Goal: Task Accomplishment & Management: Use online tool/utility

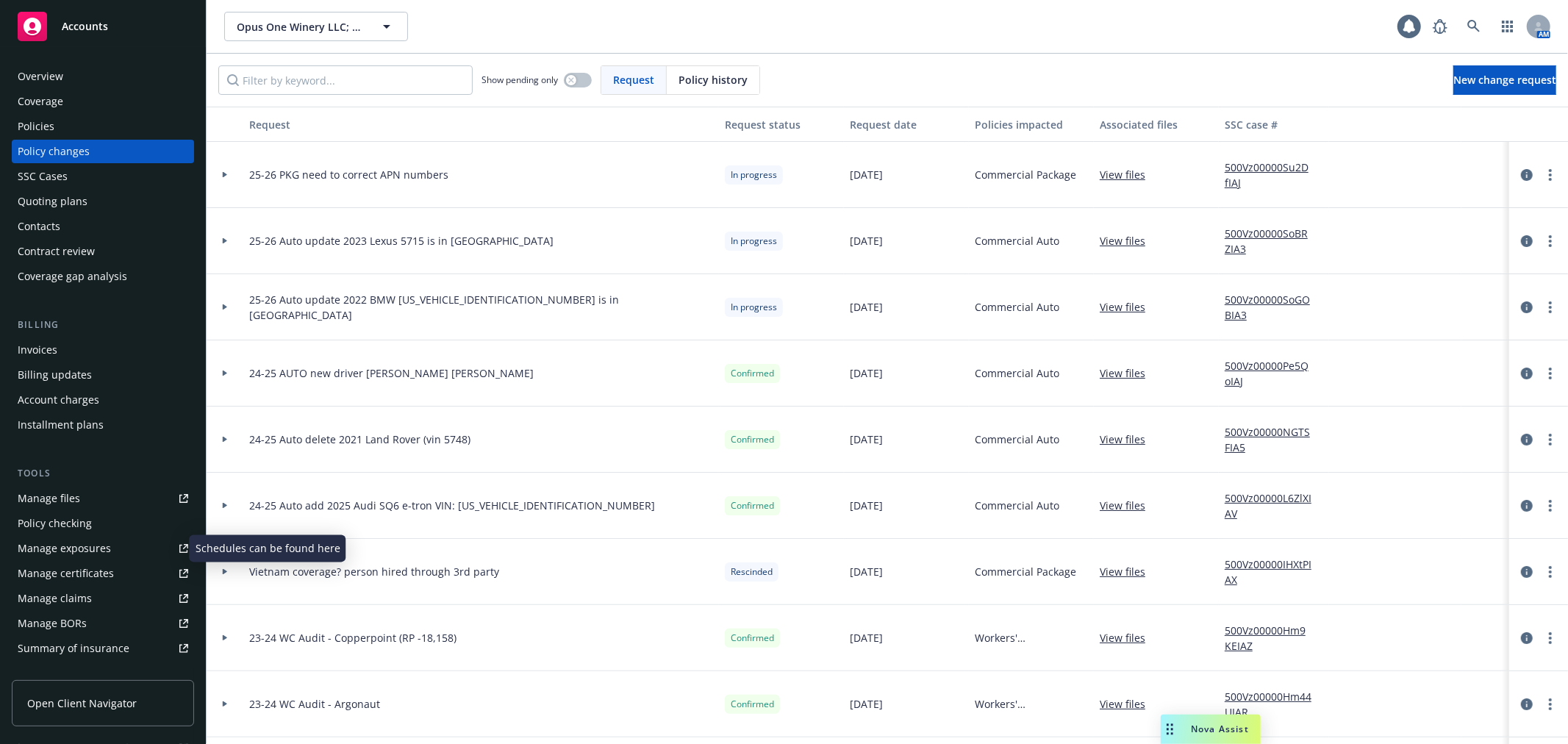
click at [119, 552] on link "Manage exposures" at bounding box center [103, 548] width 182 height 24
drag, startPoint x: 222, startPoint y: 243, endPoint x: 245, endPoint y: 250, distance: 24.0
click at [222, 243] on icon at bounding box center [224, 241] width 5 height 6
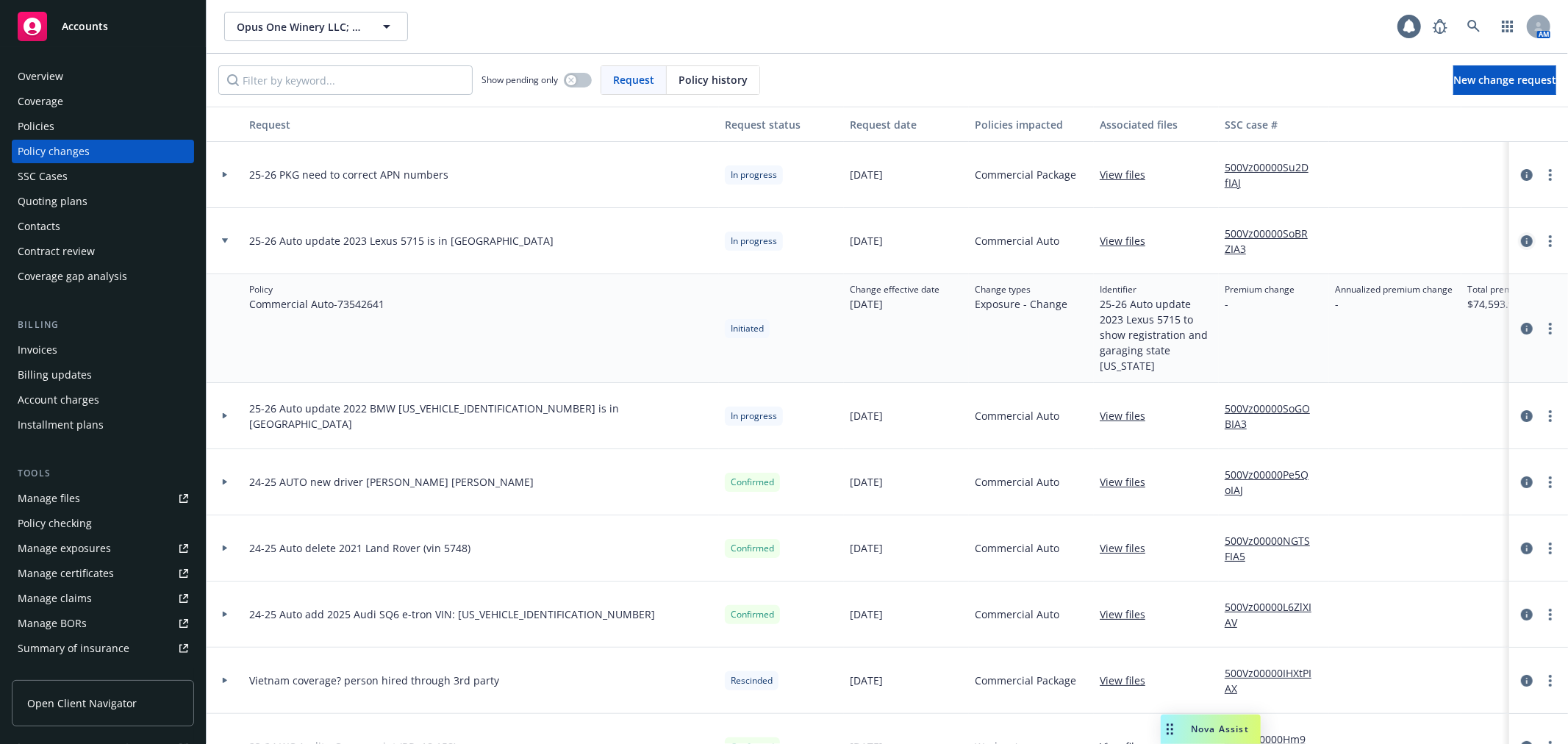
click at [1521, 242] on icon "circleInformation" at bounding box center [1527, 241] width 12 height 12
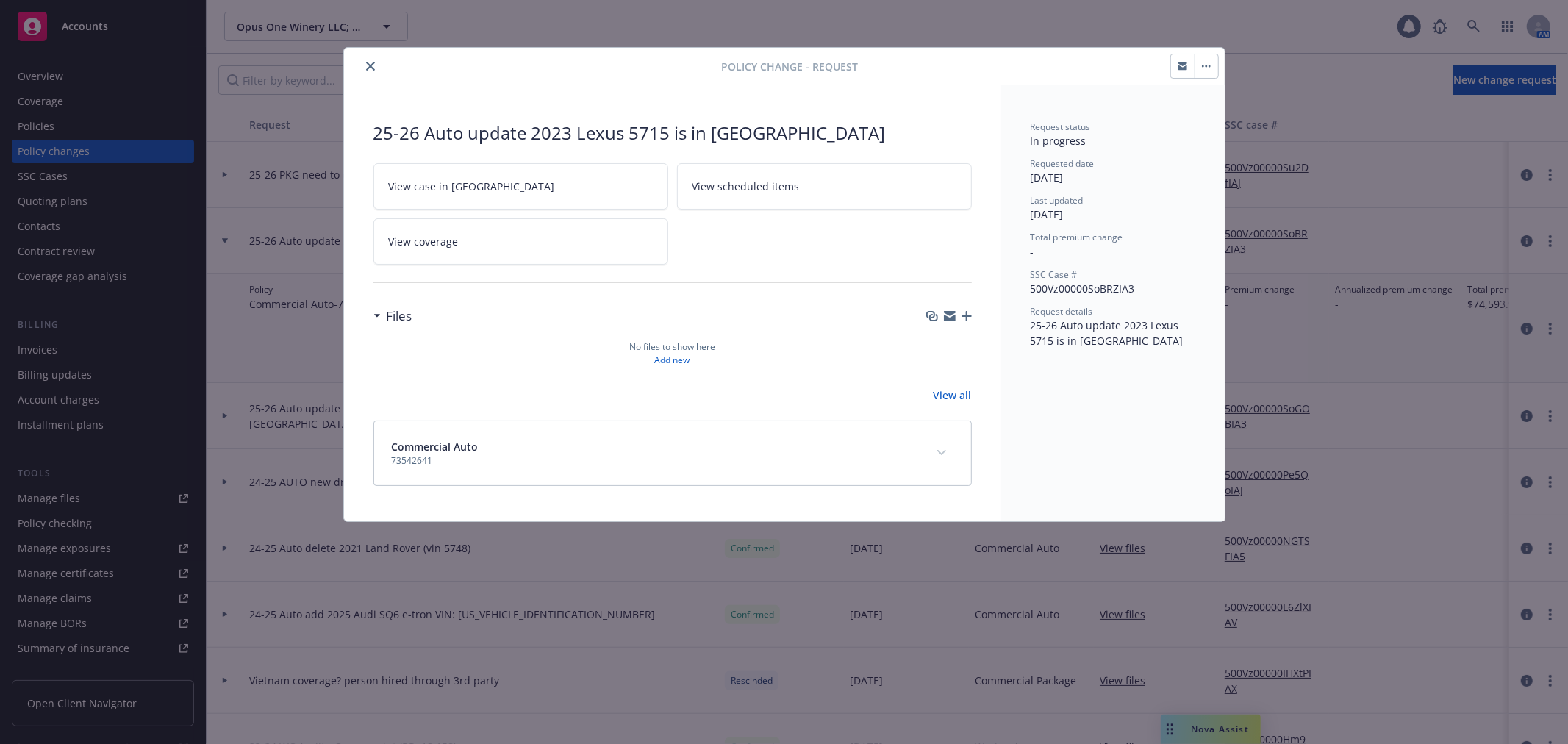
click at [370, 64] on icon "close" at bounding box center [370, 66] width 9 height 9
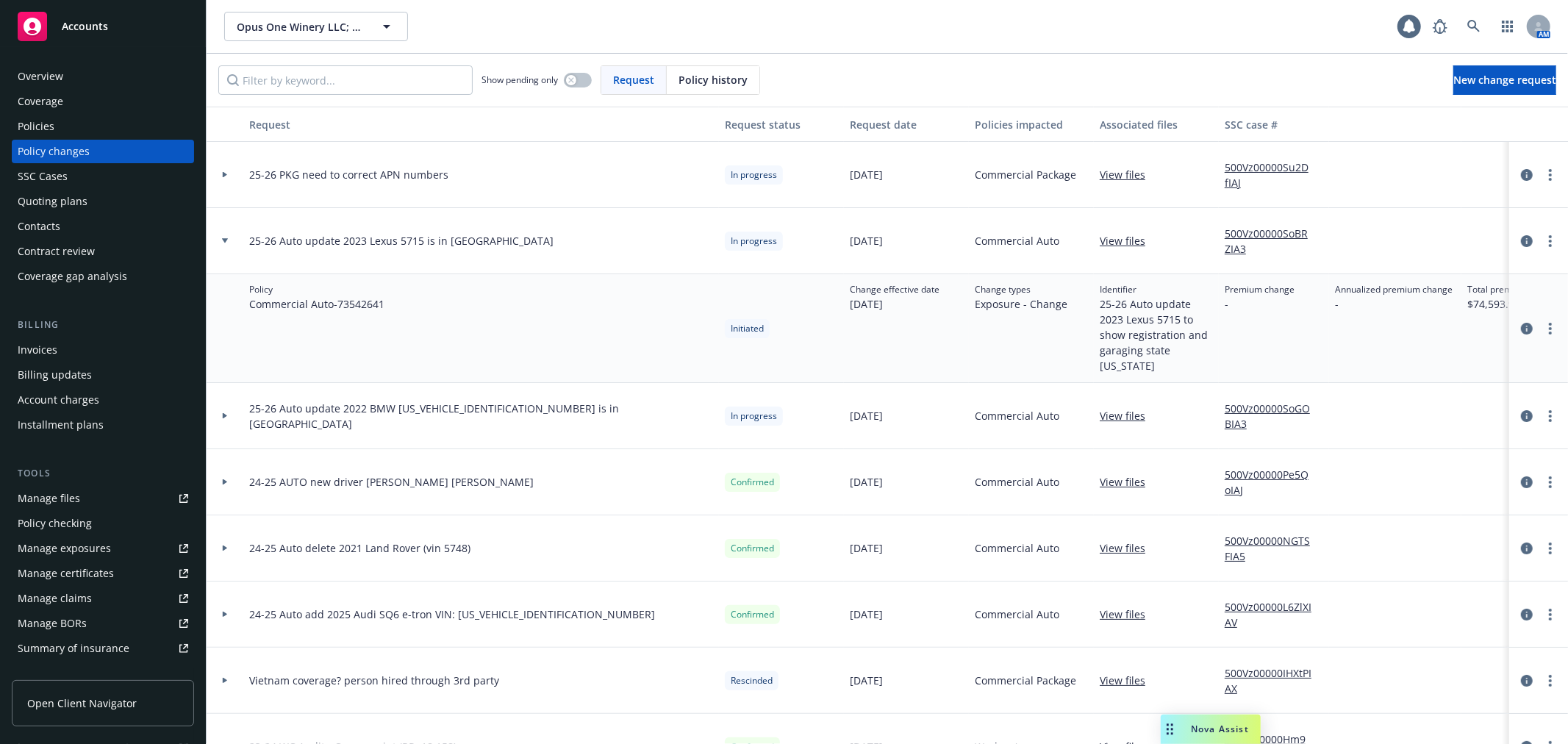
click at [222, 397] on div at bounding box center [225, 416] width 37 height 66
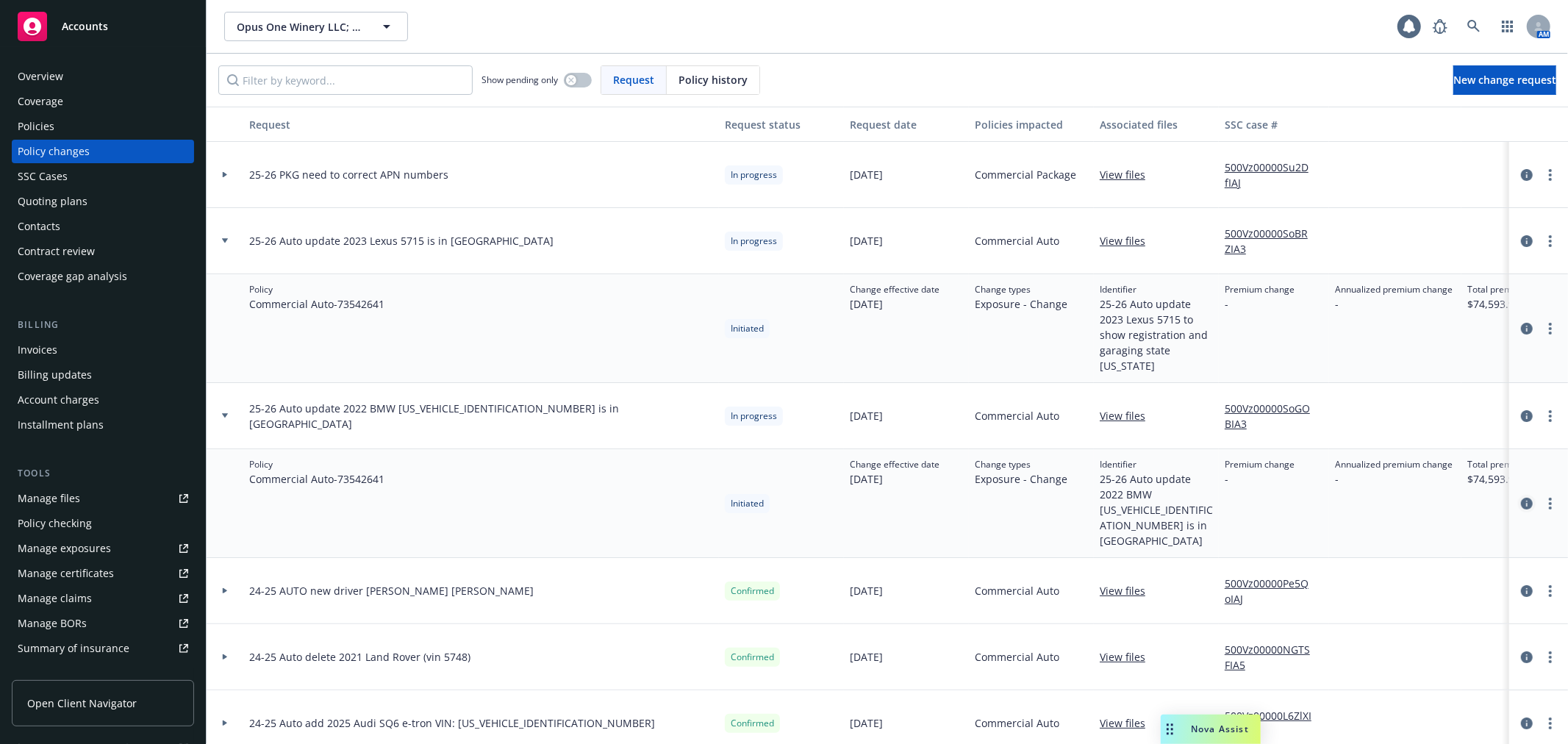
click at [1521, 498] on icon "circleInformation" at bounding box center [1527, 503] width 12 height 12
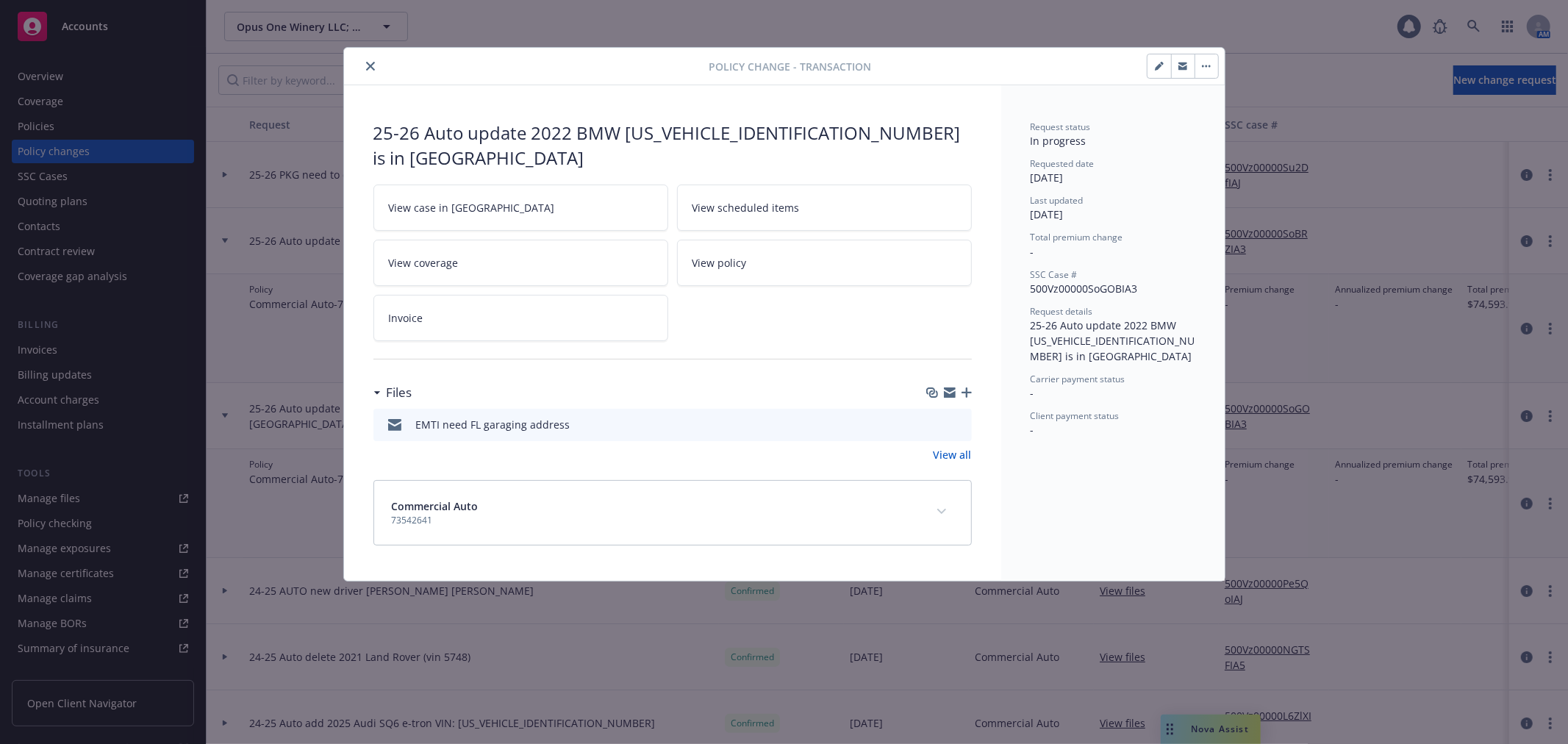
click at [949, 388] on icon "button" at bounding box center [949, 390] width 12 height 6
click at [378, 70] on div at bounding box center [529, 65] width 359 height 17
click at [369, 62] on icon "close" at bounding box center [370, 66] width 9 height 9
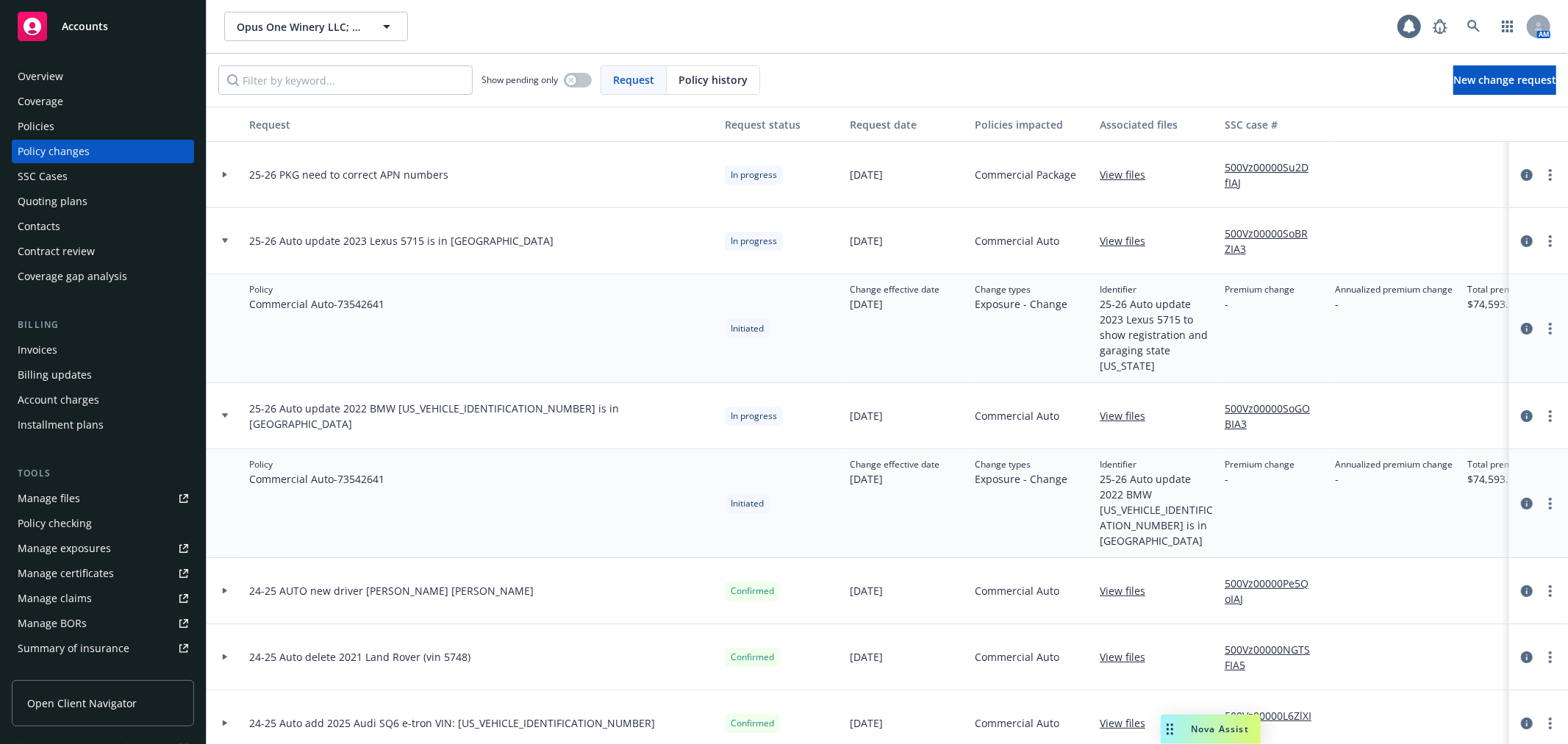
click at [76, 504] on div "Manage files" at bounding box center [49, 499] width 62 height 24
click at [1521, 242] on icon "circleInformation" at bounding box center [1527, 241] width 12 height 12
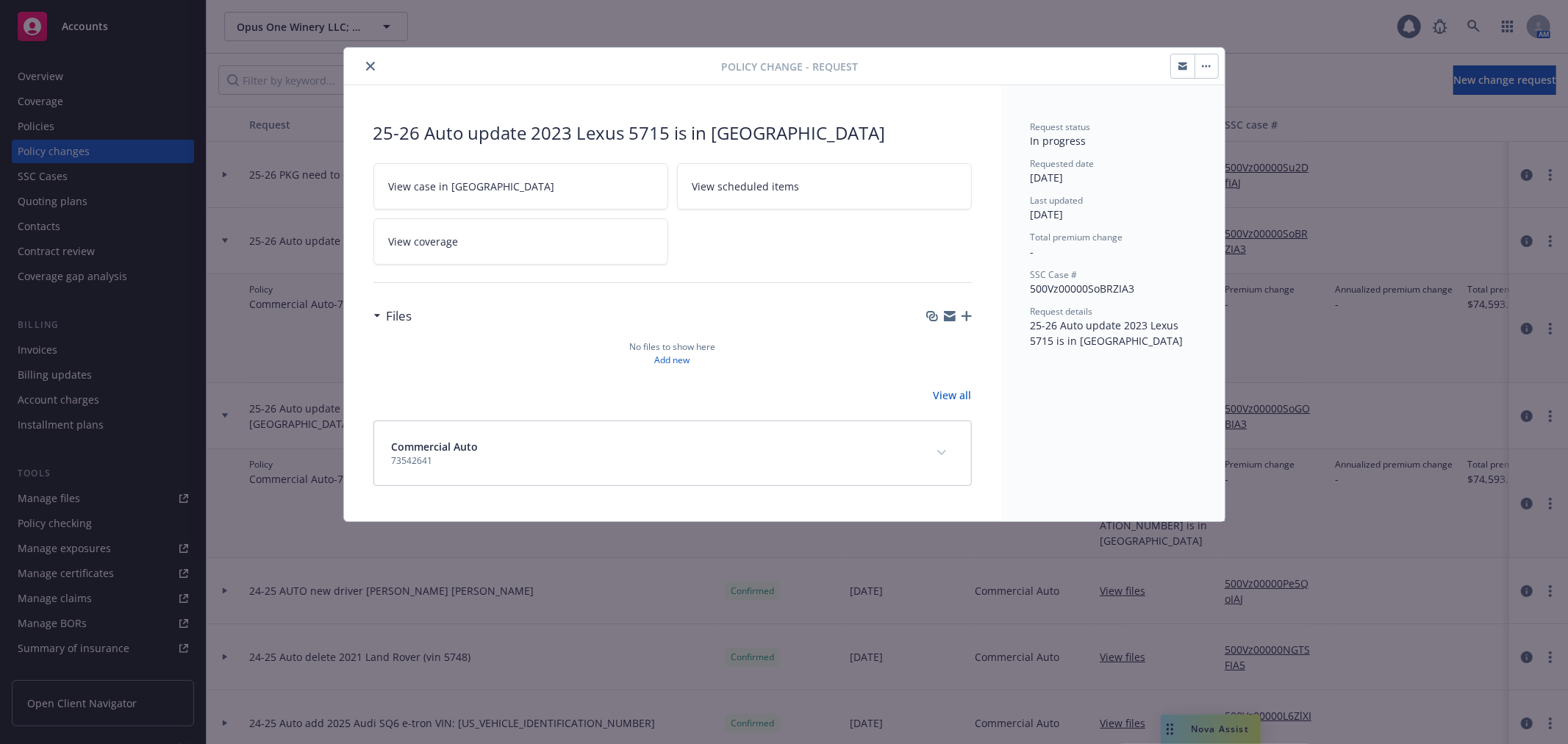
click at [370, 69] on icon "close" at bounding box center [370, 66] width 9 height 9
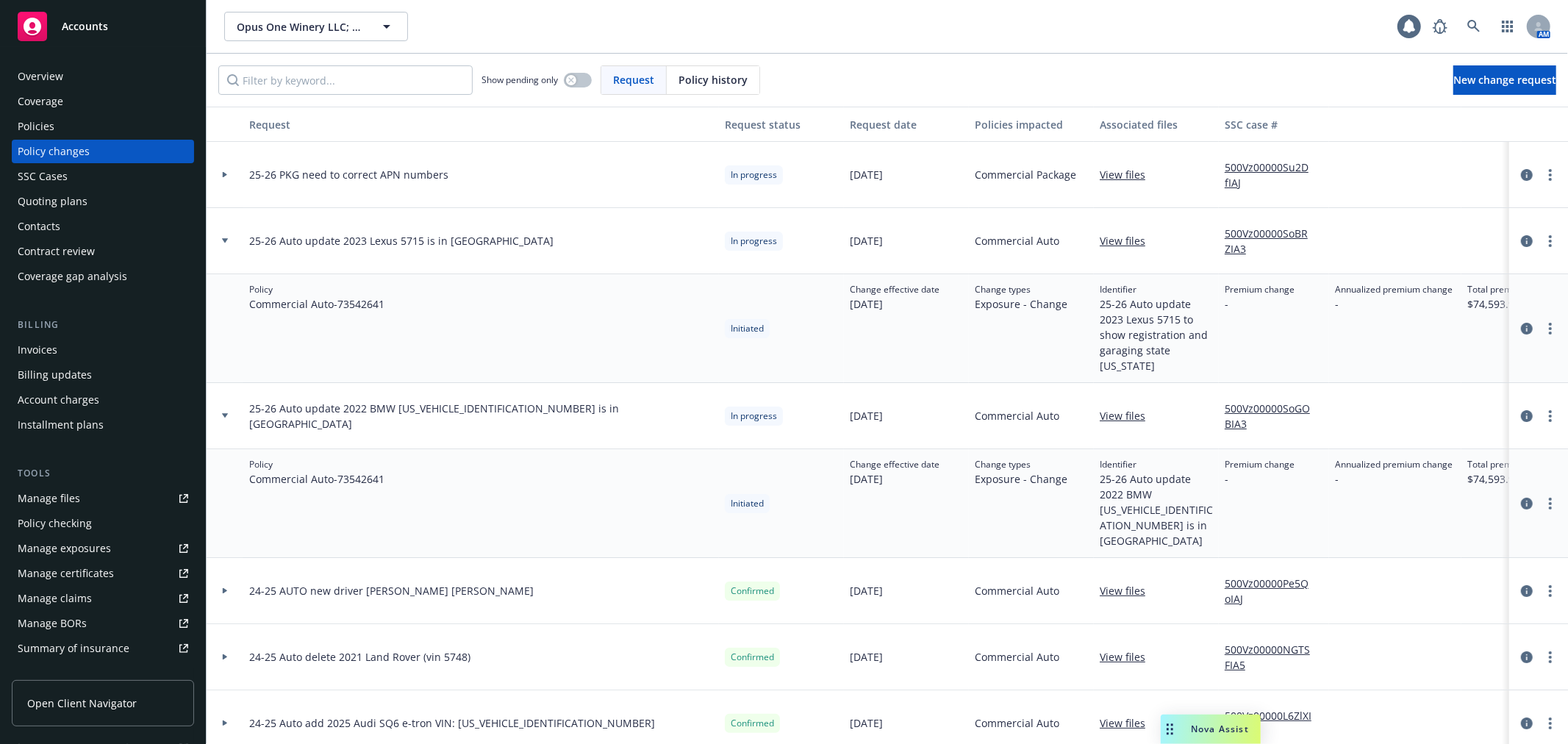
click at [107, 498] on link "Manage files" at bounding box center [103, 499] width 182 height 24
click at [89, 126] on div "Policies" at bounding box center [103, 127] width 171 height 24
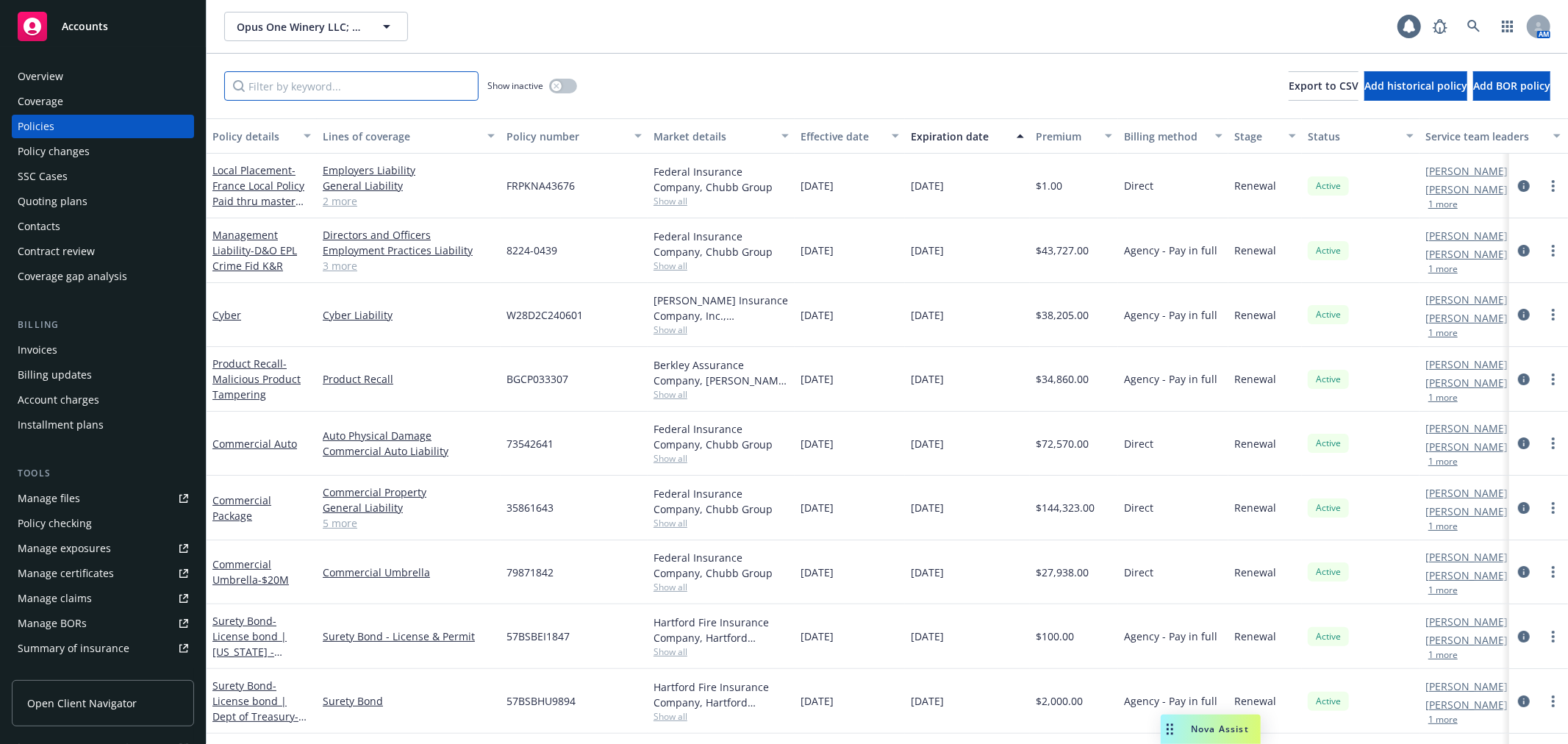
click at [314, 96] on input "Filter by keyword..." at bounding box center [351, 86] width 255 height 29
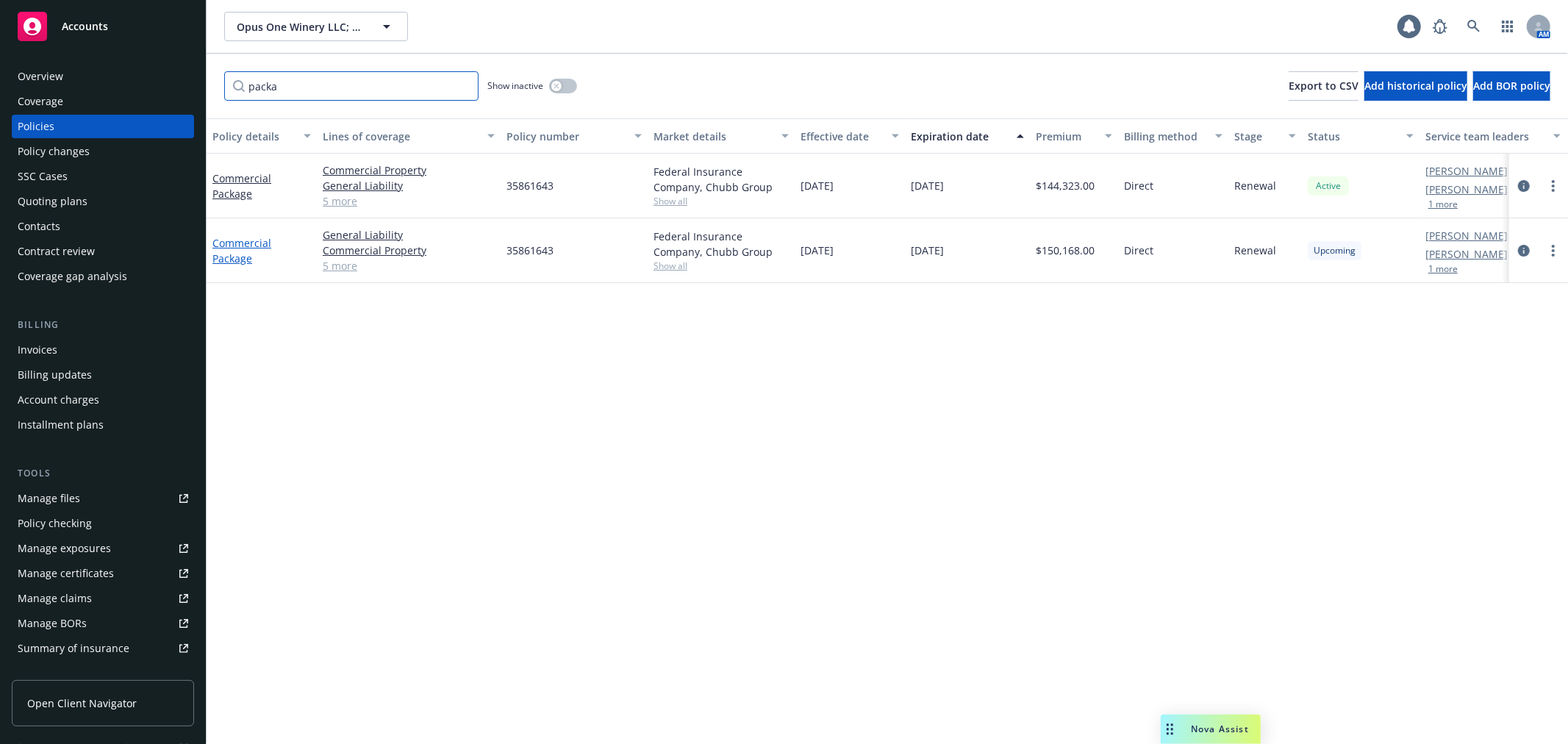
type input "packa"
click at [229, 241] on link "Commercial Package" at bounding box center [242, 251] width 59 height 29
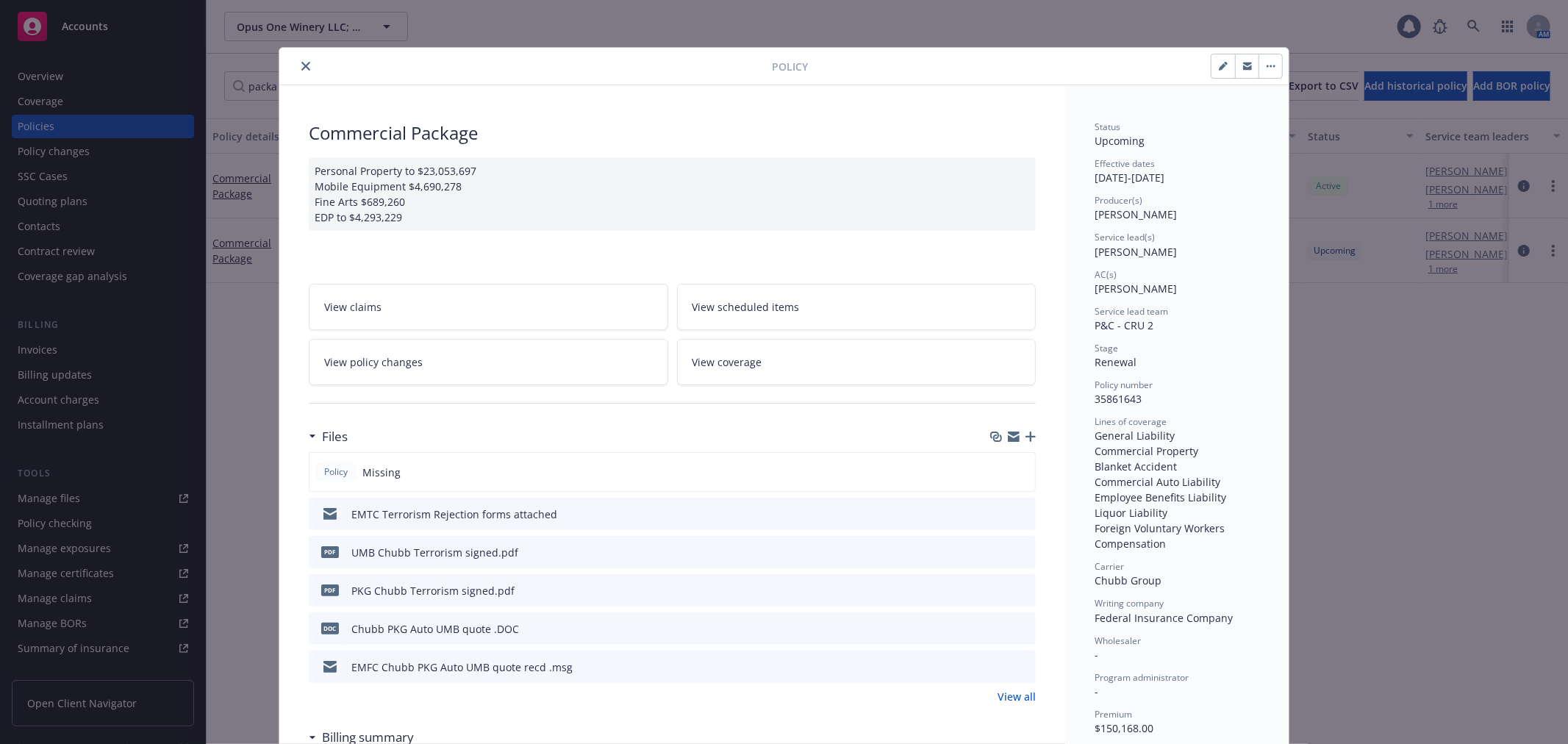
click at [1016, 628] on icon "preview file" at bounding box center [1022, 627] width 13 height 10
drag, startPoint x: 305, startPoint y: 63, endPoint x: 292, endPoint y: 88, distance: 28.2
click at [304, 62] on button "close" at bounding box center [305, 65] width 17 height 17
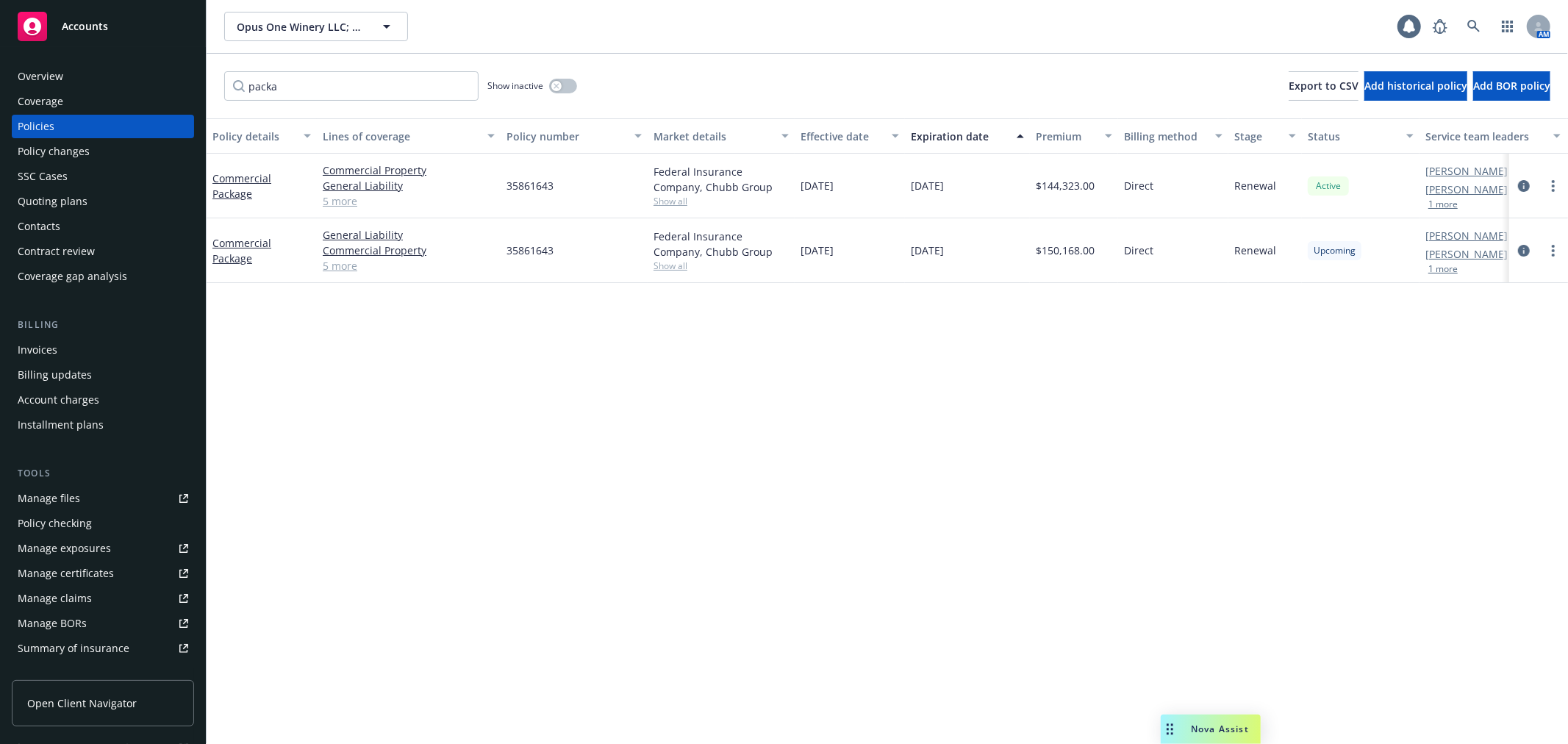
click at [104, 569] on div "Manage certificates" at bounding box center [65, 573] width 97 height 24
click at [98, 79] on div "Overview" at bounding box center [103, 76] width 171 height 24
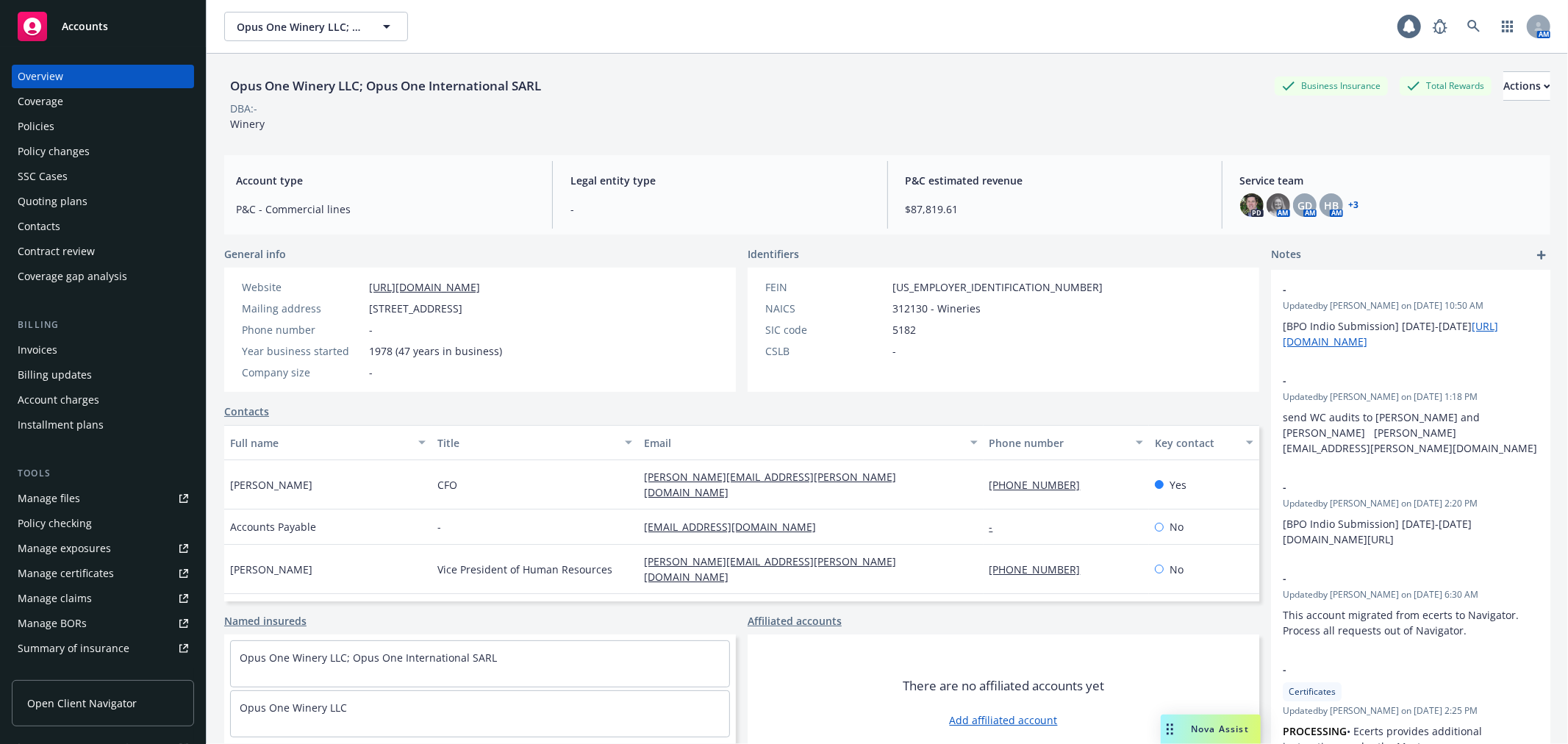
click at [70, 502] on div "Manage files" at bounding box center [49, 499] width 62 height 24
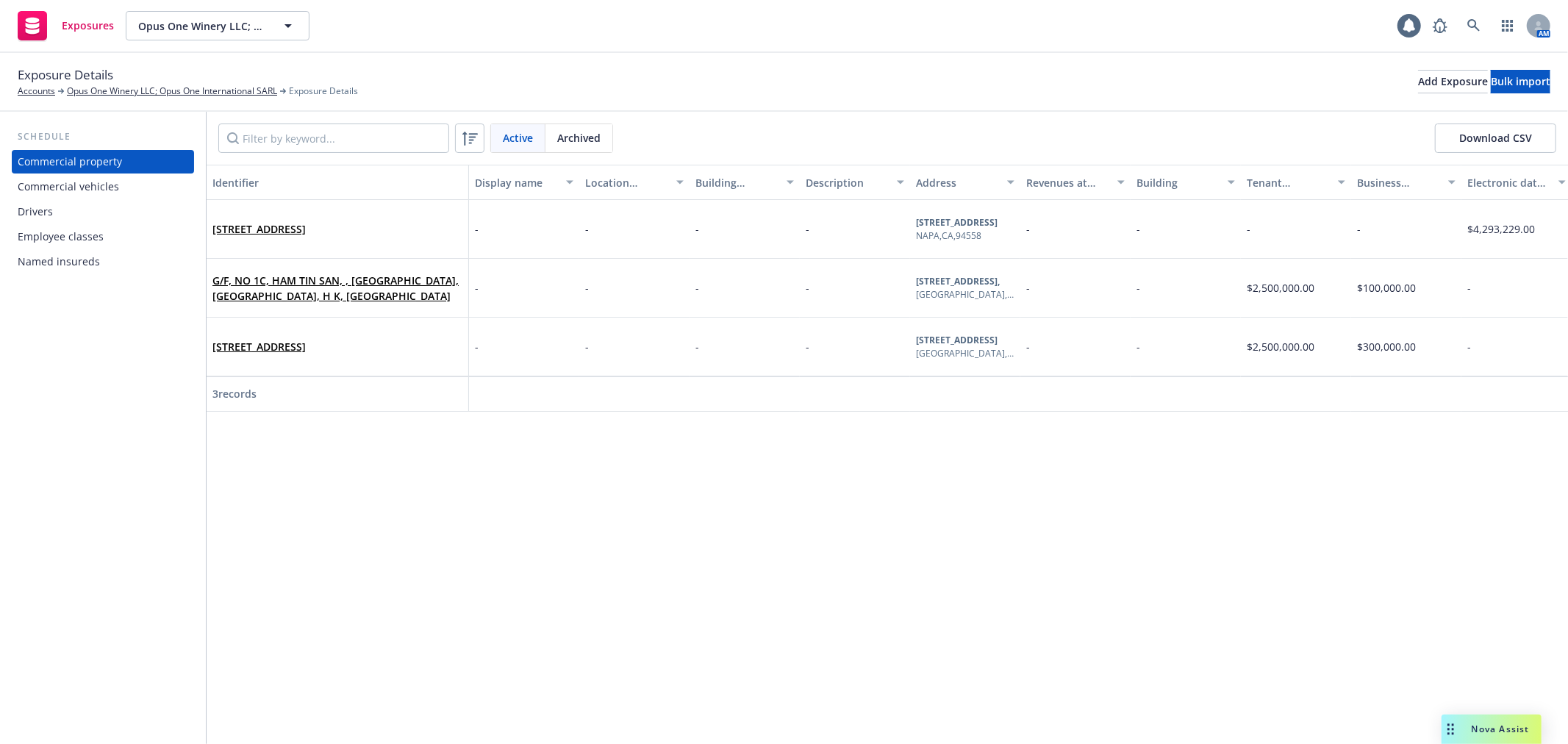
click at [149, 196] on div "Commercial vehicles" at bounding box center [103, 186] width 171 height 24
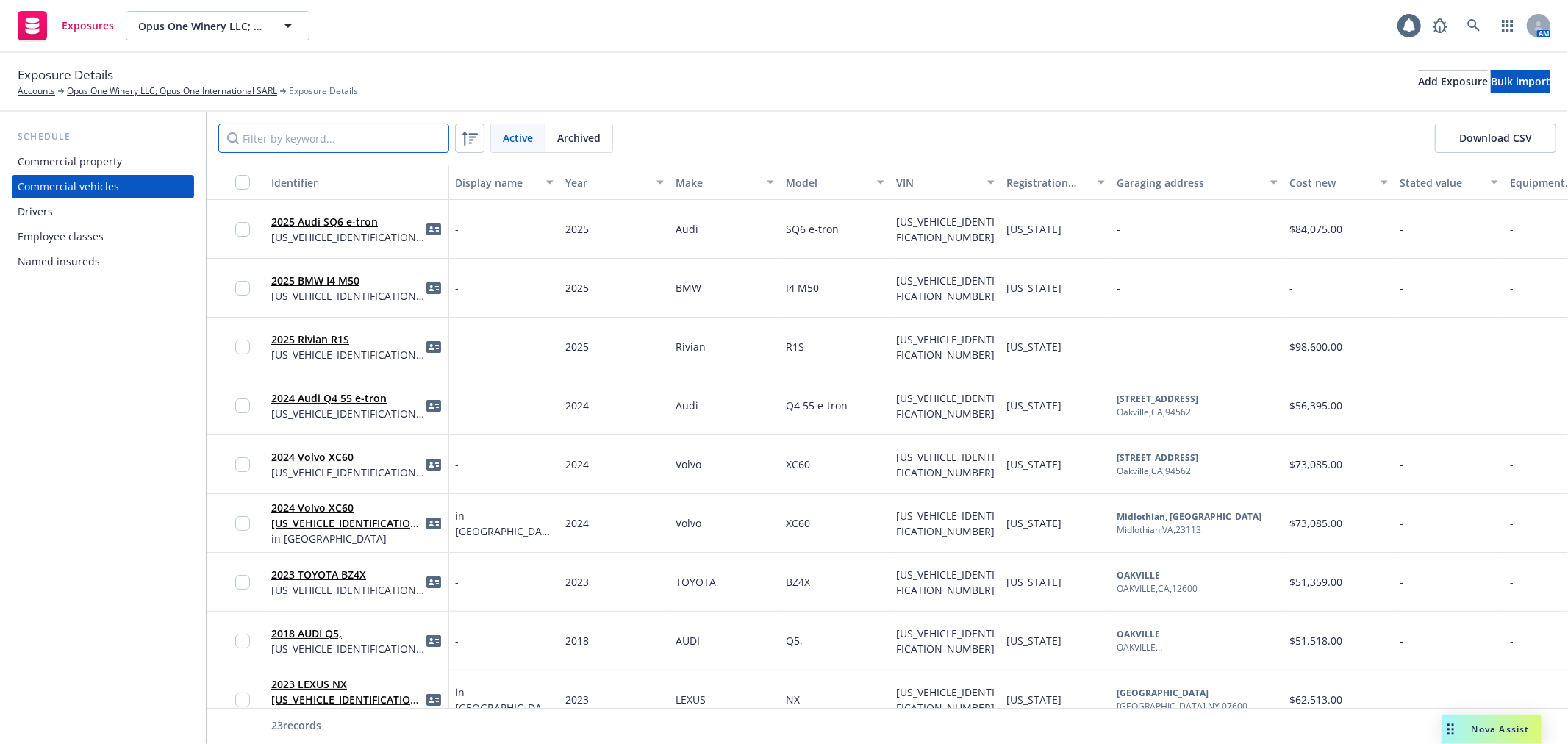
click at [291, 138] on input "Filter by keyword..." at bounding box center [334, 138] width 231 height 29
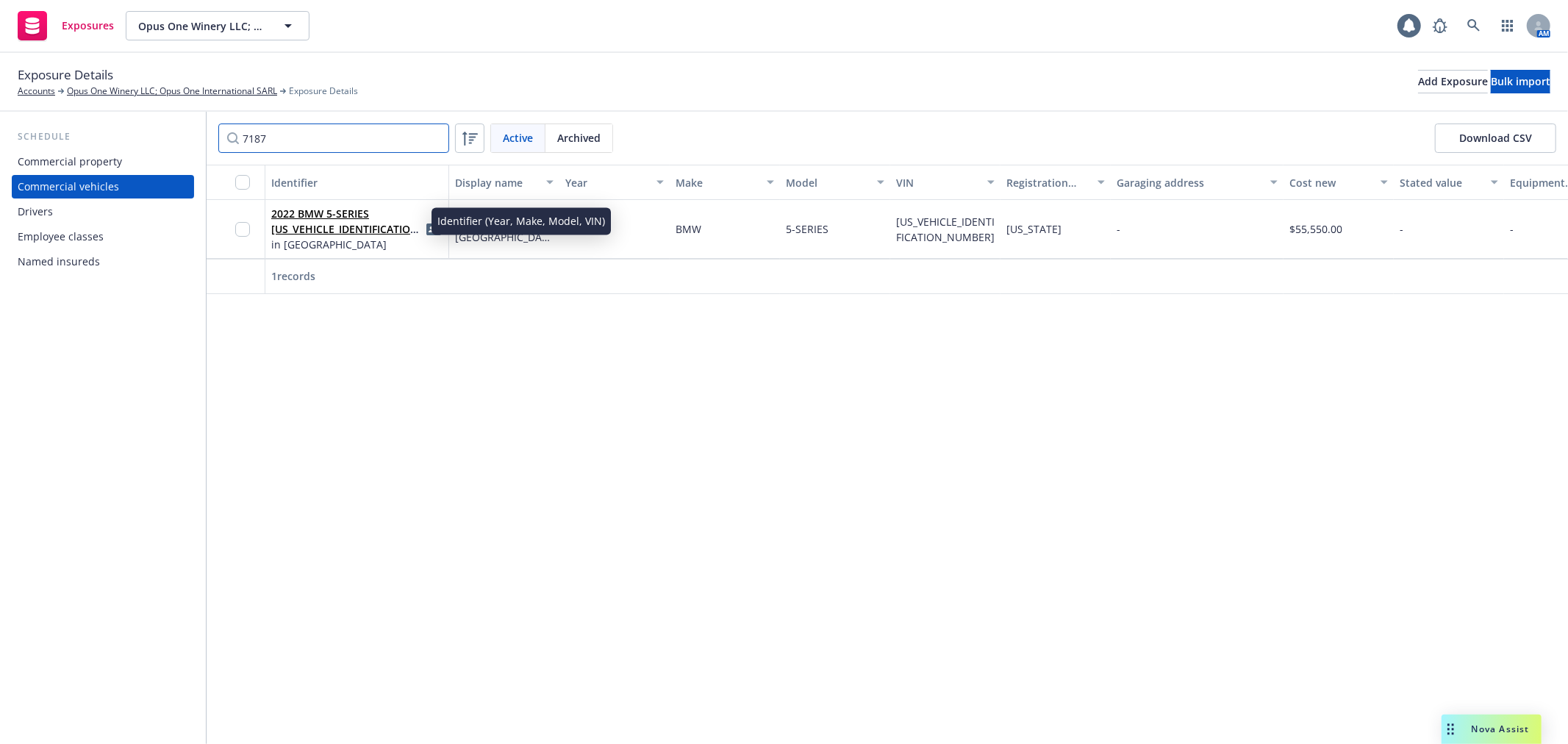
type input "7187"
click at [334, 224] on link "2022 BMW 5-SERIES WBA13AG0XNCJ57187" at bounding box center [347, 229] width 152 height 45
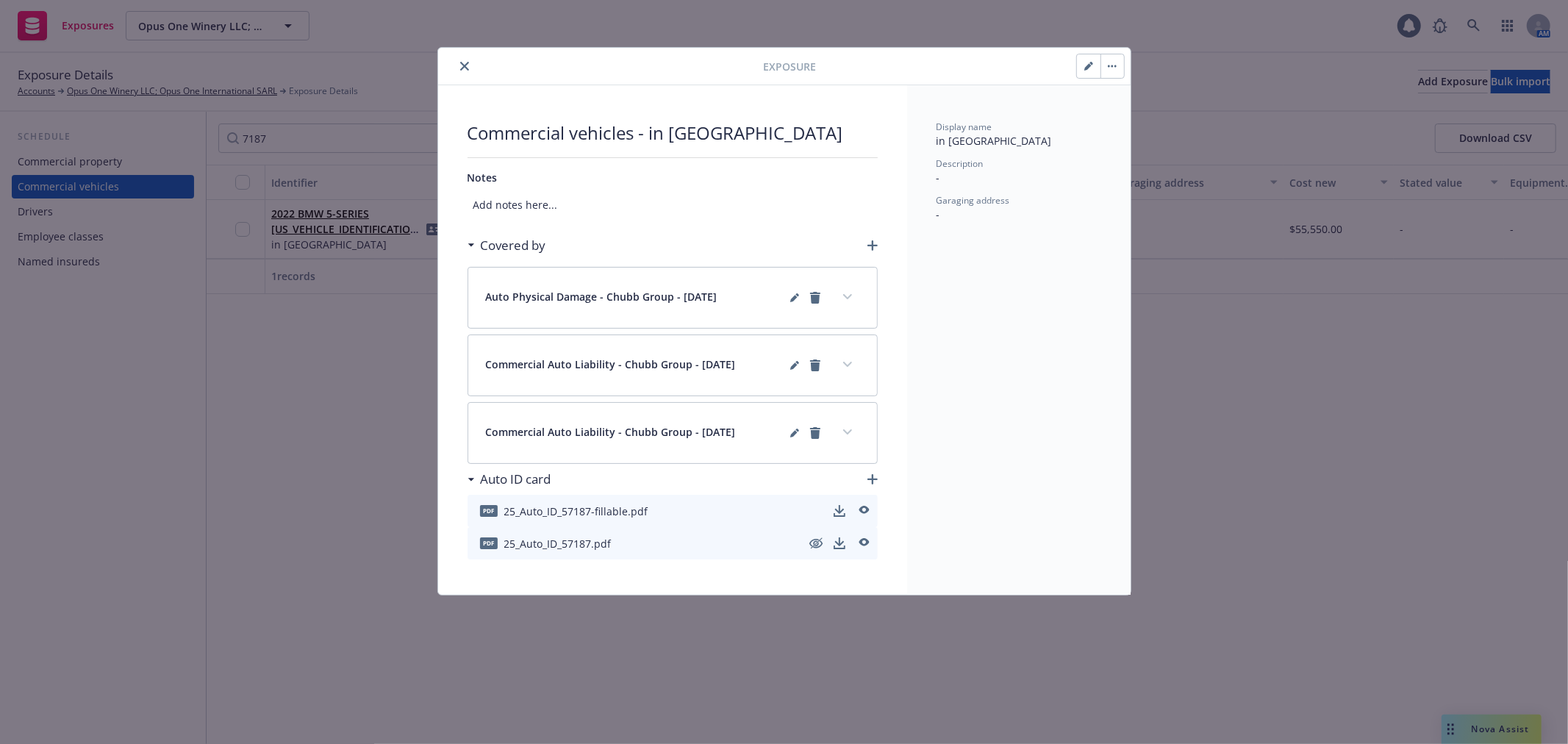
click at [1089, 64] on icon "button" at bounding box center [1088, 67] width 7 height 7
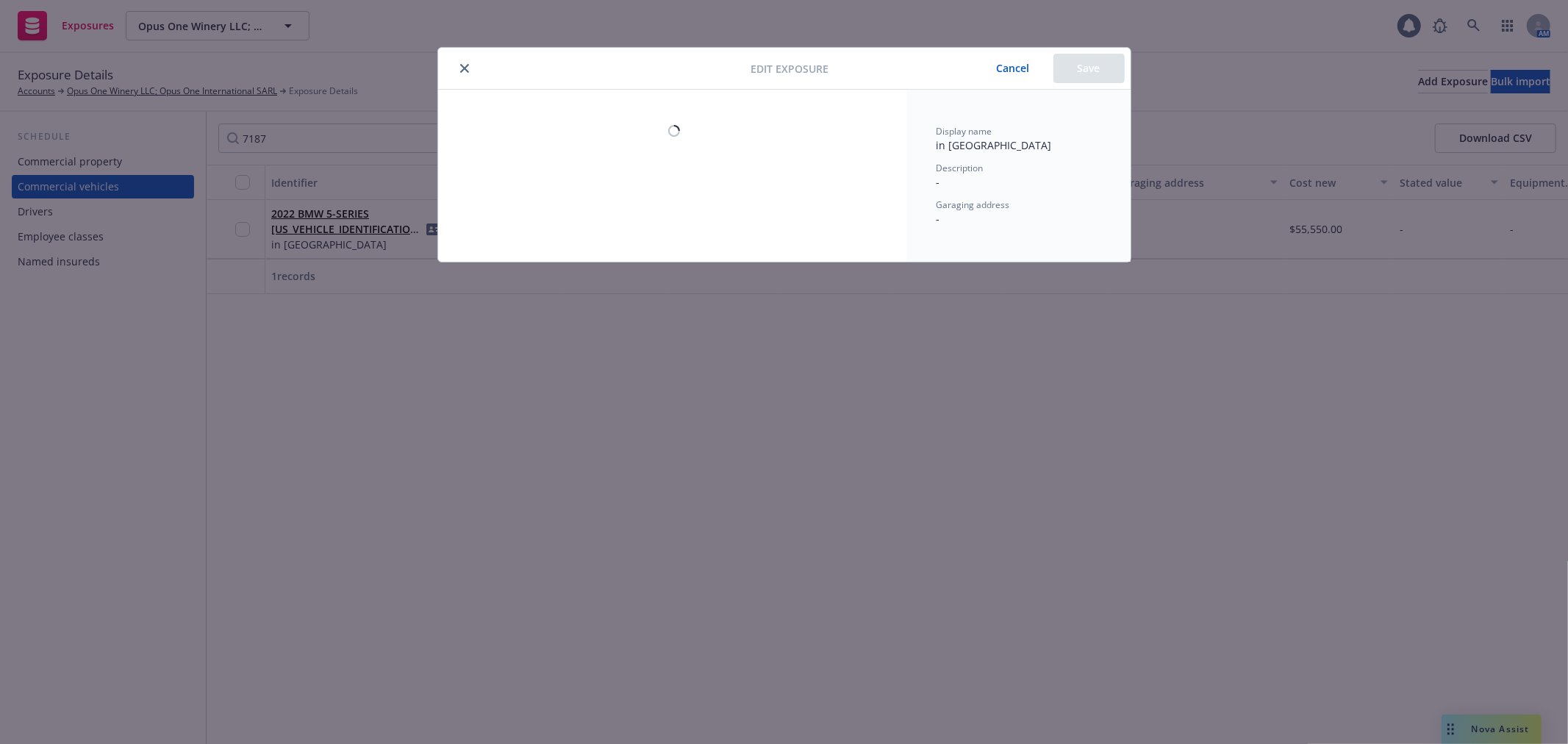
select select "FL"
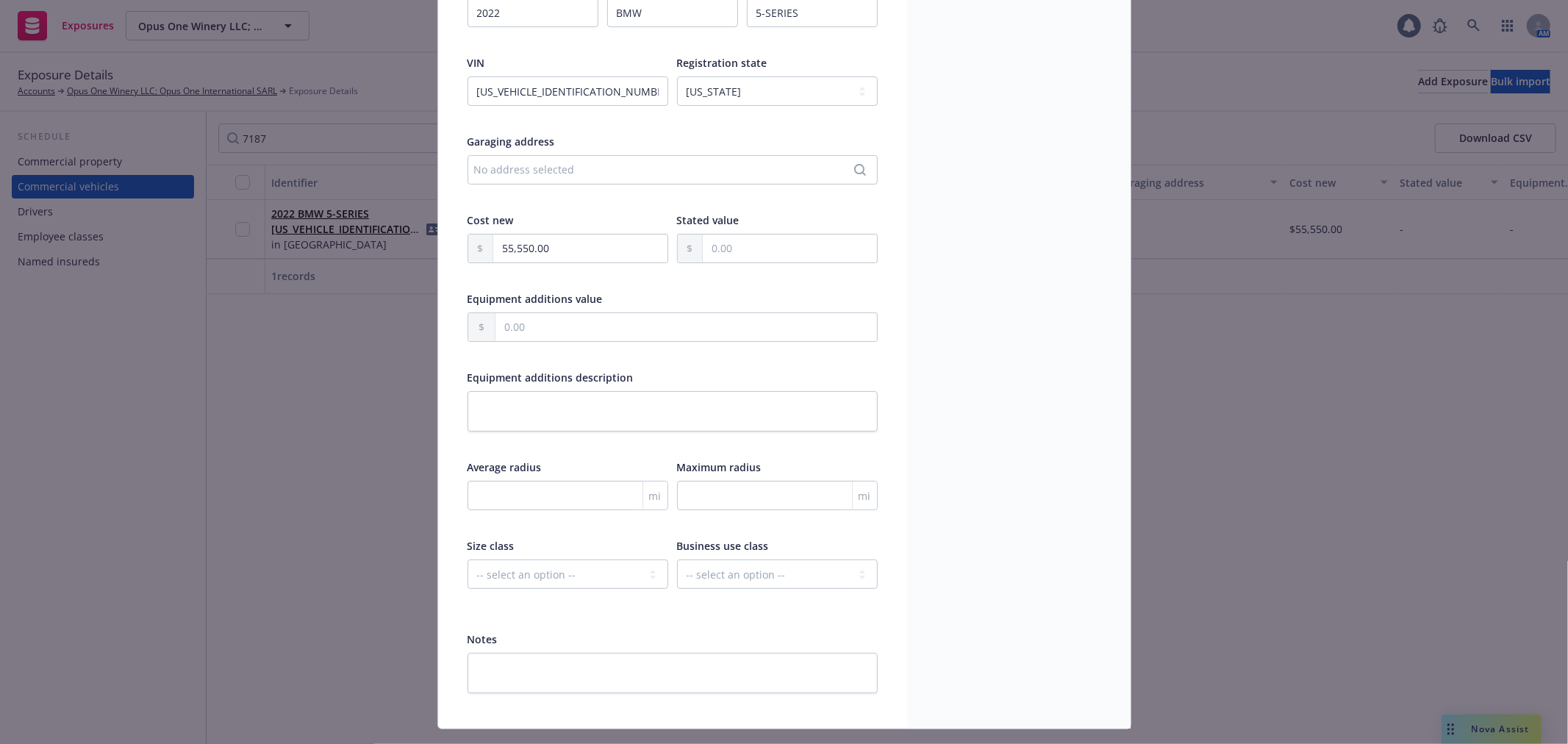
scroll to position [255, 0]
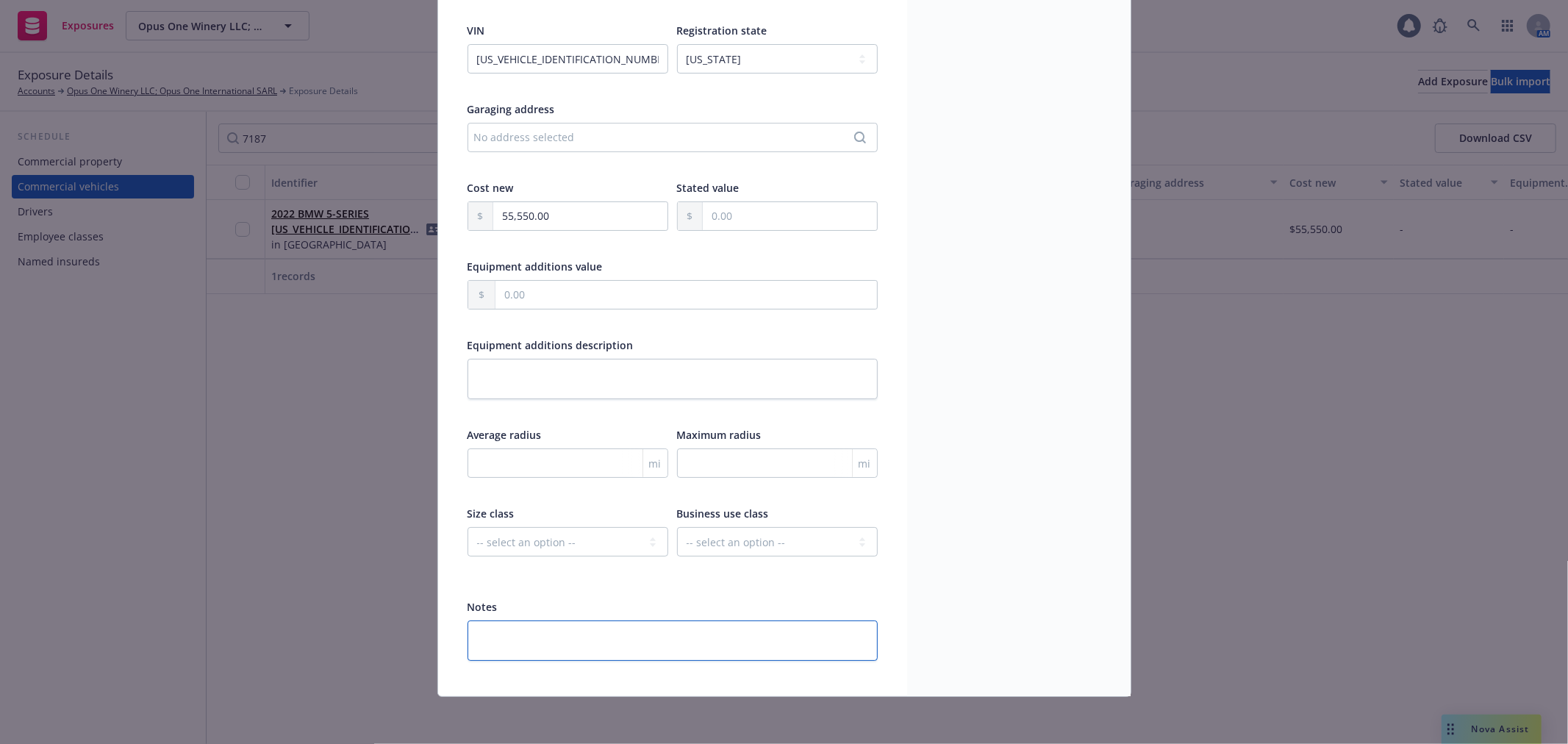
click at [596, 637] on textarea at bounding box center [673, 640] width 410 height 40
type textarea "x"
type textarea "g"
type textarea "x"
type textarea "ga"
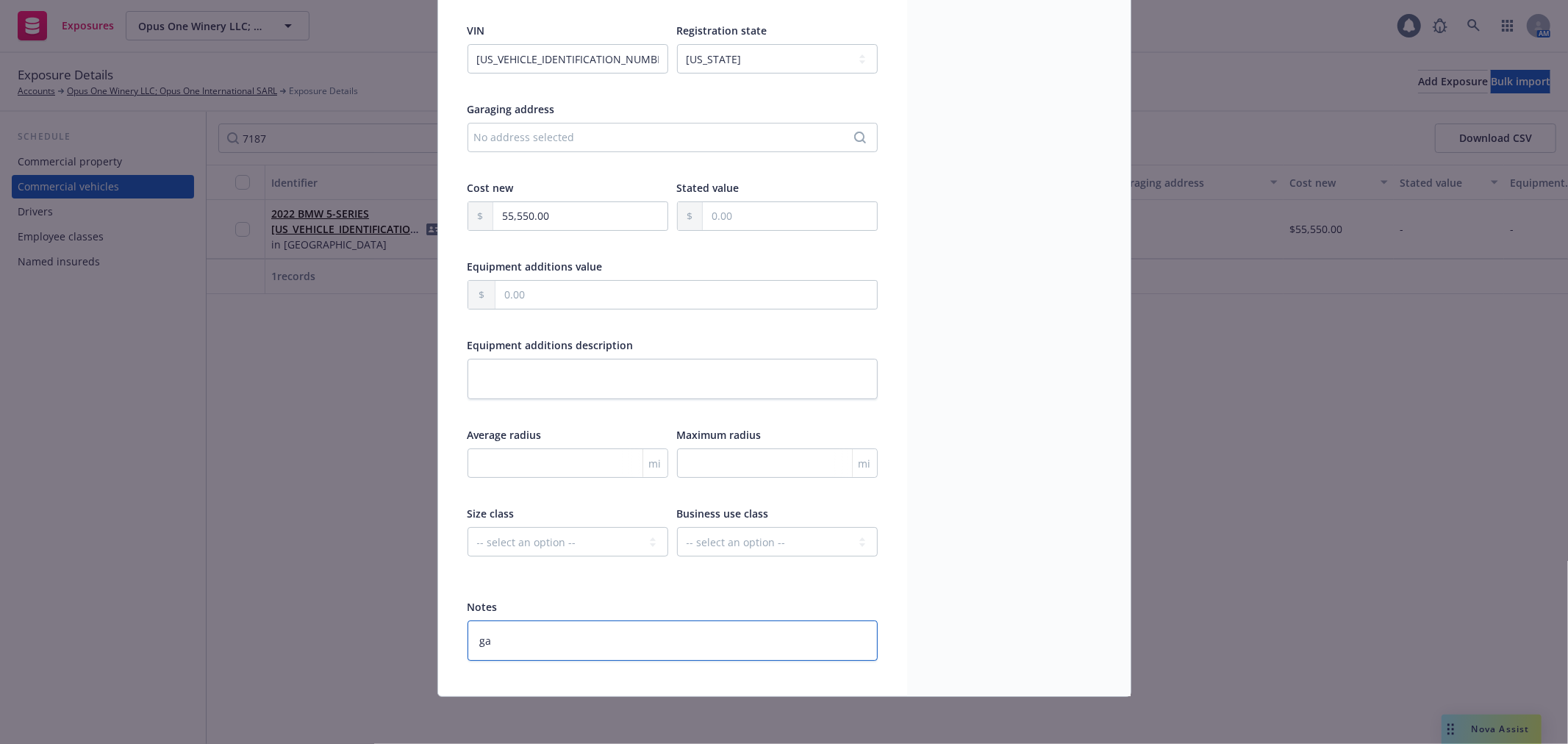
type textarea "x"
type textarea "gar"
type textarea "x"
type textarea "gara"
type textarea "x"
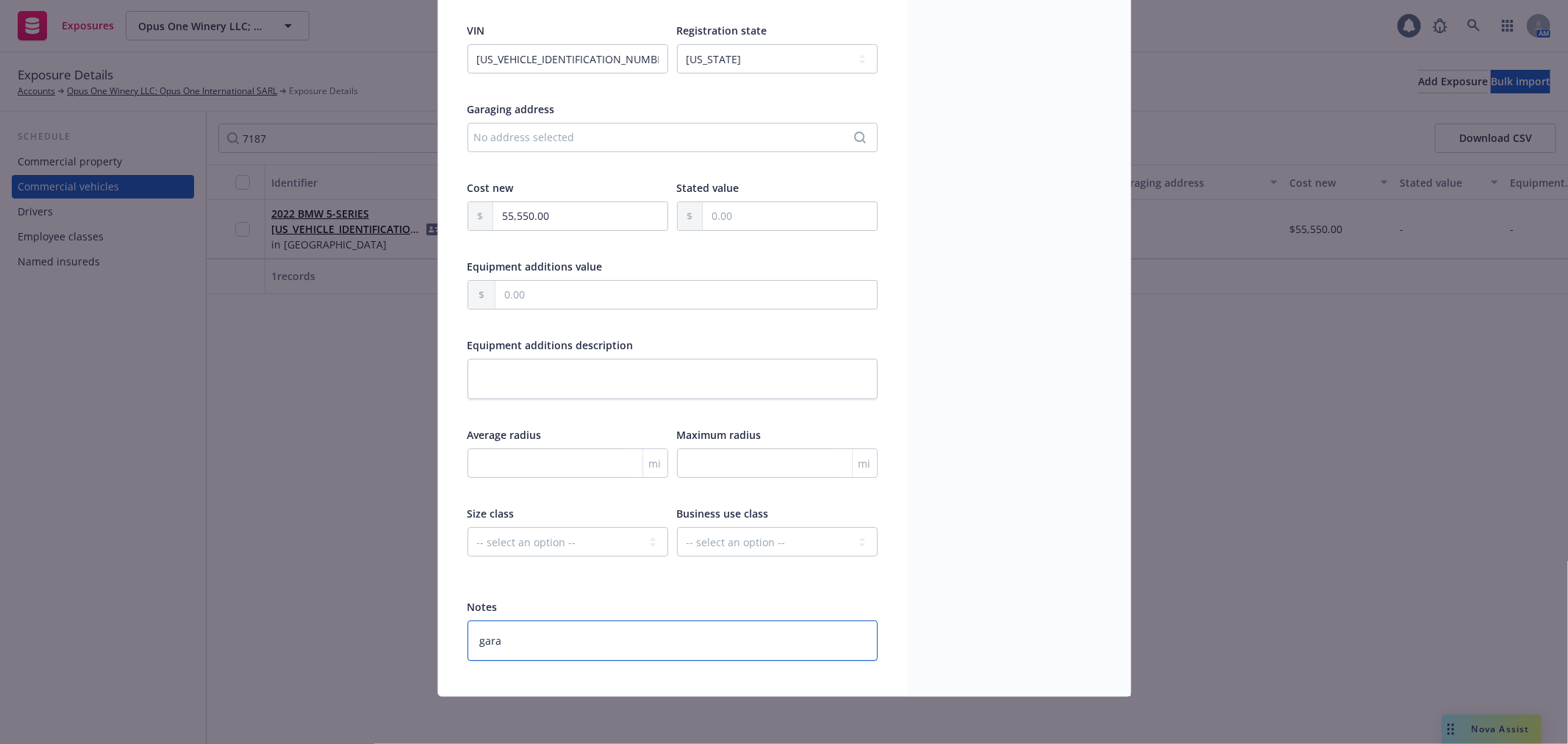
type textarea "garag"
type textarea "x"
type textarea "garage"
type textarea "x"
type textarea "garaged"
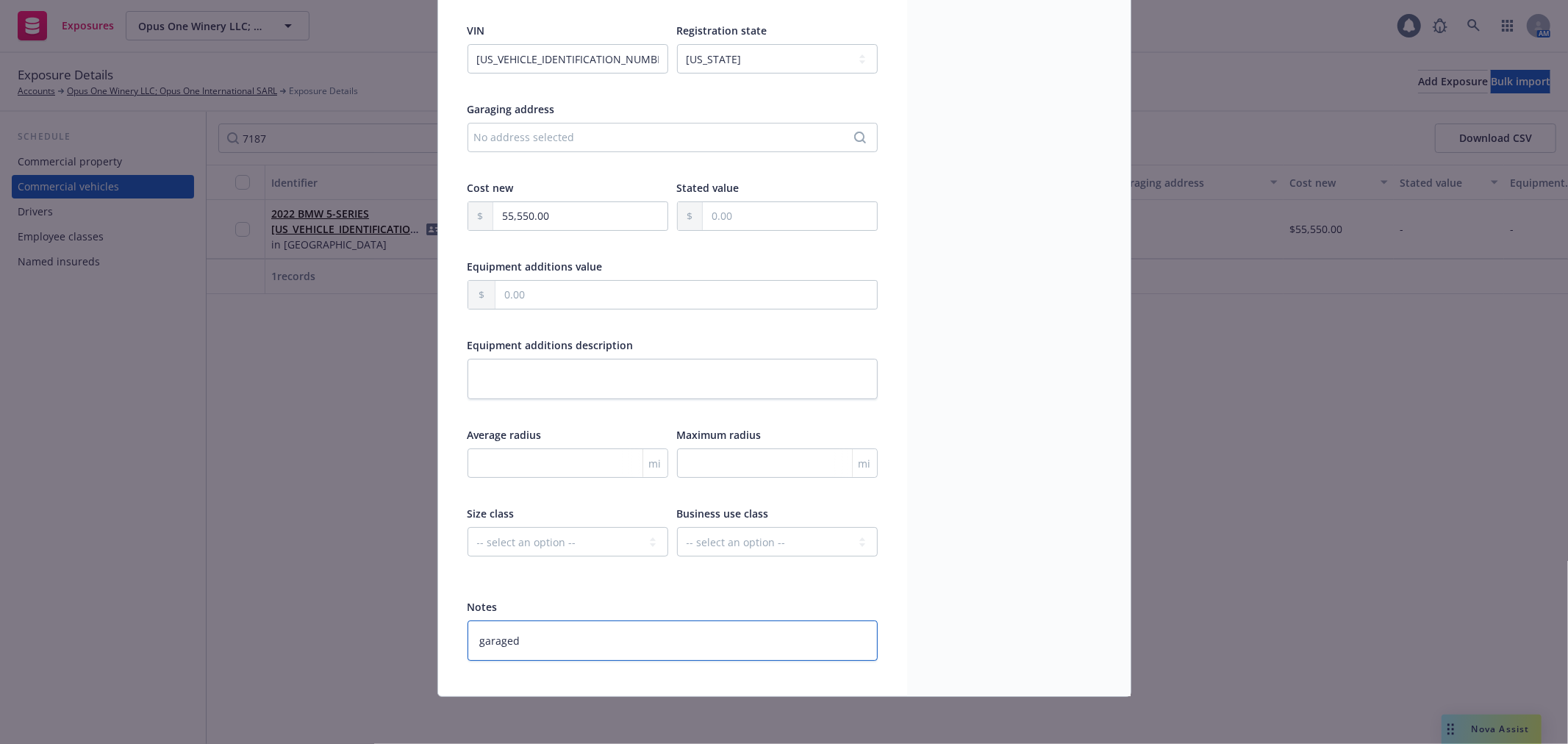
type textarea "x"
type textarea "garaged"
paste textarea "510 SE st #1511 Fort Lauderdale FL 33301"
type textarea "x"
type textarea "garaged 510 SE st #1511 Fort Lauderdale FL 33301"
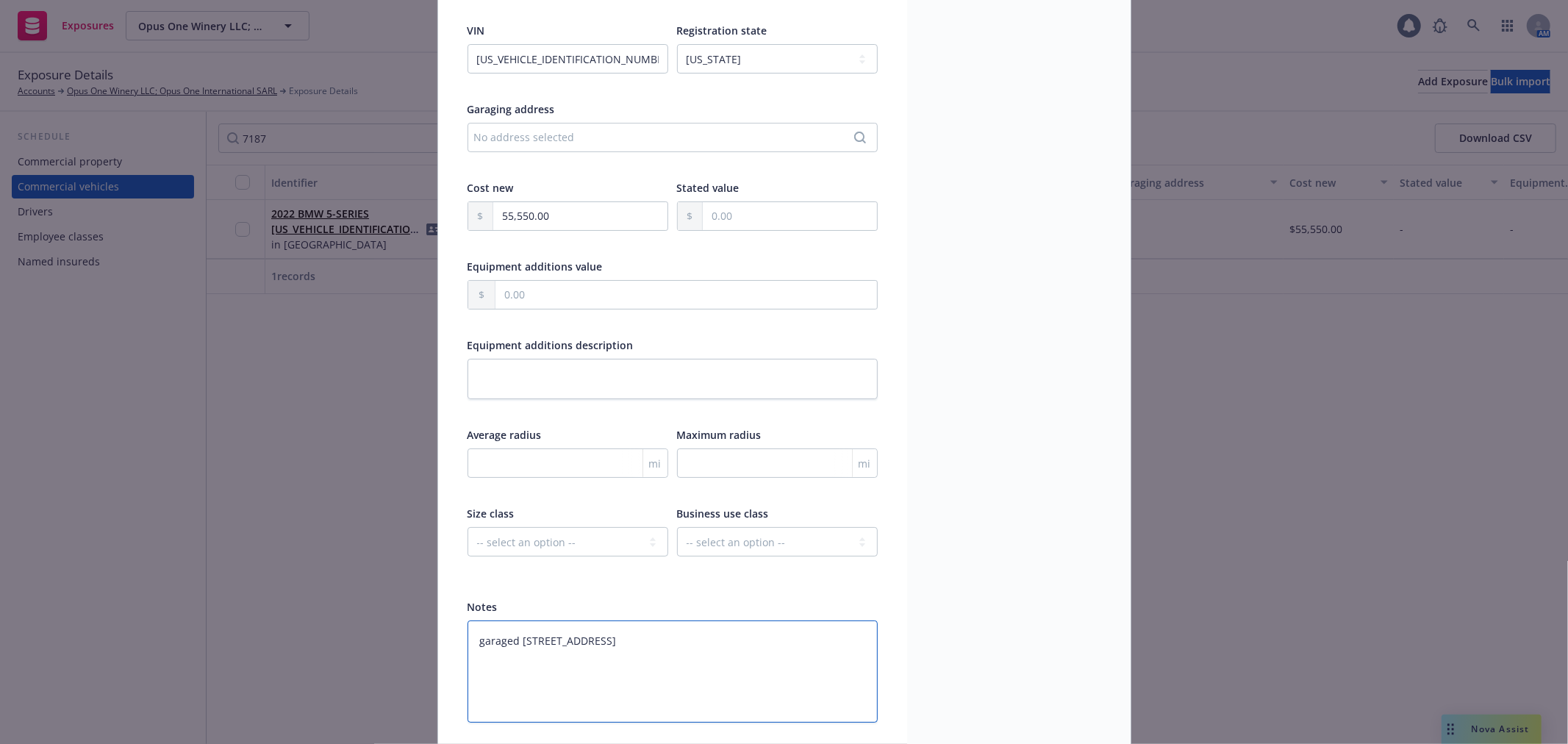
click at [589, 637] on textarea "garaged 510 SE st #1511 Fort Lauderdale FL 33301" at bounding box center [673, 671] width 410 height 102
type textarea "x"
type textarea "garaged 510 SE st #1511 Fort Lauderdale FL 33301"
type textarea "x"
type textarea "garaged 510 SE st #1511 Fort Lauderdale FL 33301"
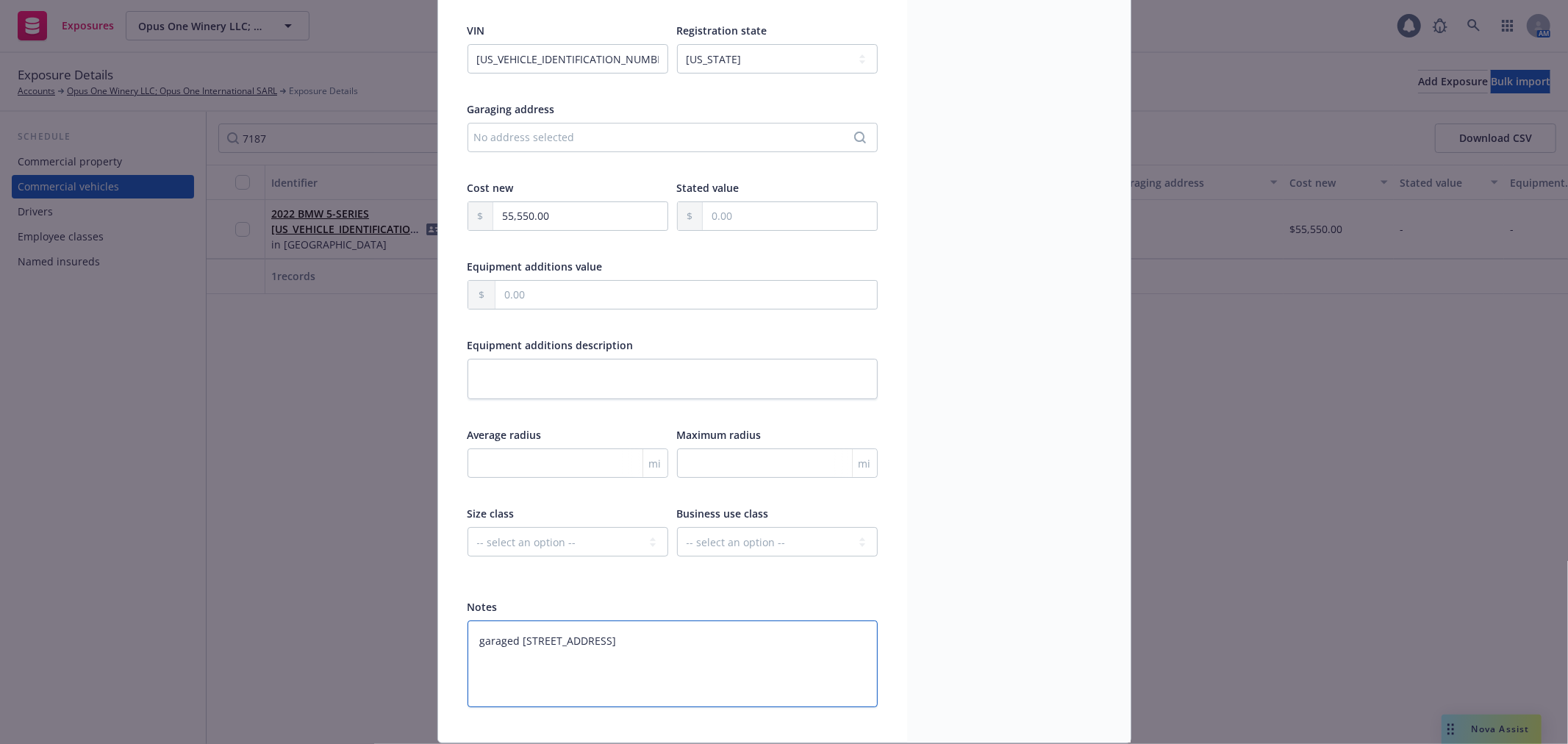
click at [598, 635] on textarea "garaged 510 SE st #1511 Fort Lauderdale FL 33301" at bounding box center [673, 663] width 410 height 86
type textarea "x"
type textarea "garaged 510 SE st #1511 Fort Lauderdale FL 33301"
type textarea "x"
type textarea "garaged 510 SE st #1511 Fort Lauderdale FL 33301"
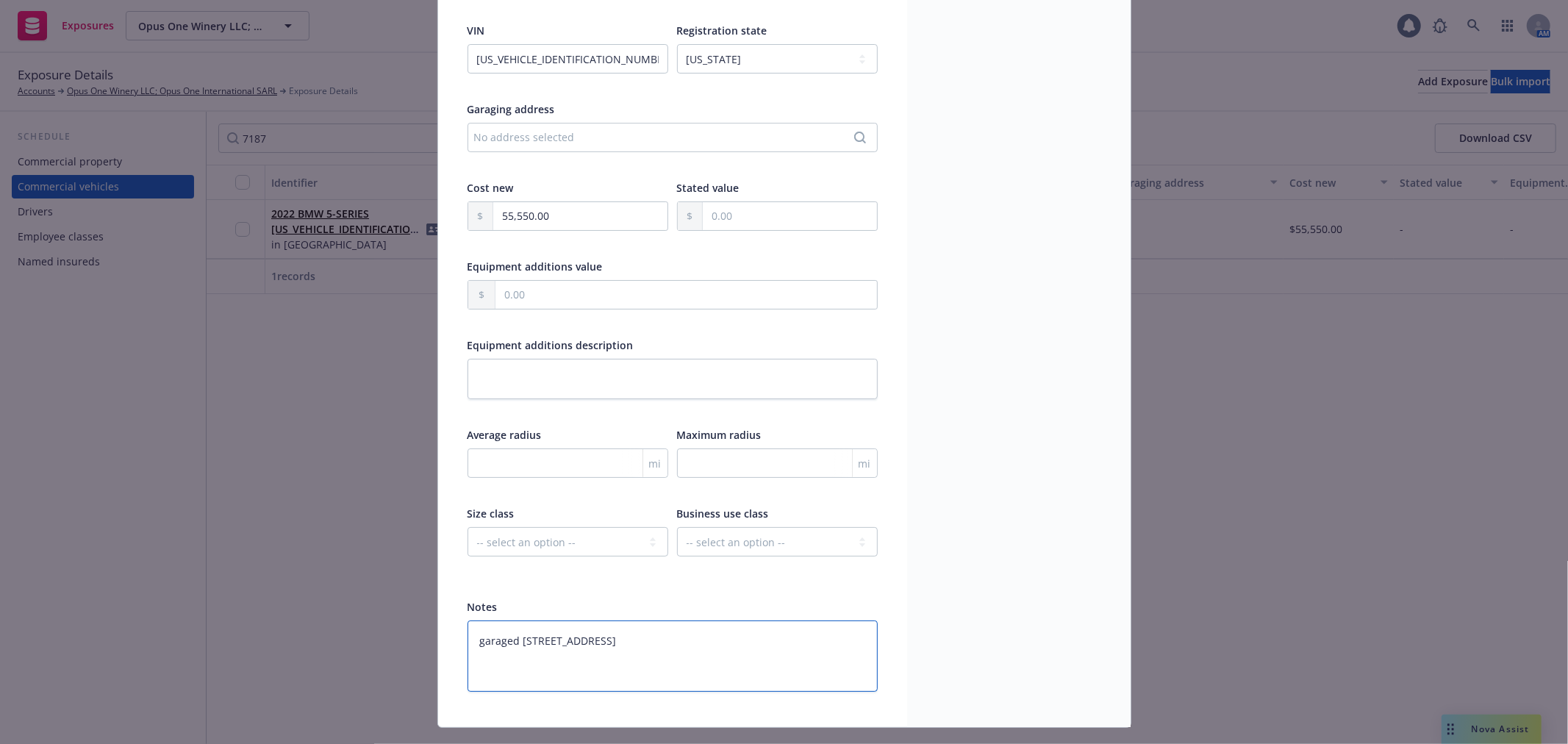
click at [711, 640] on textarea "garaged 510 SE st #1511 Fort Lauderdale FL 33301" at bounding box center [673, 656] width 410 height 72
type textarea "x"
type textarea "garaged 510 SE st #1511 Fort Lauderdale FL 33301"
type textarea "x"
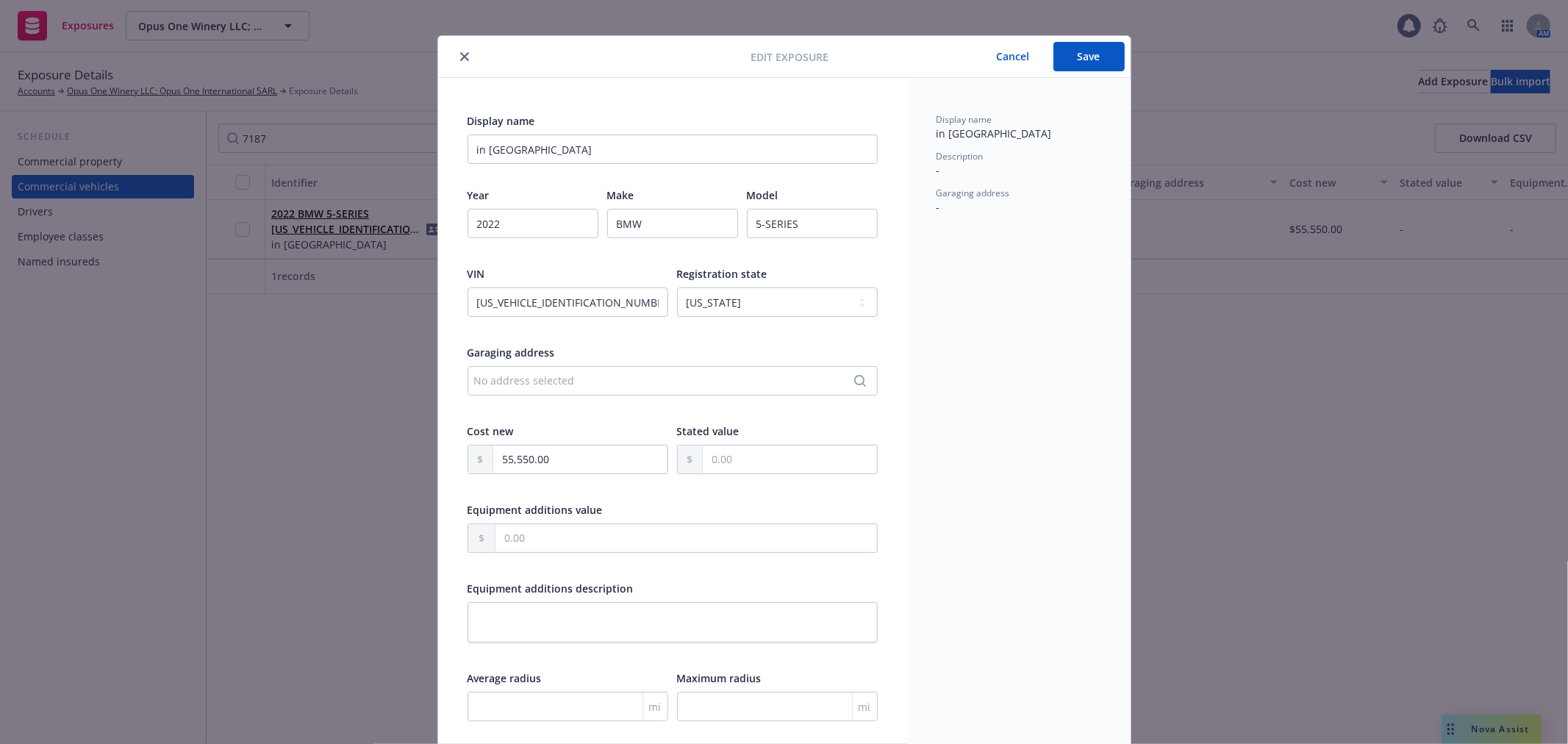
scroll to position [0, 0]
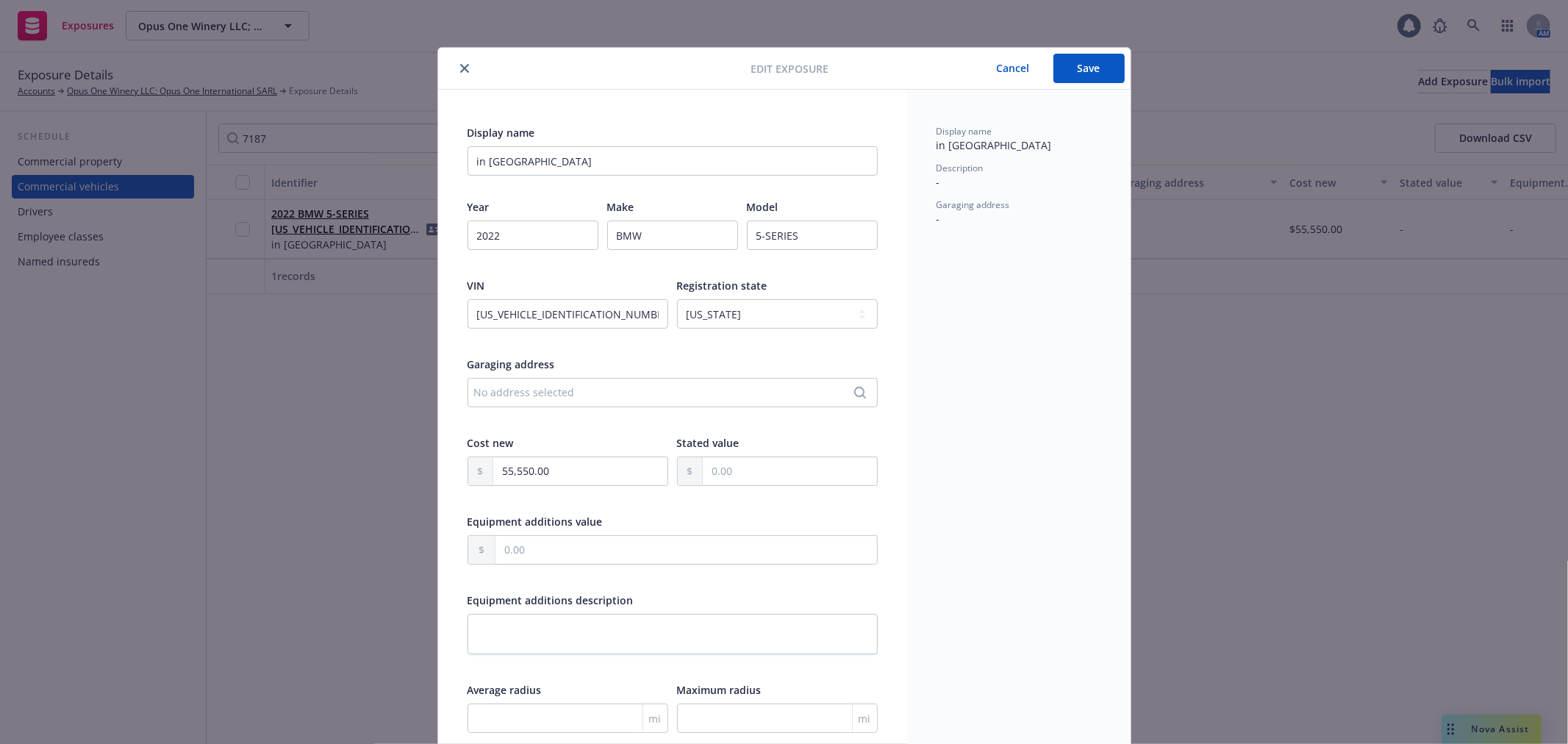
type textarea "garaged 510 SE st #1511 Fort Lauderdale FL 33301"
click at [1093, 69] on button "Save" at bounding box center [1089, 68] width 72 height 29
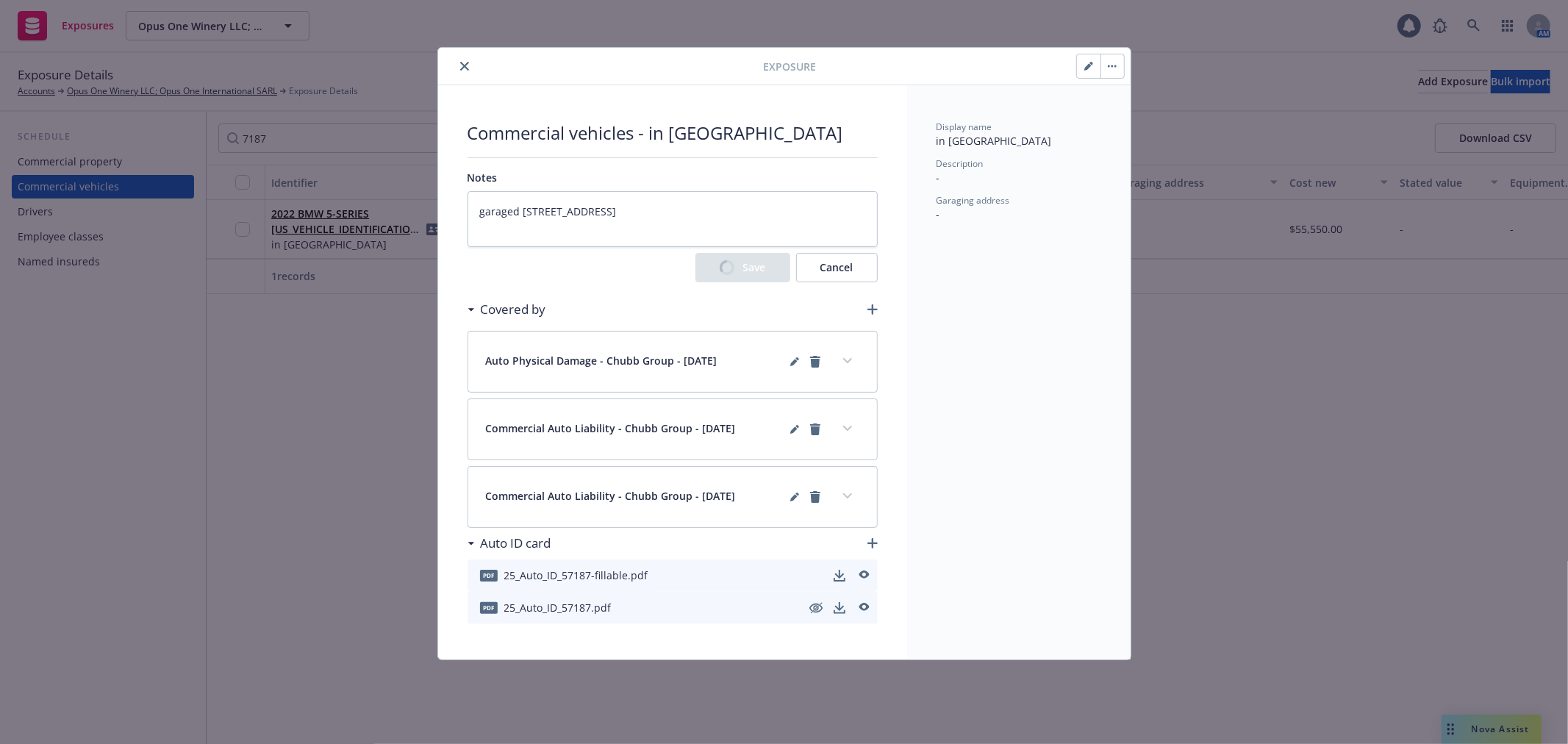
type textarea "x"
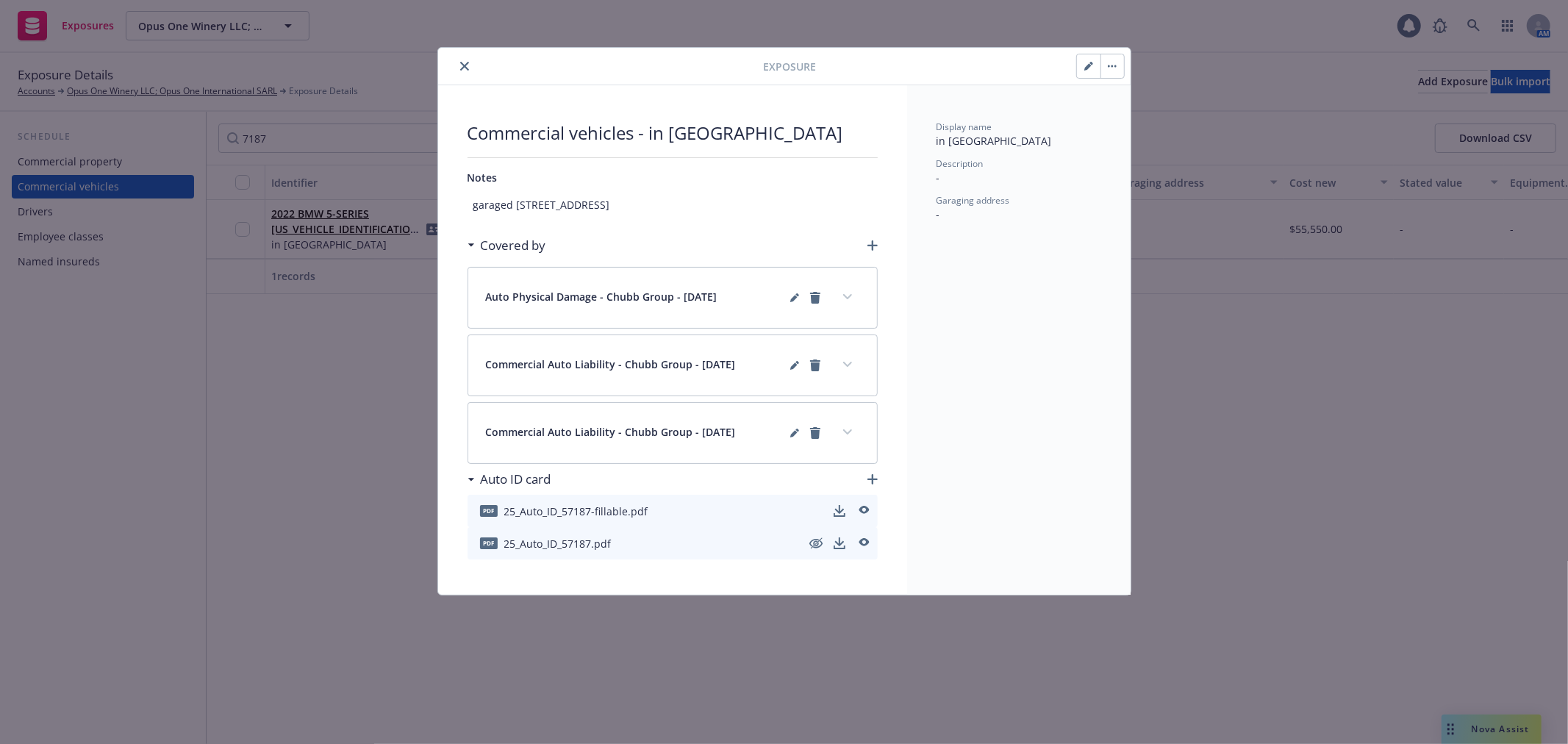
click at [467, 67] on icon "close" at bounding box center [465, 66] width 9 height 9
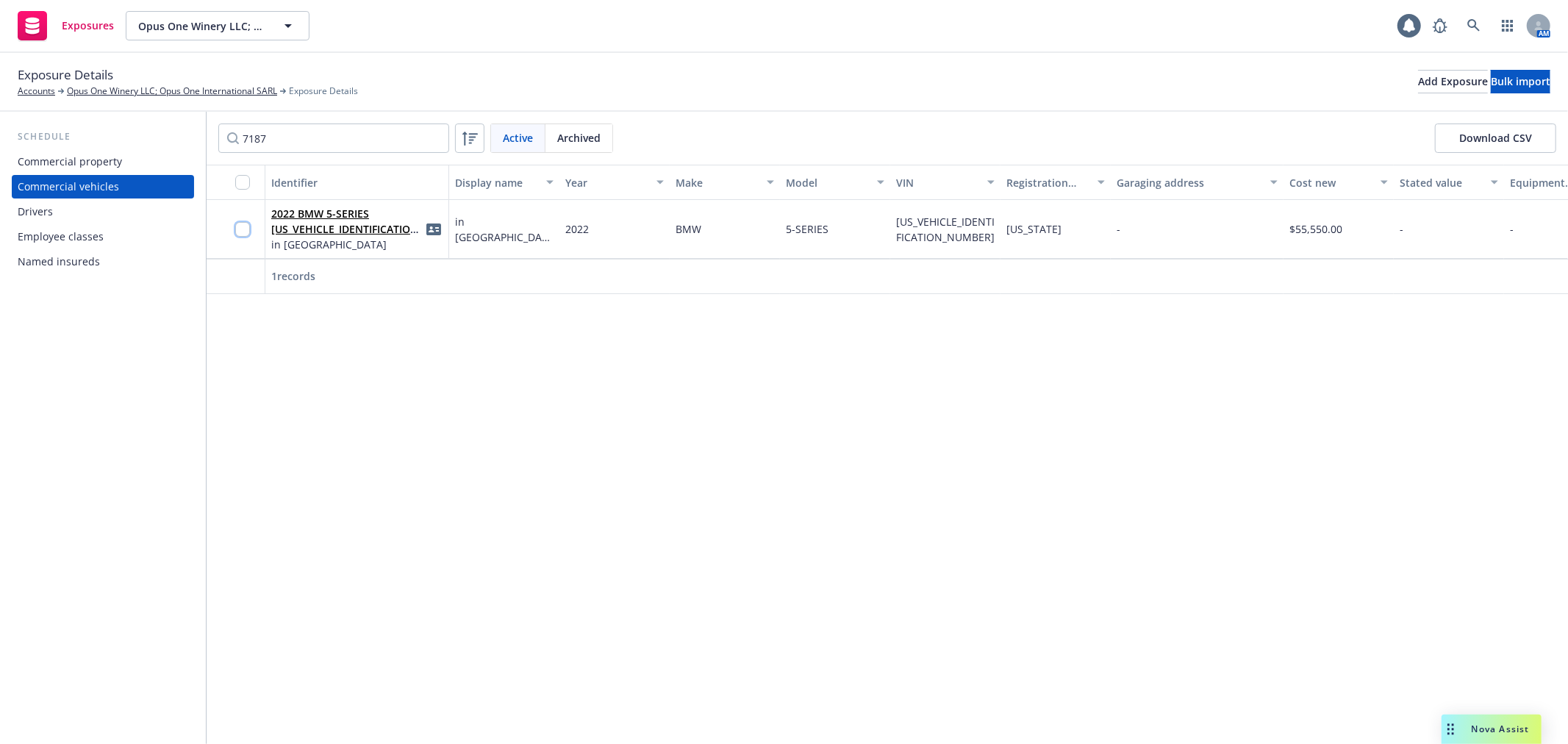
click at [245, 226] on input "checkbox" at bounding box center [243, 230] width 15 height 15
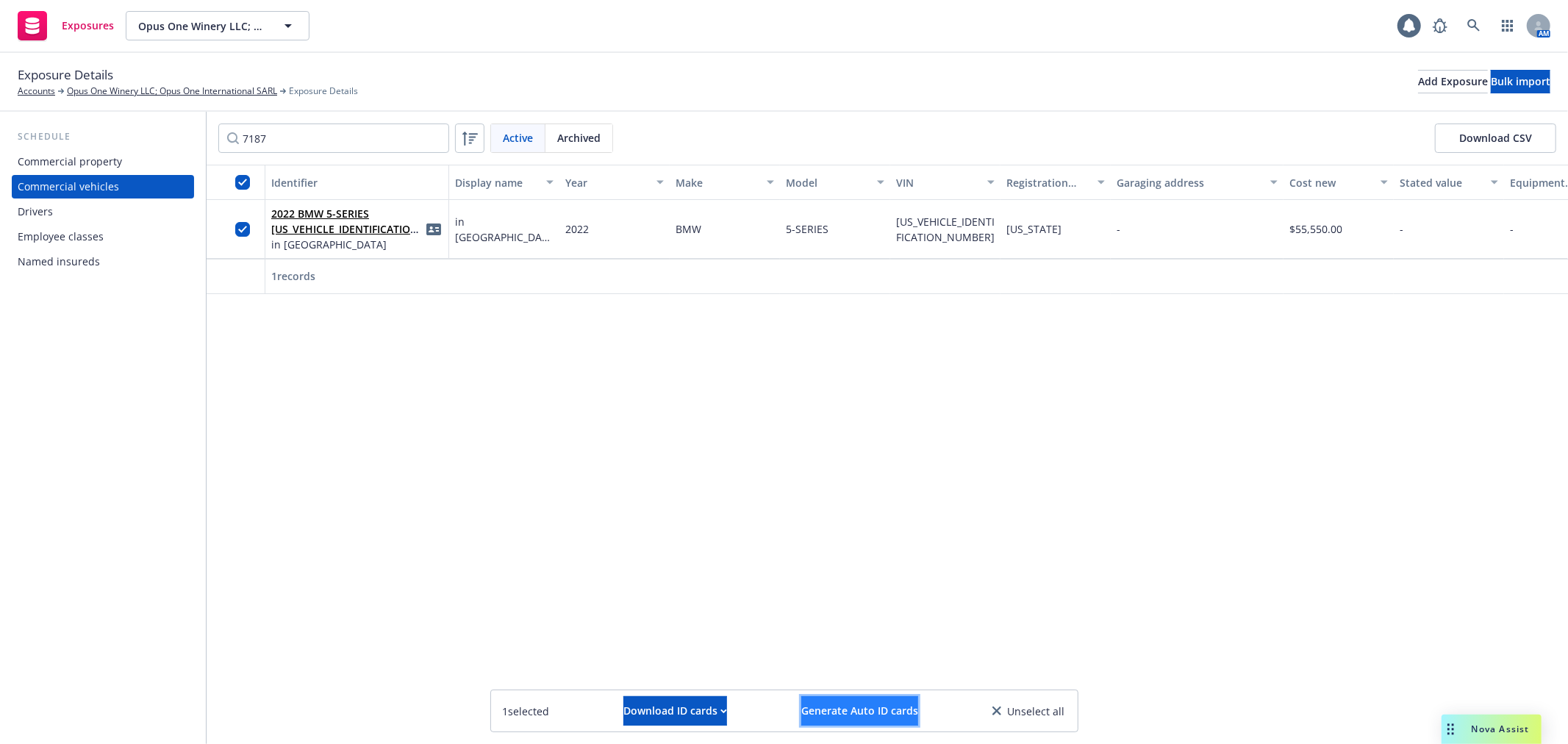
click at [866, 707] on span "Generate Auto ID cards" at bounding box center [859, 710] width 117 height 14
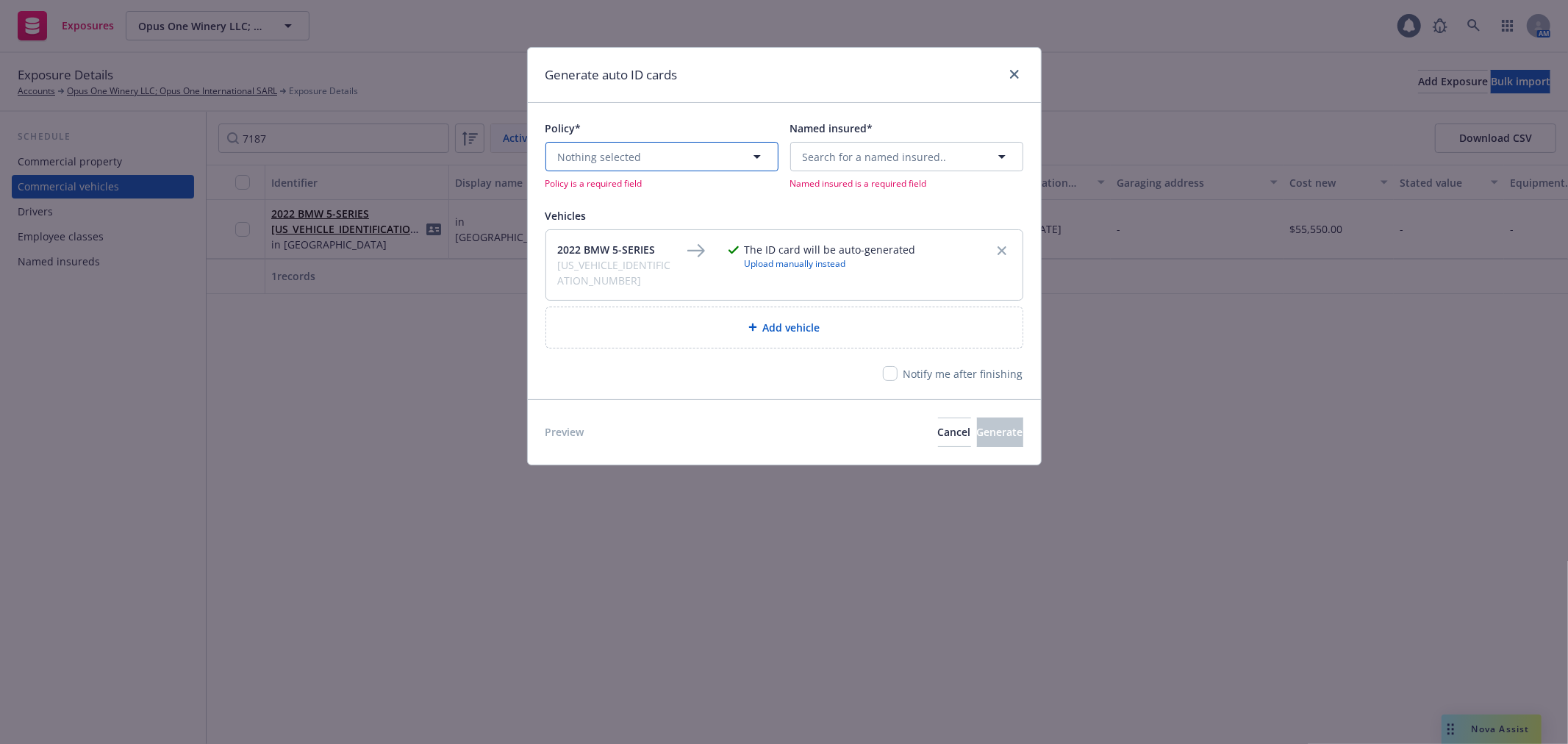
click at [701, 160] on button "Nothing selected" at bounding box center [663, 156] width 233 height 29
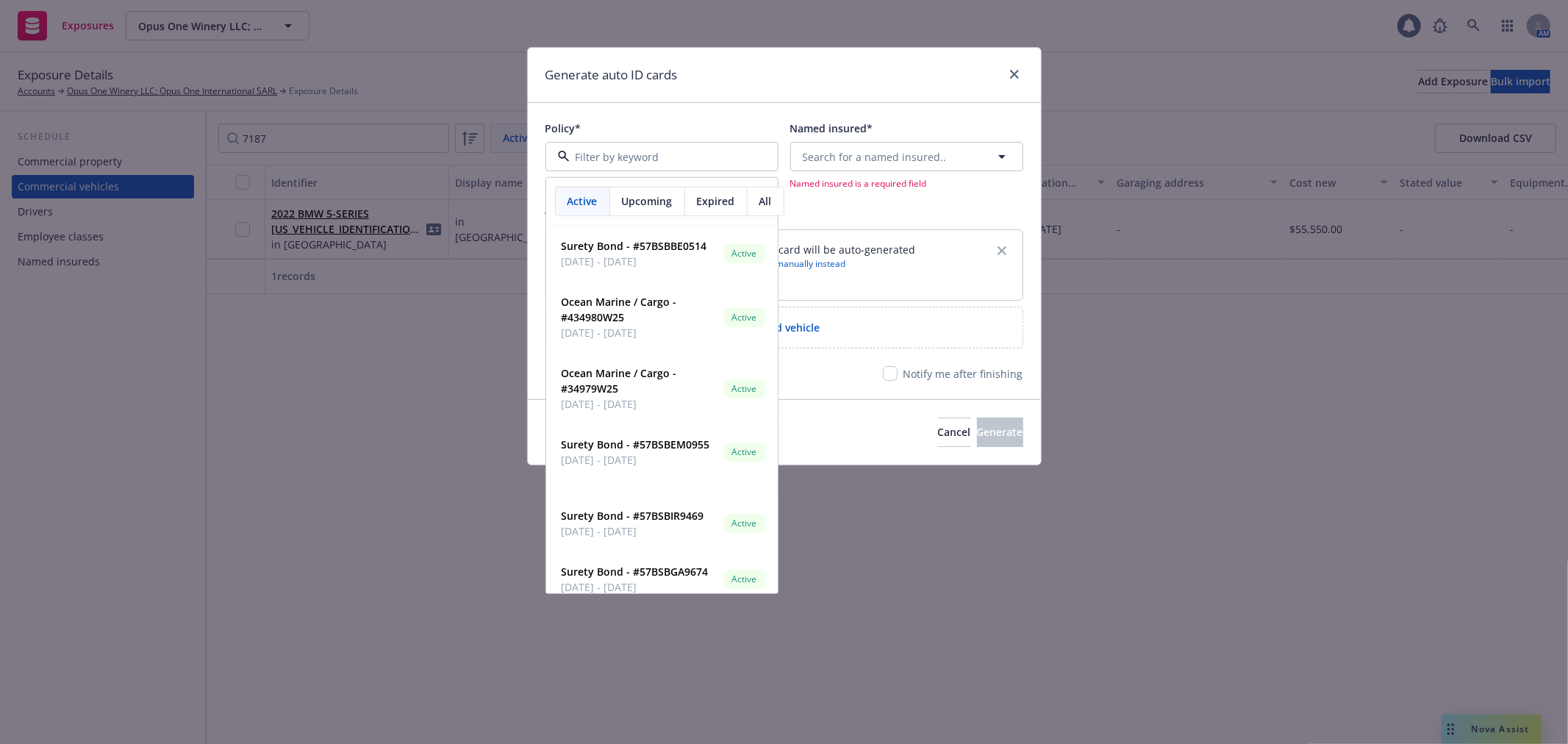
click at [653, 193] on span "Upcoming" at bounding box center [647, 200] width 51 height 16
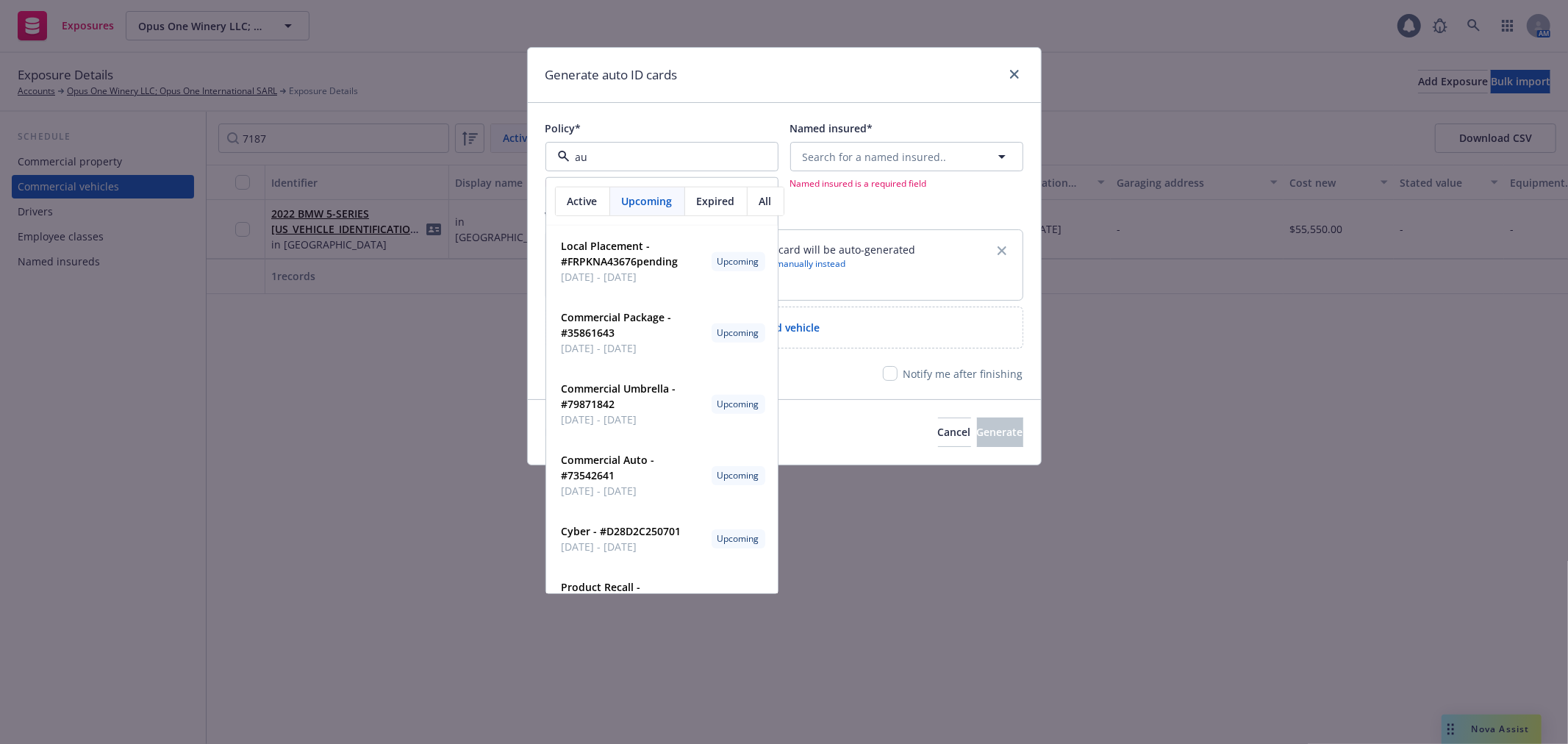
type input "aut"
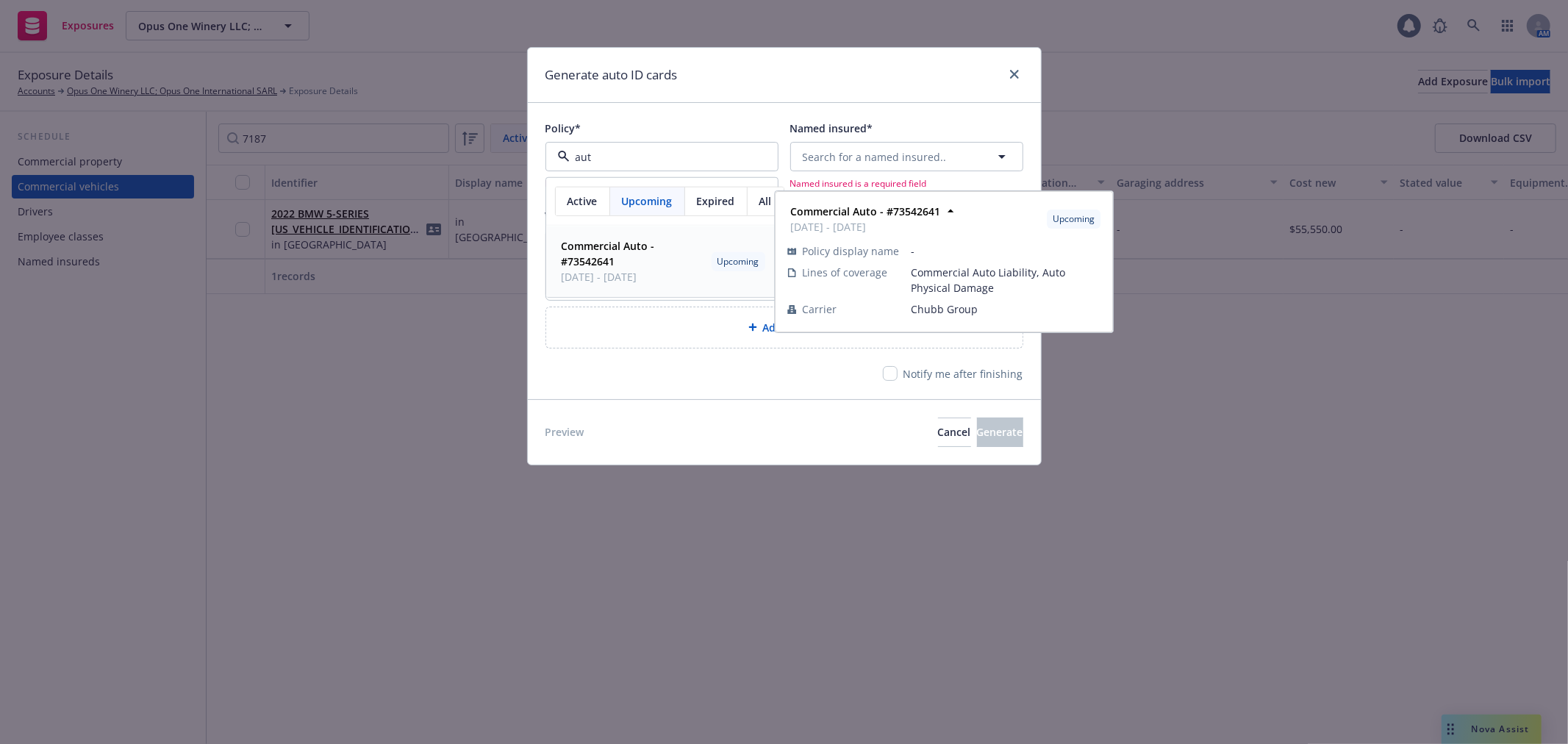
click at [621, 263] on span "Commercial Auto - #73542641" at bounding box center [633, 254] width 144 height 31
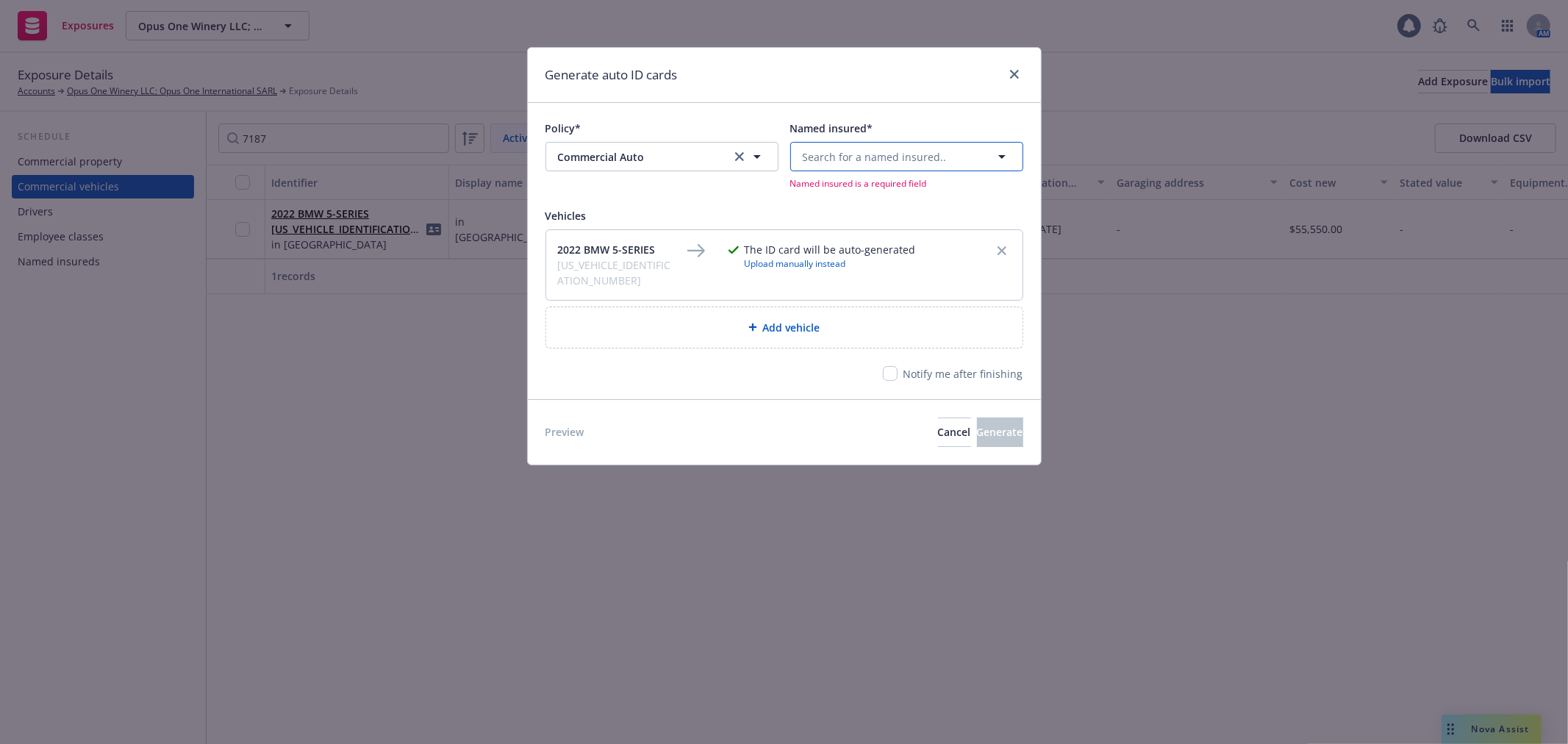
click at [844, 160] on span "Search for a named insured.." at bounding box center [875, 156] width 144 height 16
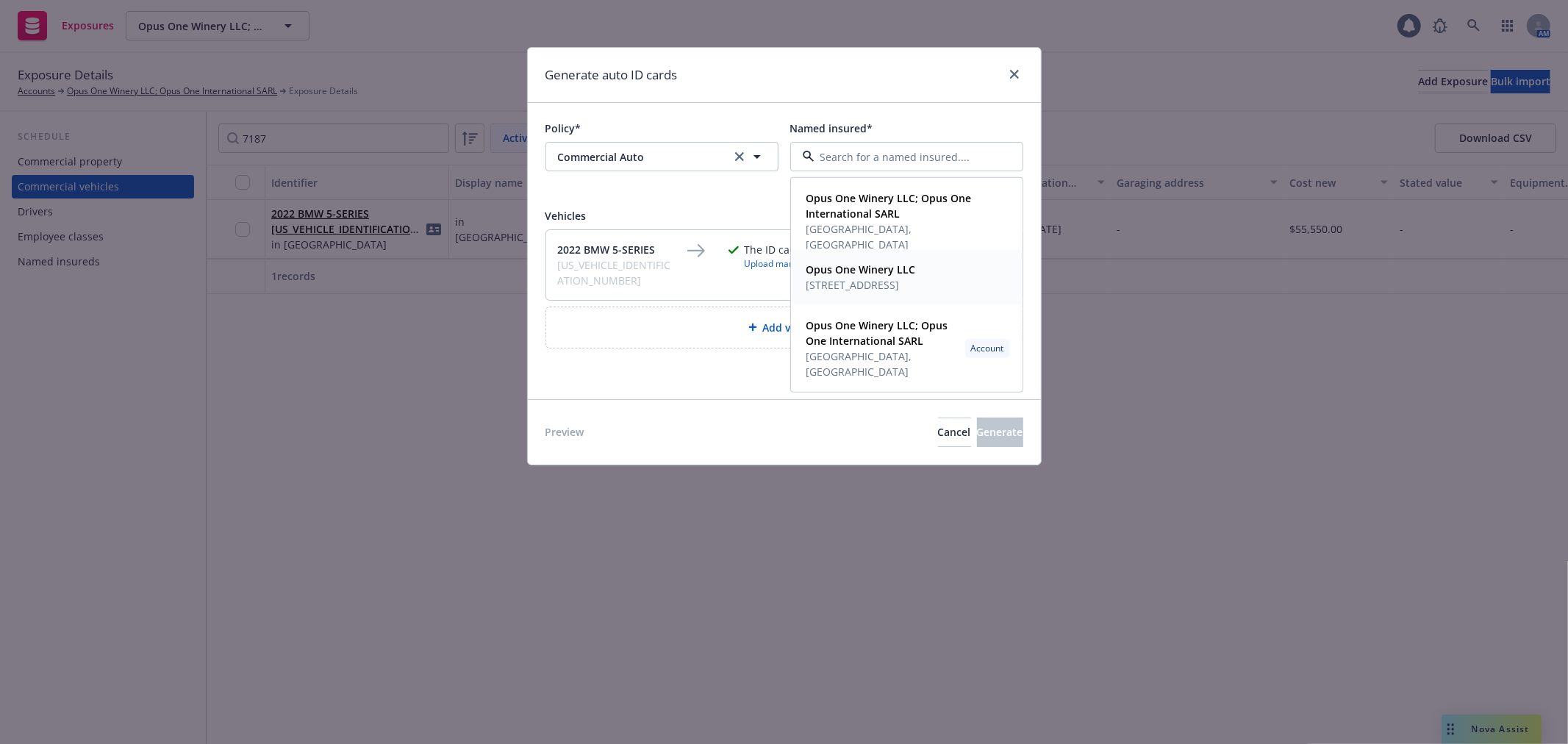
click at [875, 277] on span "7900 St Helena Hwy Oakville, CA 94562" at bounding box center [861, 285] width 109 height 16
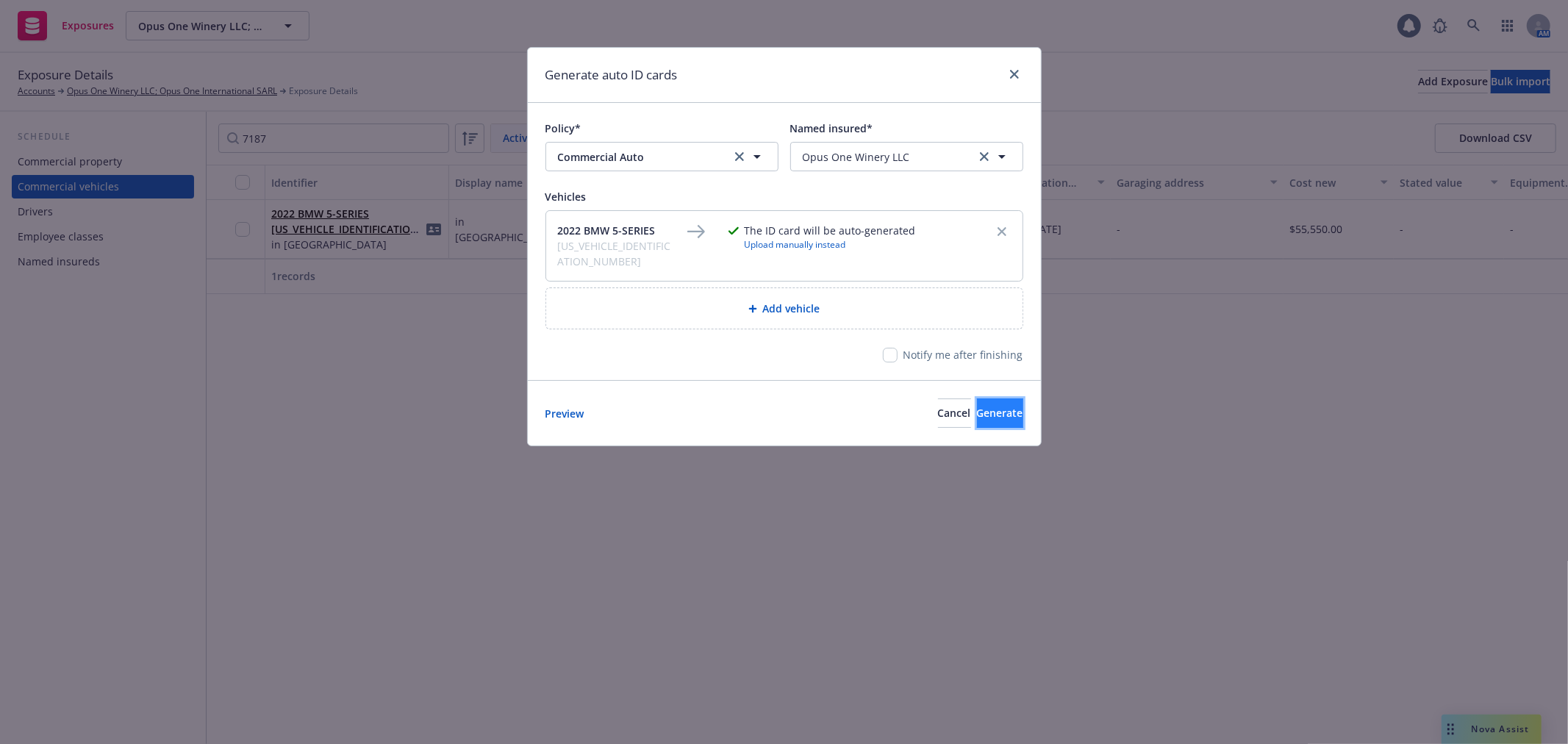
click at [983, 399] on button "Generate" at bounding box center [1000, 413] width 46 height 29
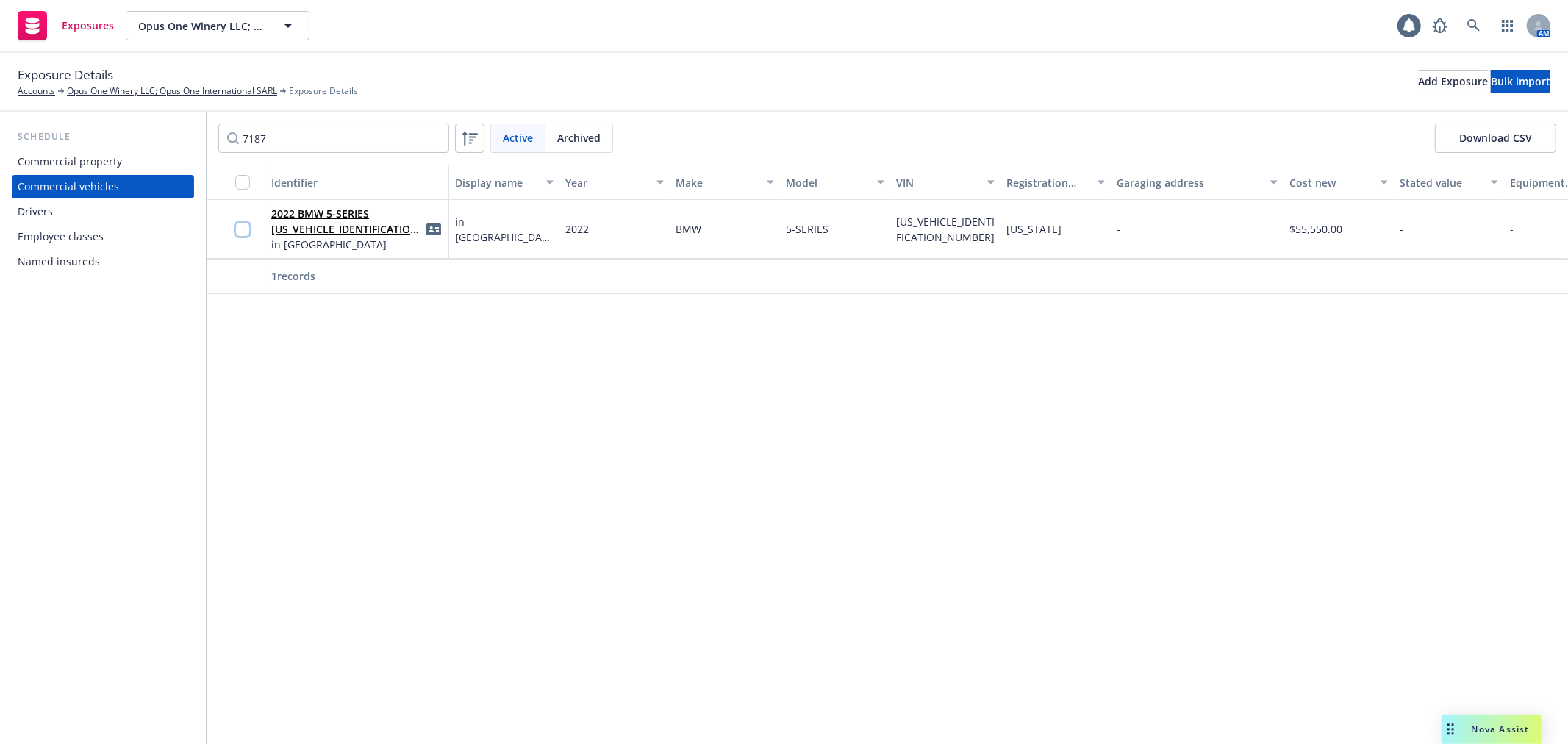
click at [246, 226] on input "checkbox" at bounding box center [243, 230] width 15 height 15
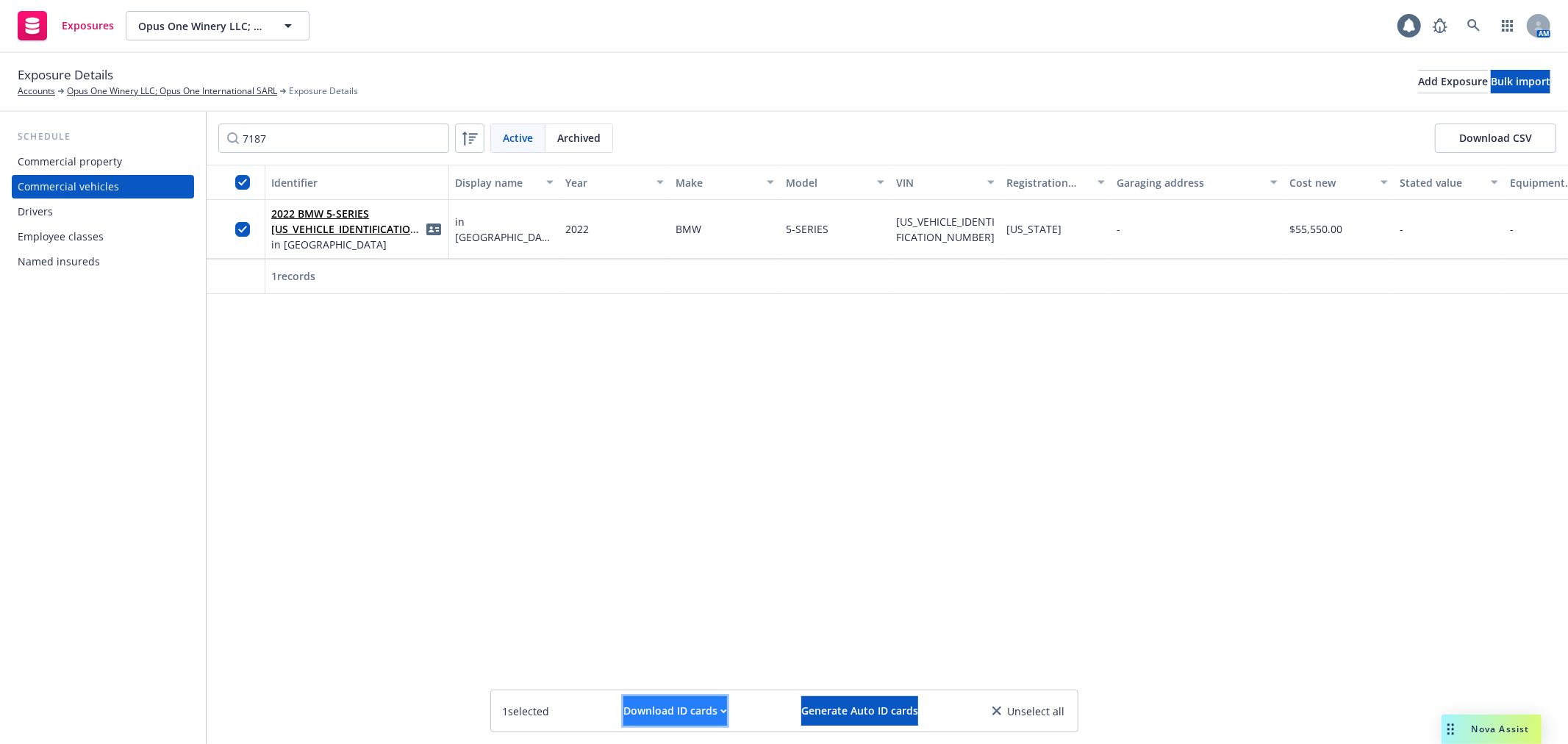
click at [636, 709] on div "Download ID cards" at bounding box center [675, 710] width 104 height 28
click at [640, 676] on link "Download uneditable ID cards" at bounding box center [646, 674] width 197 height 29
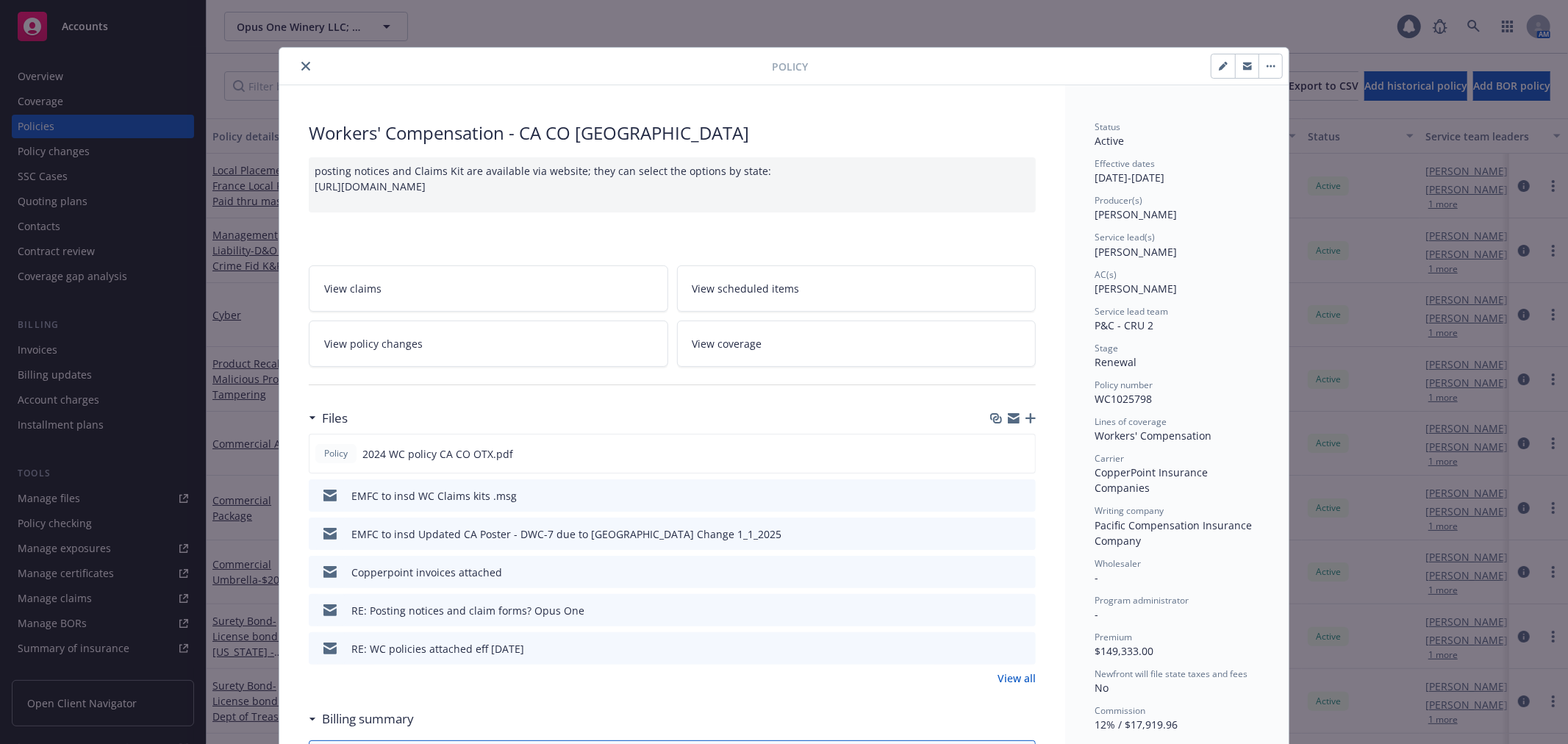
click at [301, 67] on icon "close" at bounding box center [306, 66] width 9 height 9
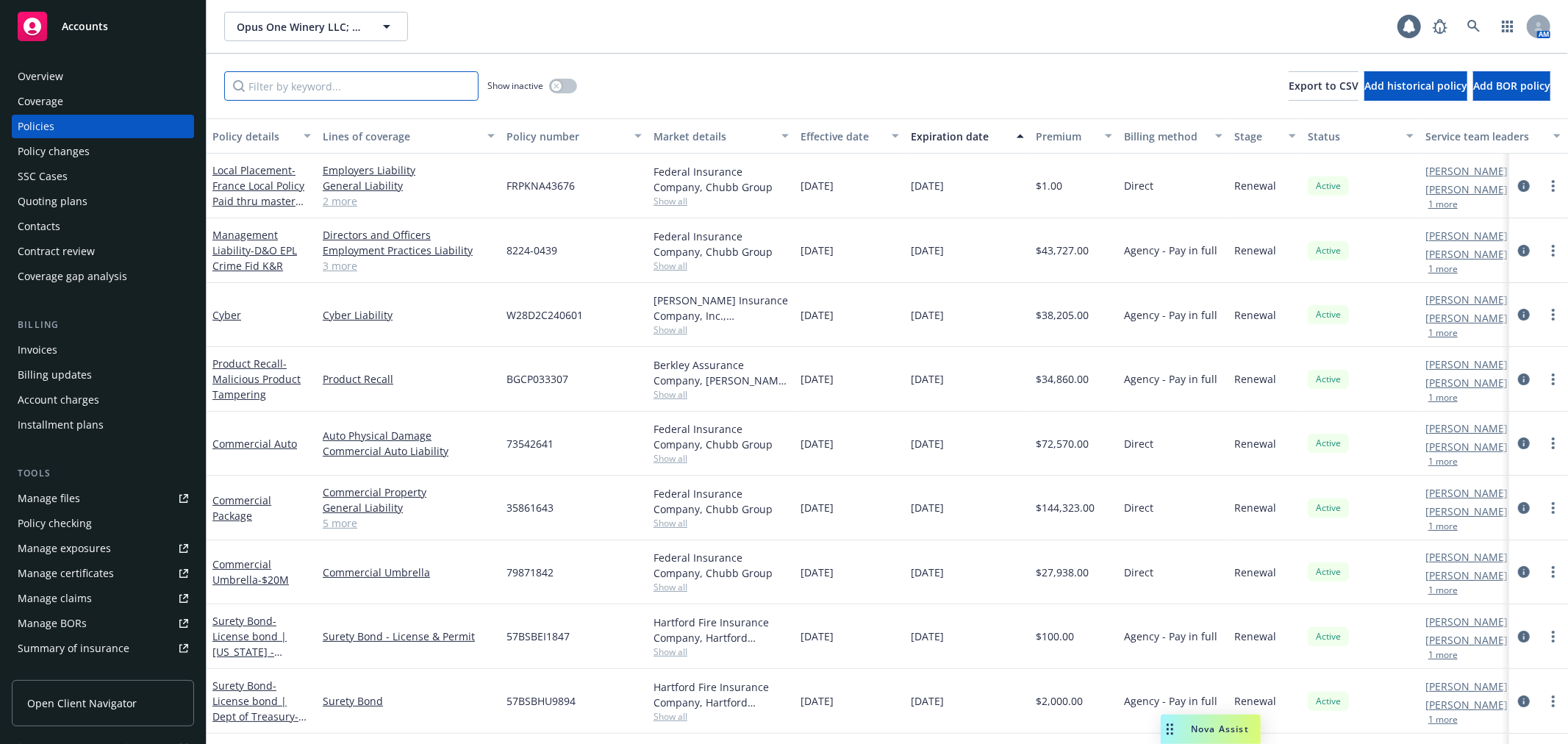
click at [306, 81] on input "Filter by keyword..." at bounding box center [351, 86] width 255 height 29
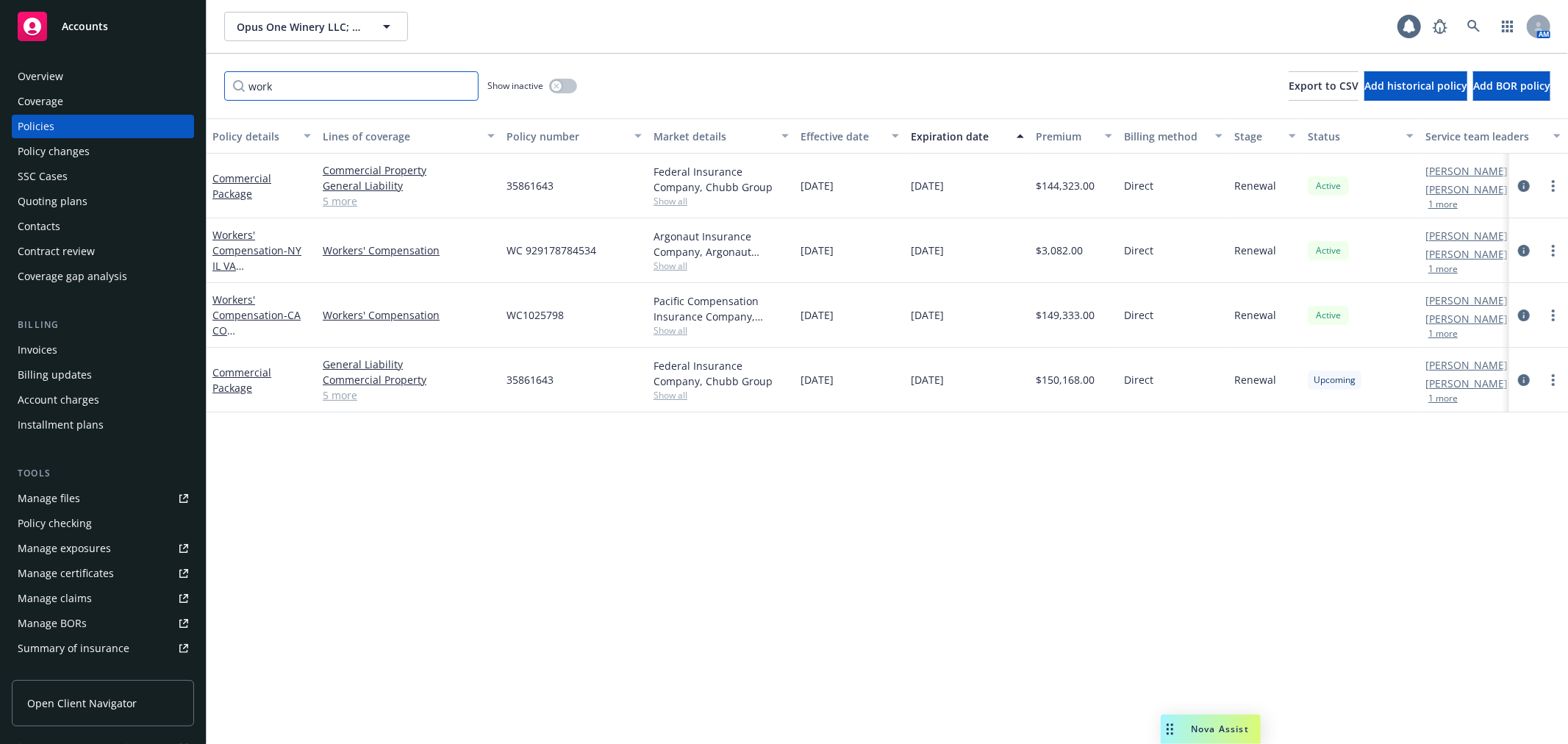
type input "work"
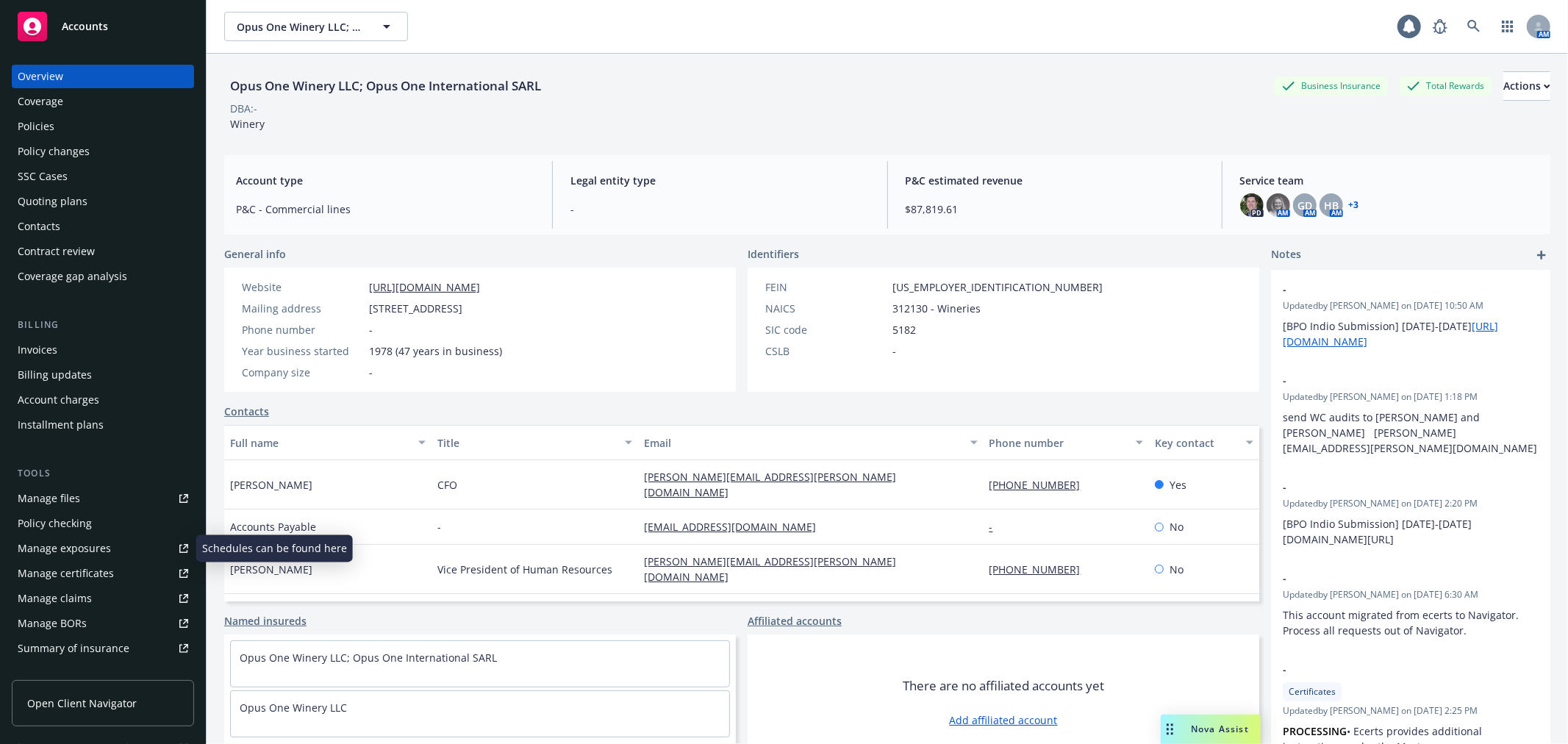
click at [99, 562] on div "Manage certificates" at bounding box center [65, 573] width 97 height 24
click at [100, 498] on link "Manage files" at bounding box center [103, 499] width 182 height 24
click at [100, 119] on div "Policies" at bounding box center [103, 127] width 171 height 24
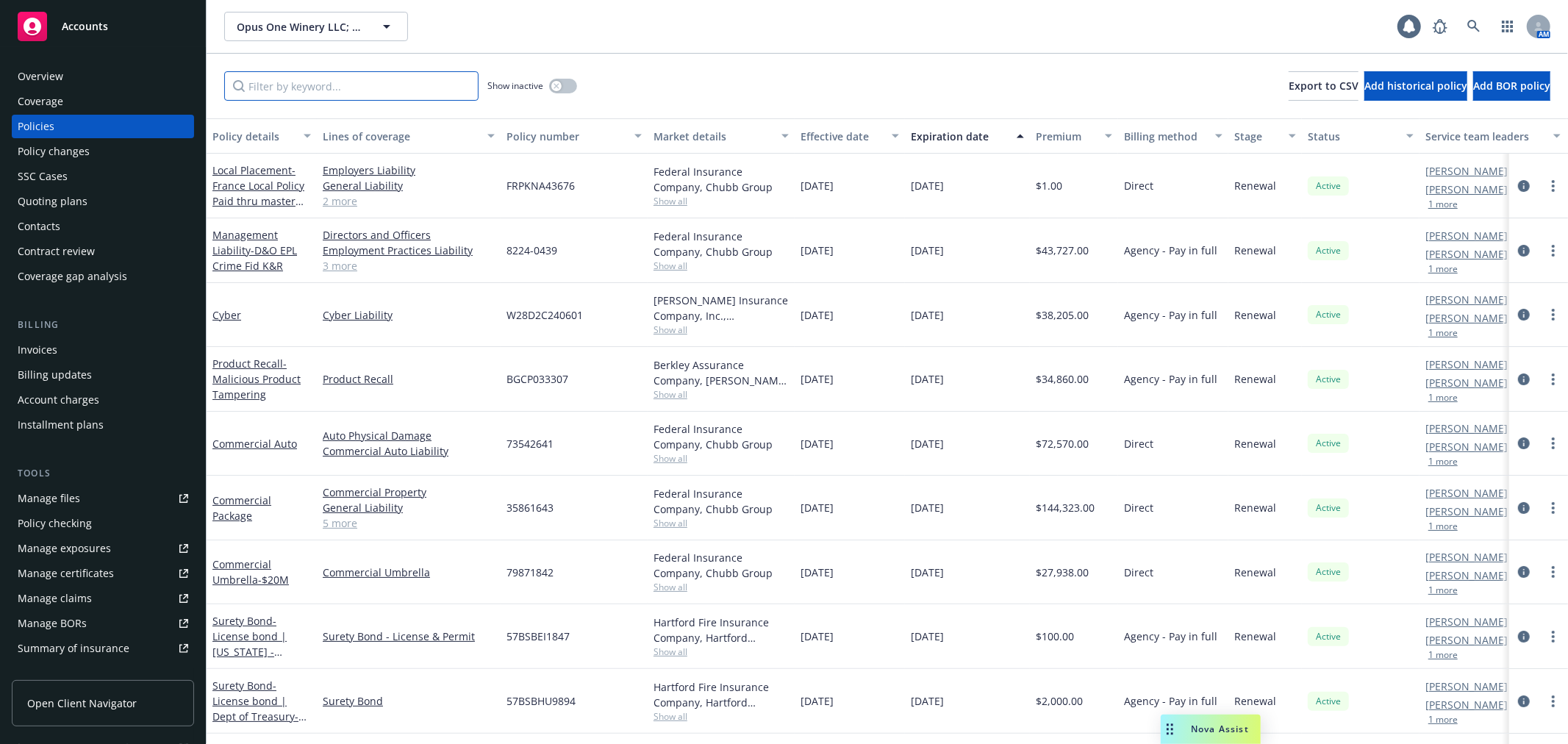
click at [333, 82] on input "Filter by keyword..." at bounding box center [351, 86] width 255 height 29
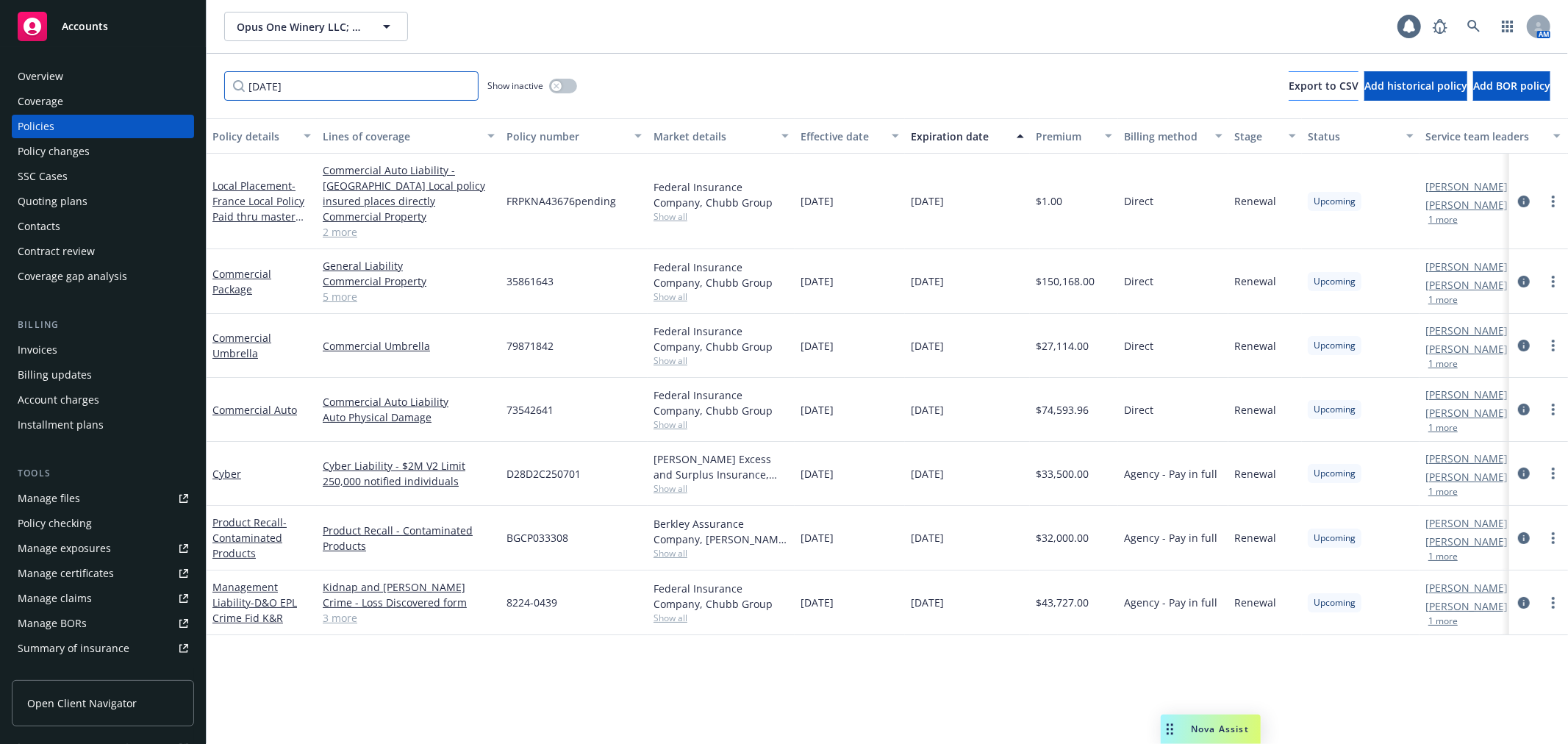
type input "[DATE]"
click at [1289, 84] on span "Export to CSV" at bounding box center [1324, 85] width 70 height 14
click at [248, 595] on span "- D&O EPL Crime Fid K&R" at bounding box center [255, 610] width 85 height 29
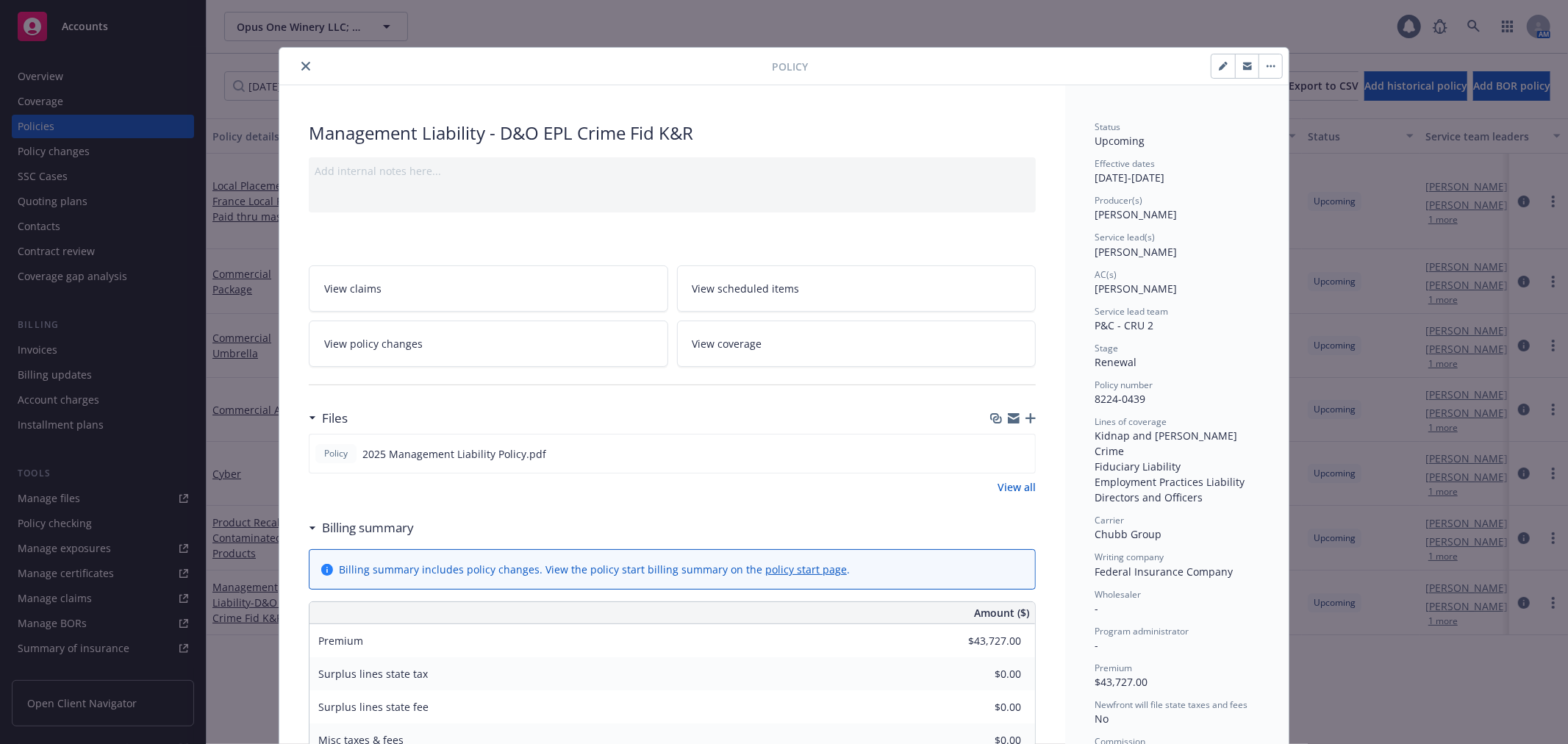
click at [301, 64] on icon "close" at bounding box center [306, 66] width 9 height 9
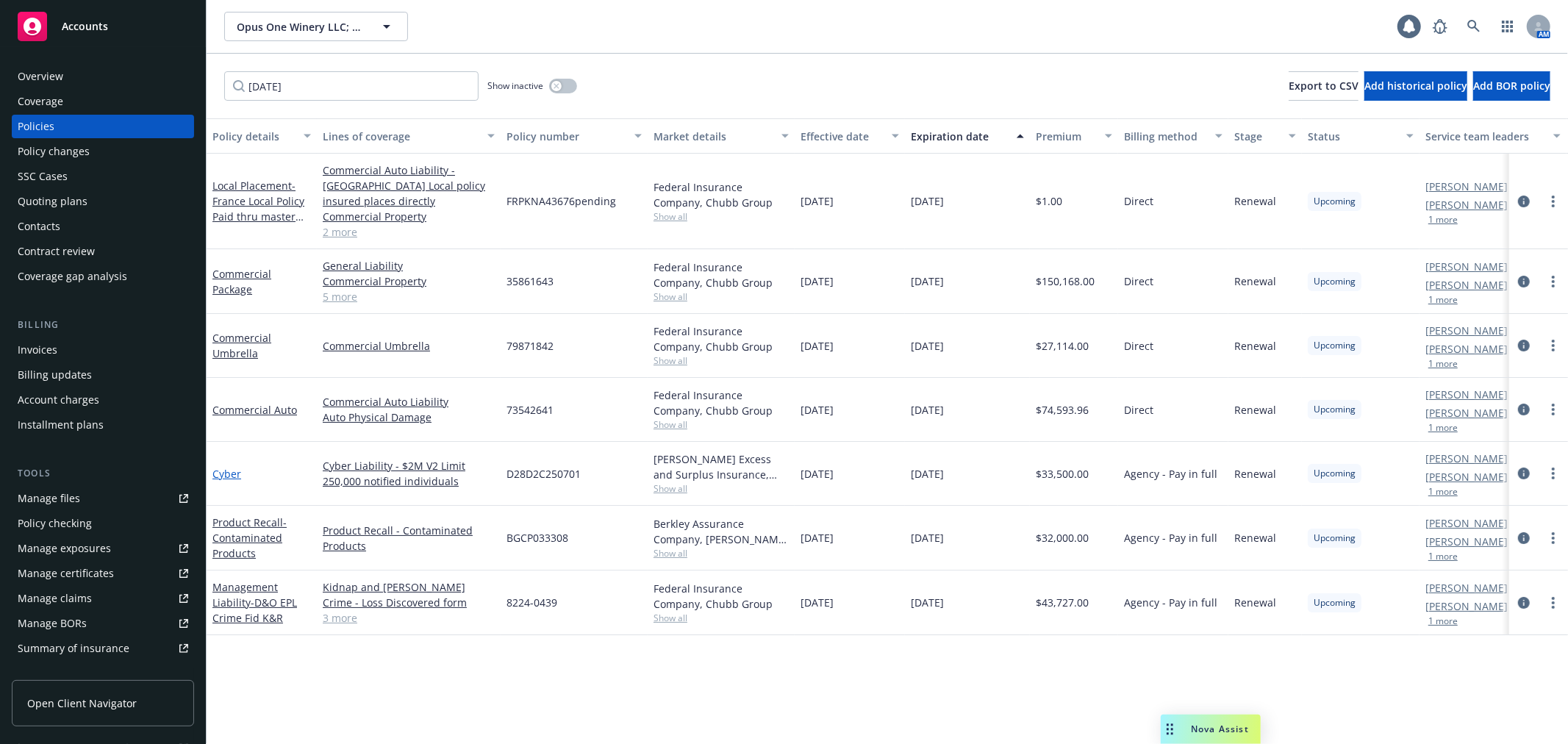
click at [221, 467] on link "Cyber" at bounding box center [226, 473] width 28 height 14
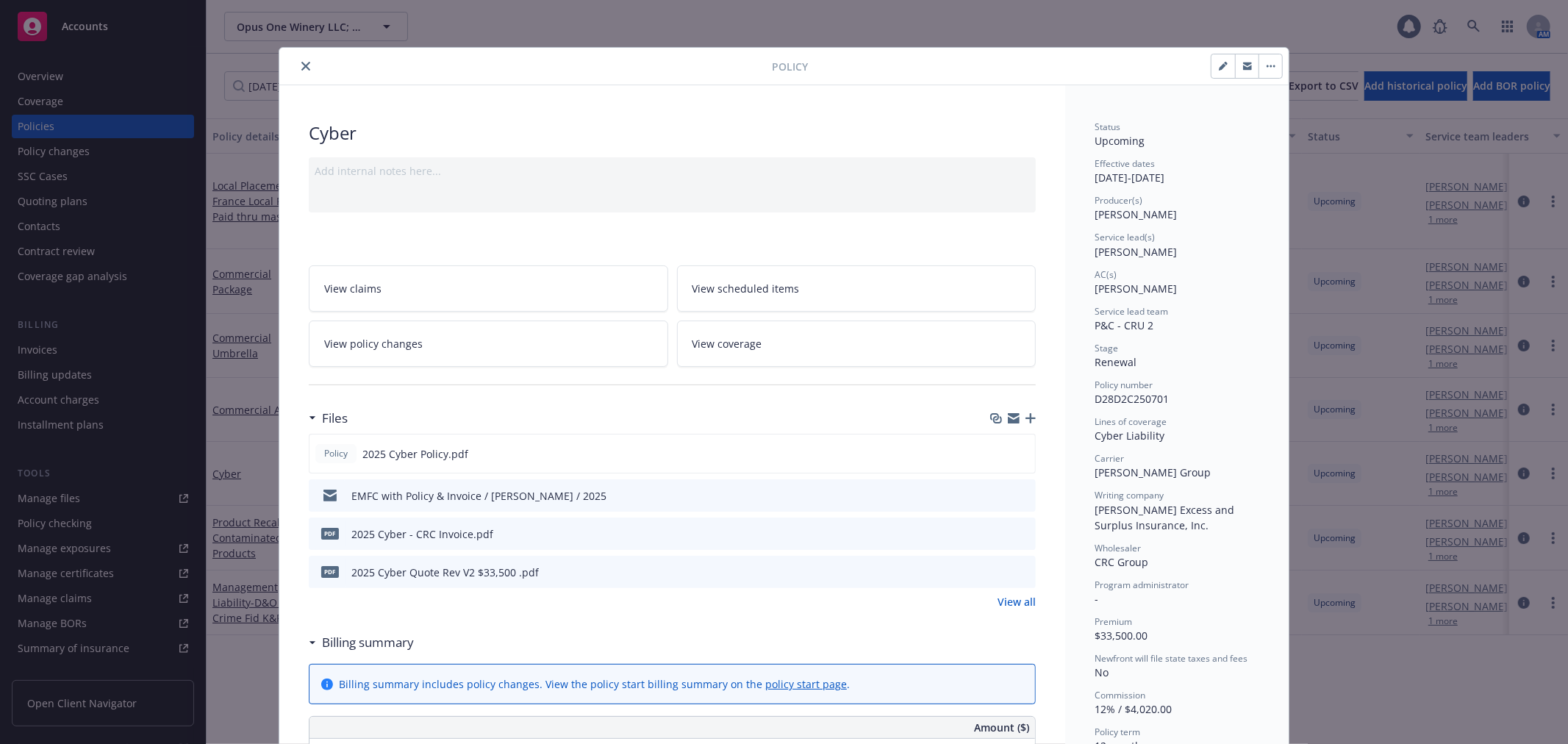
click at [301, 68] on icon "close" at bounding box center [306, 66] width 9 height 9
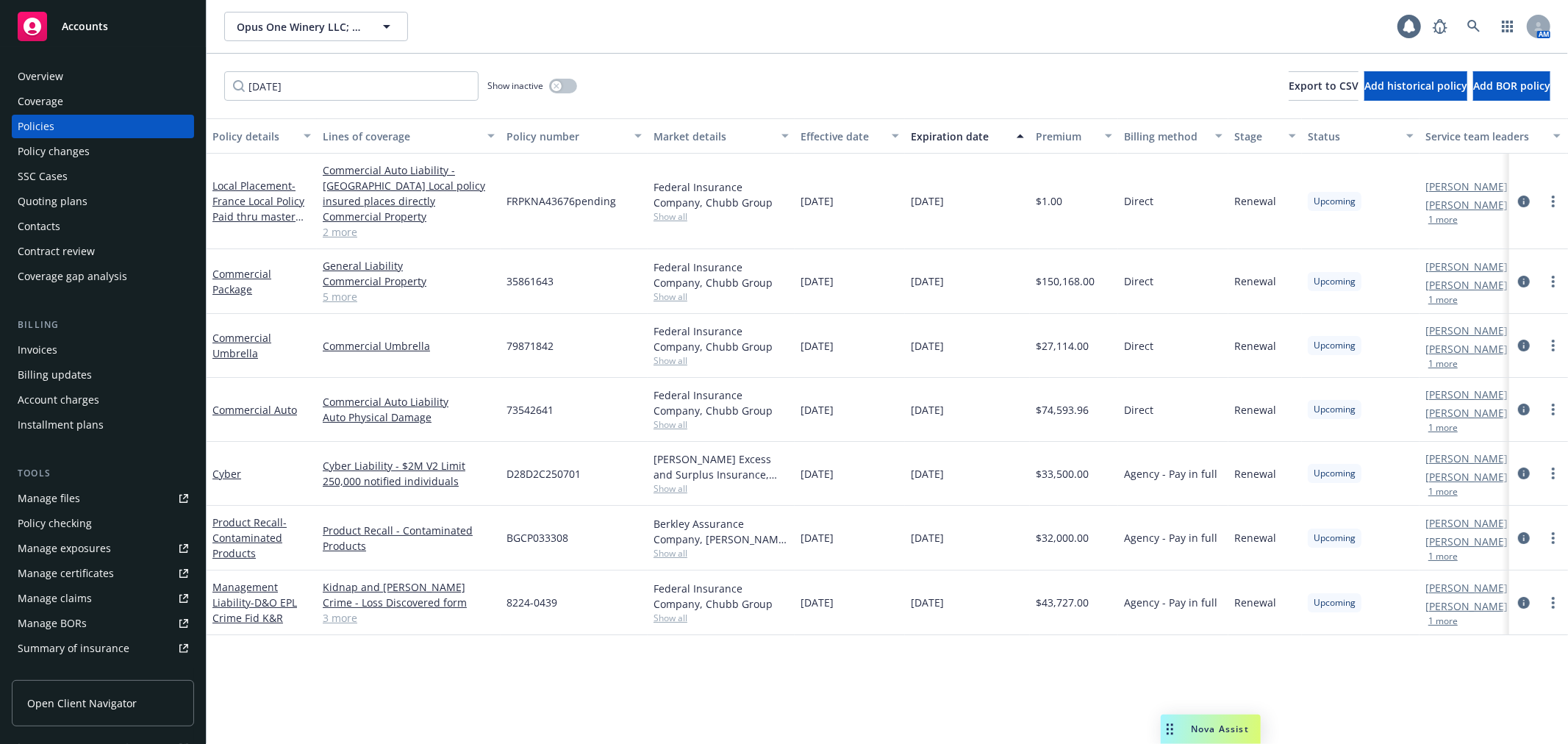
click at [134, 236] on div "Contacts" at bounding box center [103, 227] width 171 height 24
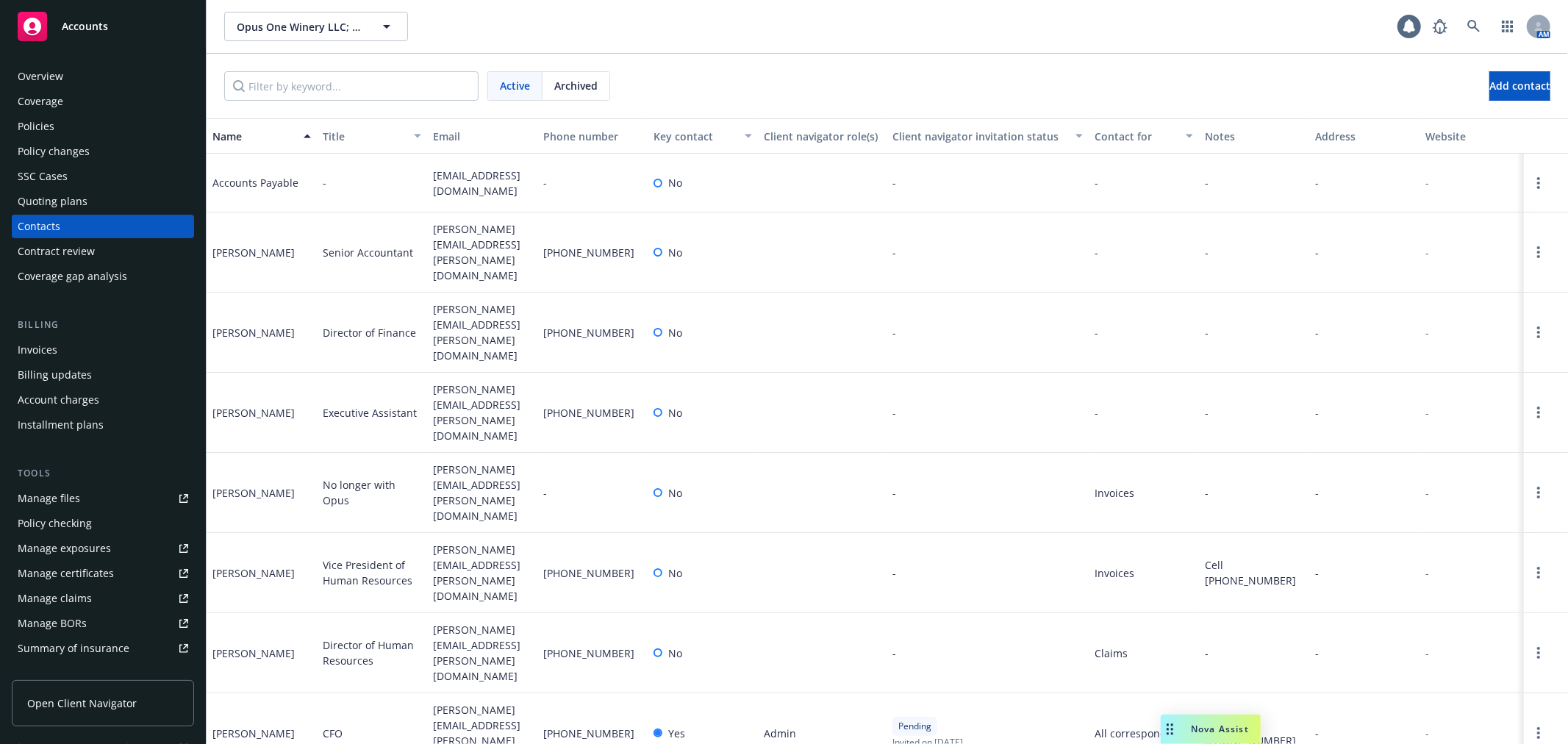
click at [81, 696] on span "Open Client Navigator" at bounding box center [82, 703] width 109 height 16
click at [71, 355] on div "Invoices" at bounding box center [103, 350] width 171 height 24
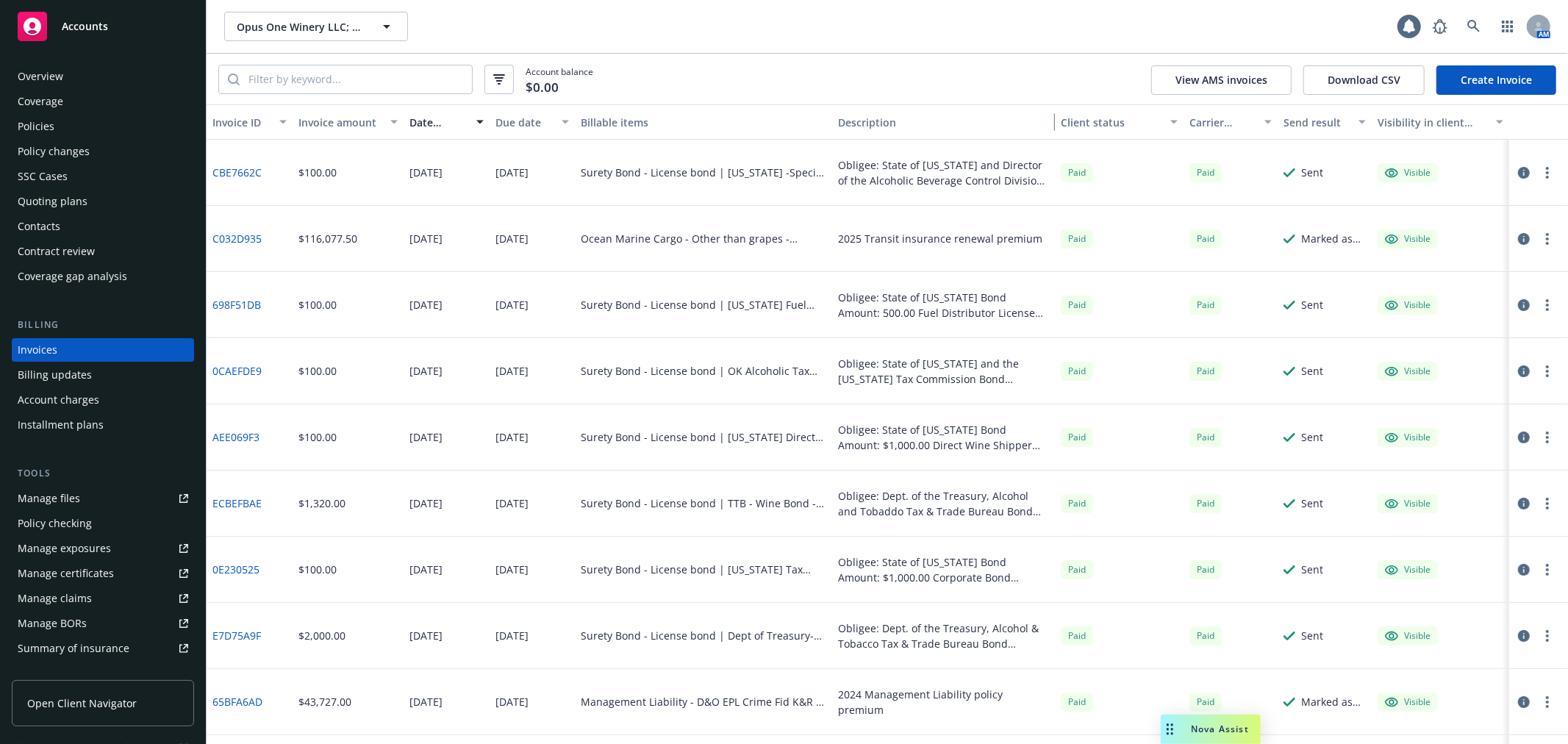
drag, startPoint x: 1006, startPoint y: 130, endPoint x: 1086, endPoint y: 130, distance: 80.0
click at [1086, 130] on div "Invoice ID Invoice amount Date issued Due date Billable items Description Clien…" at bounding box center [887, 122] width 1361 height 35
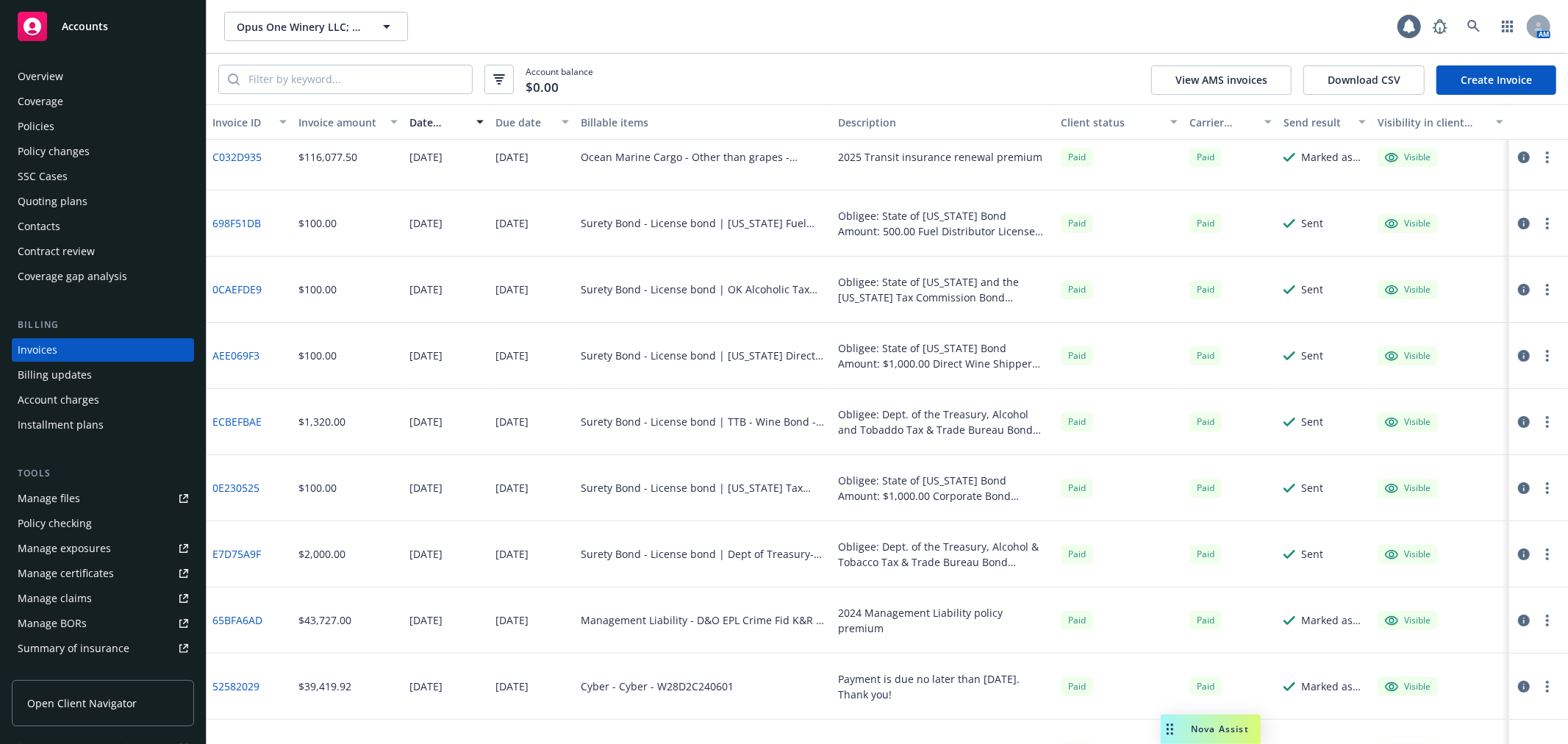
scroll to position [163, 0]
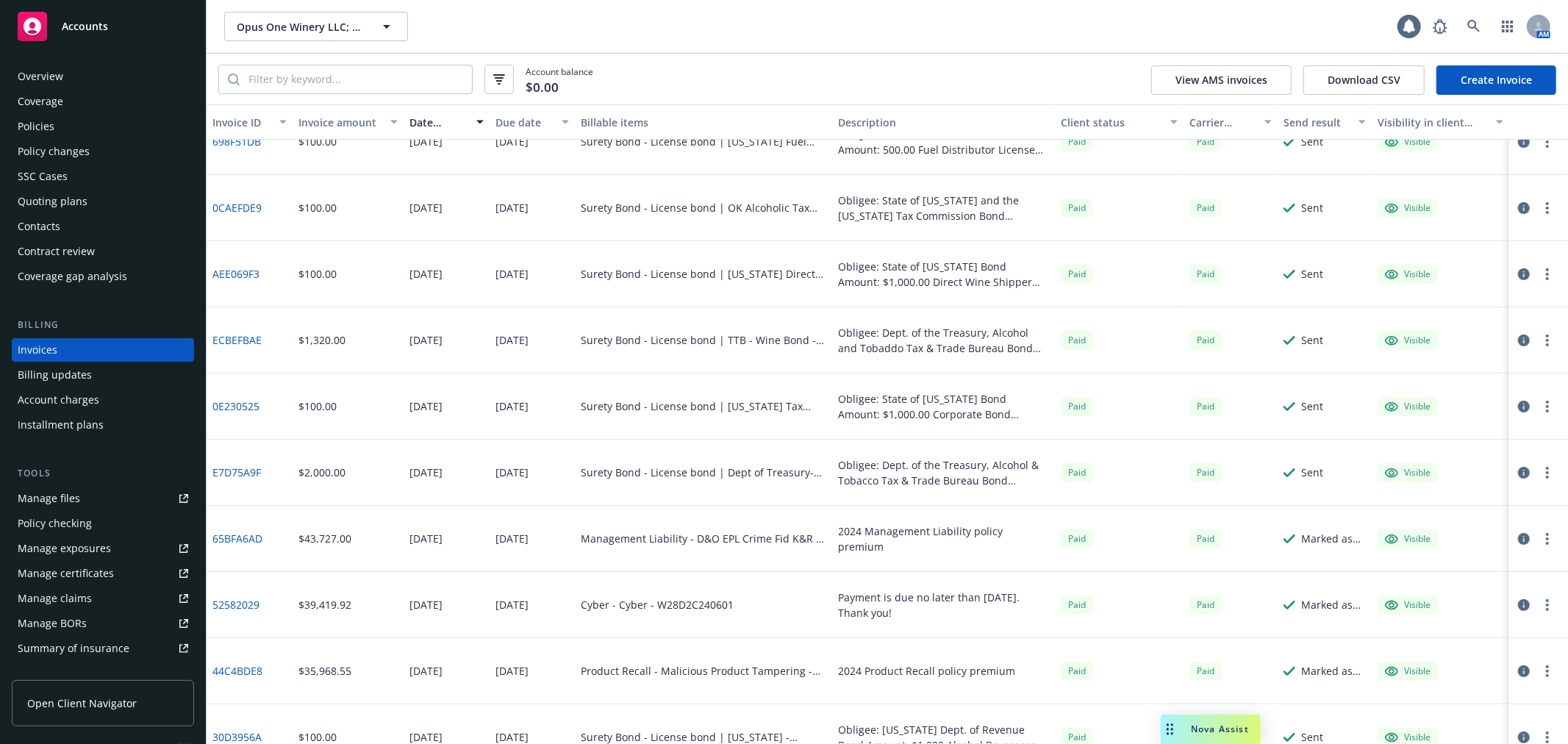
click at [1523, 86] on link "Create Invoice" at bounding box center [1496, 80] width 119 height 29
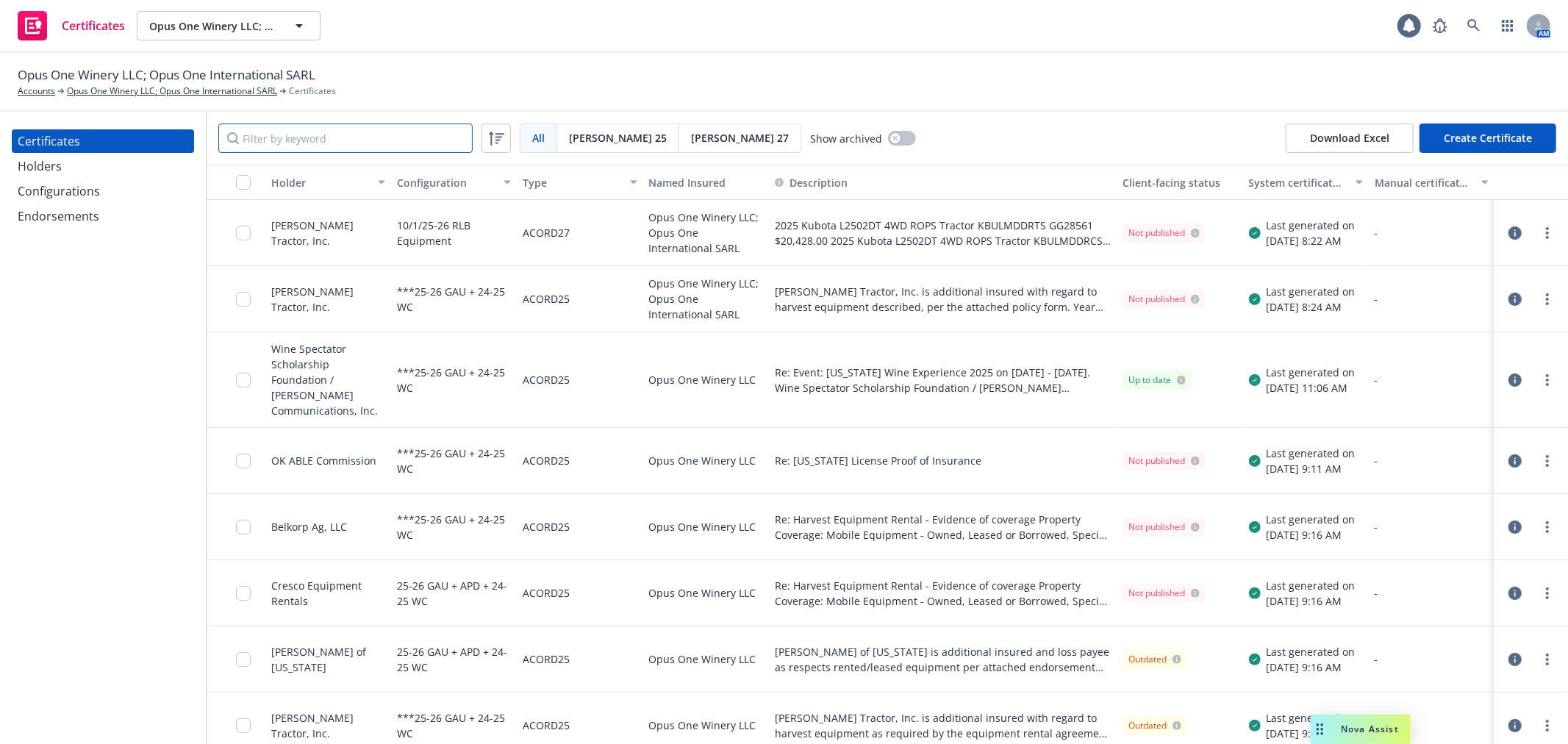
click at [312, 141] on input "Filter by keyword" at bounding box center [346, 138] width 255 height 29
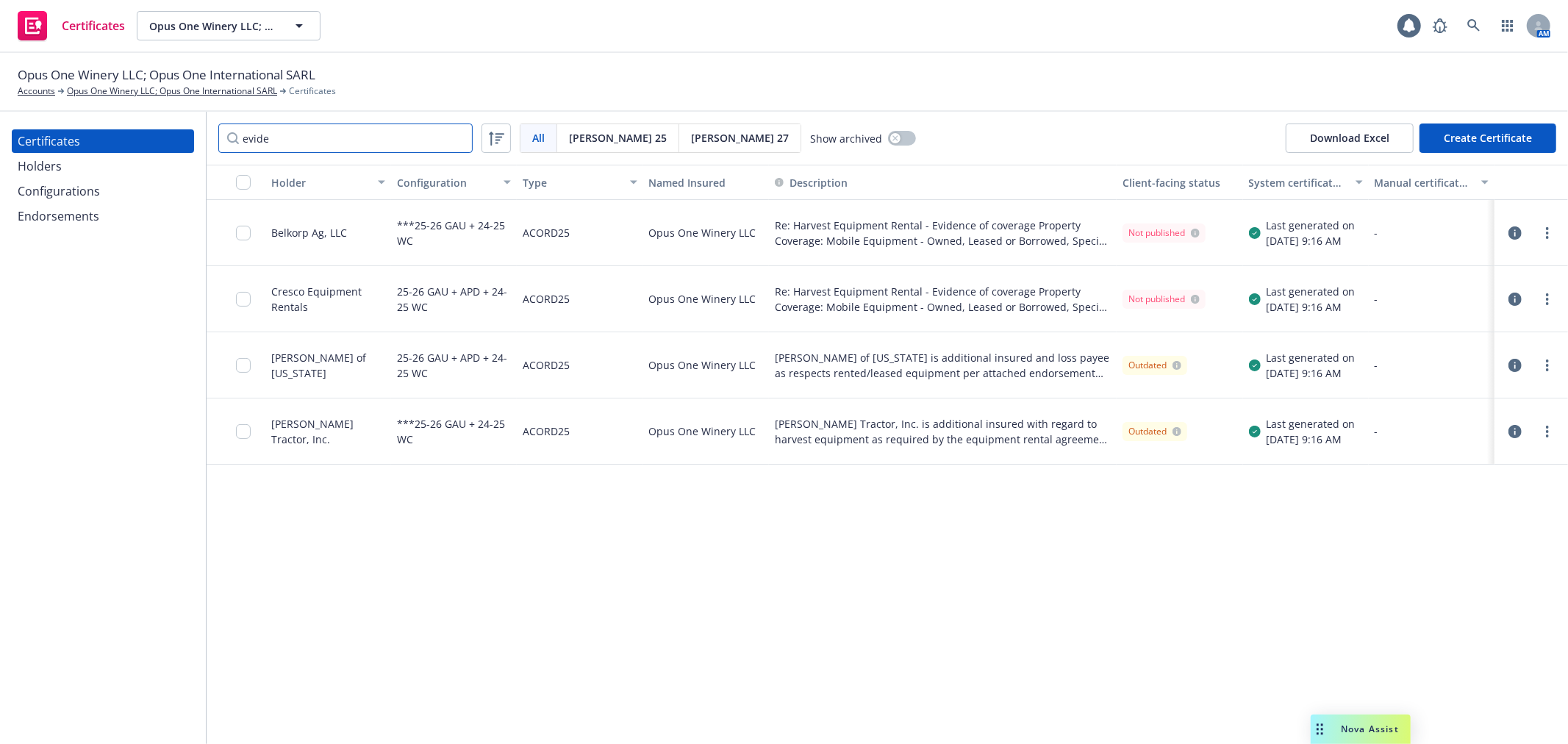
type input "evide"
click at [1517, 368] on icon "button" at bounding box center [1515, 365] width 13 height 13
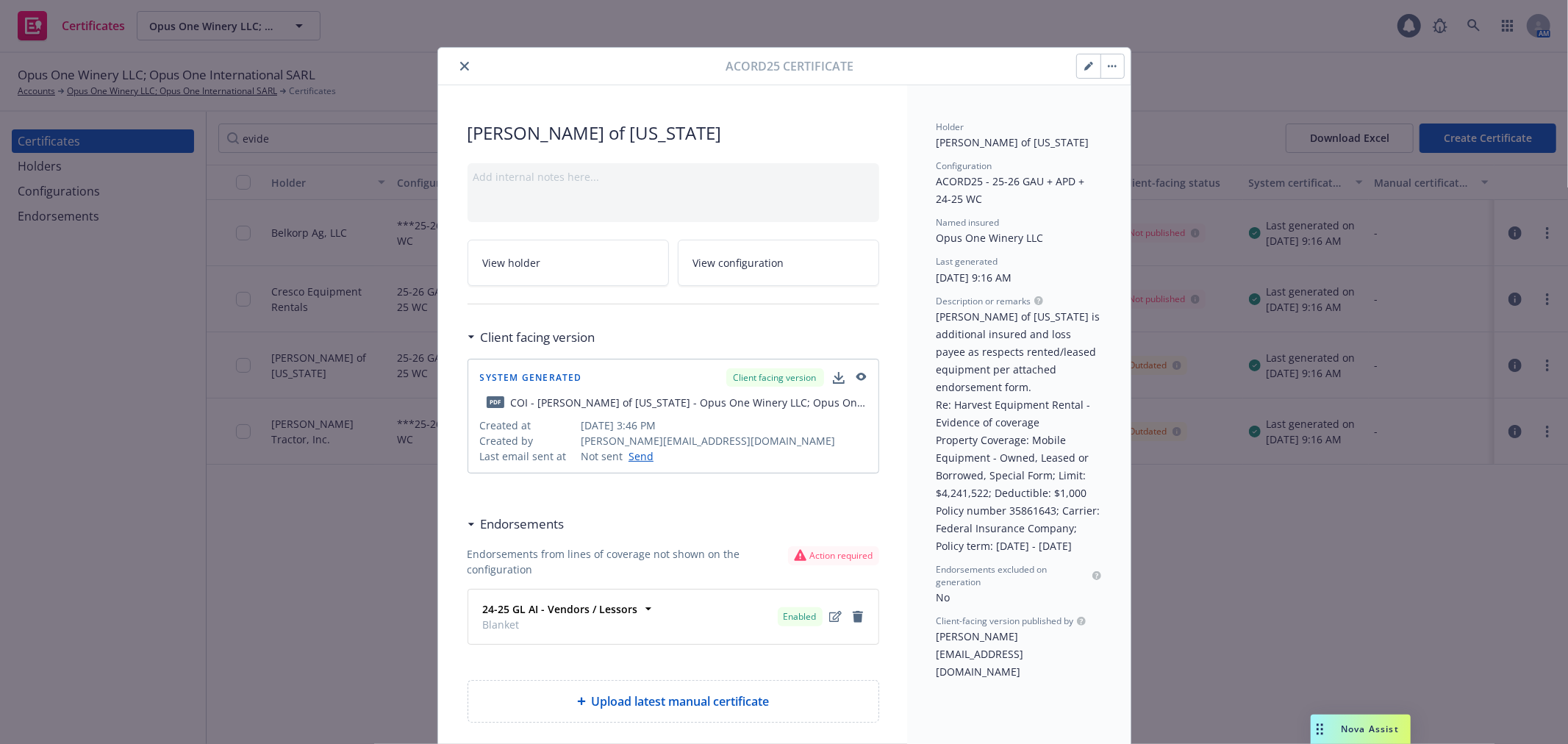
click at [1089, 69] on button "button" at bounding box center [1089, 66] width 24 height 24
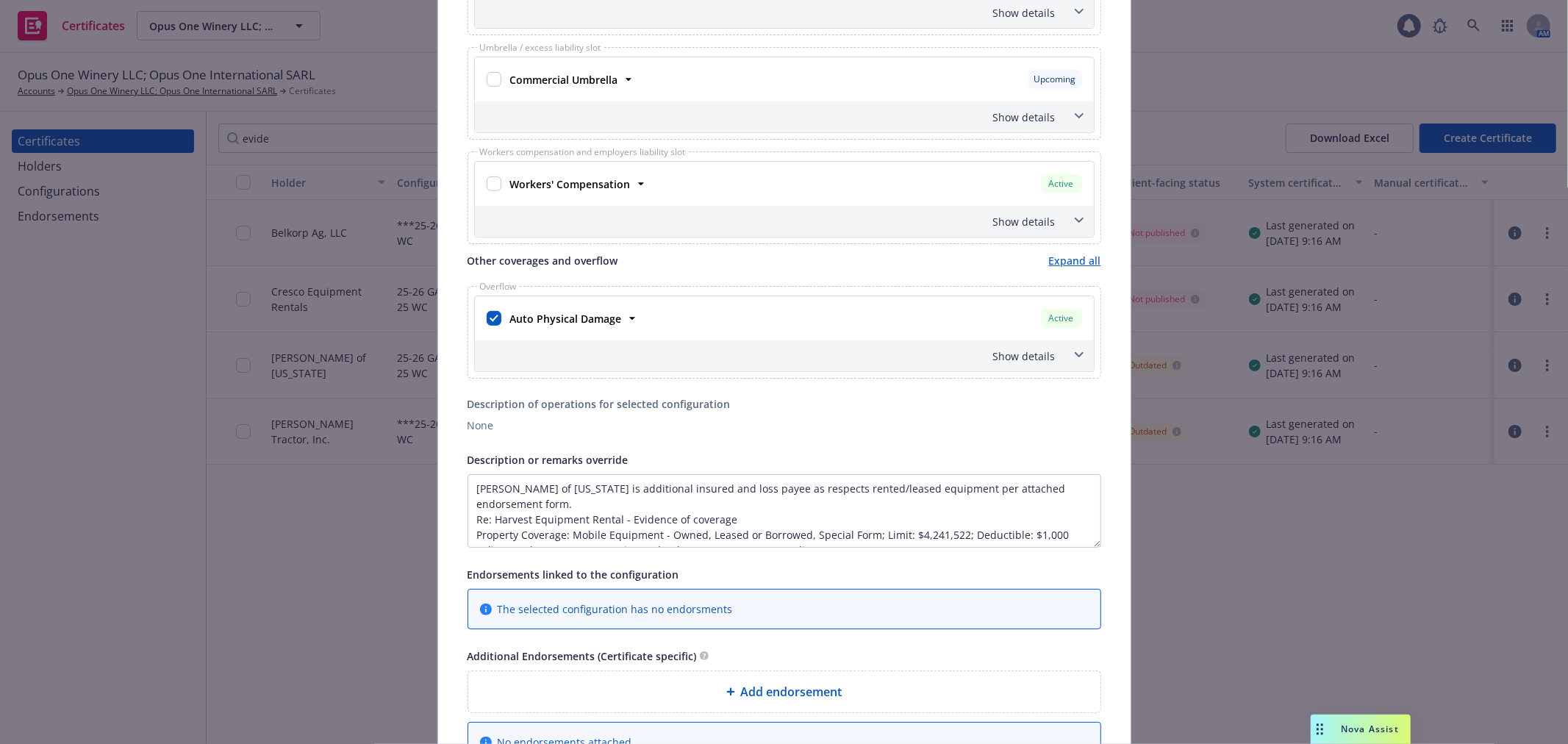
scroll to position [571, 0]
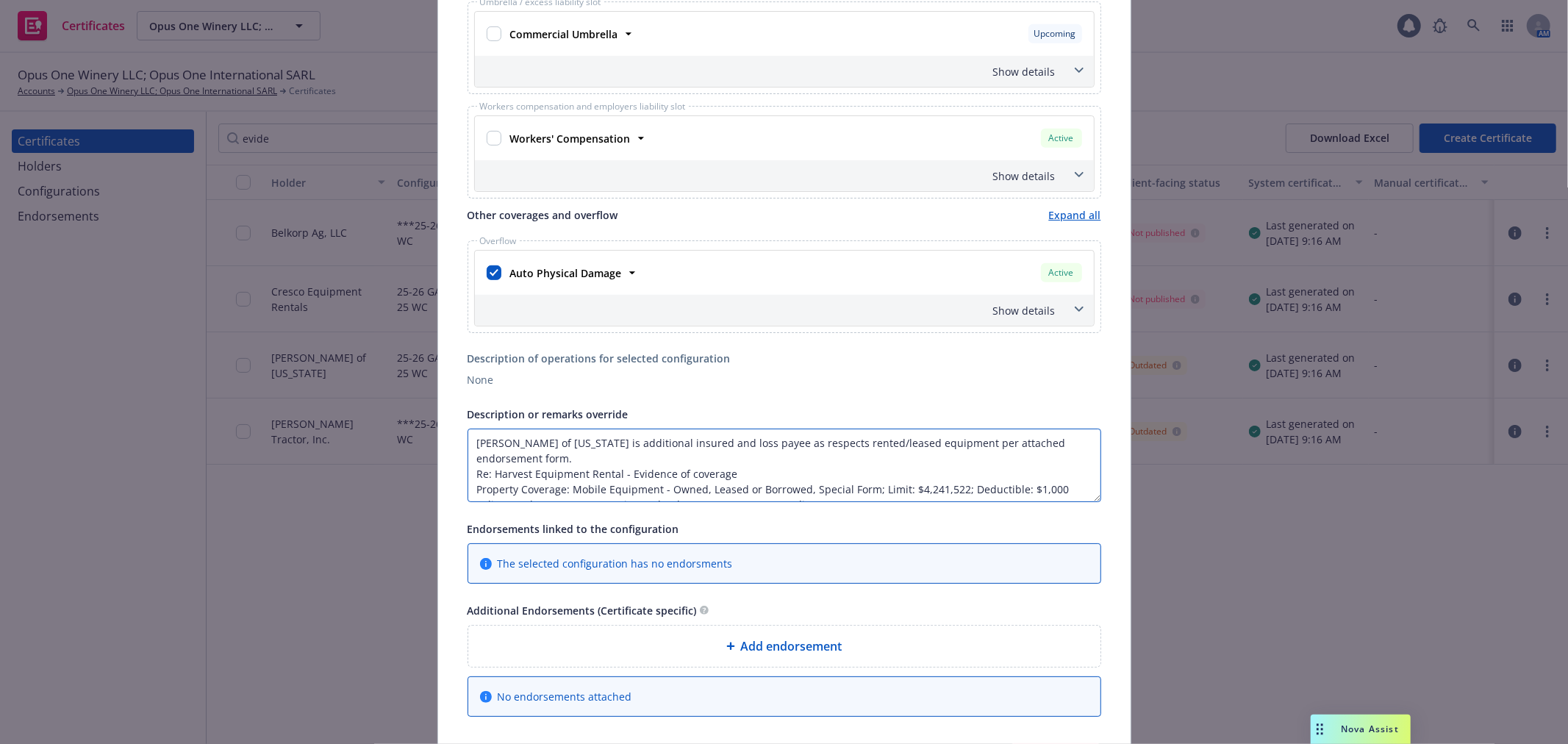
click at [908, 479] on textarea "Holt of California is additional insured and loss payee as respects rented/leas…" at bounding box center [785, 465] width 634 height 73
drag, startPoint x: 906, startPoint y: 474, endPoint x: 950, endPoint y: 475, distance: 44.0
click at [950, 475] on textarea "Holt of California is additional insured and loss payee as respects rented/leas…" at bounding box center [785, 465] width 634 height 73
click at [881, 497] on textarea "Holt of California is additional insured and loss payee as respects rented/leas…" at bounding box center [785, 465] width 634 height 73
click at [982, 490] on textarea "Holt of California is additional insured and loss payee as respects rented/leas…" at bounding box center [785, 465] width 634 height 73
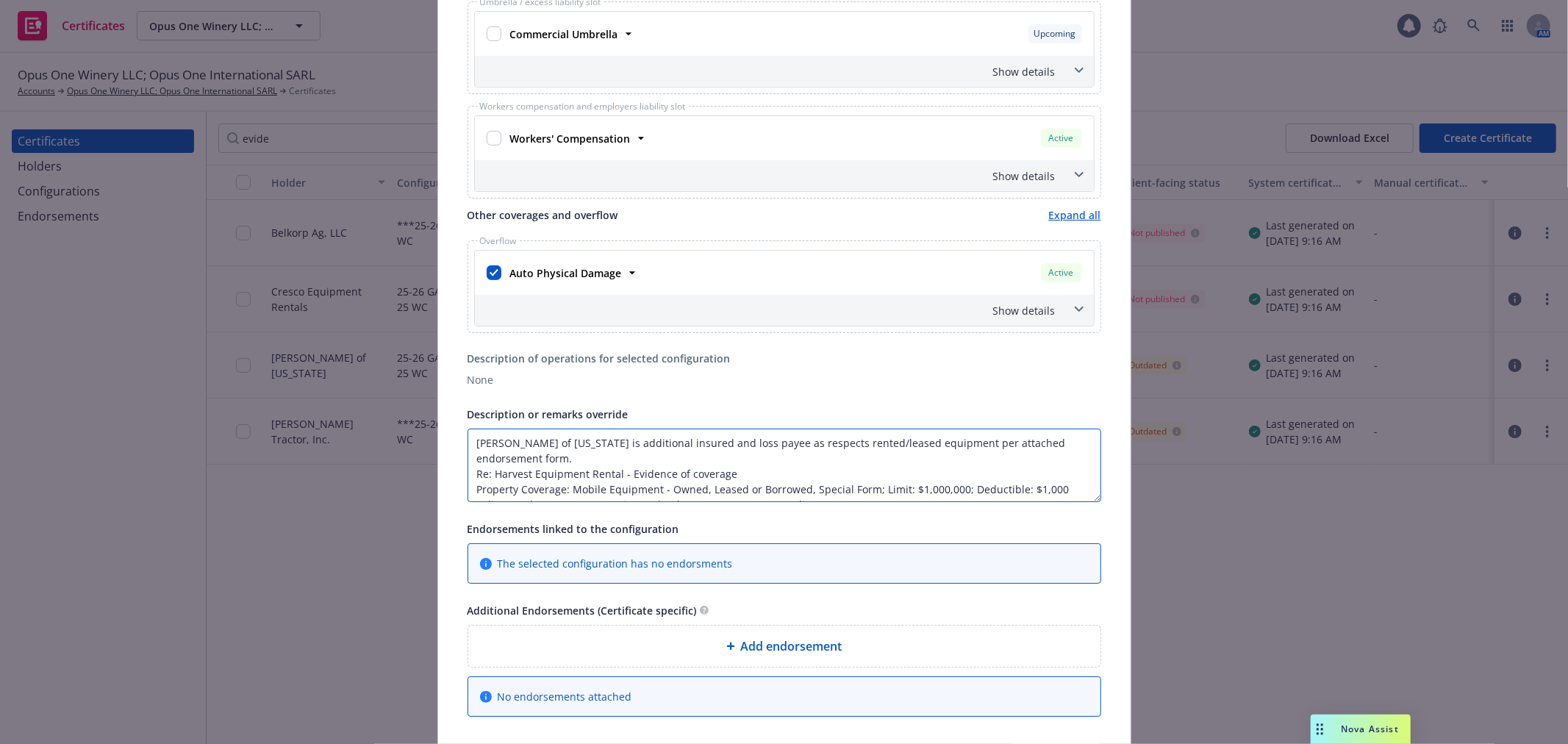
scroll to position [2, 0]
drag, startPoint x: 467, startPoint y: 473, endPoint x: 986, endPoint y: 481, distance: 519.1
click at [986, 481] on textarea "Holt of California is additional insured and loss payee as respects rented/leas…" at bounding box center [785, 465] width 634 height 73
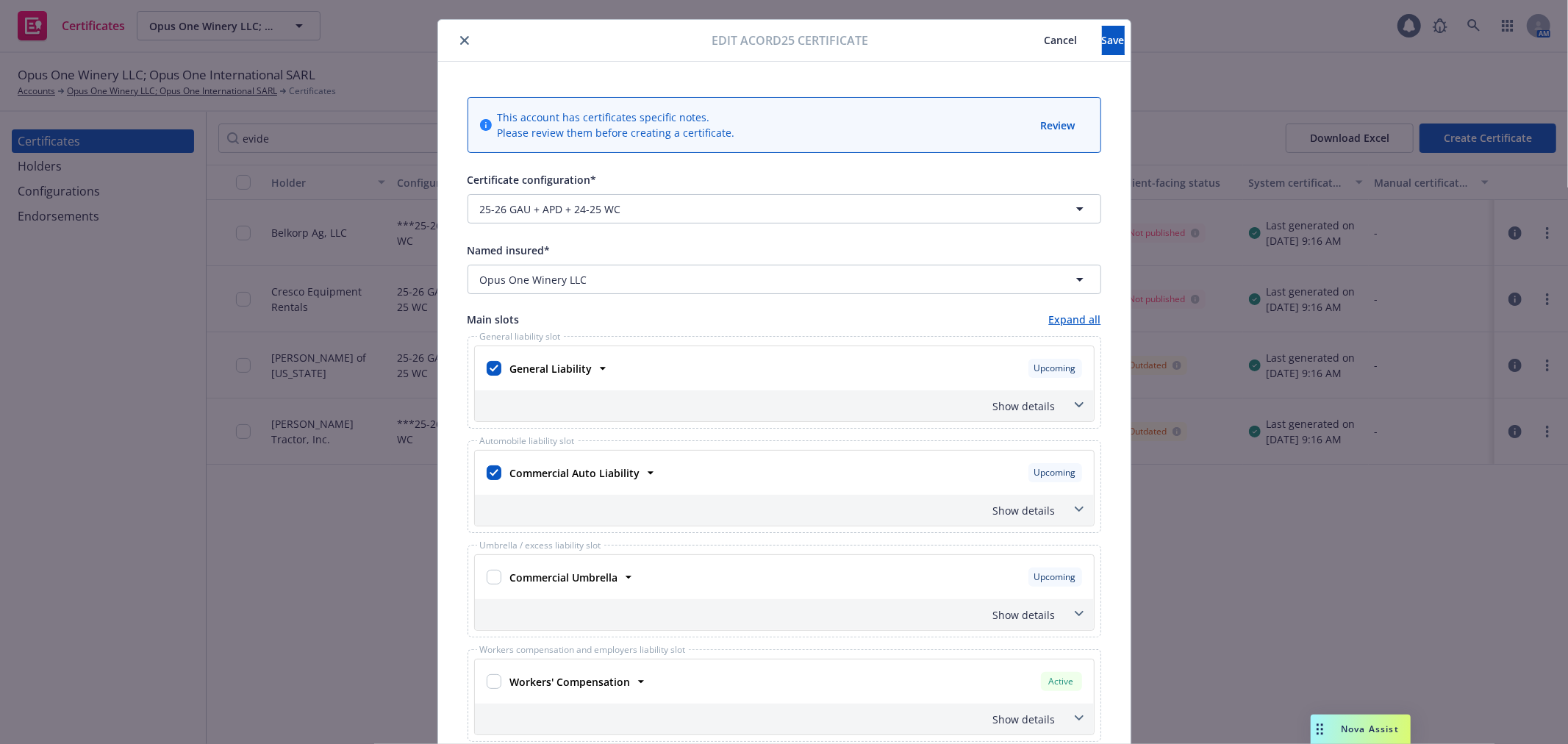
scroll to position [0, 0]
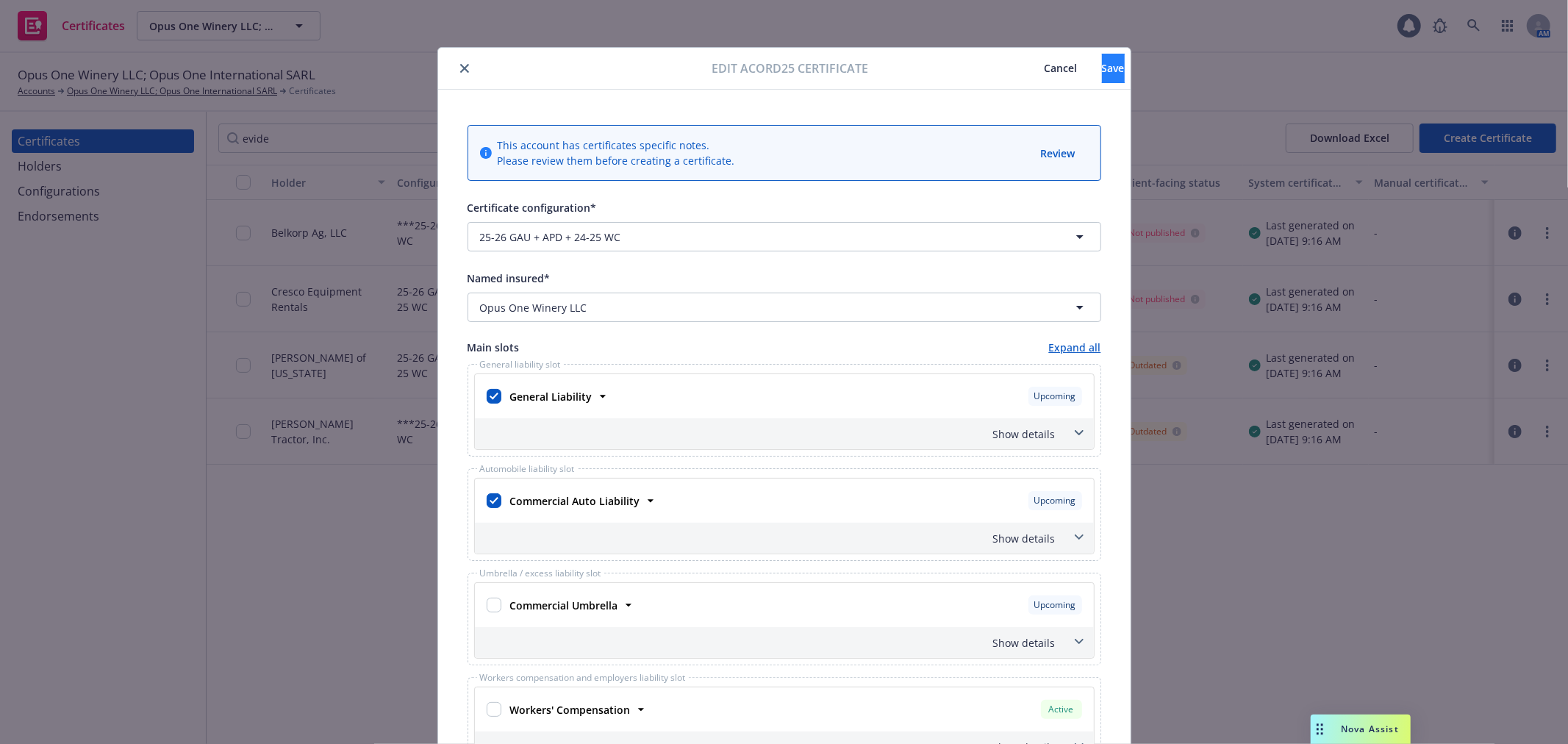
type textarea "Holt of California is additional insured and loss payee as respects rented/leas…"
click at [1102, 73] on span "Save" at bounding box center [1113, 67] width 23 height 14
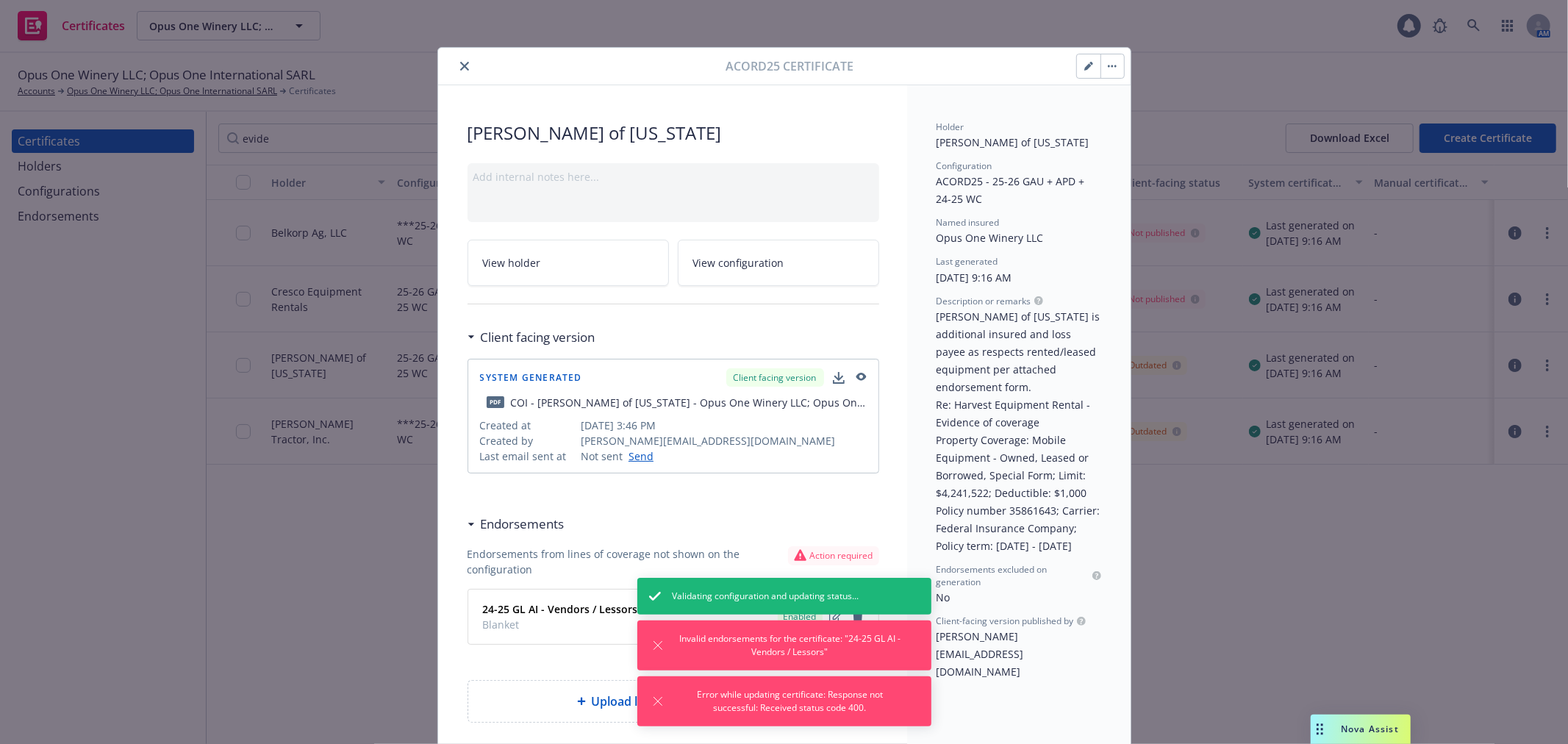
click at [460, 68] on icon "close" at bounding box center [465, 66] width 9 height 9
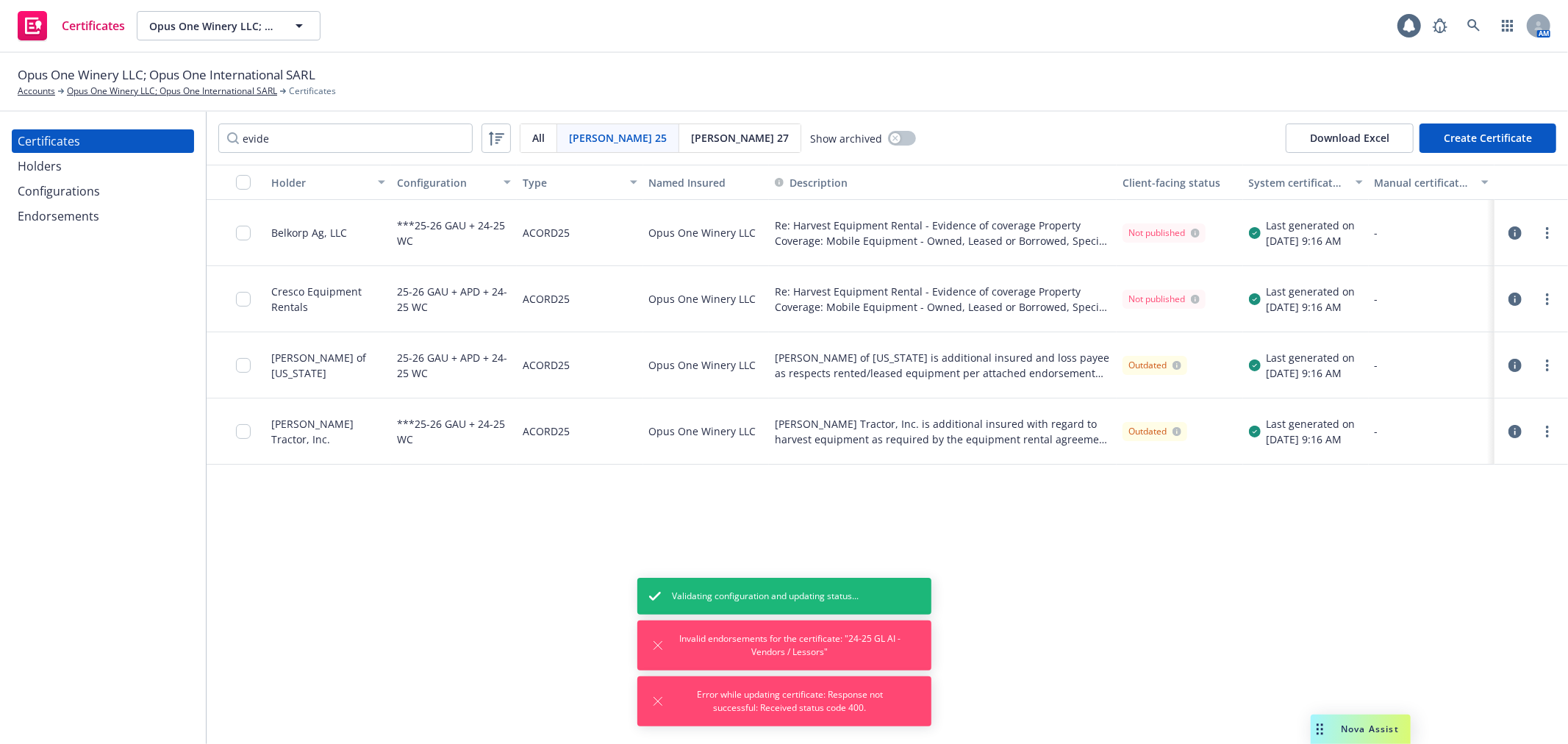
click at [1510, 230] on icon "button" at bounding box center [1515, 232] width 13 height 13
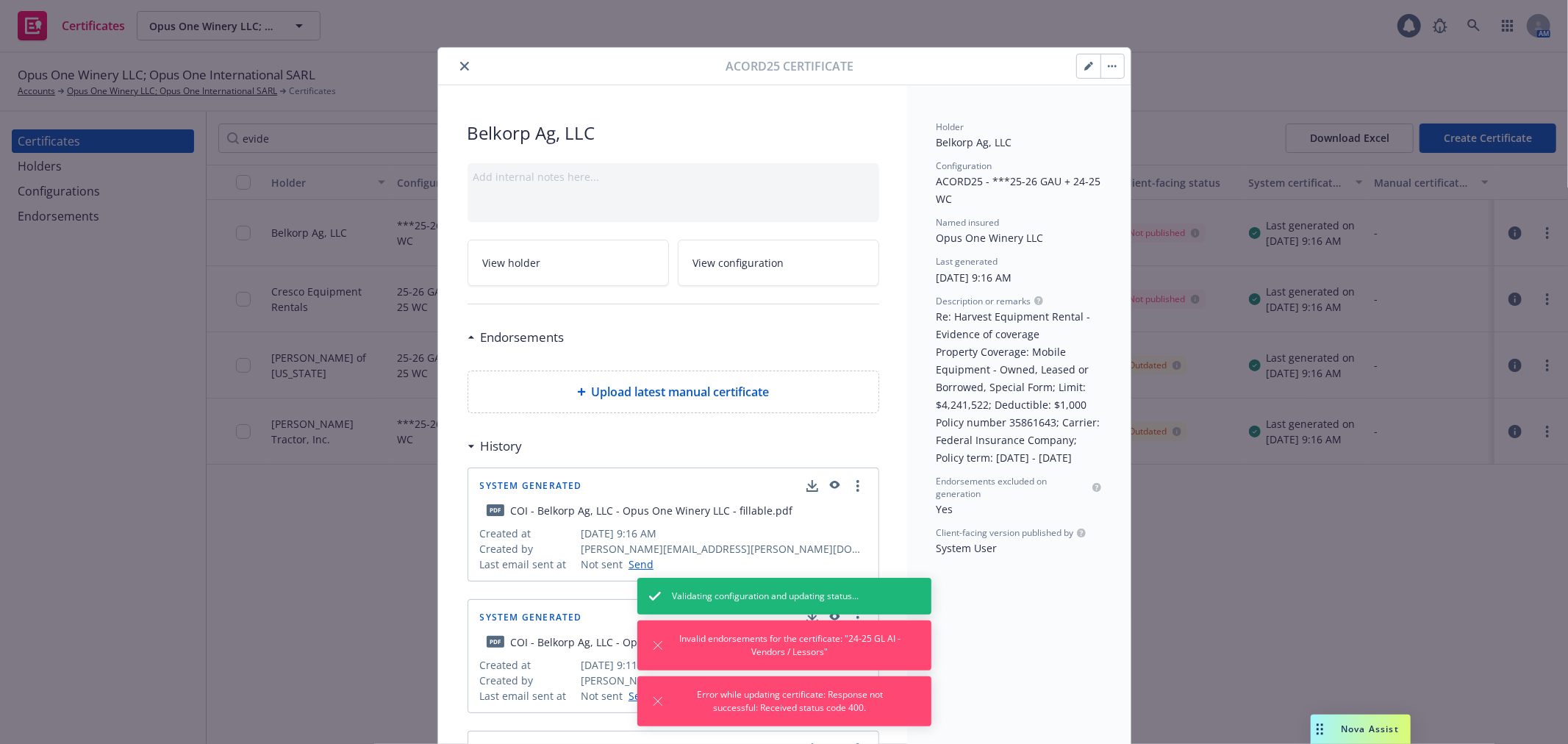
click at [1086, 64] on icon "button" at bounding box center [1089, 66] width 9 height 9
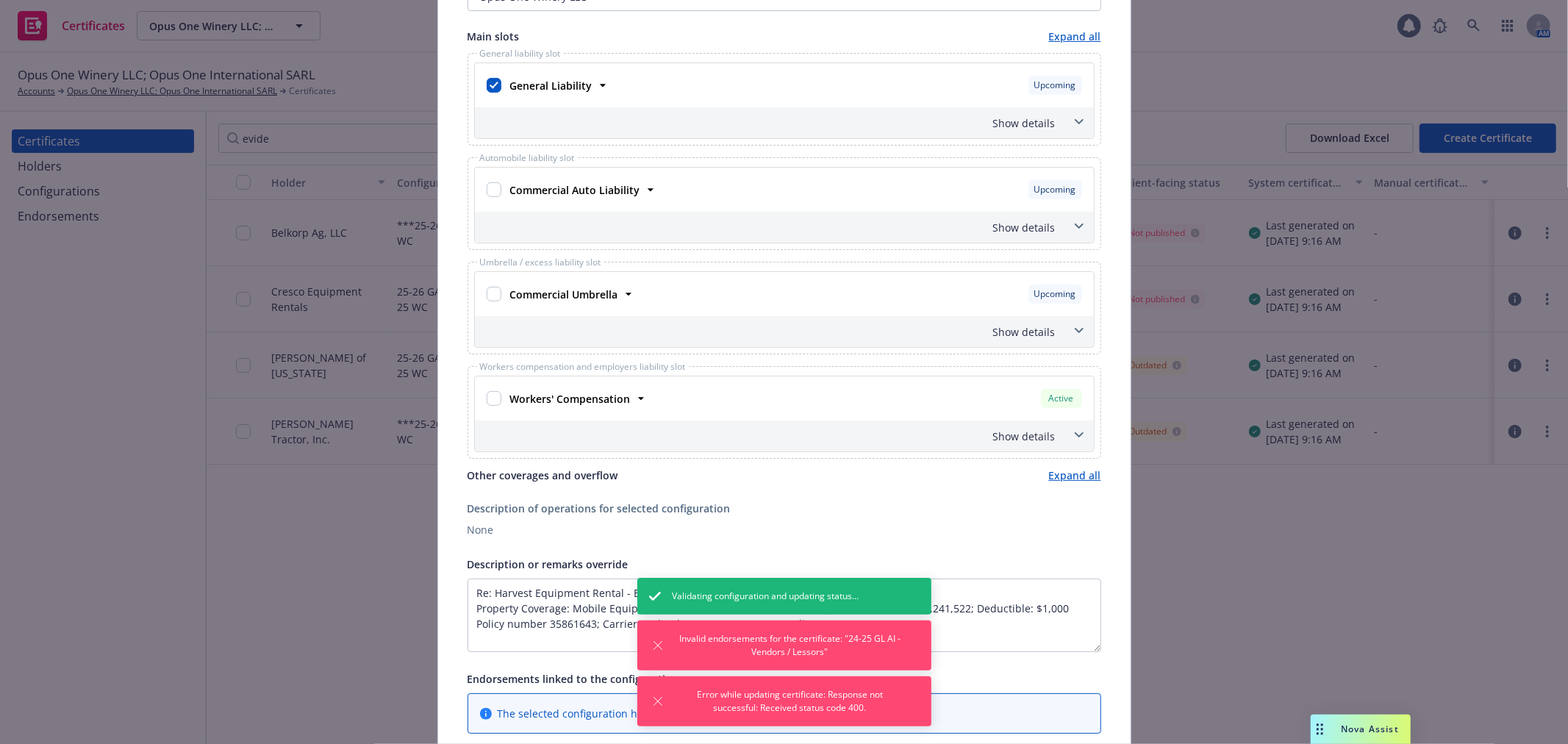
scroll to position [571, 0]
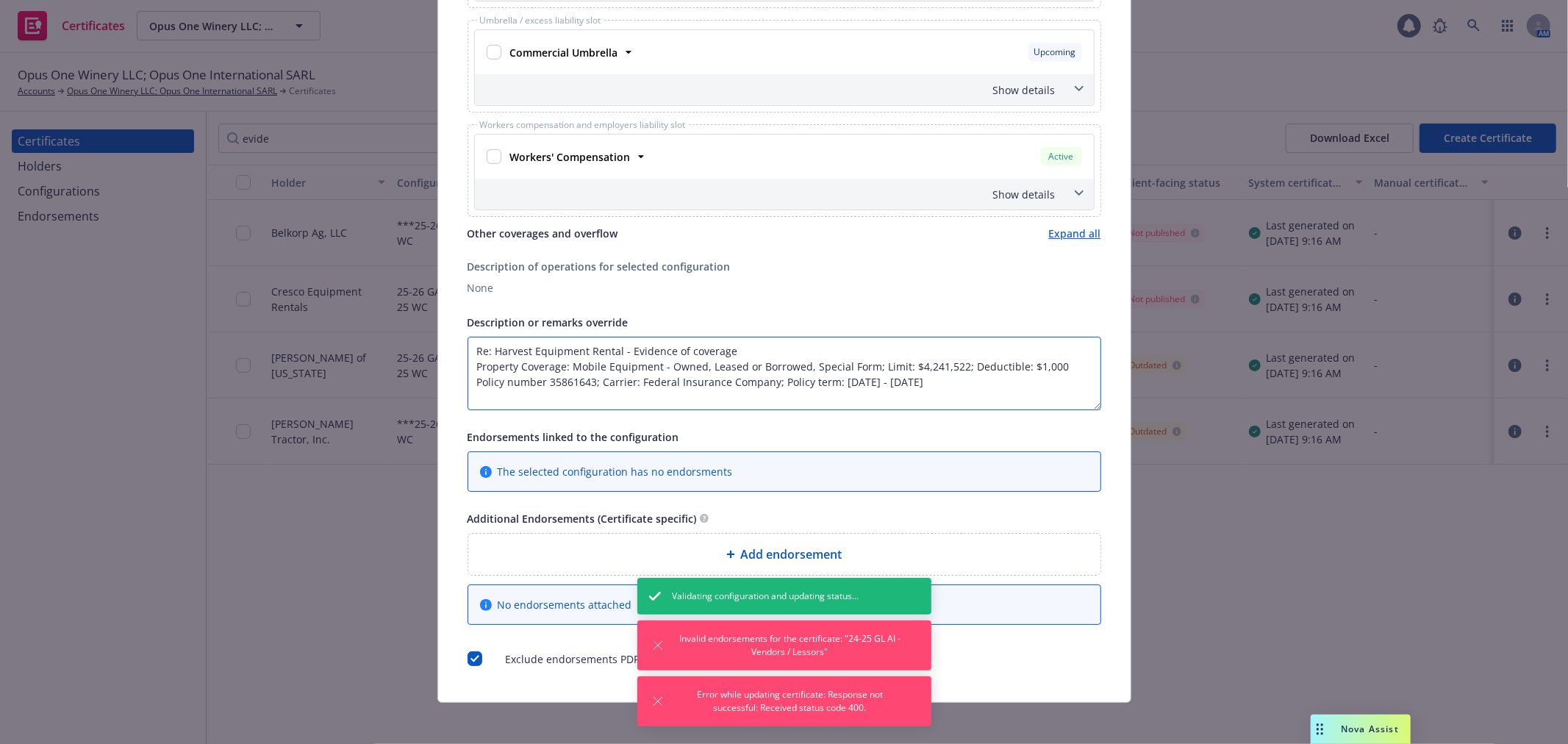
drag, startPoint x: 463, startPoint y: 368, endPoint x: 1020, endPoint y: 380, distance: 557.1
click at [1020, 380] on textarea "Re: Harvest Equipment Rental - Evidence of coverage Property Coverage: Mobile E…" at bounding box center [785, 373] width 634 height 73
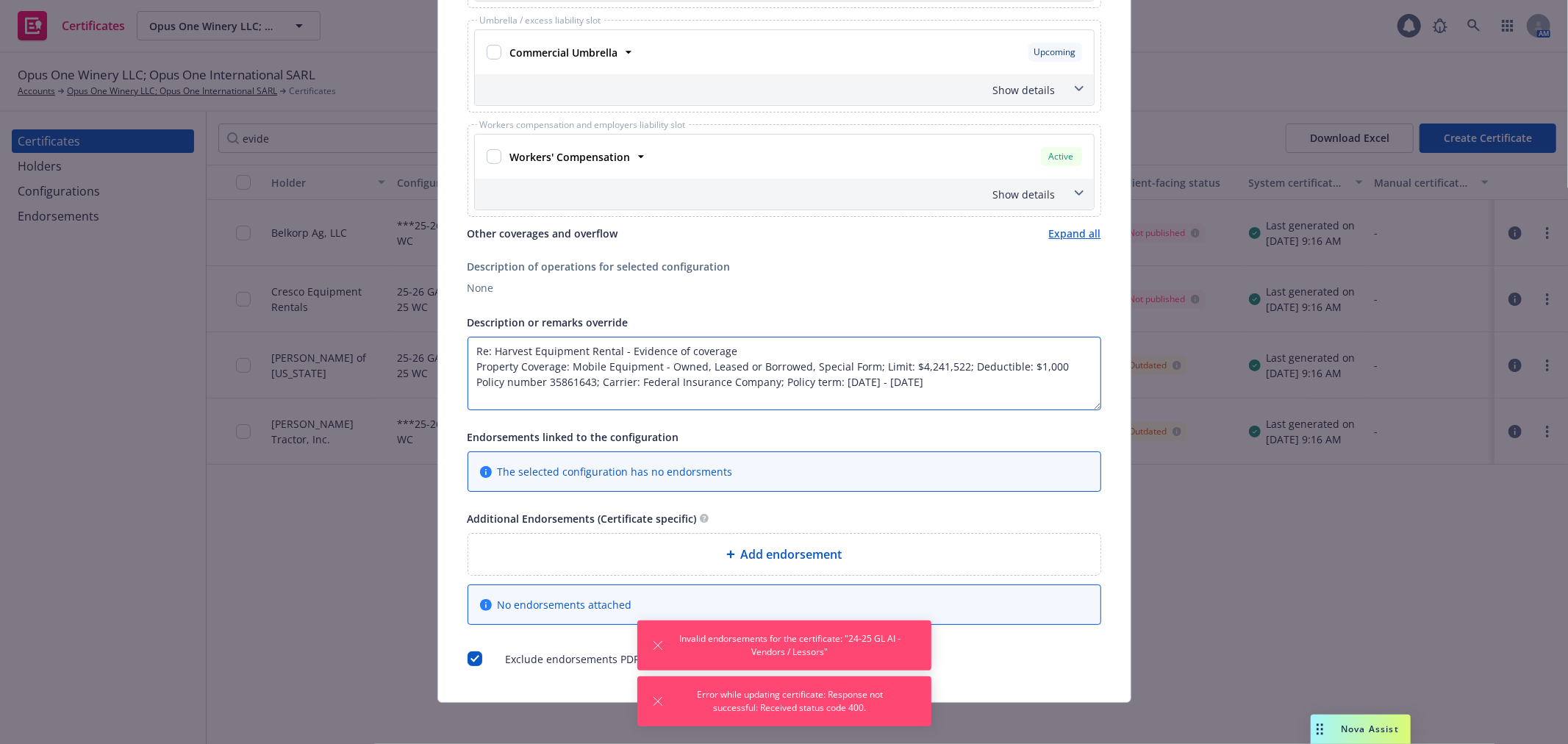
paste textarea "1,000,000; Deductible: $1,000 Policy number 35861643; Carrier: Federal Insuranc…"
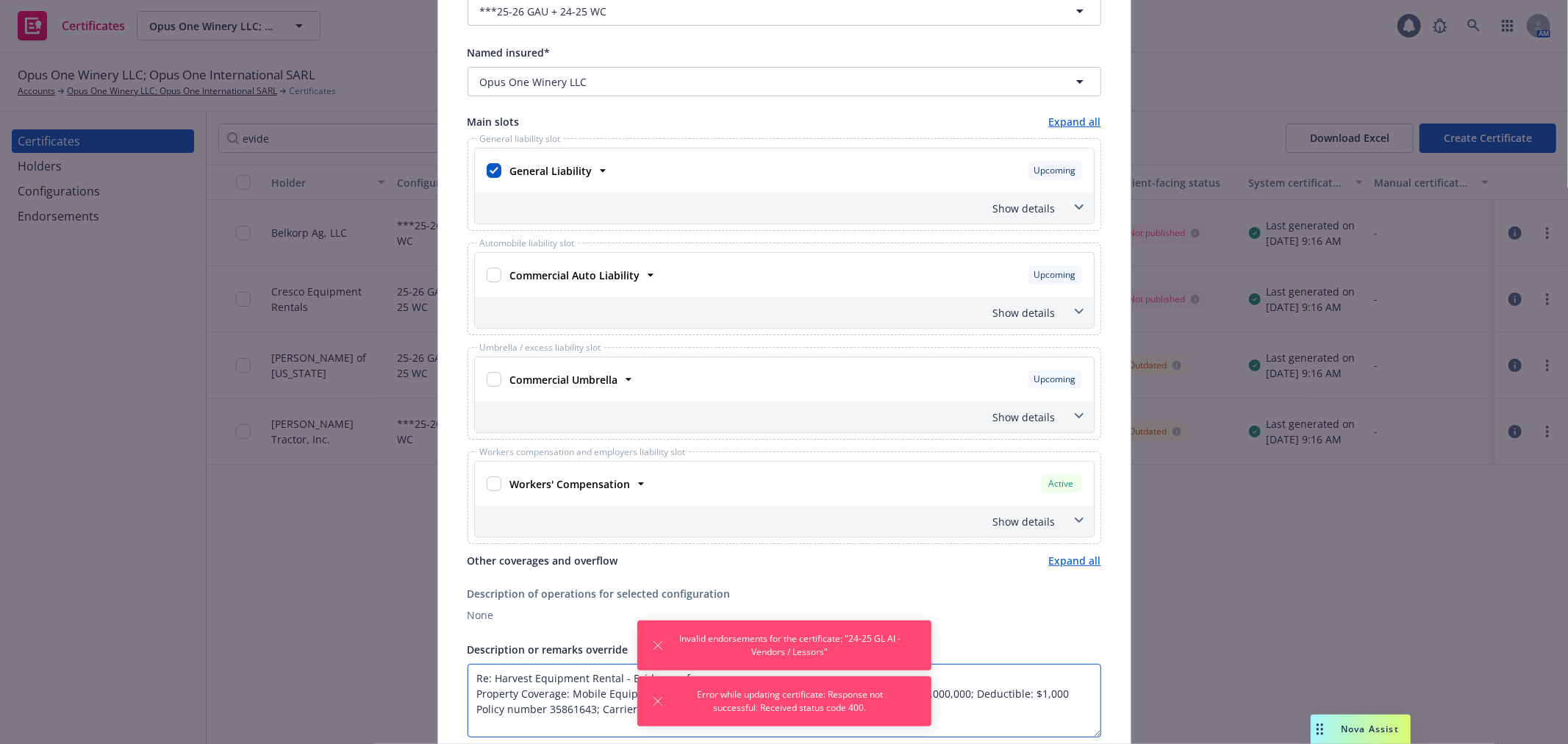
scroll to position [0, 0]
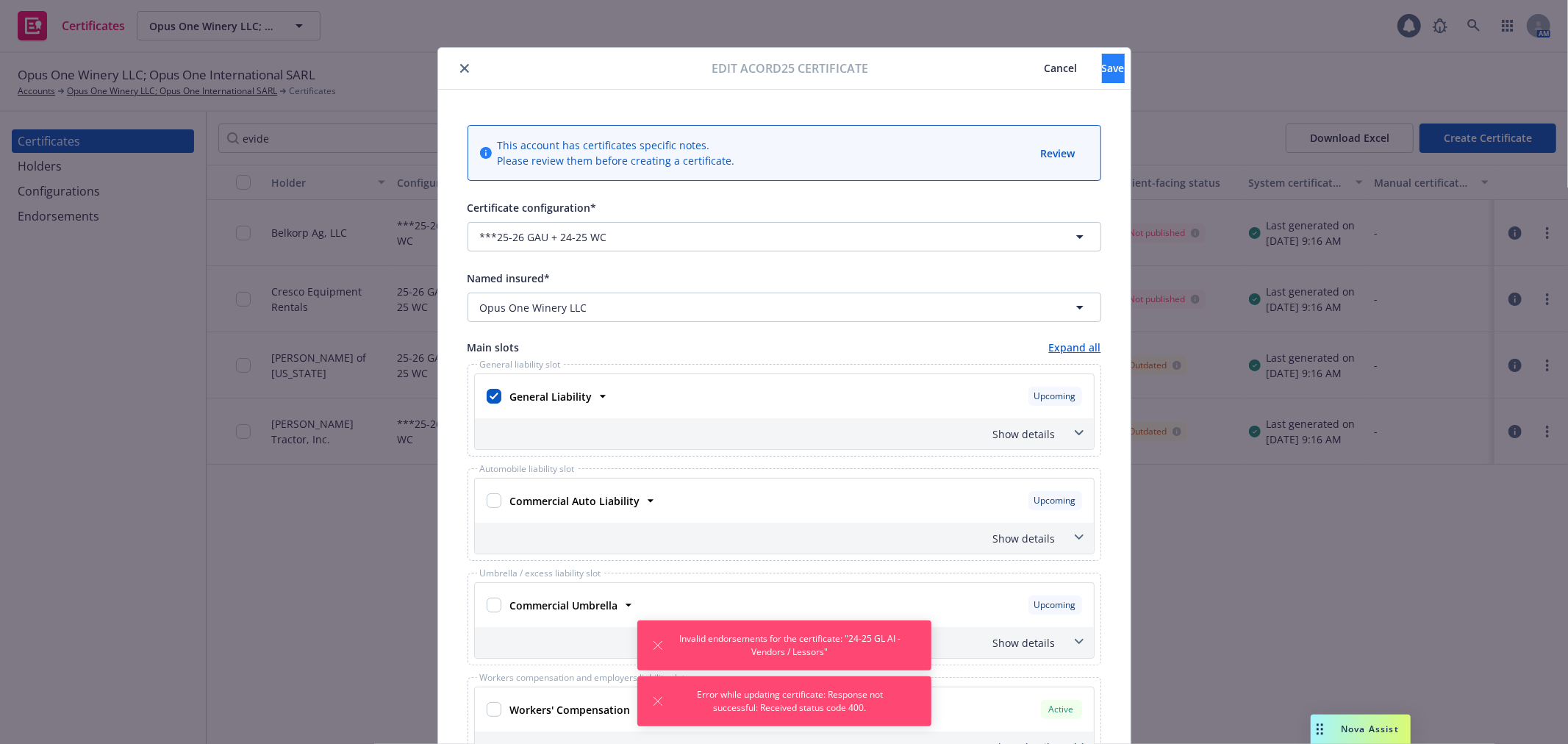
type textarea "Re: Harvest Equipment Rental - Evidence of coverage Property Coverage: Mobile E…"
click at [1102, 64] on span "Save" at bounding box center [1113, 67] width 23 height 14
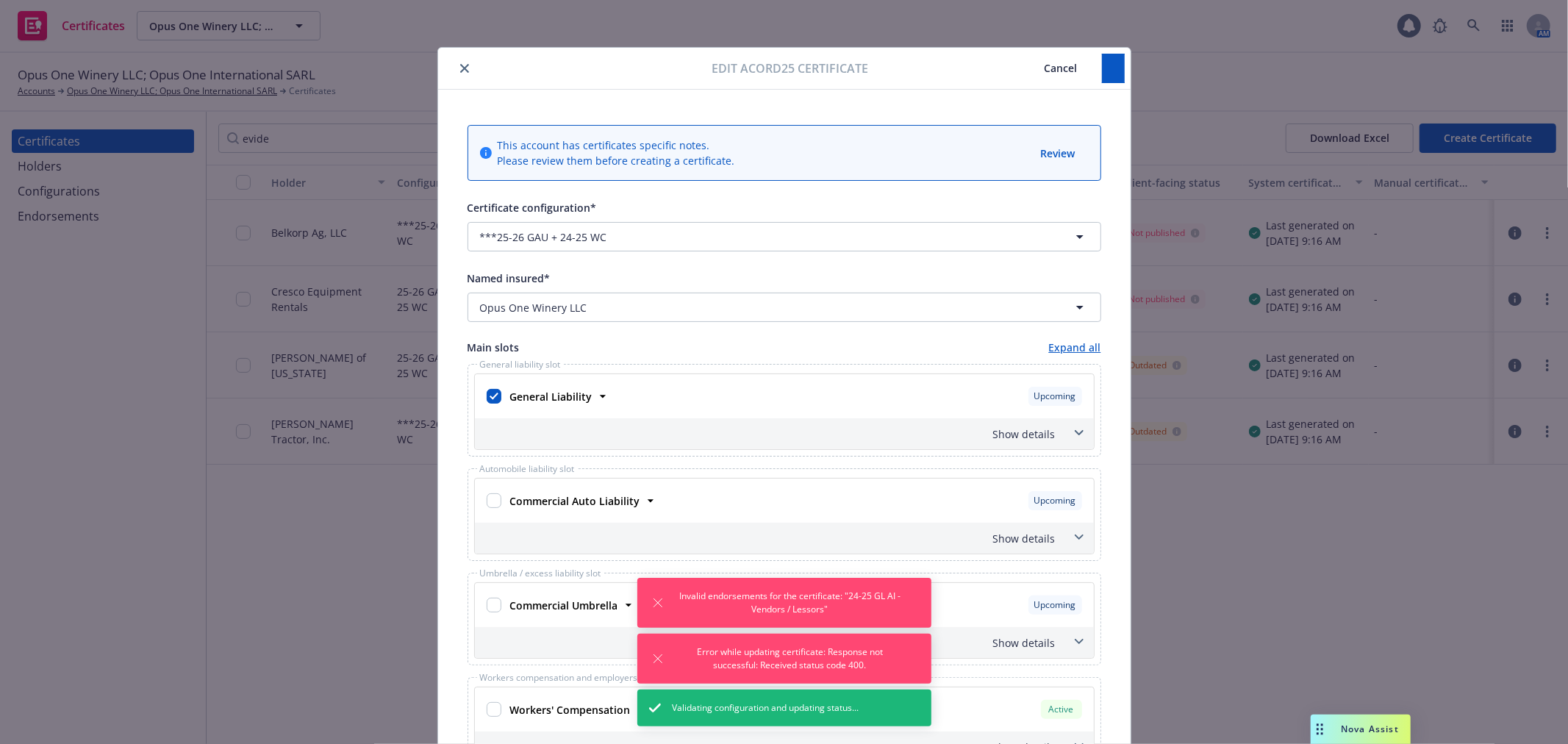
click at [460, 68] on icon "close" at bounding box center [465, 69] width 9 height 9
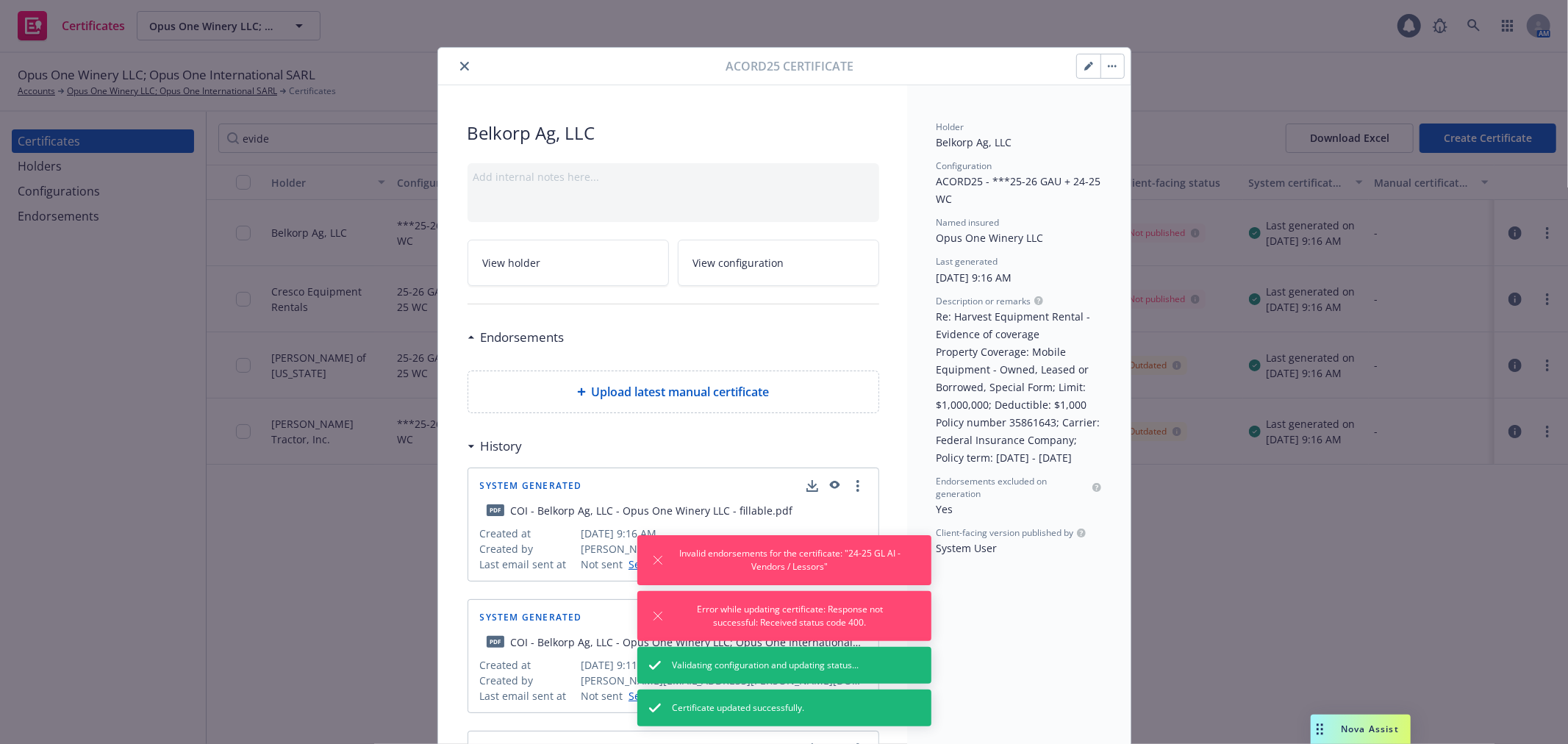
click at [460, 66] on icon "close" at bounding box center [465, 66] width 9 height 9
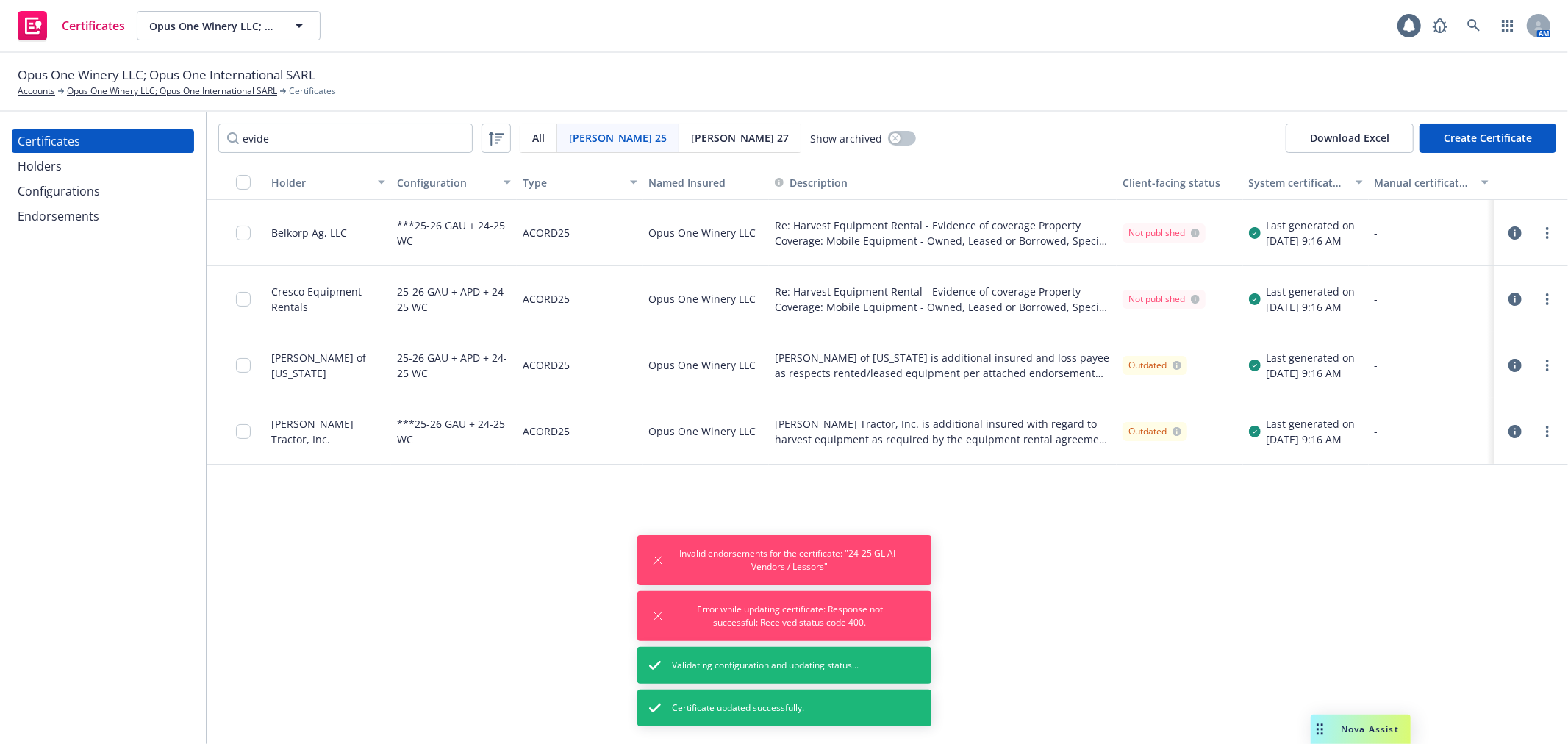
click at [1512, 299] on icon "button" at bounding box center [1515, 299] width 13 height 13
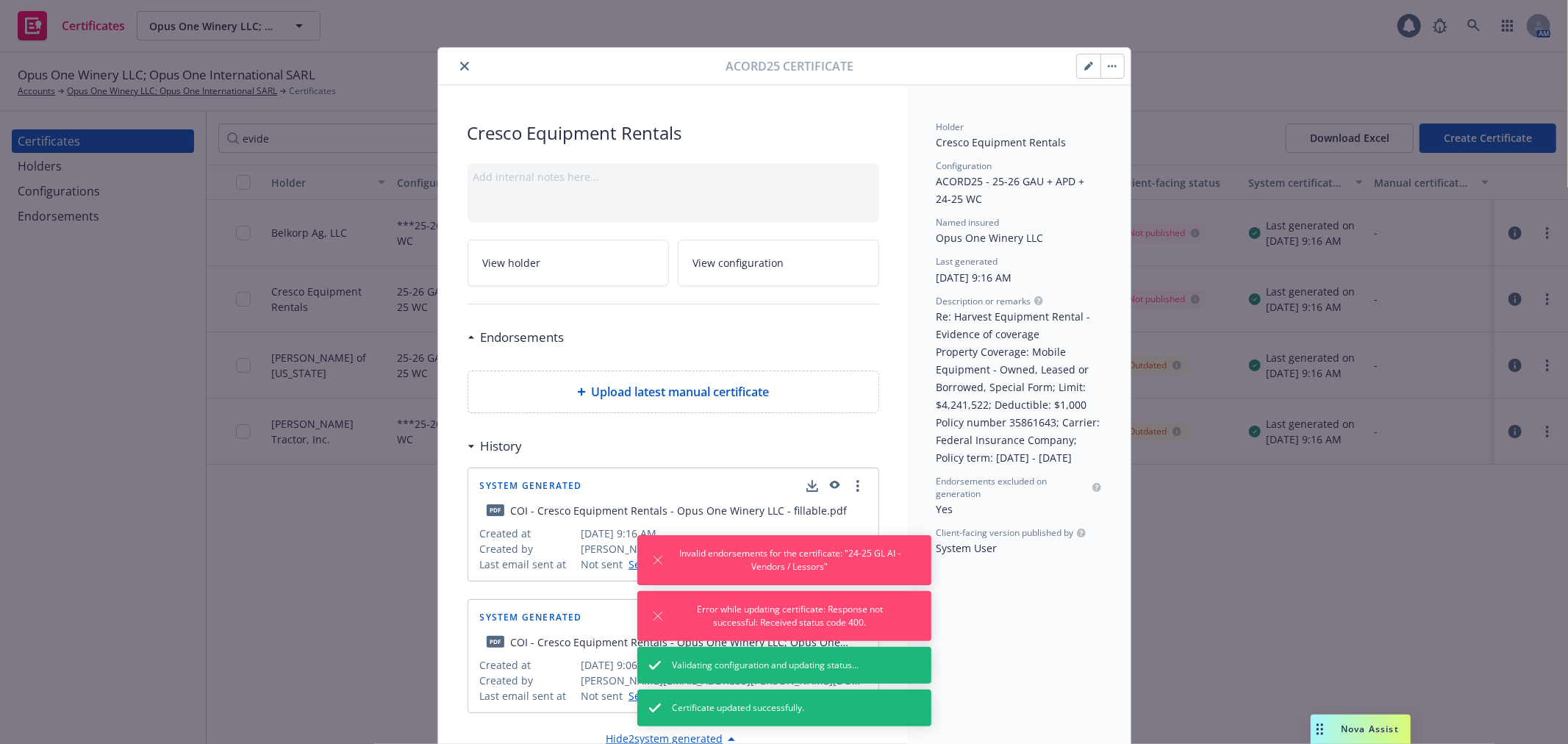
click at [1077, 67] on button "button" at bounding box center [1089, 66] width 24 height 24
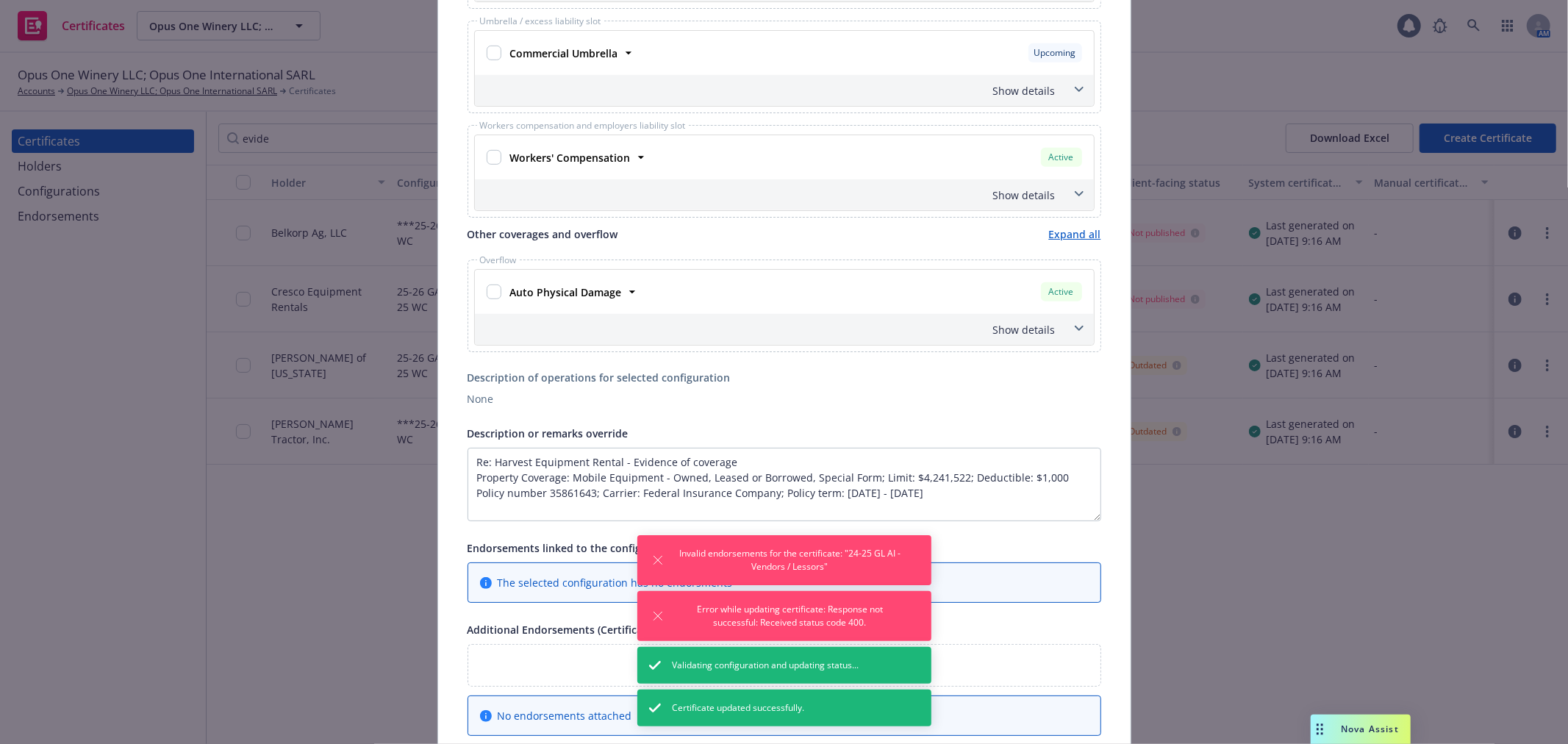
scroll to position [571, 0]
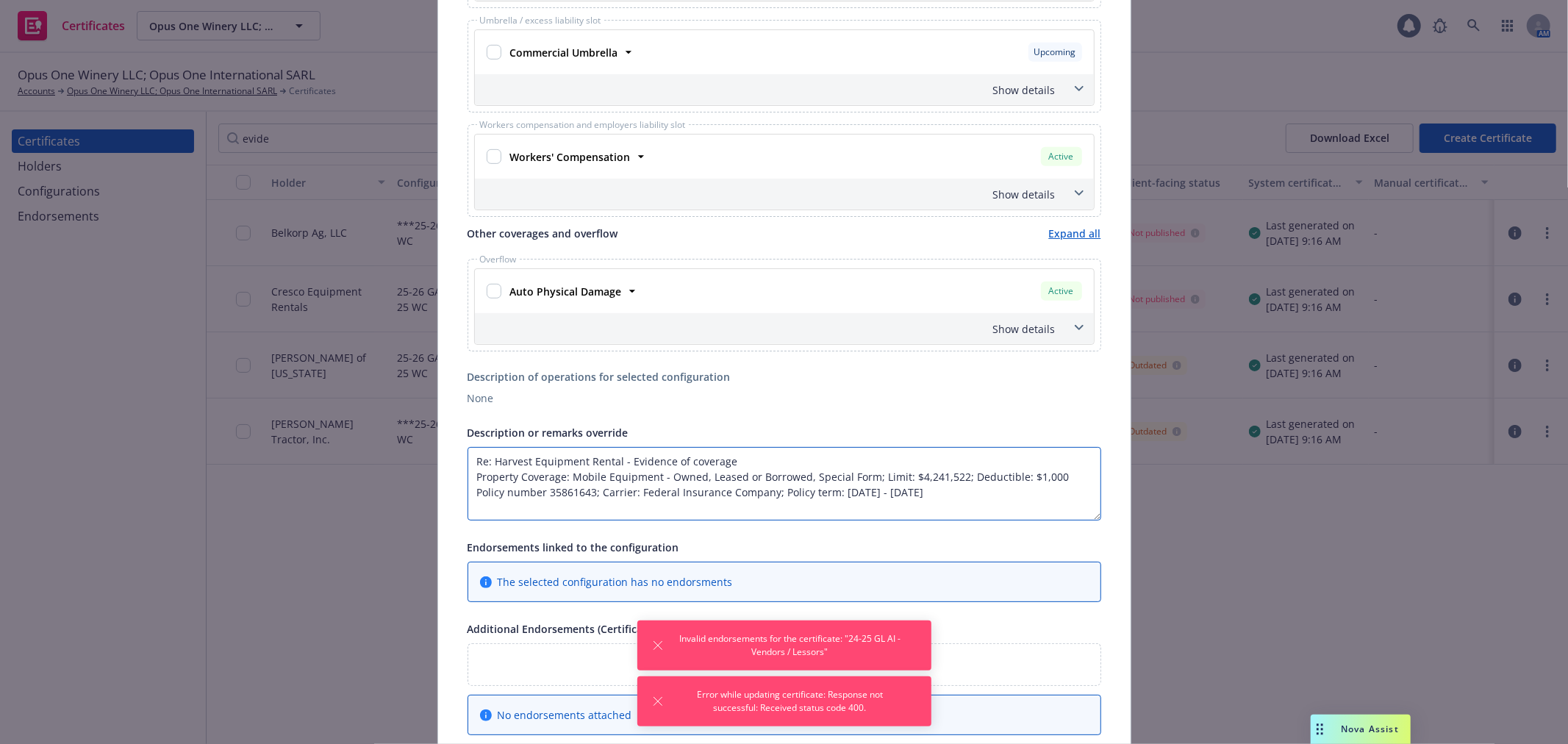
drag, startPoint x: 467, startPoint y: 479, endPoint x: 959, endPoint y: 502, distance: 492.5
click at [959, 502] on textarea "Re: Harvest Equipment Rental - Evidence of coverage Property Coverage: Mobile E…" at bounding box center [785, 483] width 634 height 73
paste textarea "1,000,000; Deductible: $1,000 Policy number 35861643; Carrier: Federal Insuranc…"
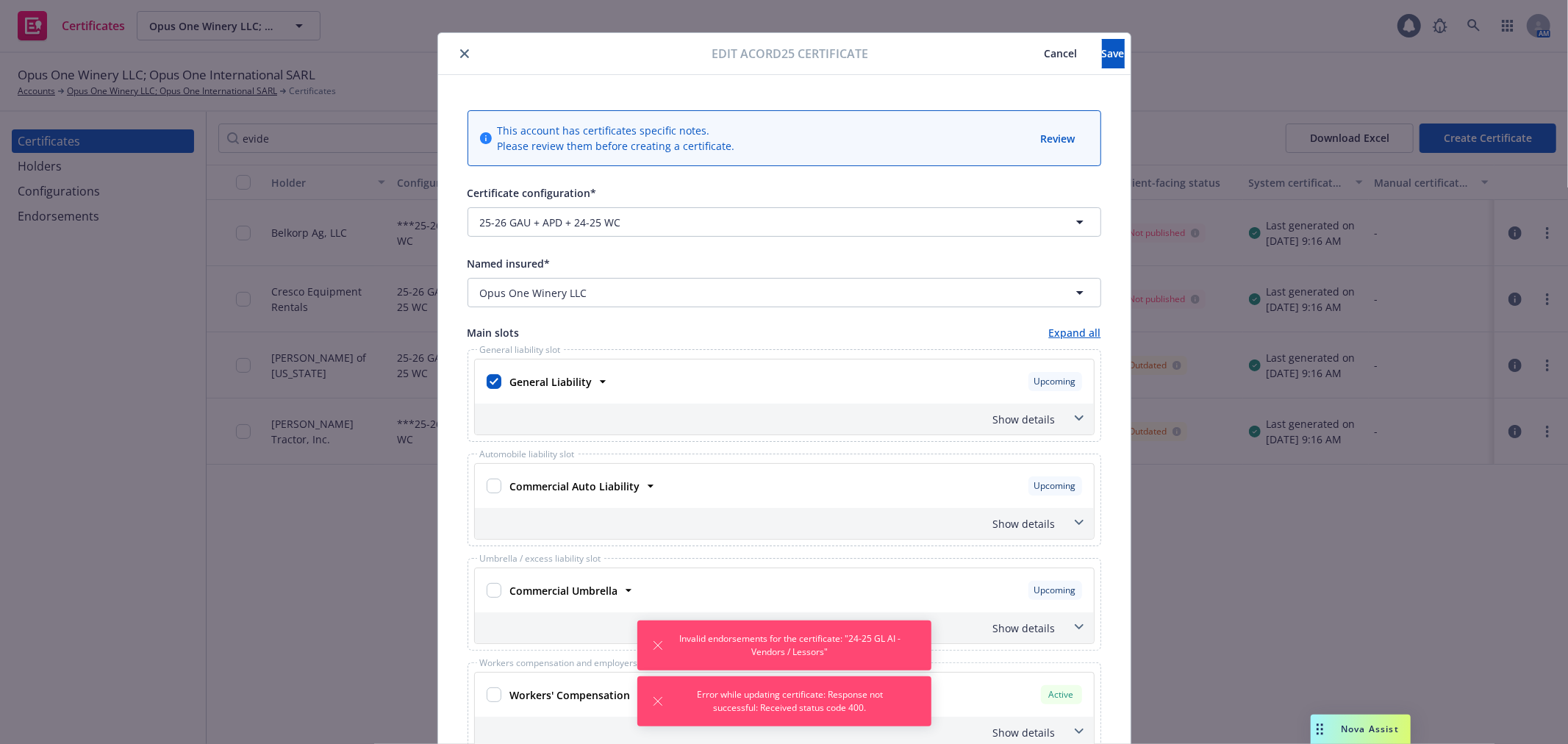
scroll to position [0, 0]
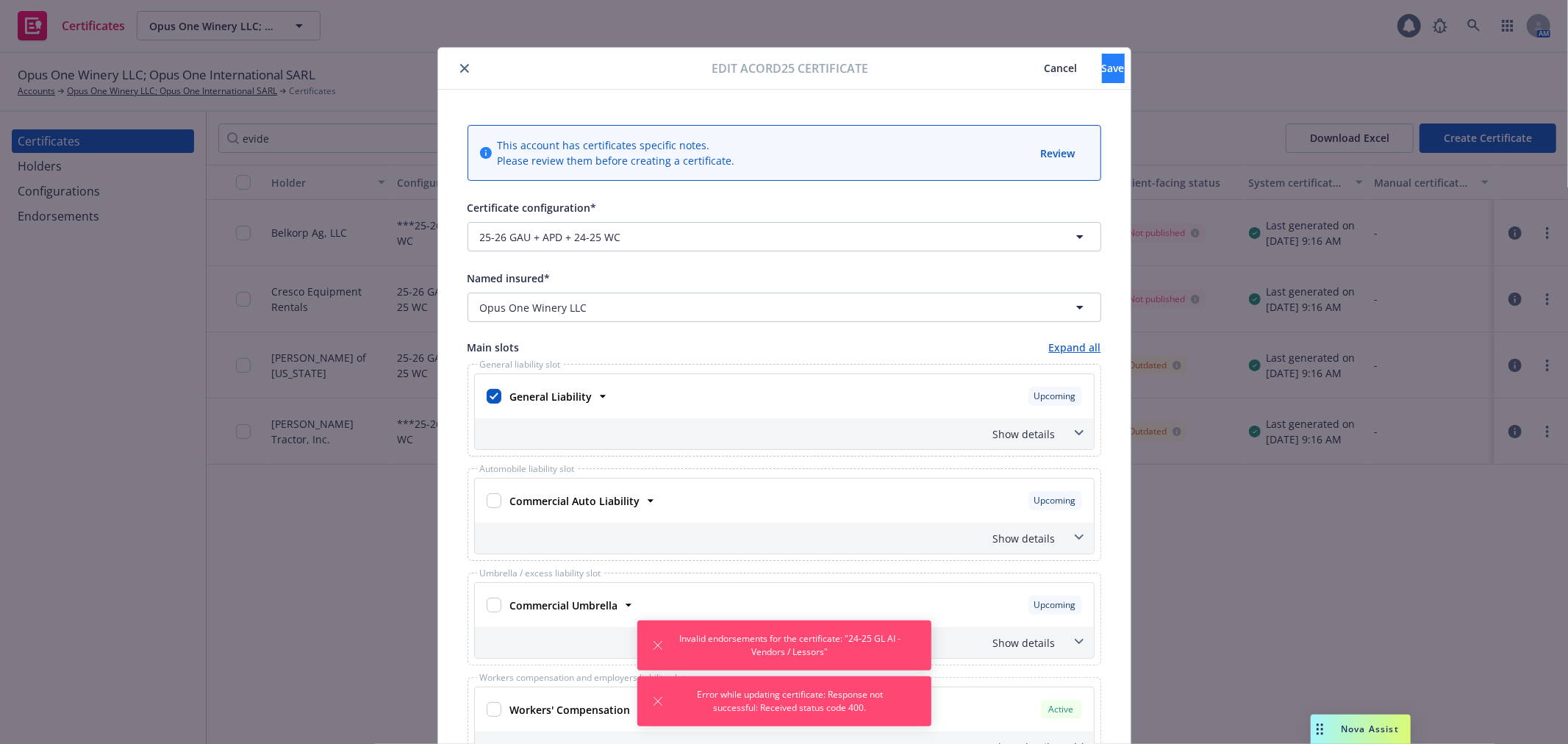
type textarea "Re: Harvest Equipment Rental - Evidence of coverage Property Coverage: Mobile E…"
click at [1102, 74] on span "Save" at bounding box center [1113, 67] width 23 height 14
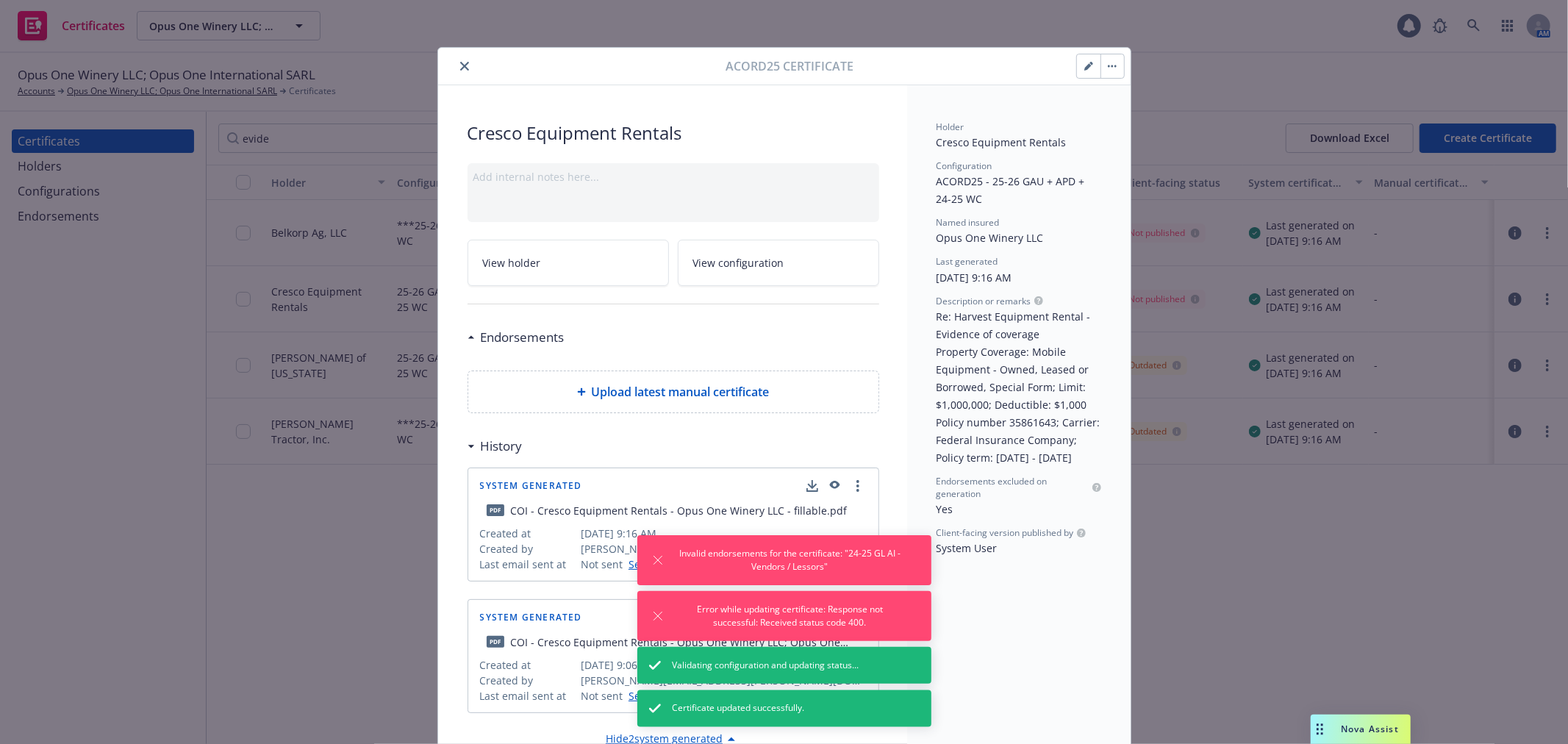
click at [456, 61] on button "close" at bounding box center [464, 65] width 17 height 17
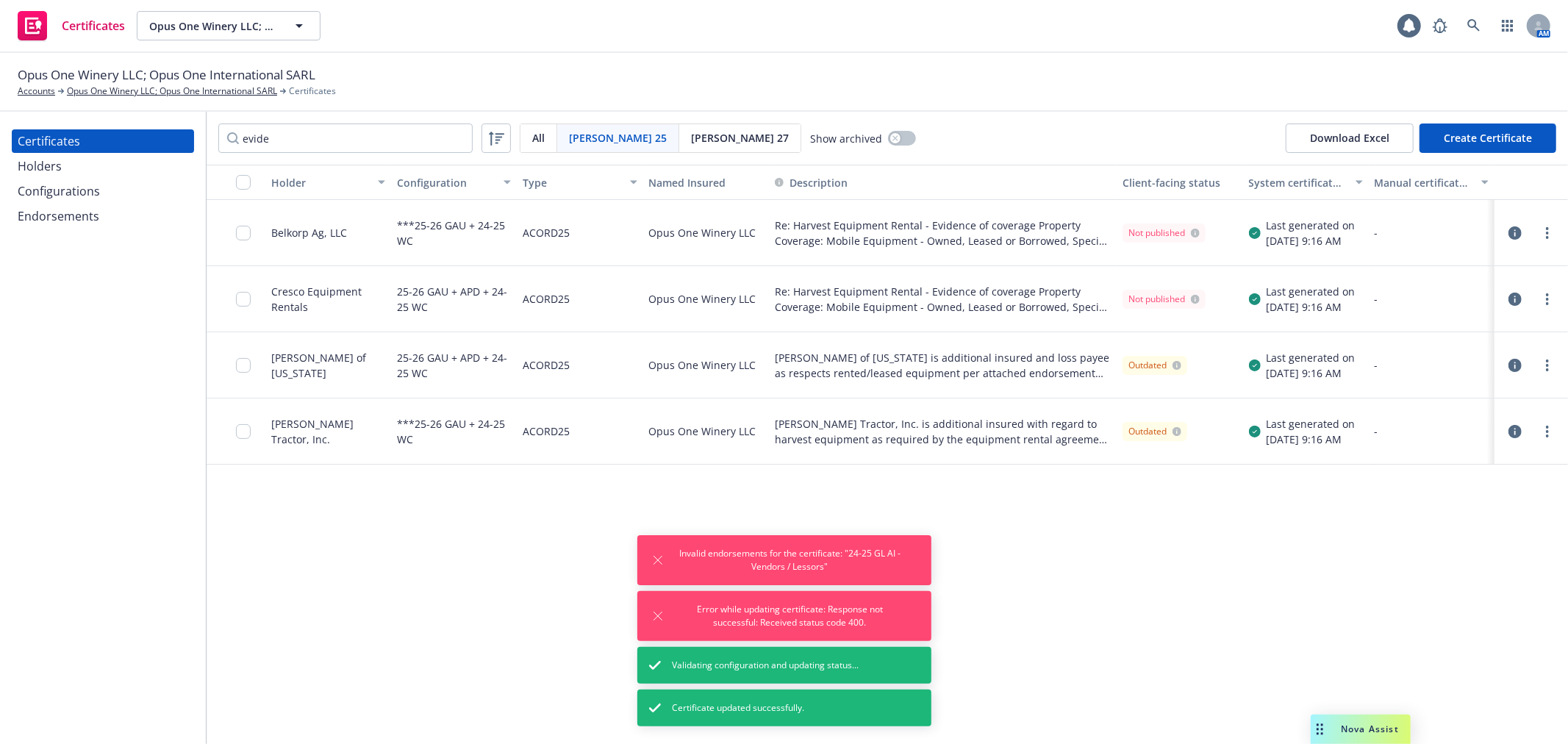
click at [1516, 435] on icon "button" at bounding box center [1515, 431] width 13 height 13
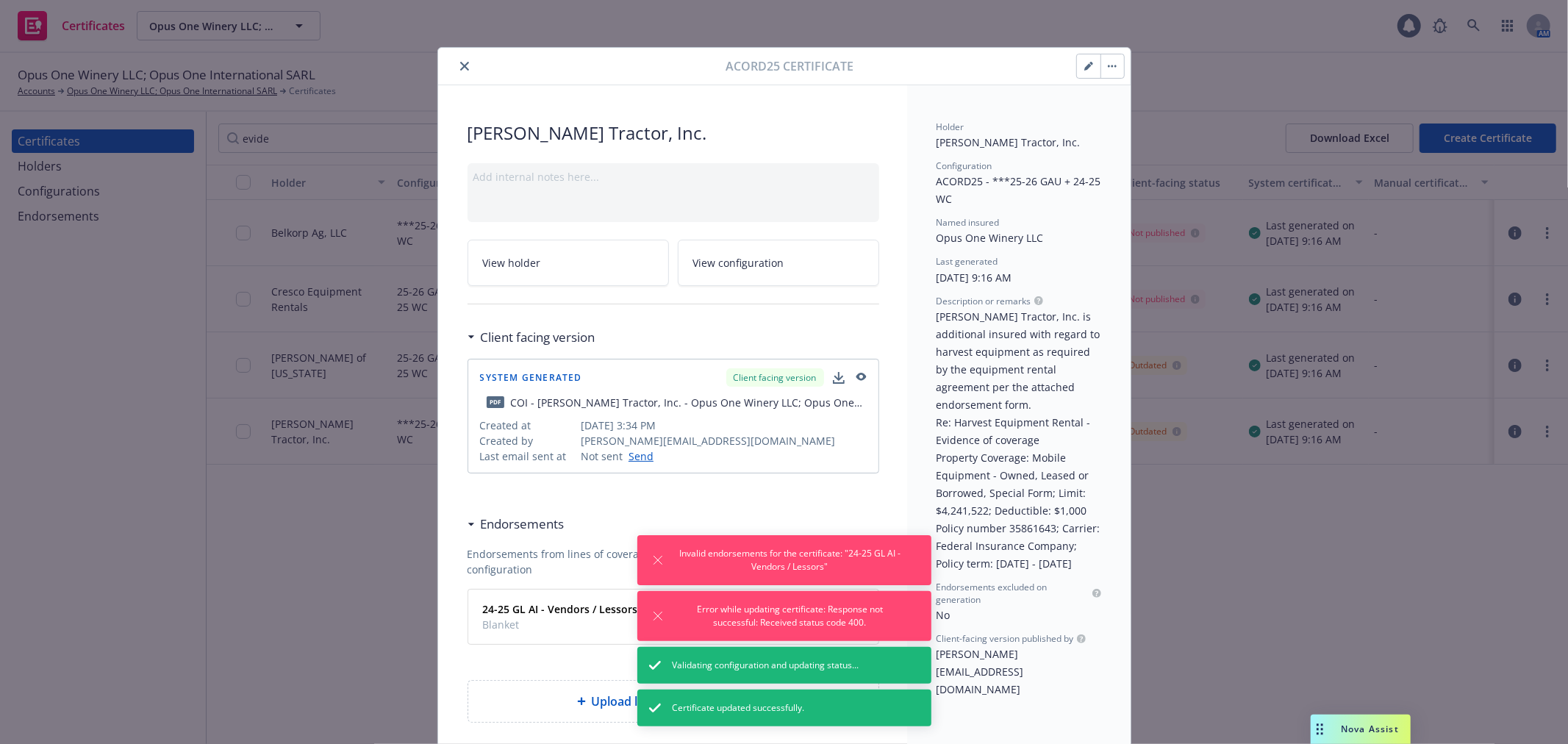
click at [1077, 64] on button "button" at bounding box center [1089, 66] width 24 height 24
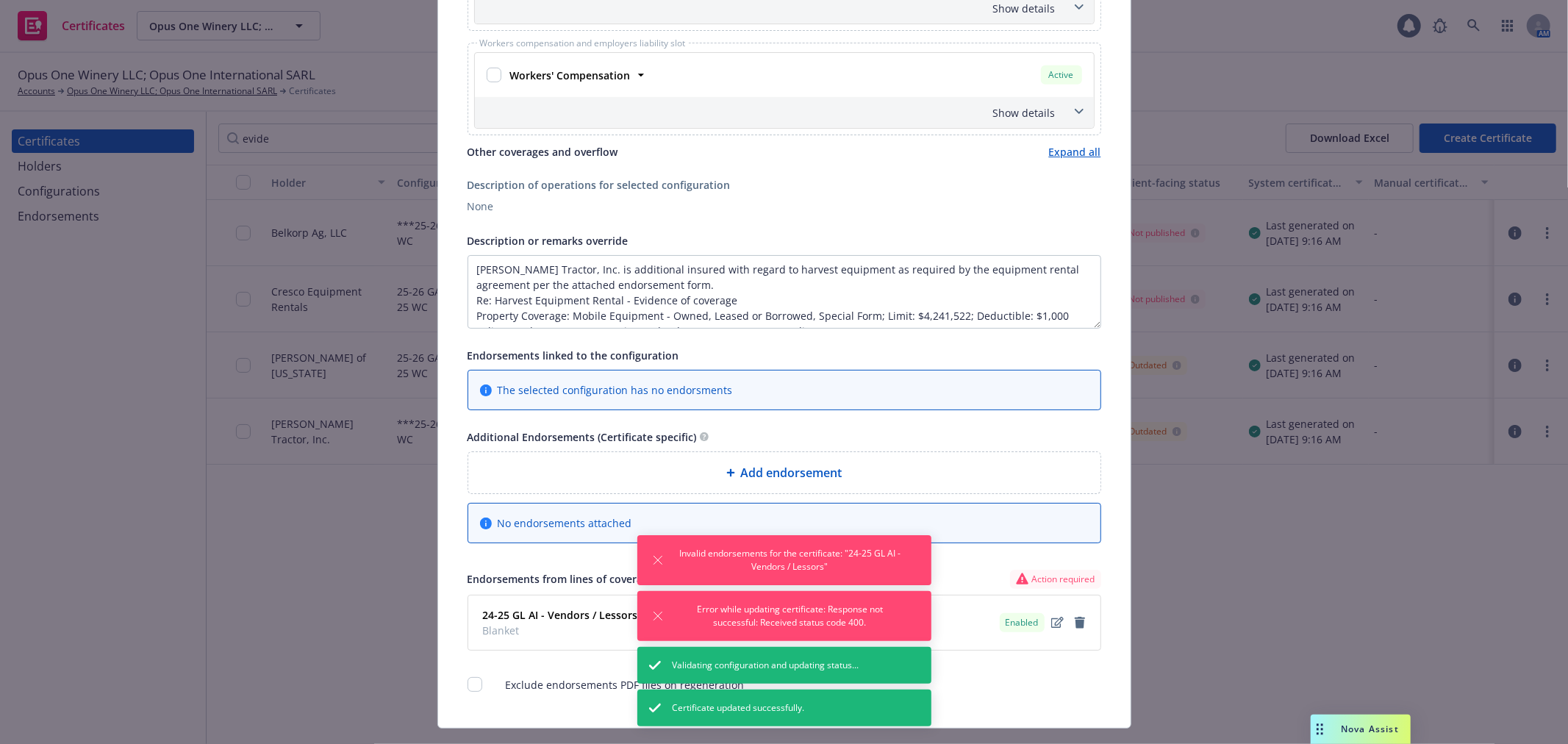
scroll to position [32, 0]
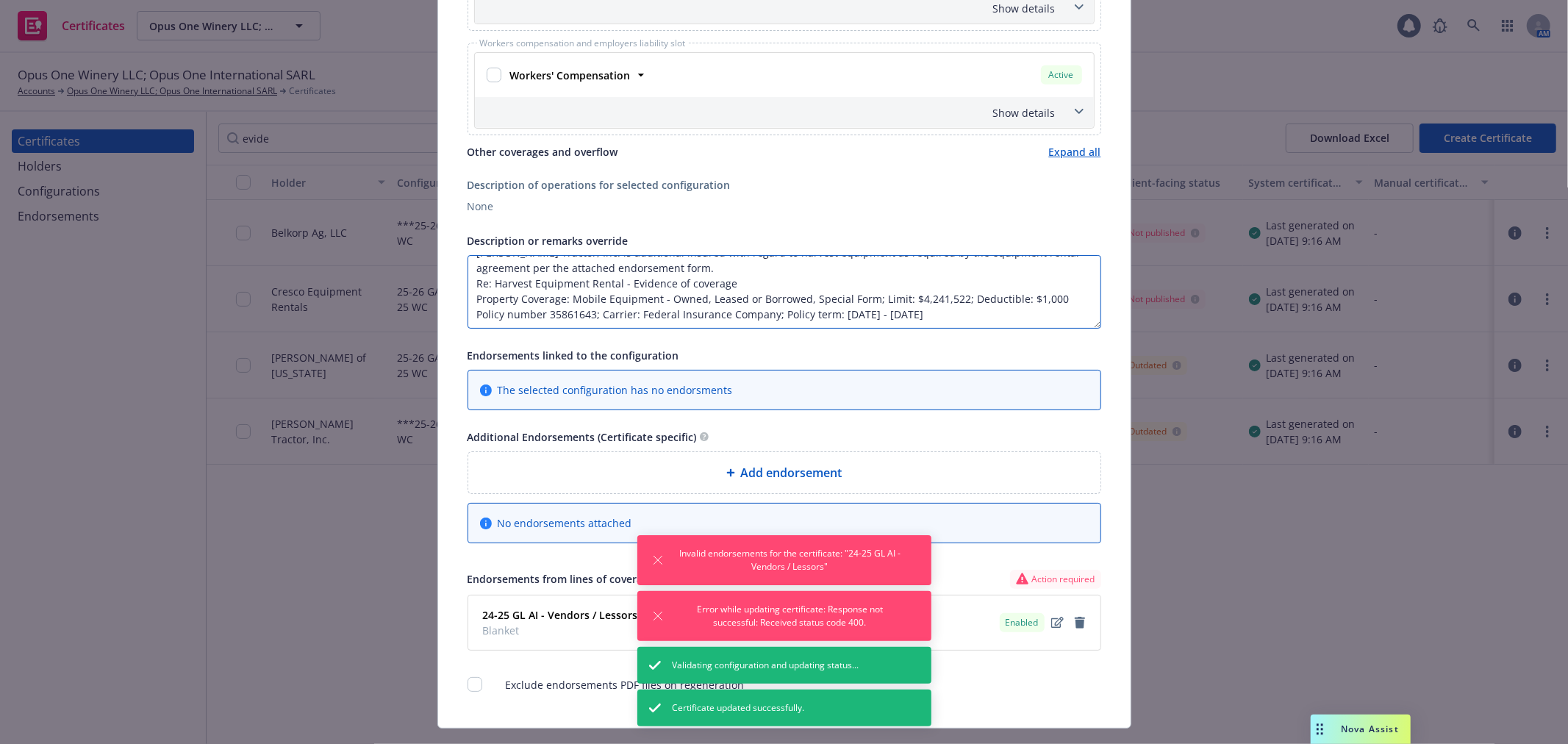
drag, startPoint x: 469, startPoint y: 285, endPoint x: 994, endPoint y: 299, distance: 525.2
click at [994, 299] on textarea "Garton Tractor, Inc. is additional insured with regard to harvest equipment as …" at bounding box center [785, 292] width 634 height 73
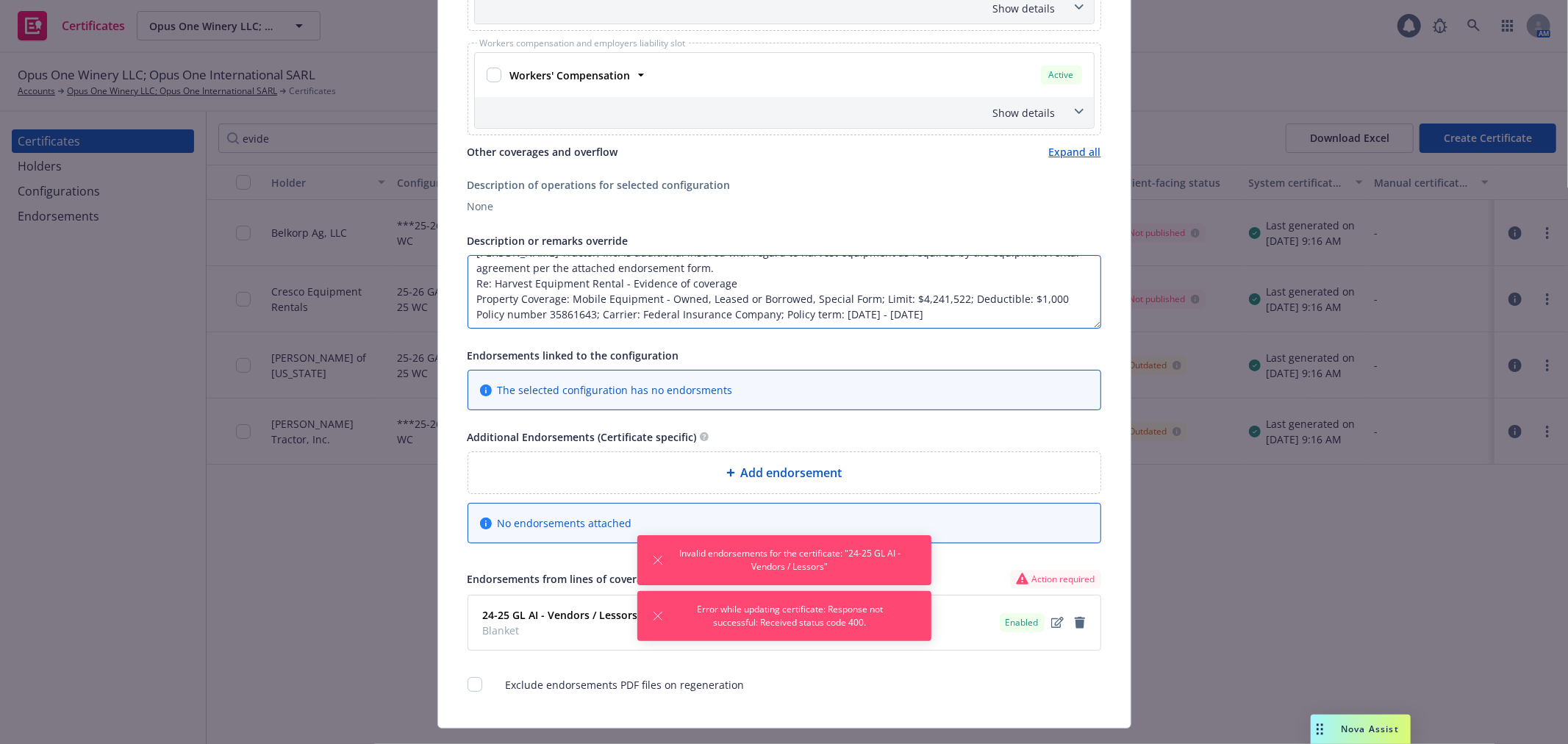
paste textarea "1,000,000; Deductible: $1,000 Policy number 35861643; Carrier: Federal Insuranc…"
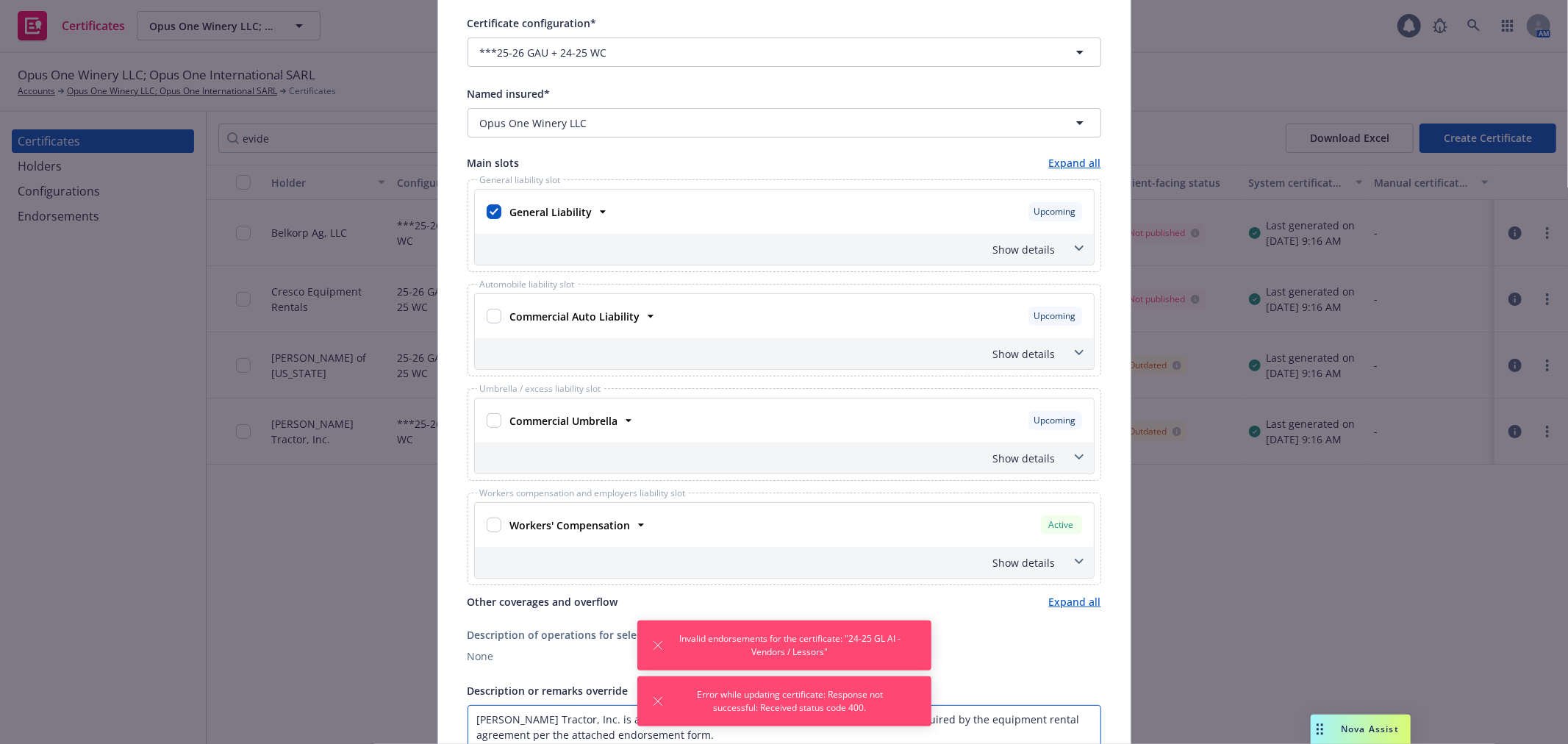
scroll to position [0, 0]
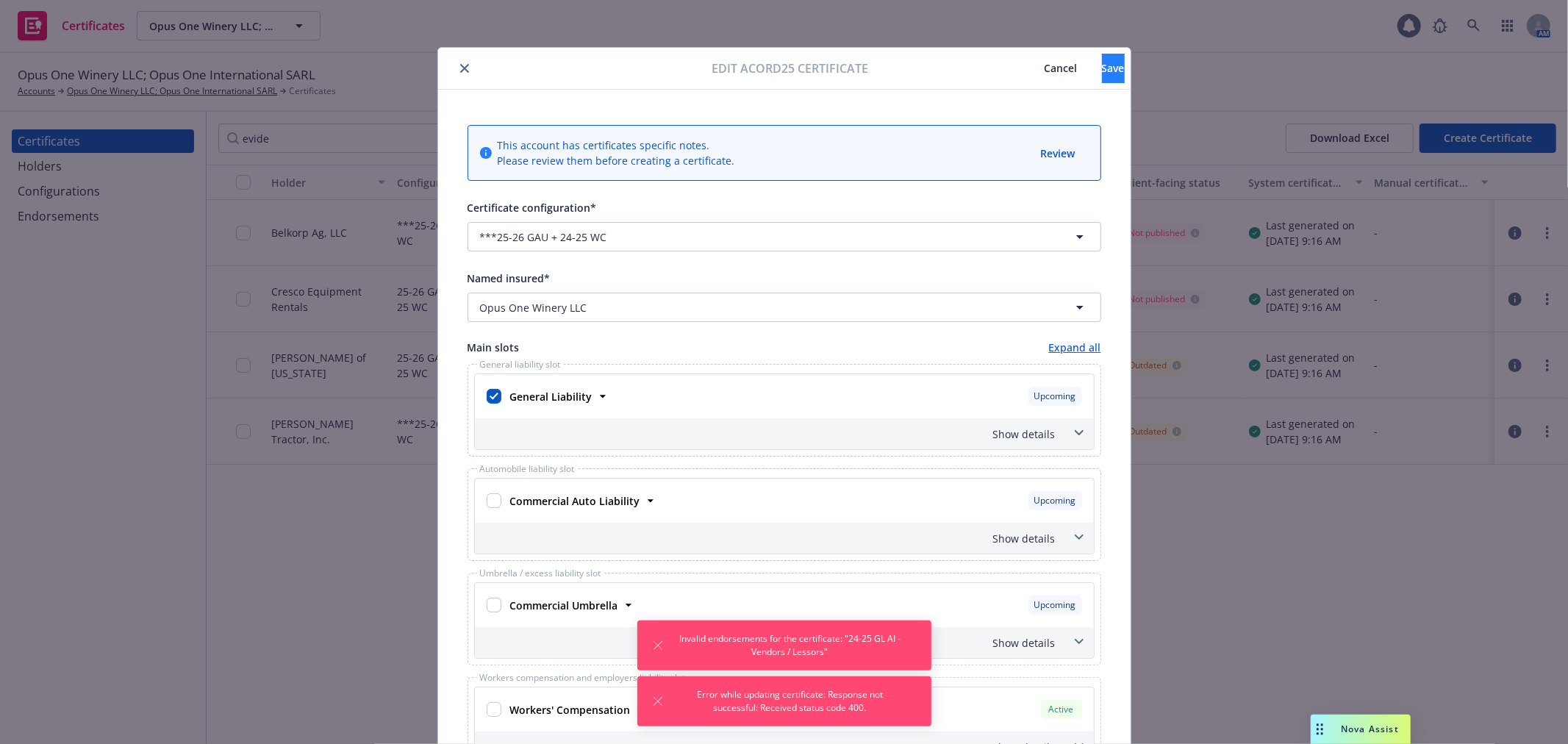
type textarea "Garton Tractor, Inc. is additional insured with regard to harvest equipment as …"
click at [1102, 68] on button "Save" at bounding box center [1113, 68] width 23 height 29
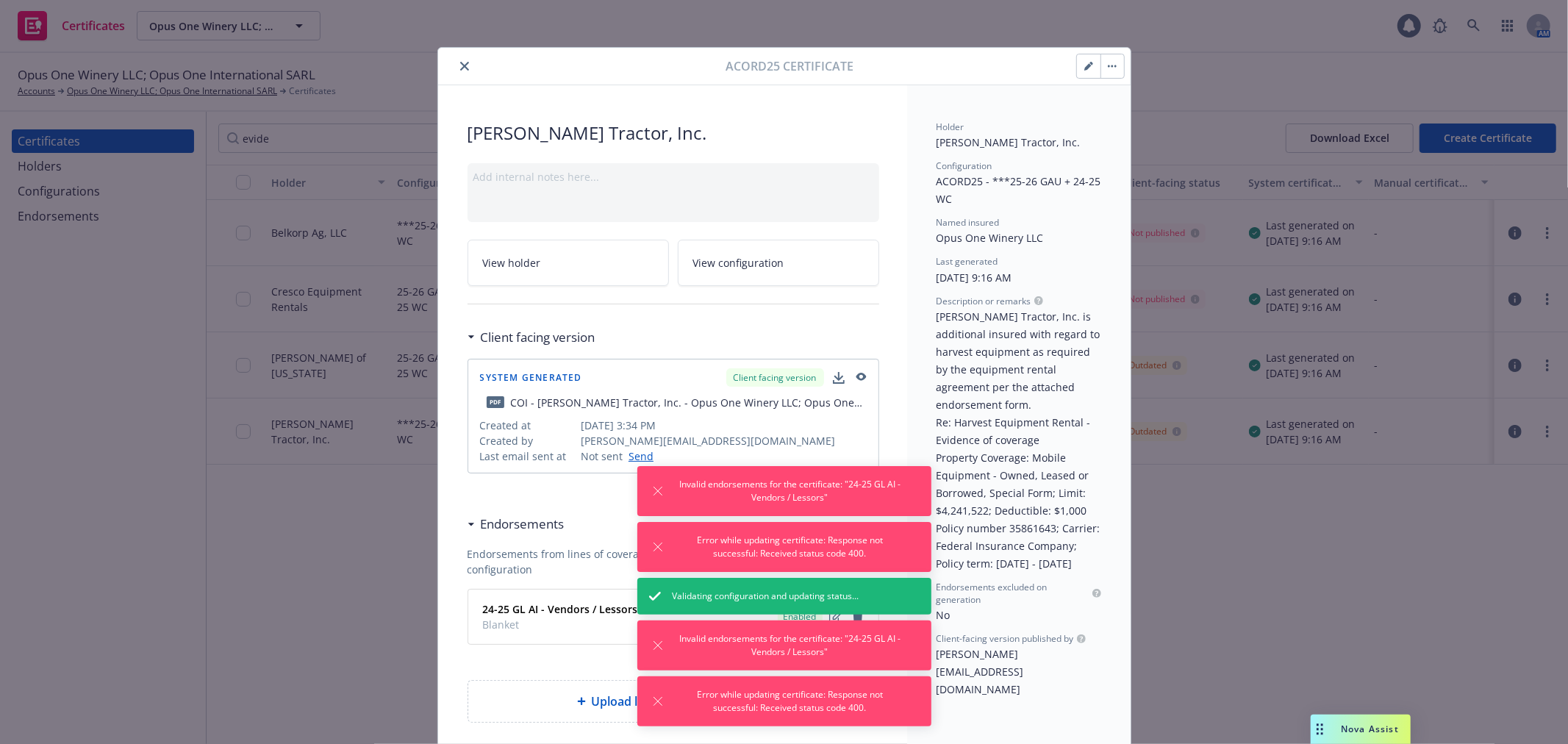
drag, startPoint x: 461, startPoint y: 68, endPoint x: 351, endPoint y: 120, distance: 121.7
click at [460, 69] on icon "close" at bounding box center [465, 66] width 9 height 9
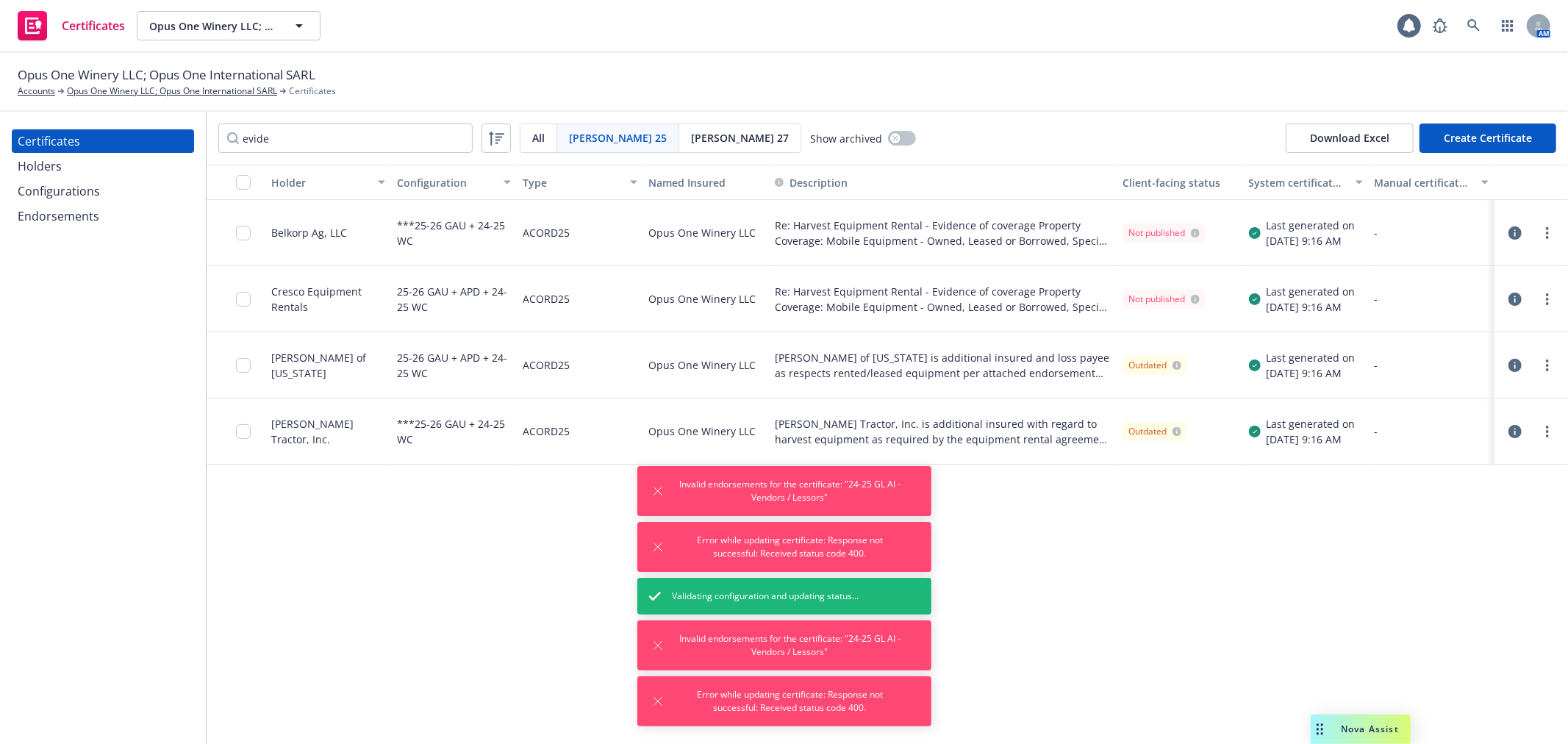
click at [69, 222] on div "Endorsements" at bounding box center [58, 216] width 82 height 24
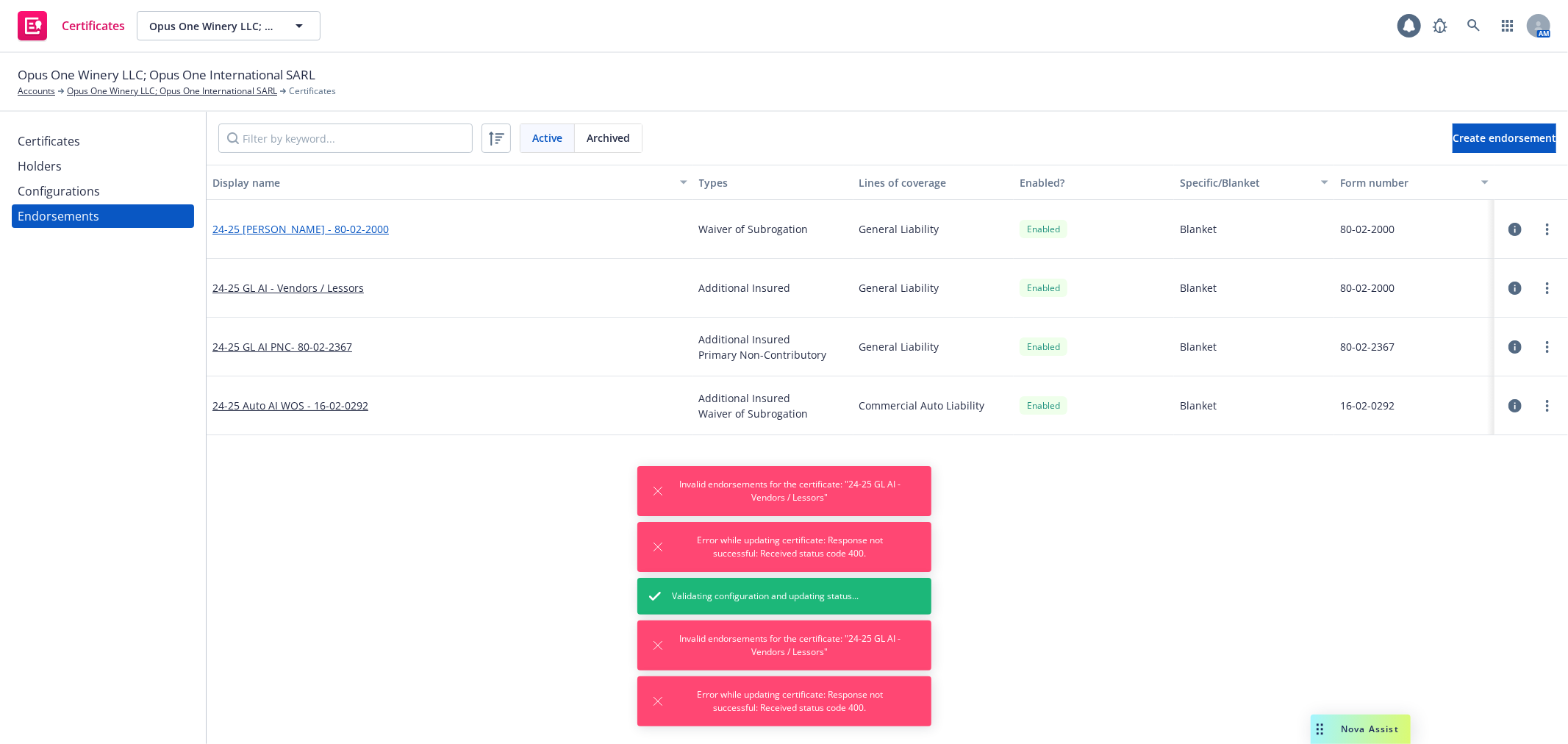
click at [274, 228] on link "24-25 GL WOS - 80-02-2000" at bounding box center [301, 229] width 176 height 14
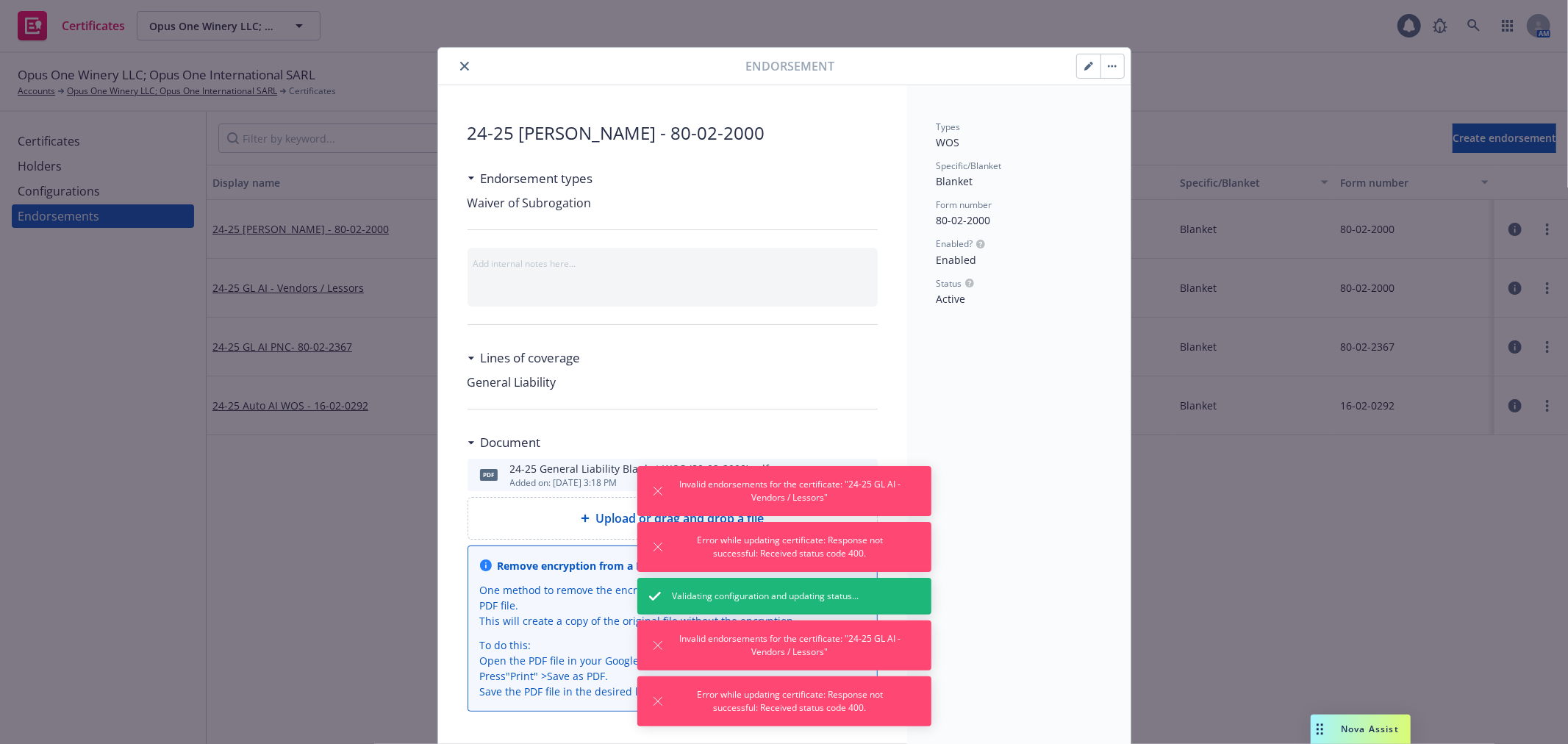
click at [1085, 63] on icon "button" at bounding box center [1089, 66] width 9 height 9
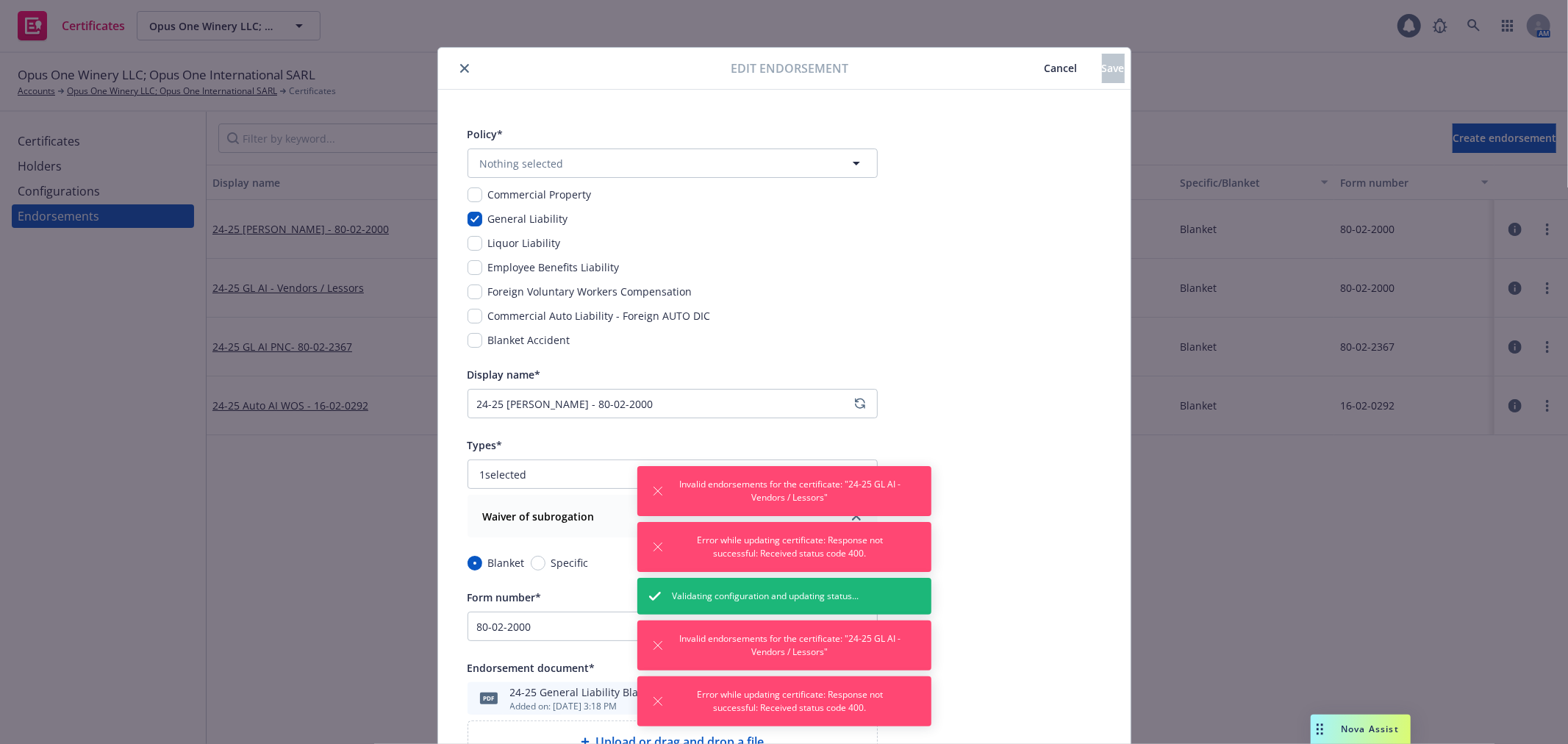
type input "Commercial Package"
click at [482, 399] on input "24-25 GL WOS - 80-02-2000" at bounding box center [673, 403] width 410 height 29
click at [636, 159] on span "Commercial Package" at bounding box center [645, 163] width 331 height 16
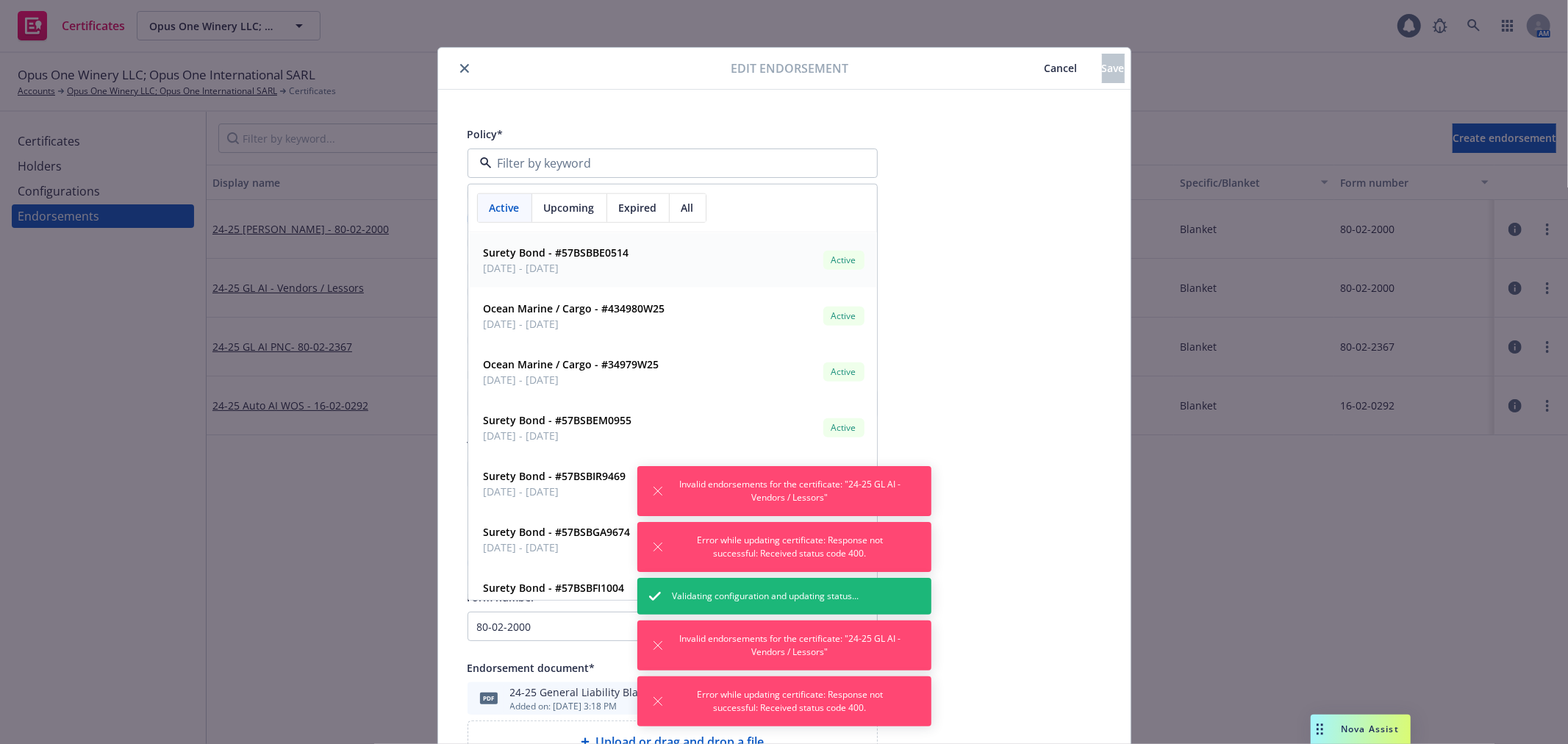
click at [578, 204] on span "Upcoming" at bounding box center [569, 208] width 51 height 16
type input "pack"
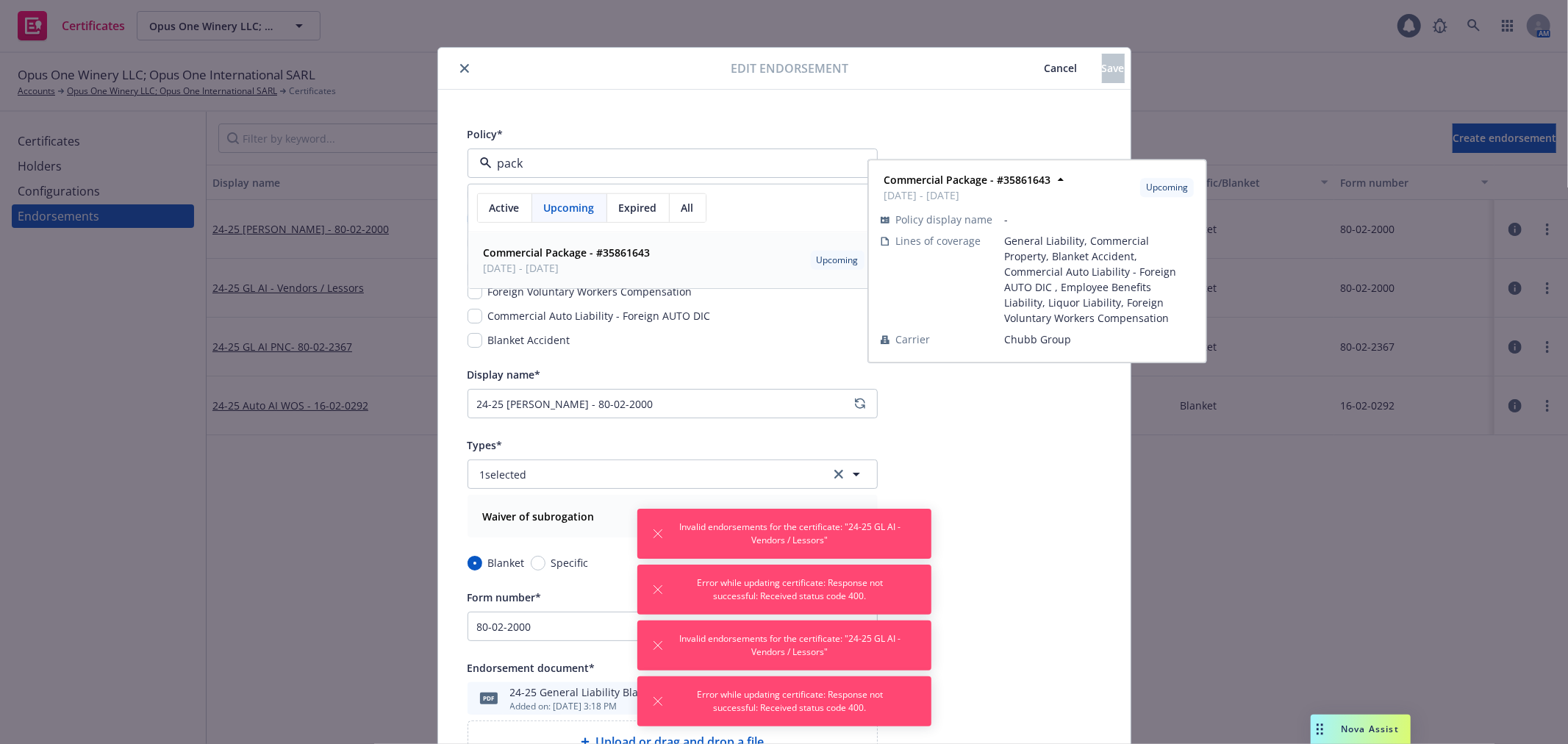
click at [564, 254] on strong "Commercial Package - #35861643" at bounding box center [567, 252] width 167 height 14
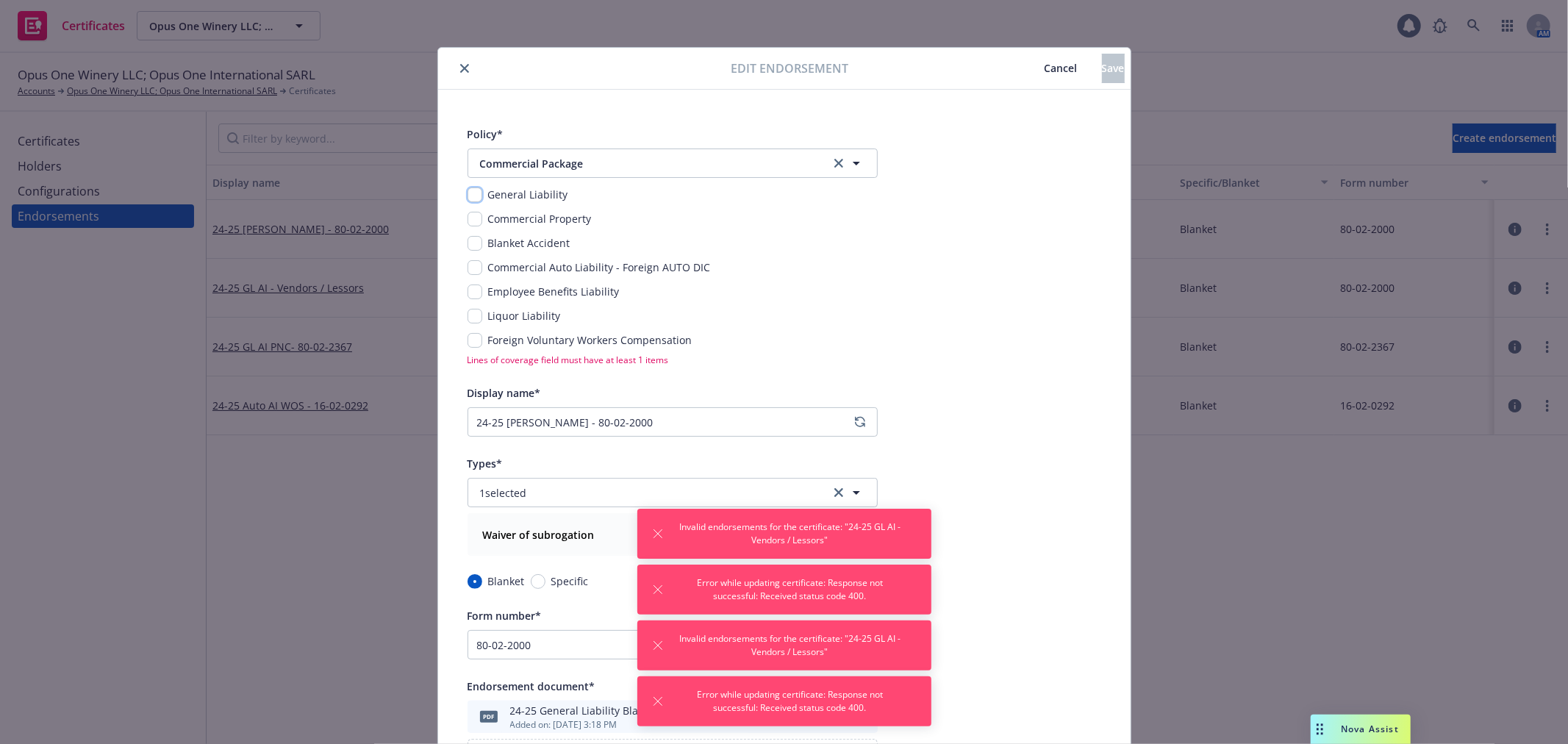
click at [469, 194] on input "checkbox" at bounding box center [475, 195] width 15 height 15
checkbox input "true"
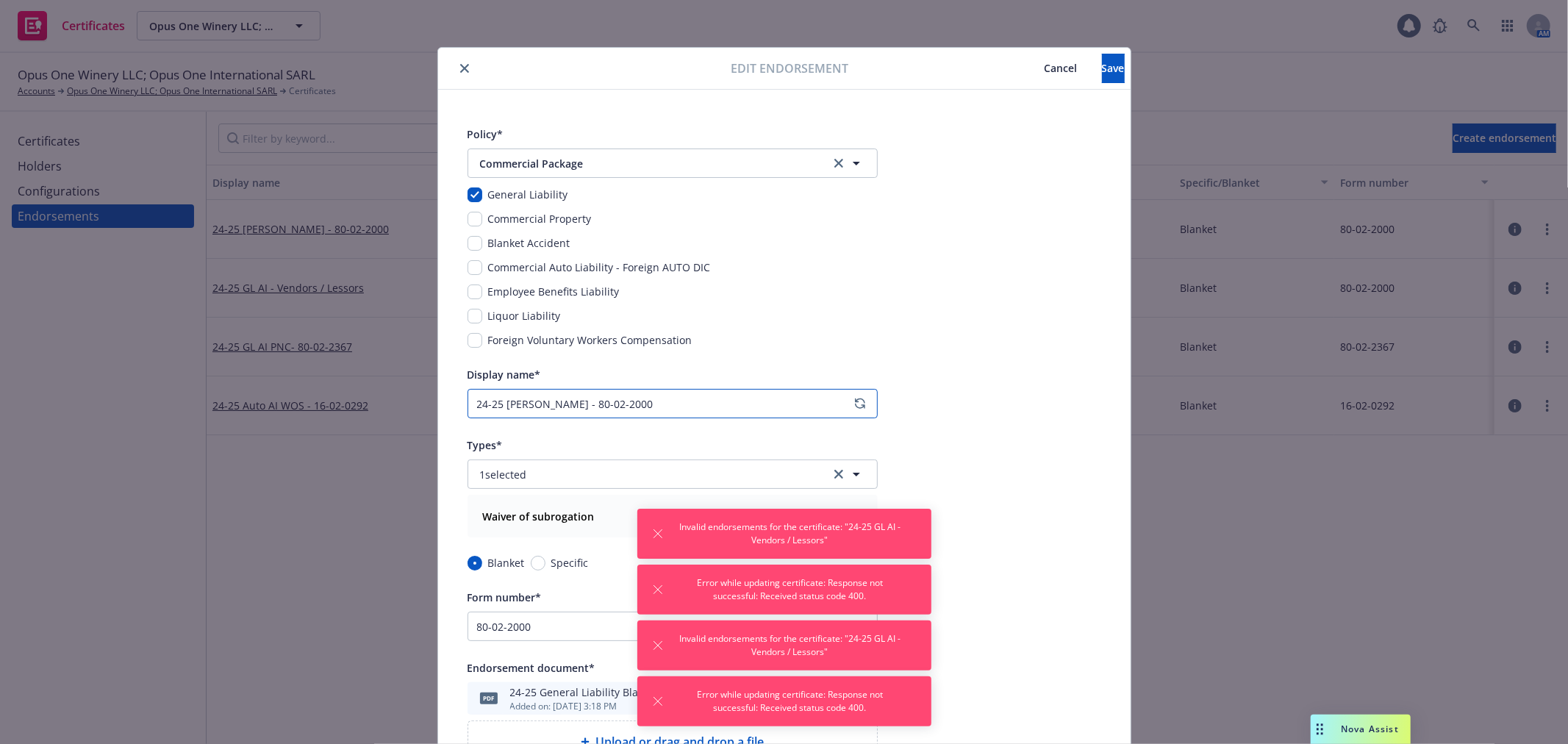
click at [476, 400] on input "24-25 GL WOS - 80-02-2000" at bounding box center [673, 403] width 410 height 29
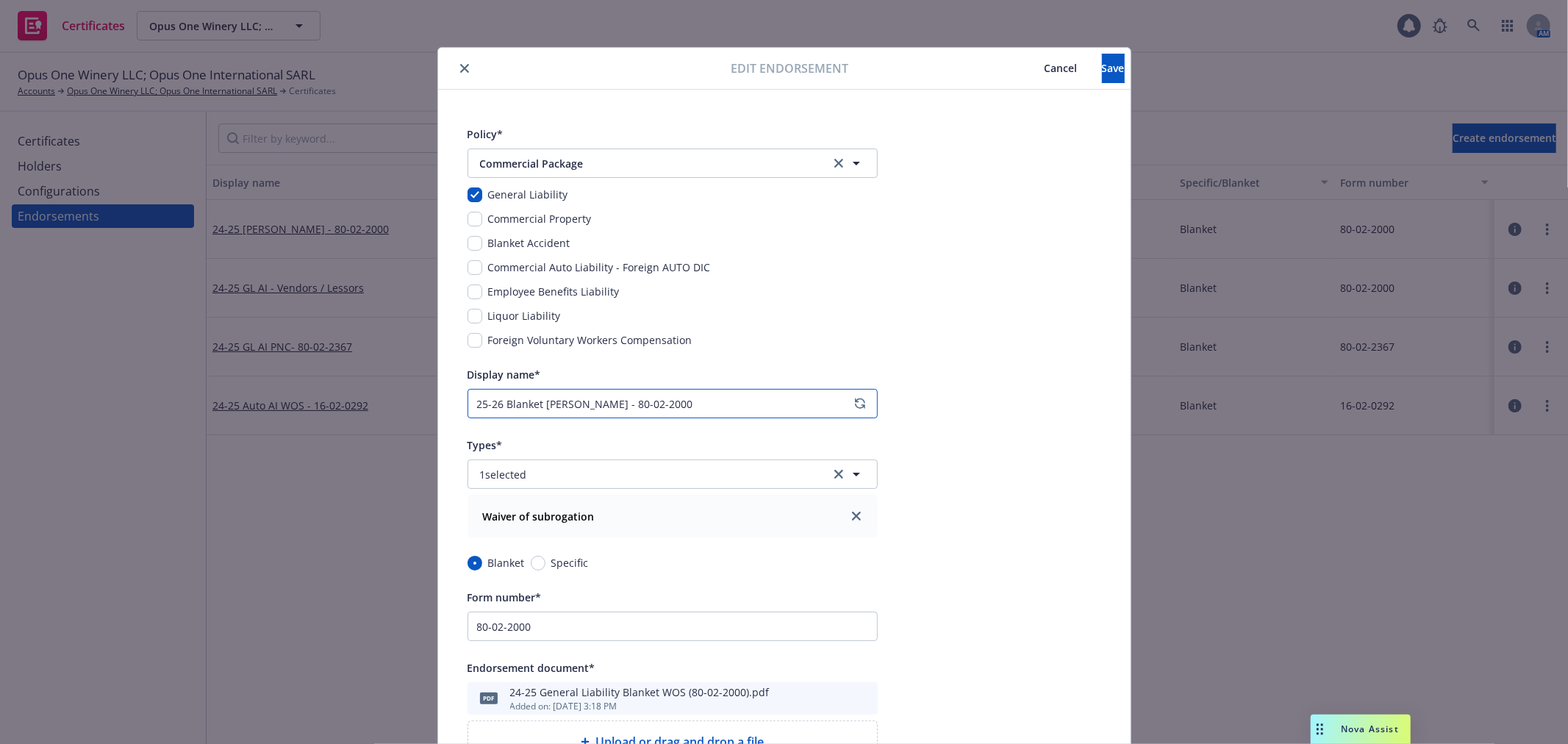
click at [520, 404] on input "25-26 Blanket GL WOS - 80-02-2000" at bounding box center [673, 403] width 410 height 29
click at [550, 400] on input "25-26 GL WOS - 80-02-2000" at bounding box center [673, 403] width 410 height 29
paste input "Blanket"
type input "25-26 GL WOS - Blanket - 80-02-2000"
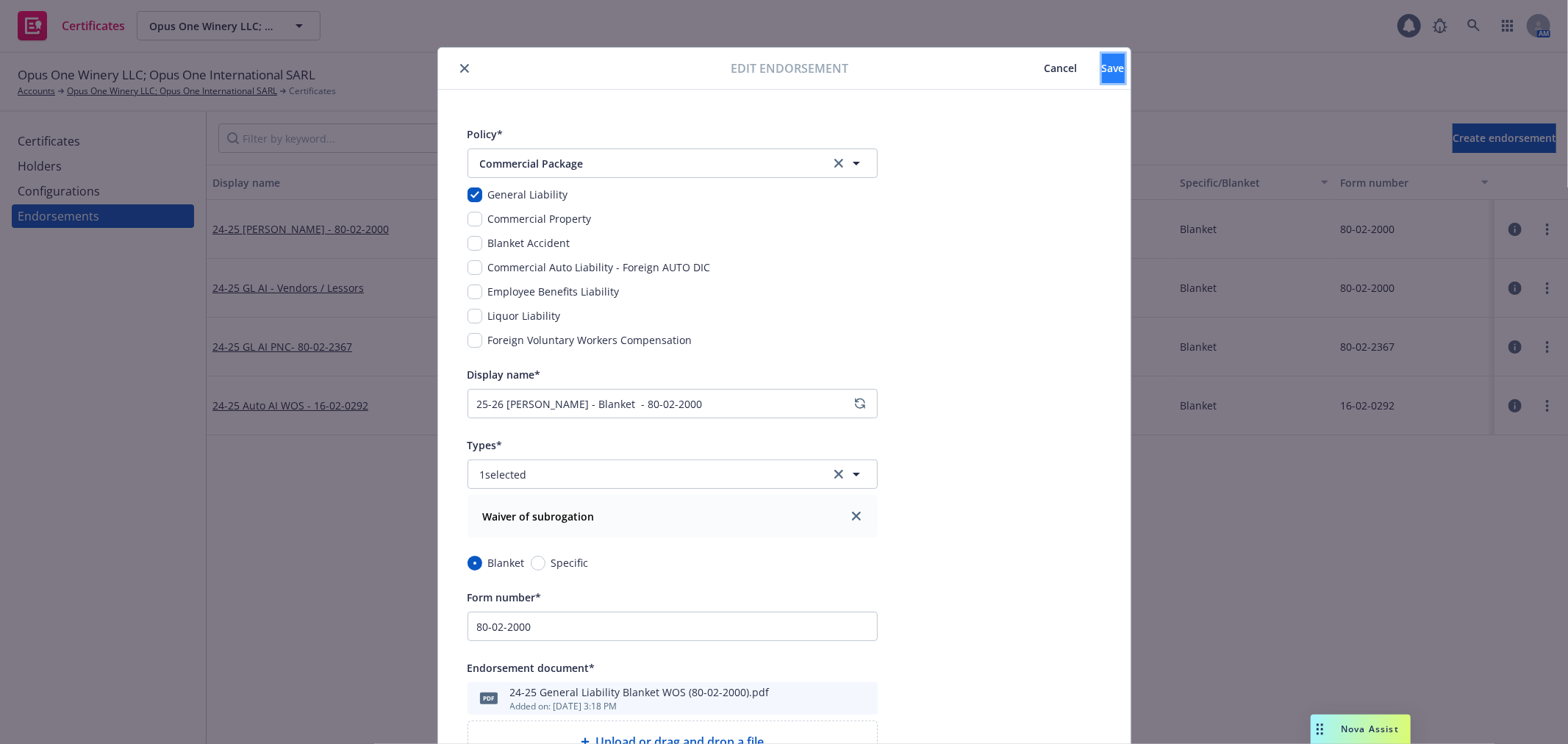
click at [1102, 68] on span "Save" at bounding box center [1113, 67] width 23 height 14
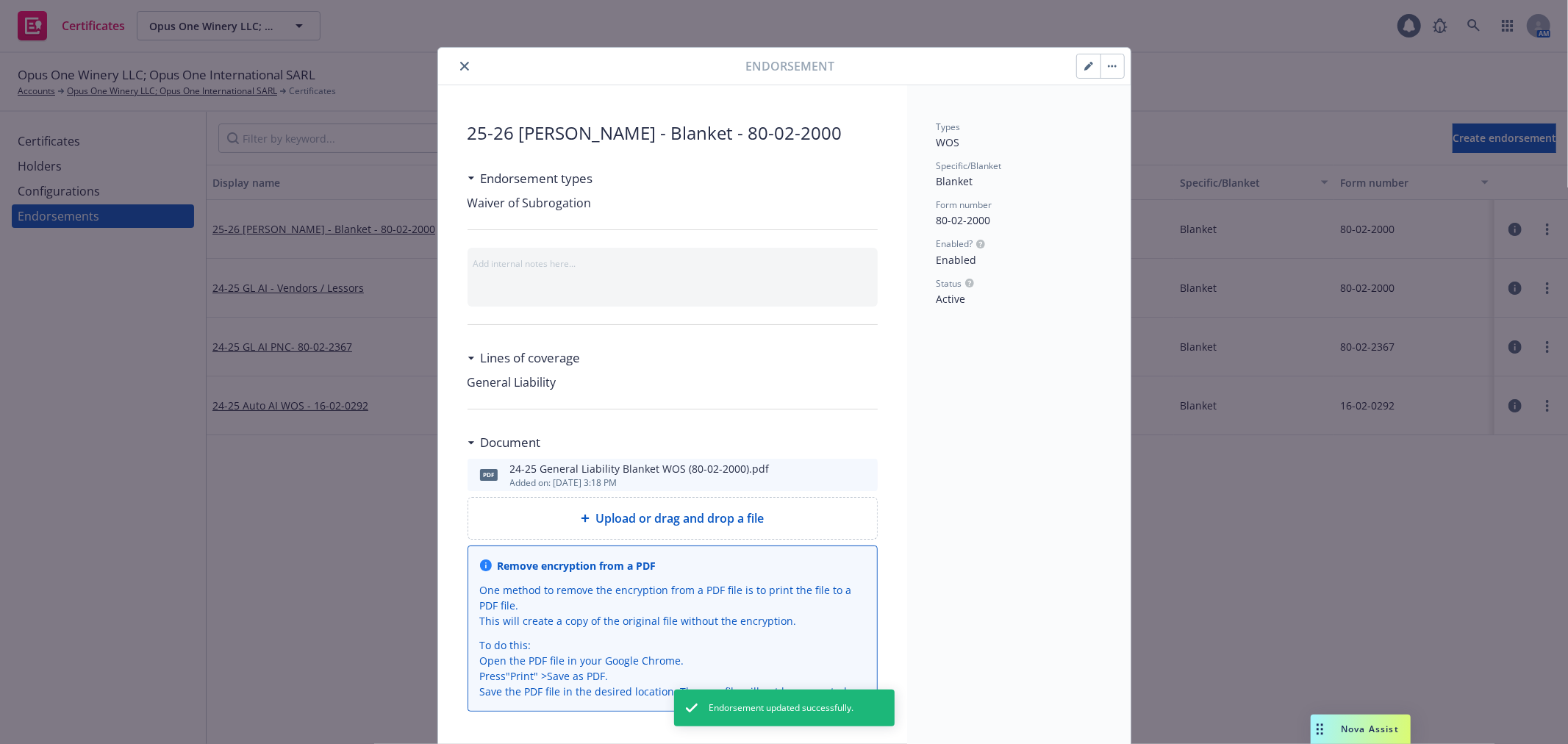
click at [858, 473] on icon "preview file" at bounding box center [864, 473] width 13 height 10
click at [460, 63] on icon "close" at bounding box center [465, 66] width 9 height 9
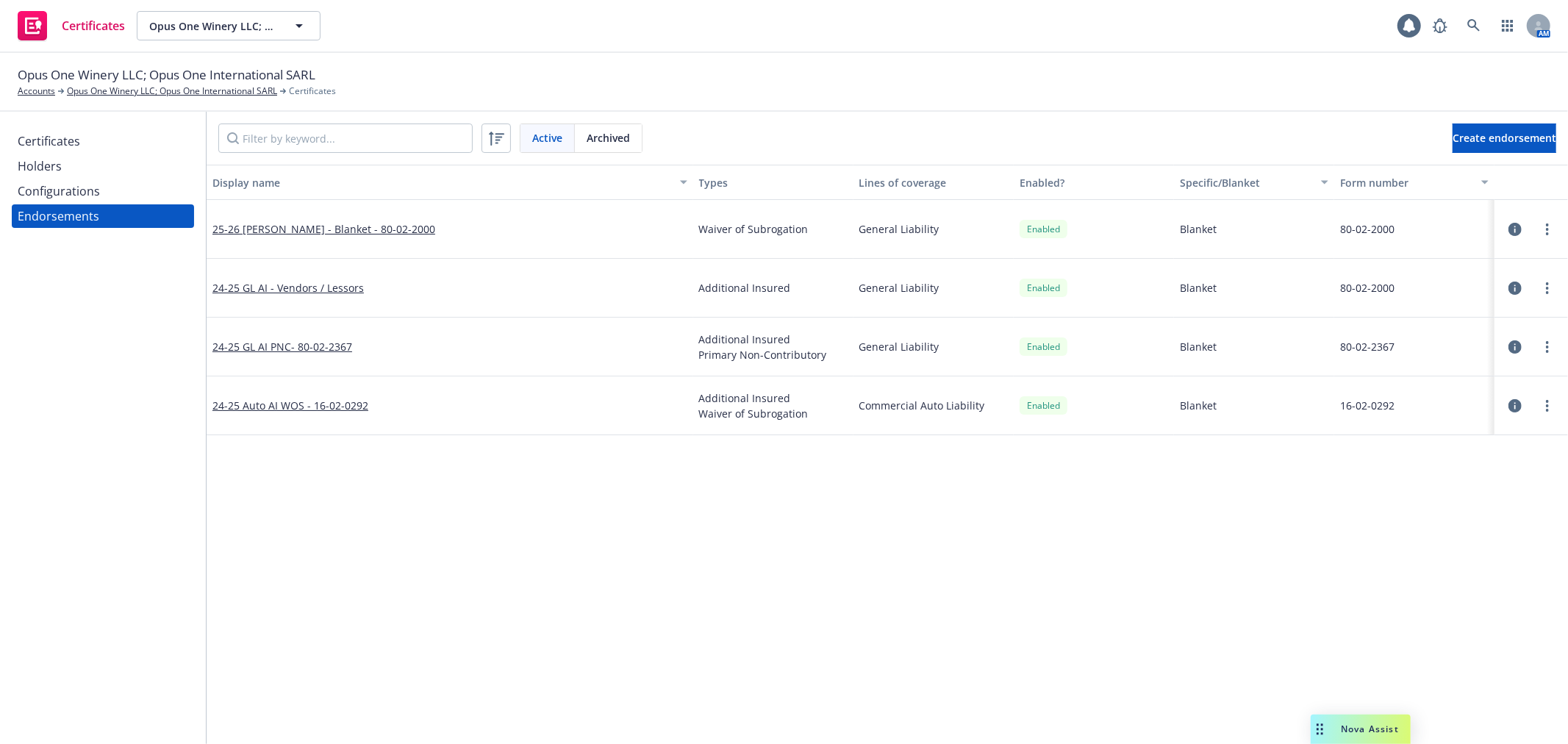
click at [1516, 289] on icon "button" at bounding box center [1515, 287] width 13 height 13
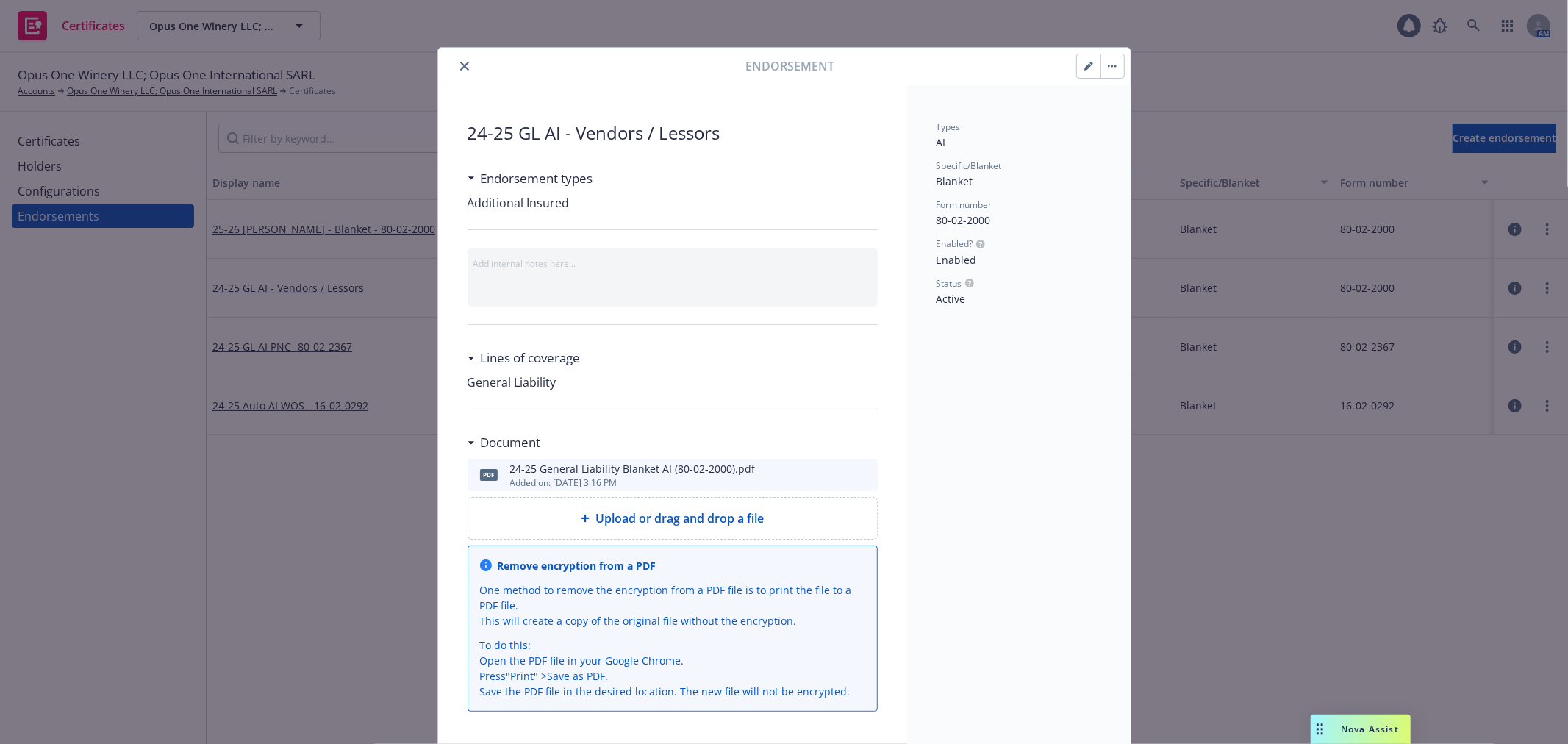
click at [1077, 66] on button "button" at bounding box center [1089, 66] width 24 height 24
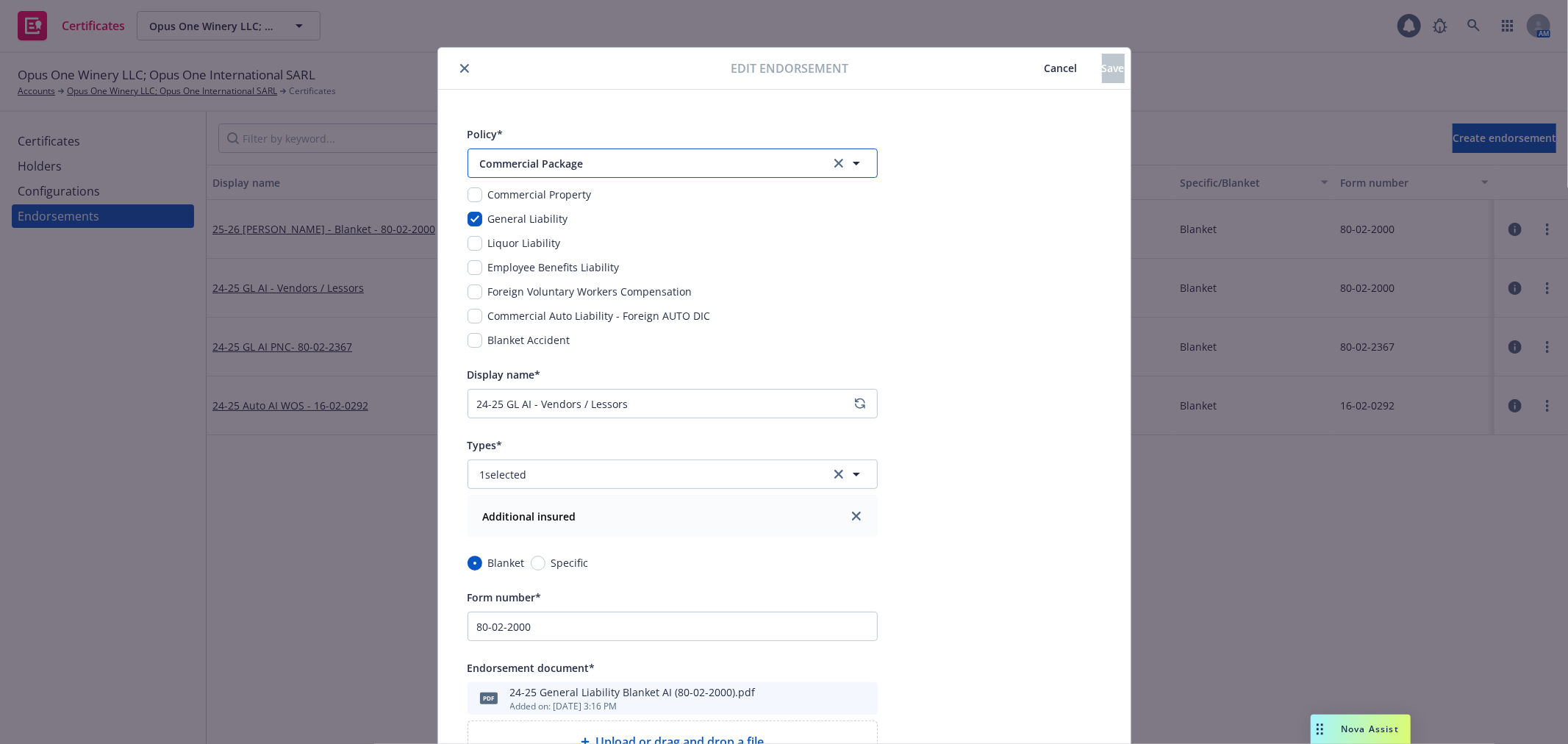
click at [597, 163] on span "Commercial Package" at bounding box center [645, 163] width 331 height 16
click at [572, 198] on div "Upcoming" at bounding box center [570, 208] width 75 height 28
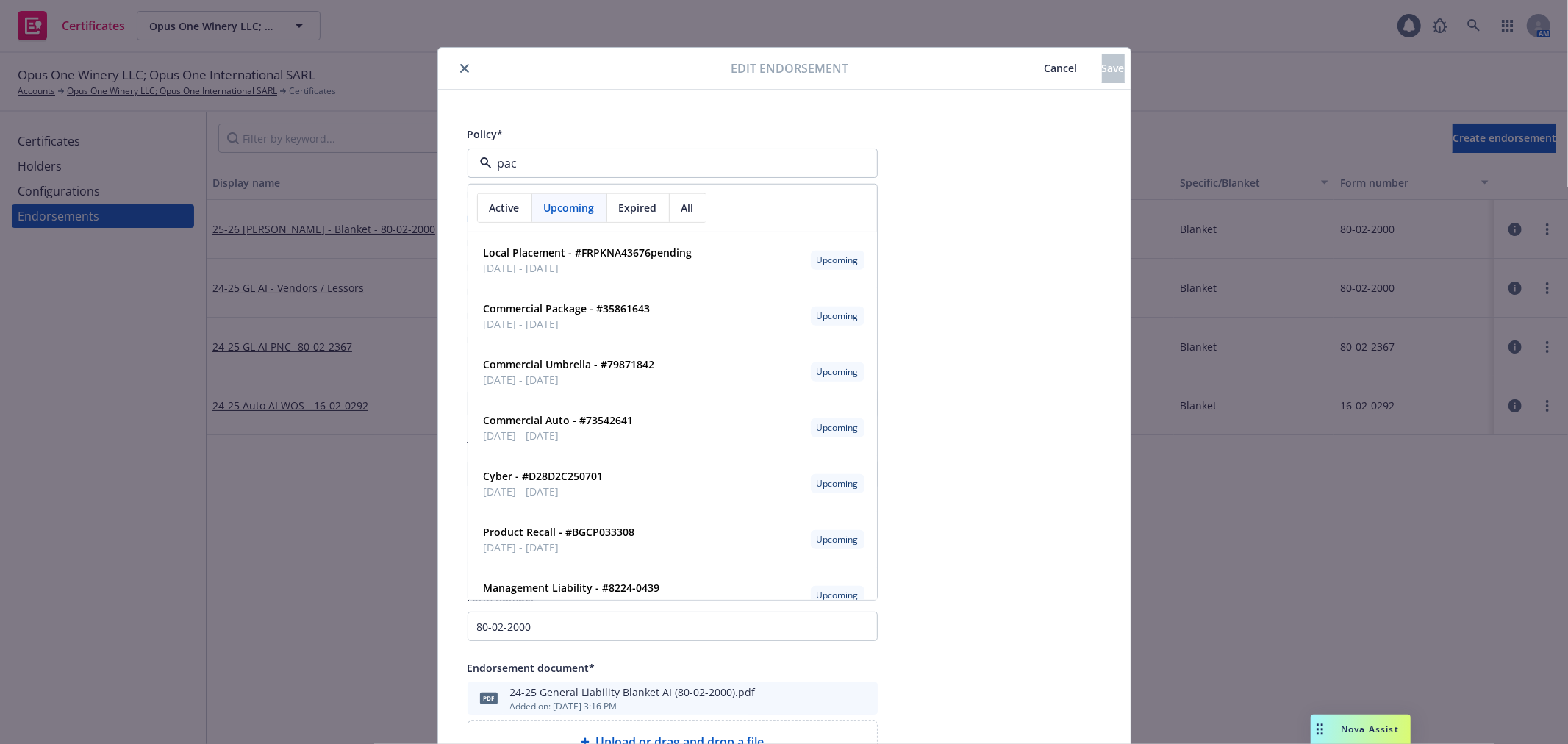
type input "pack"
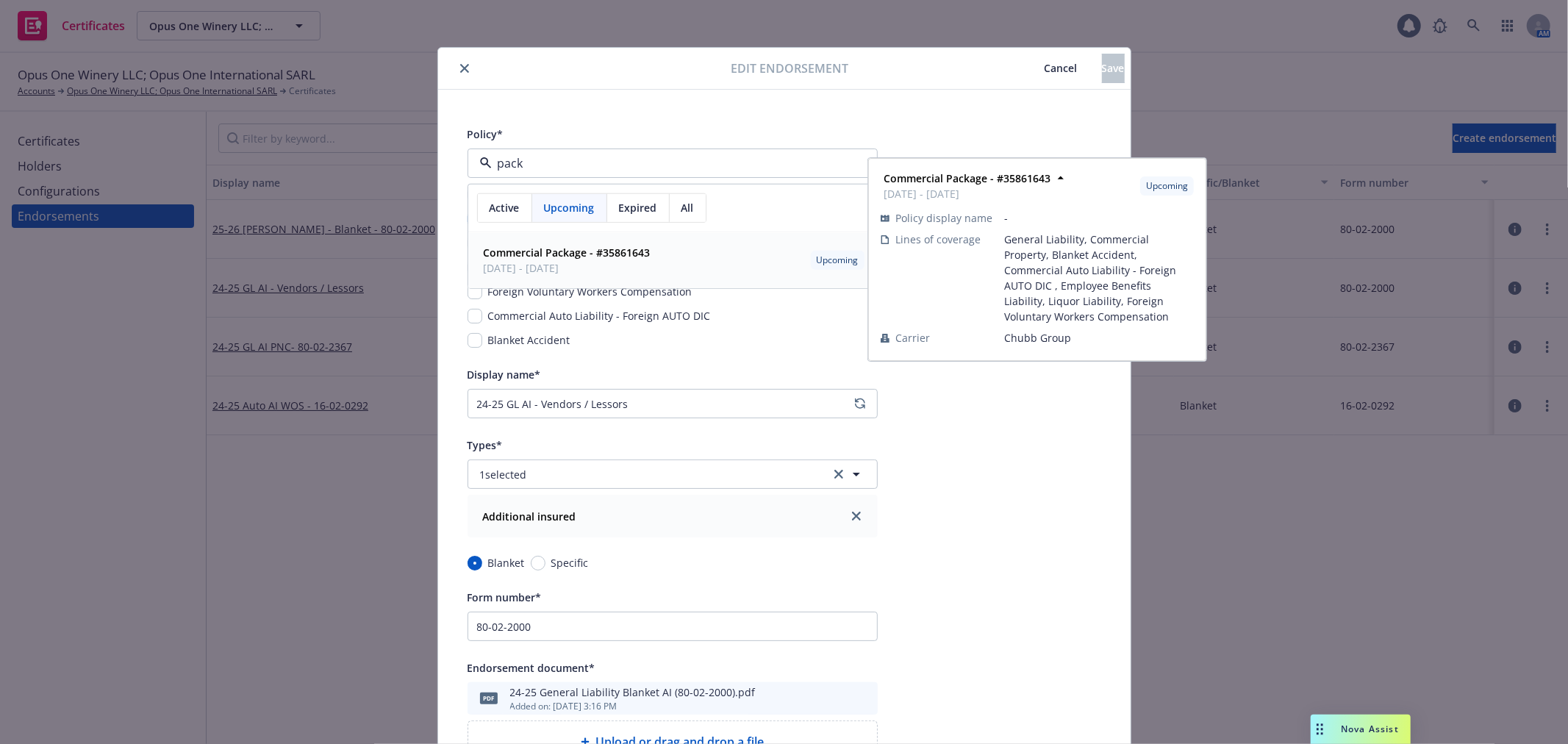
click at [557, 245] on strong "Commercial Package - #35861643" at bounding box center [567, 252] width 167 height 14
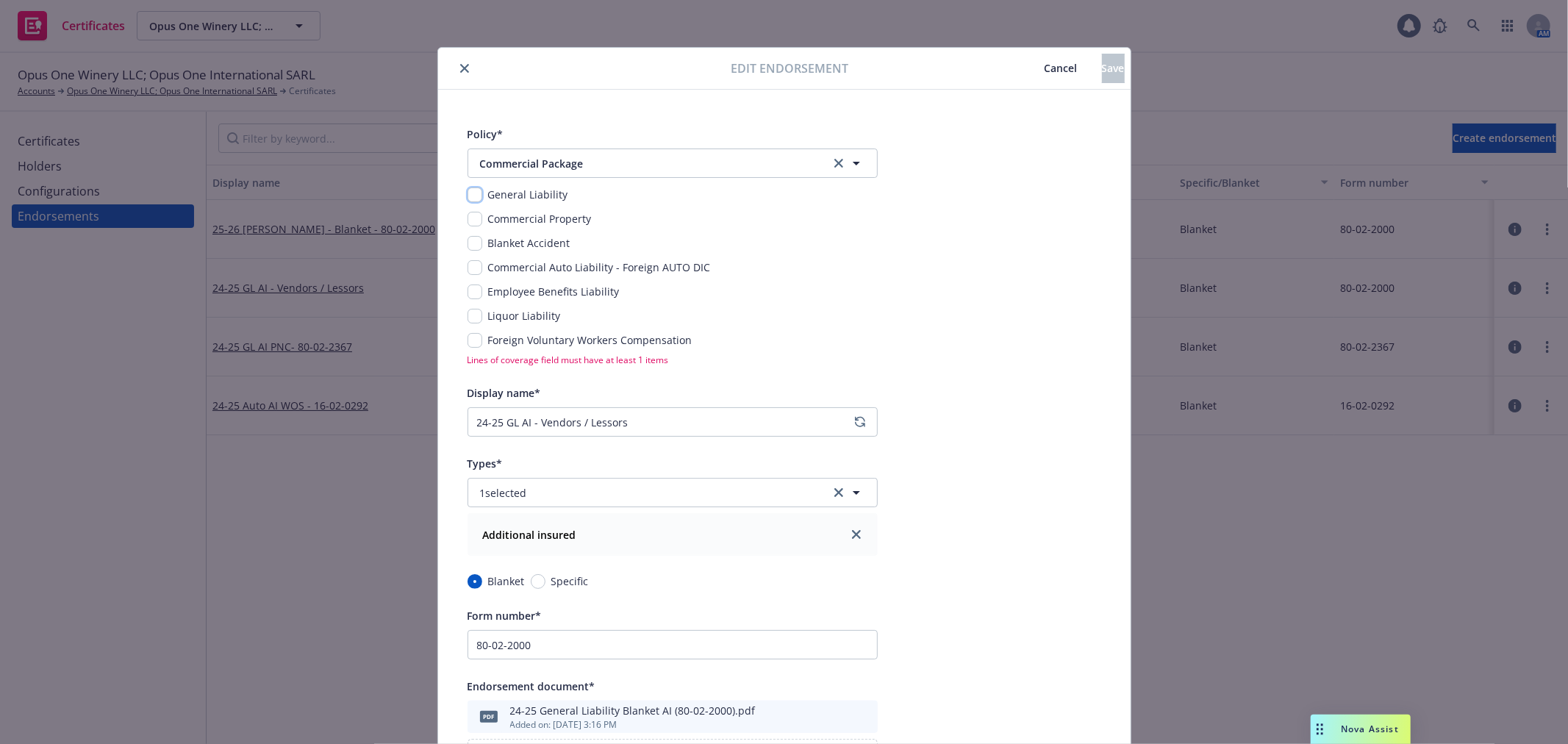
click at [469, 188] on input "checkbox" at bounding box center [475, 195] width 15 height 15
checkbox input "true"
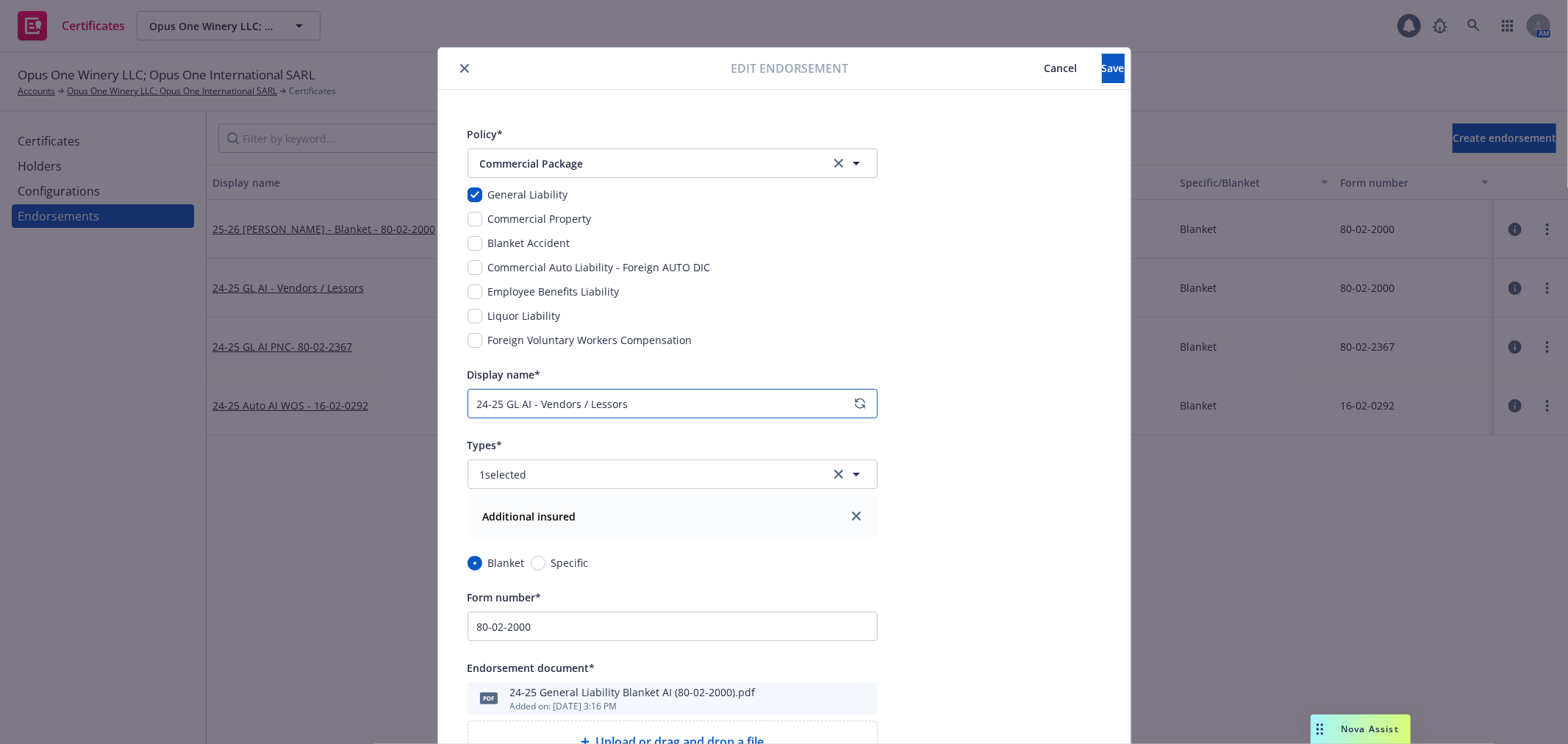
drag, startPoint x: 494, startPoint y: 405, endPoint x: 435, endPoint y: 406, distance: 59.0
click at [438, 406] on div "Policy* Commercial Package General Liability Commercial Property Blanket Accide…" at bounding box center [785, 599] width 693 height 1019
click at [531, 402] on input "25-26 GL AI - Vendors / Lessors" at bounding box center [673, 403] width 410 height 29
type input "25-26 GL AI - Vendors / Lessors"
click at [1102, 76] on button "Save" at bounding box center [1113, 68] width 23 height 29
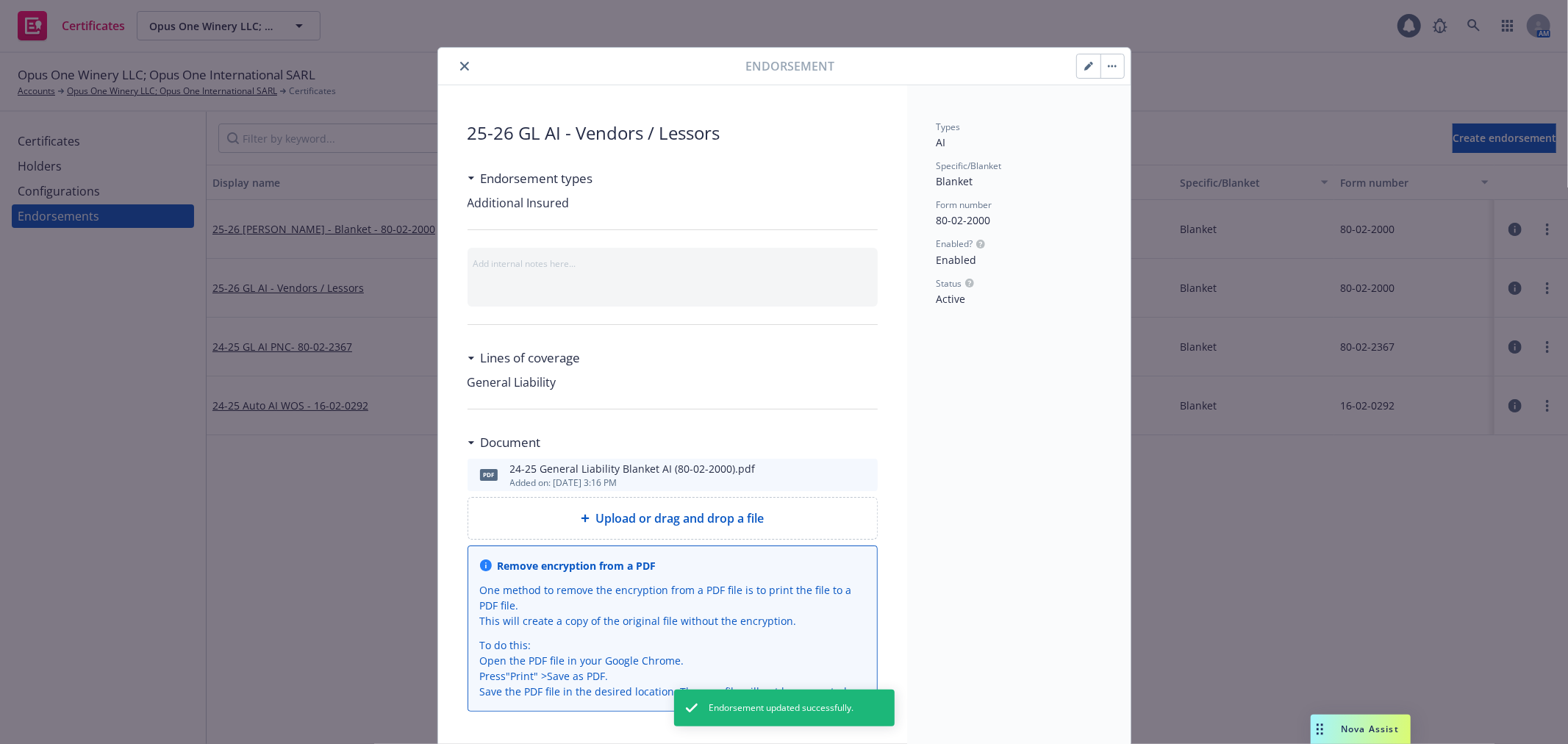
click at [862, 466] on button at bounding box center [865, 474] width 13 height 17
click at [862, 474] on icon "preview file" at bounding box center [864, 473] width 13 height 10
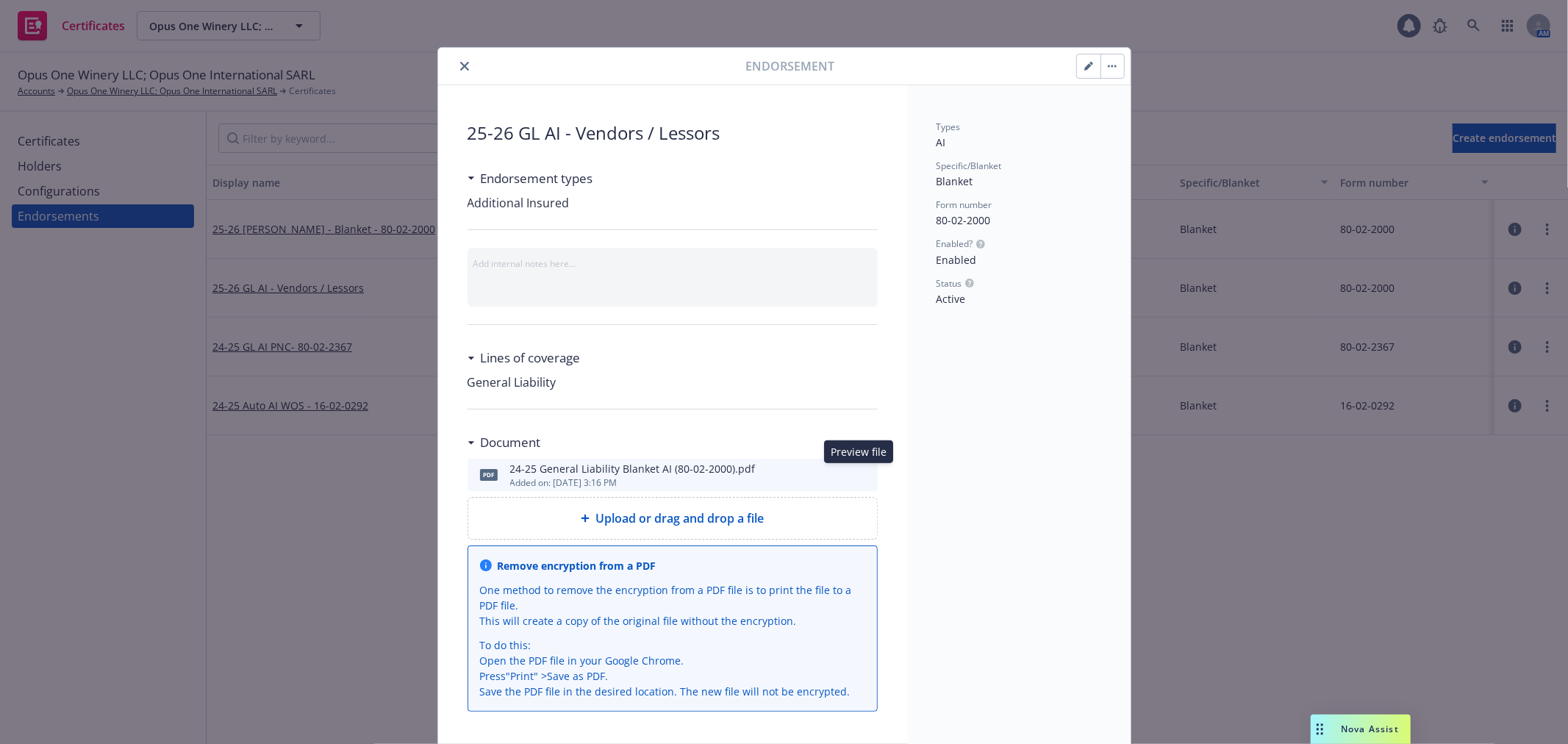
click at [460, 68] on icon "close" at bounding box center [465, 66] width 9 height 9
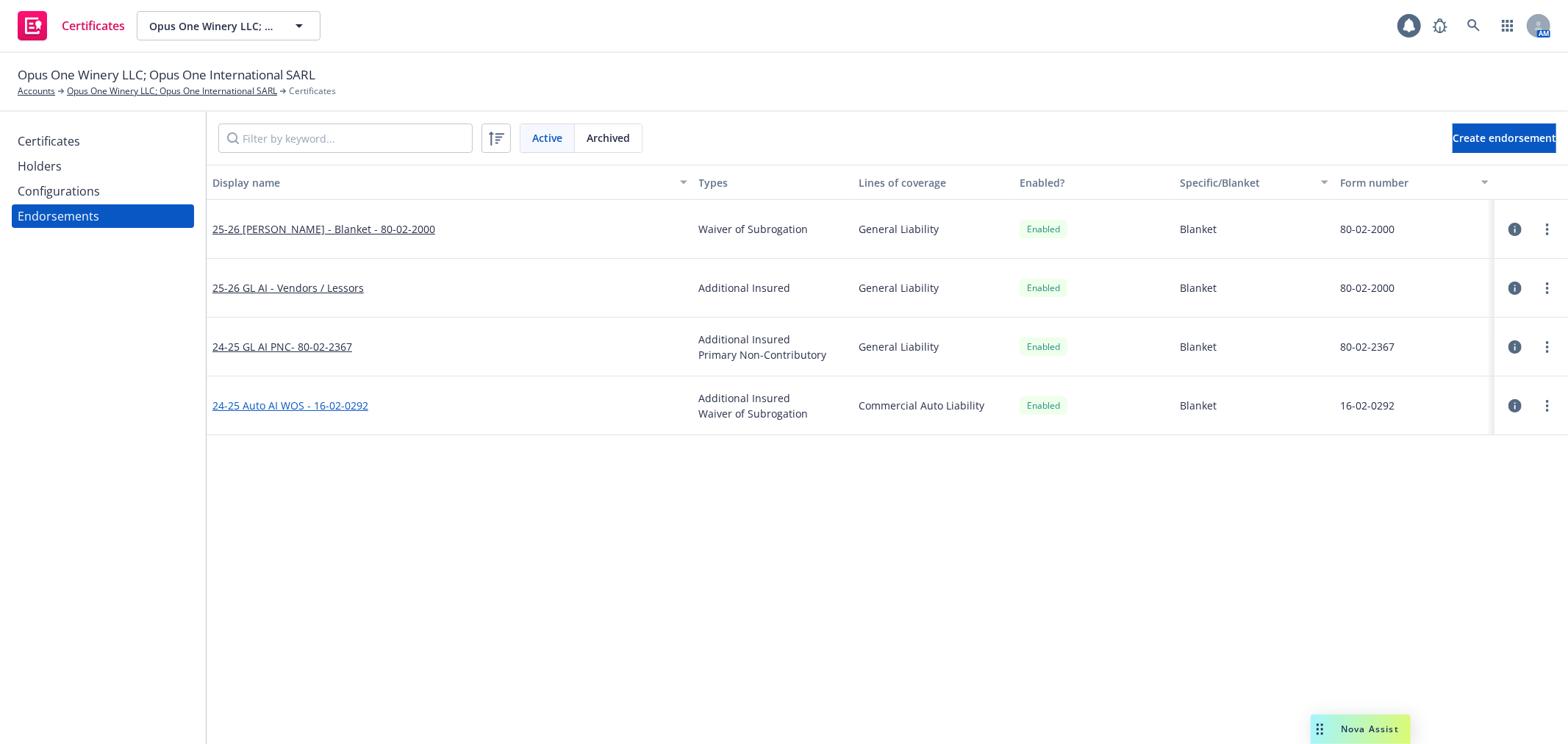
click at [321, 405] on link "24-25 Auto AI WOS - 16-02-0292" at bounding box center [290, 405] width 156 height 14
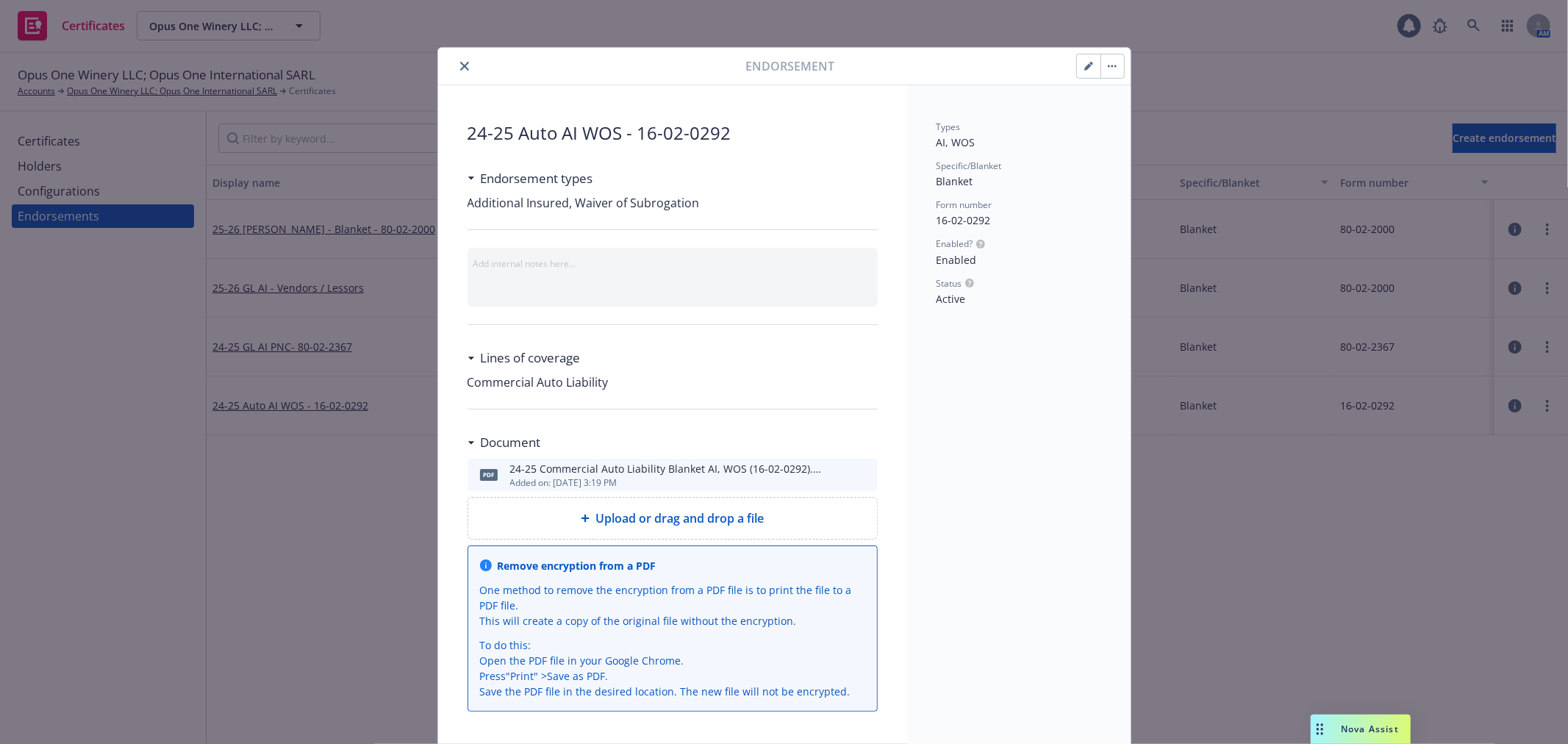
click at [860, 472] on icon "preview file" at bounding box center [864, 473] width 13 height 10
click at [1085, 62] on icon "button" at bounding box center [1089, 66] width 9 height 9
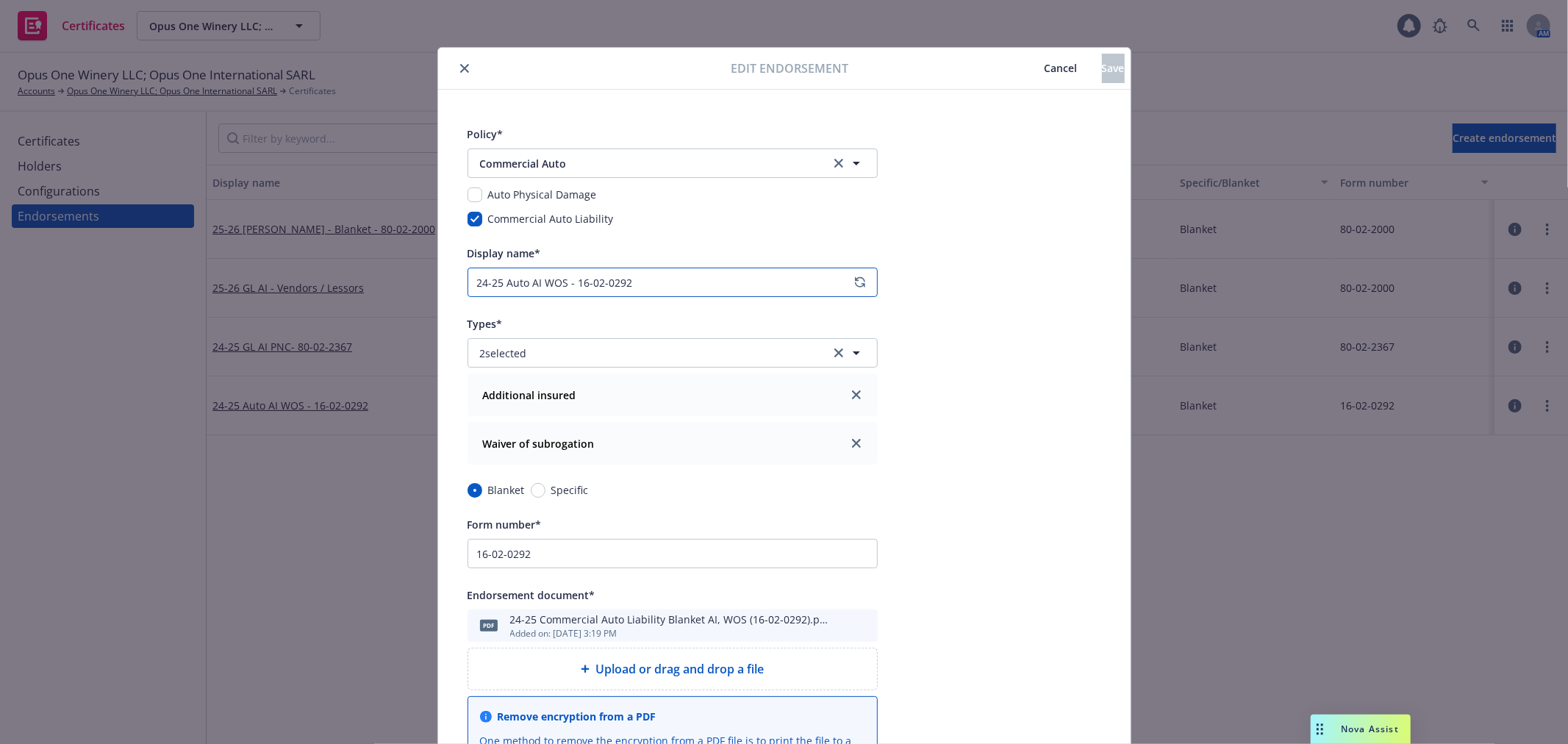
drag, startPoint x: 491, startPoint y: 281, endPoint x: 421, endPoint y: 277, distance: 70.1
click at [421, 277] on div "Edit endorsement Cancel Save Policy* Commercial Auto Commercial Auto Auto Physi…" at bounding box center [784, 372] width 1568 height 744
drag, startPoint x: 570, startPoint y: 283, endPoint x: 714, endPoint y: 283, distance: 144.0
click at [714, 283] on input "25-26 Auto AI WOS - 16-02-0292" at bounding box center [673, 282] width 410 height 29
type input "25-26 Auto AI WOS - Broad Form Endt"
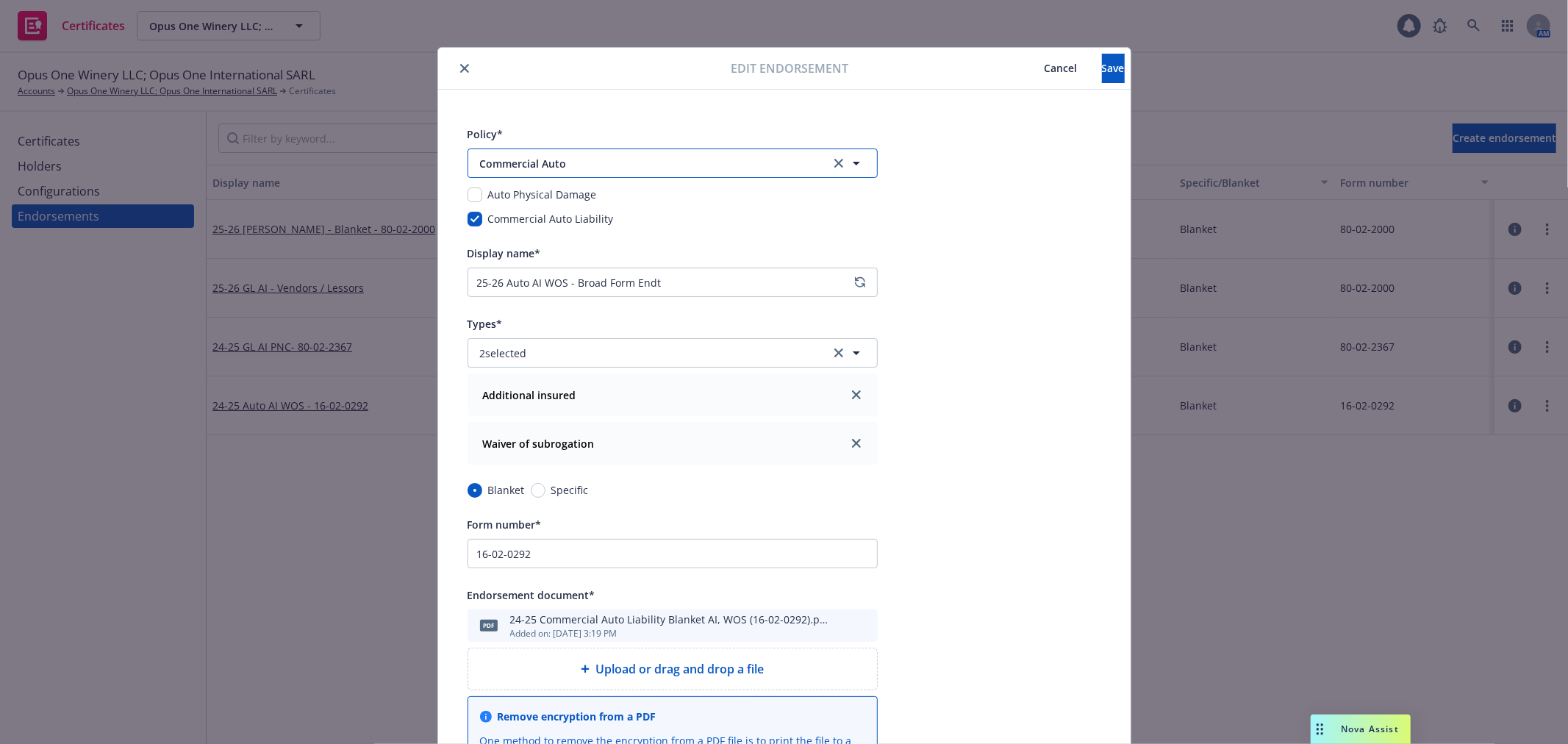
click at [626, 169] on span "Commercial Auto" at bounding box center [645, 163] width 331 height 16
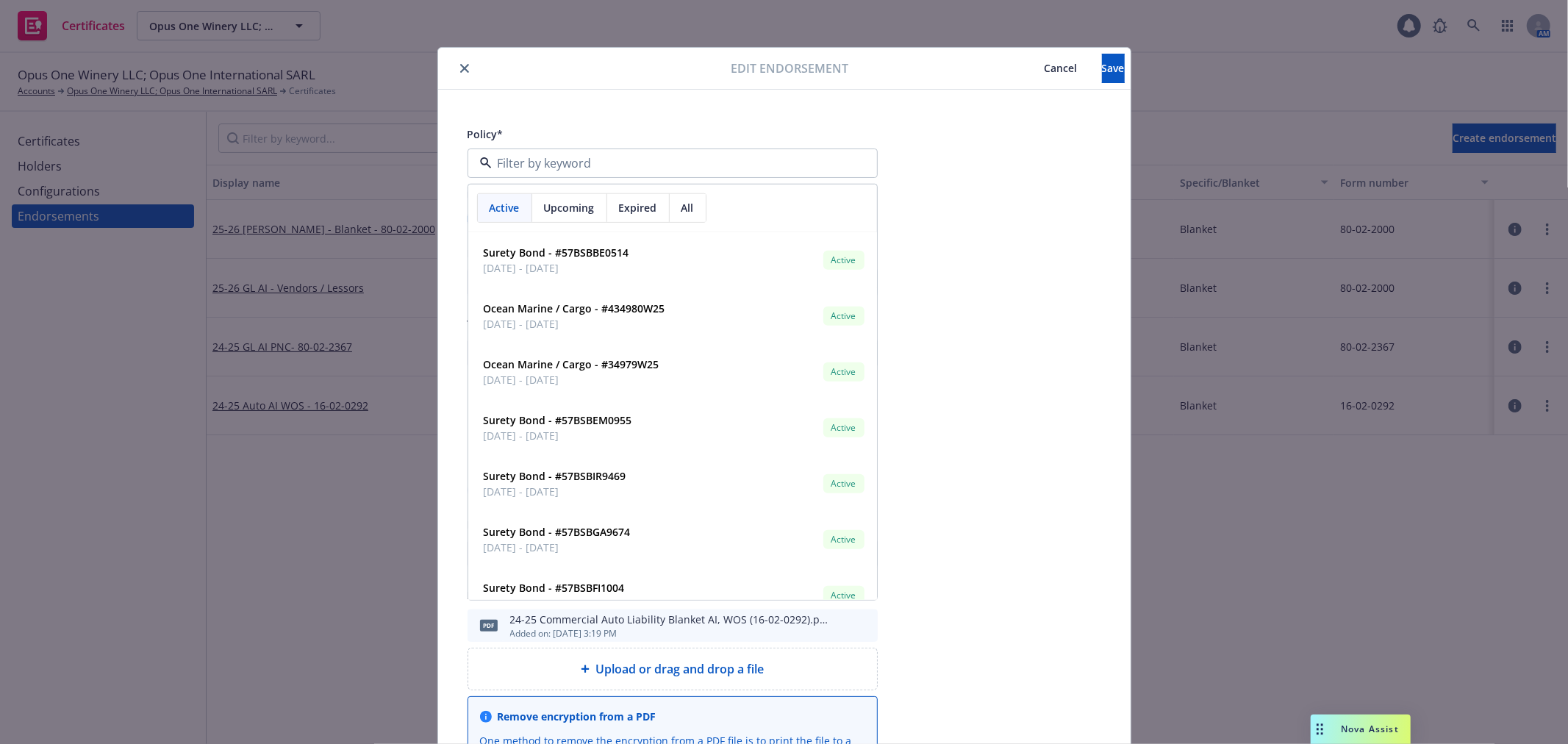
click at [576, 208] on span "Upcoming" at bounding box center [569, 208] width 51 height 16
type input "auto"
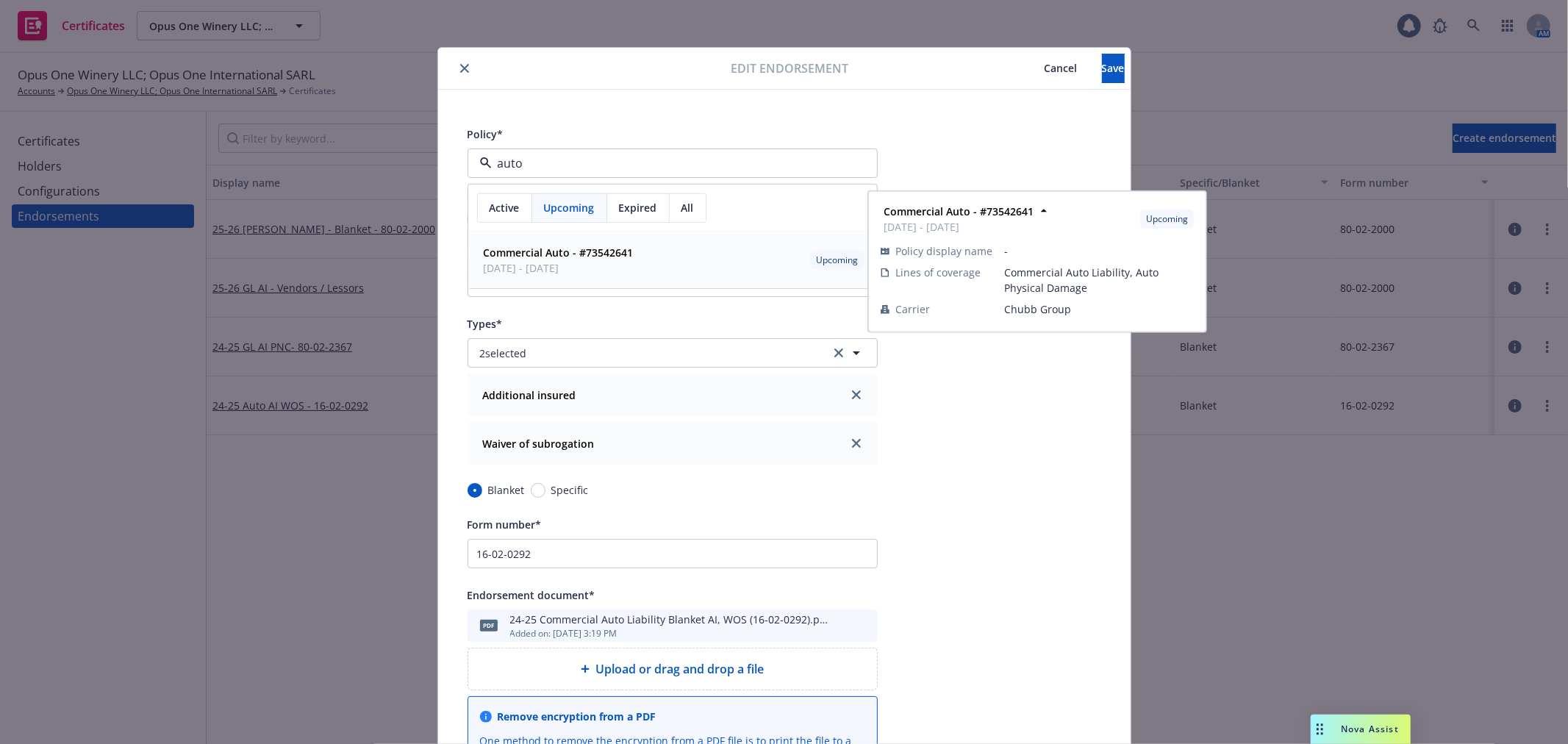
click at [567, 251] on strong "Commercial Auto - #73542641" at bounding box center [558, 252] width 150 height 14
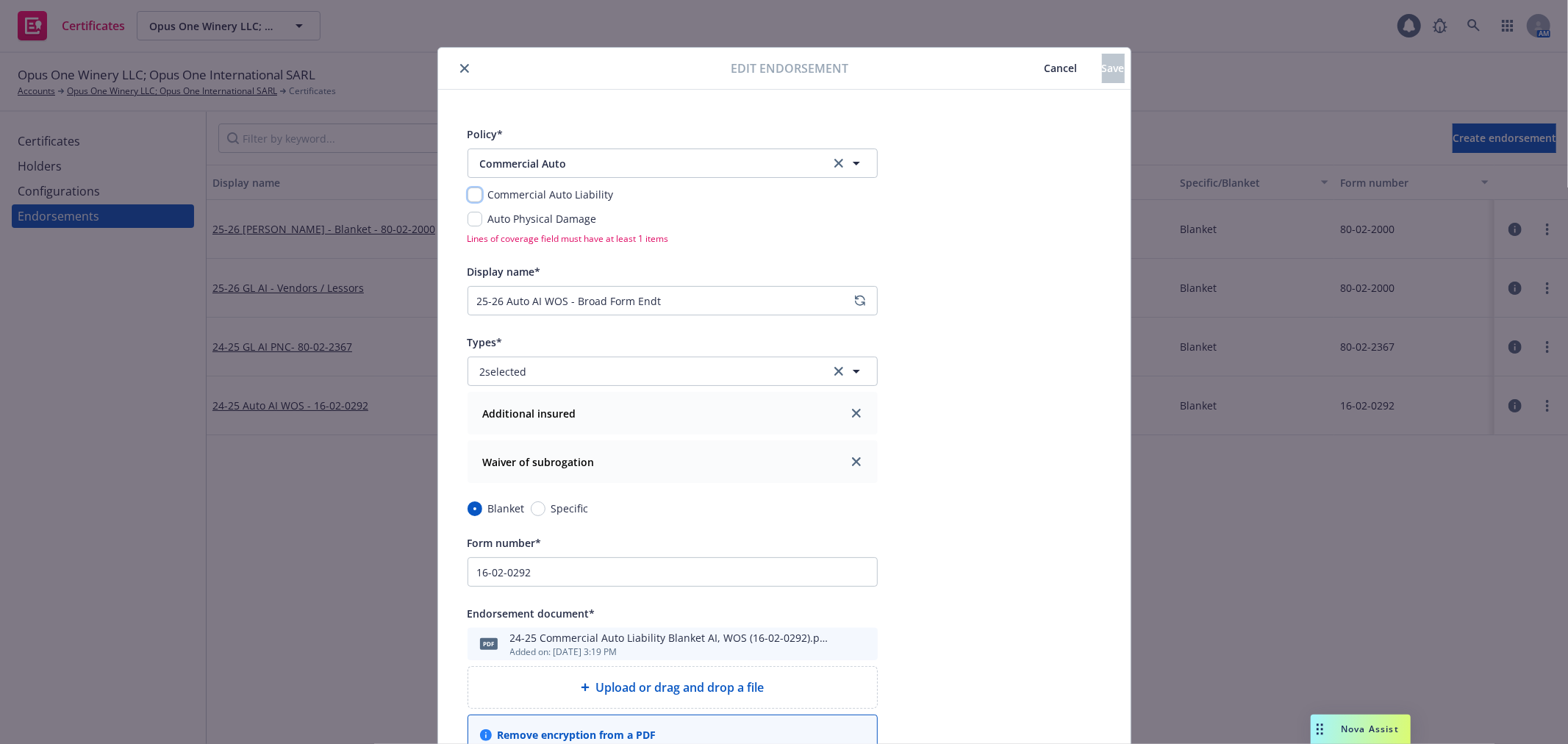
click at [468, 195] on input "checkbox" at bounding box center [475, 195] width 15 height 15
checkbox input "true"
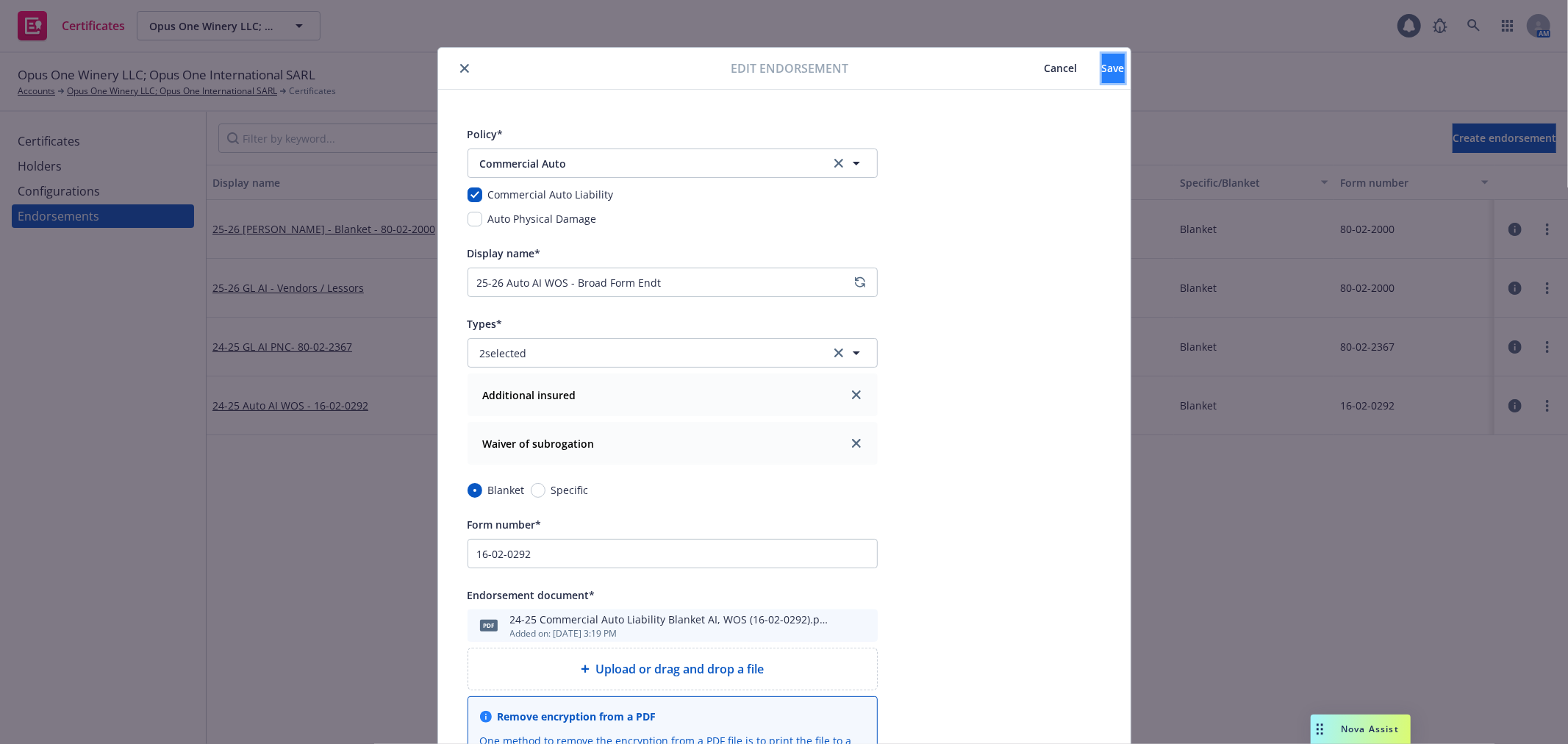
click at [1102, 66] on button "Save" at bounding box center [1113, 68] width 23 height 29
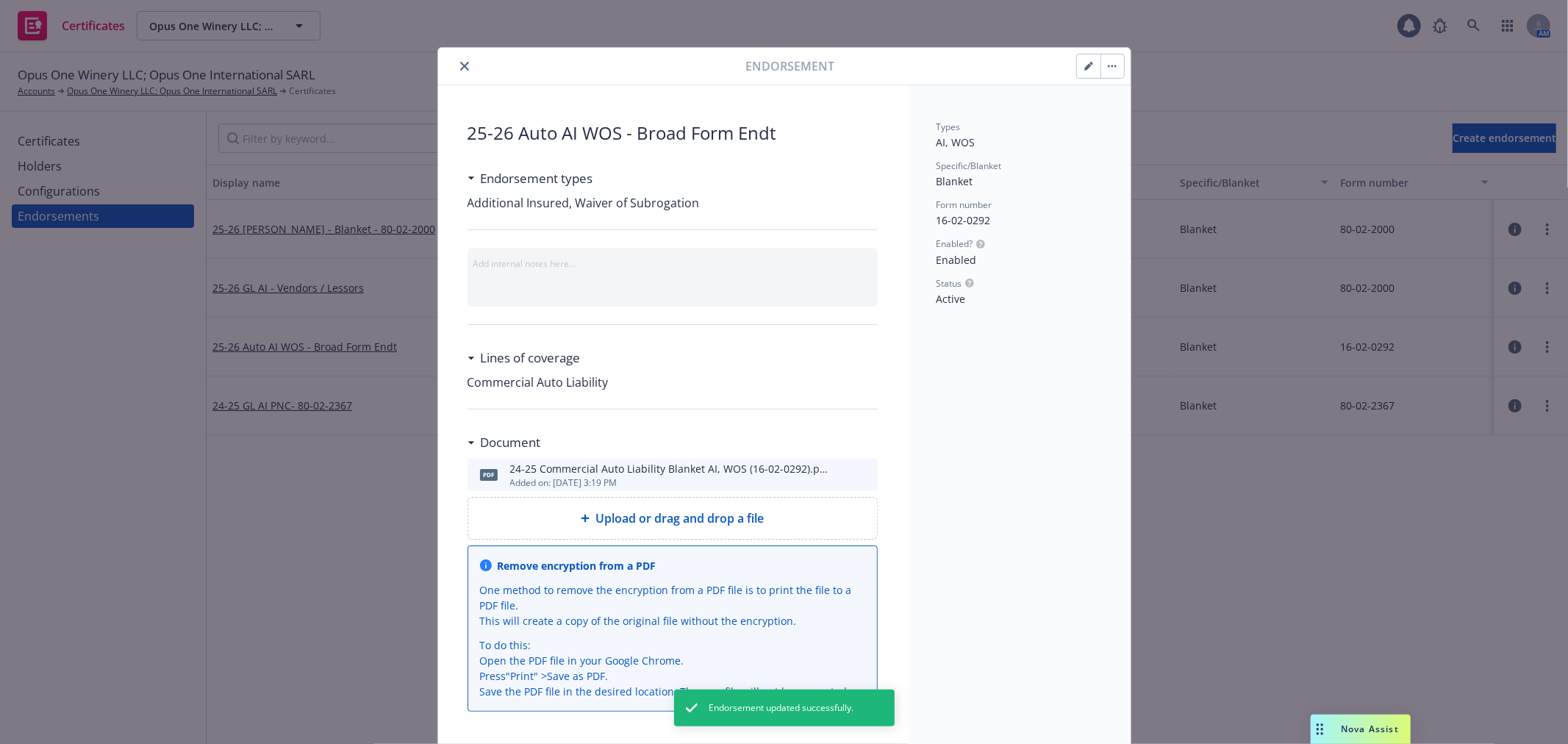
drag, startPoint x: 460, startPoint y: 64, endPoint x: 465, endPoint y: 97, distance: 33.4
click at [460, 66] on icon "close" at bounding box center [465, 66] width 9 height 9
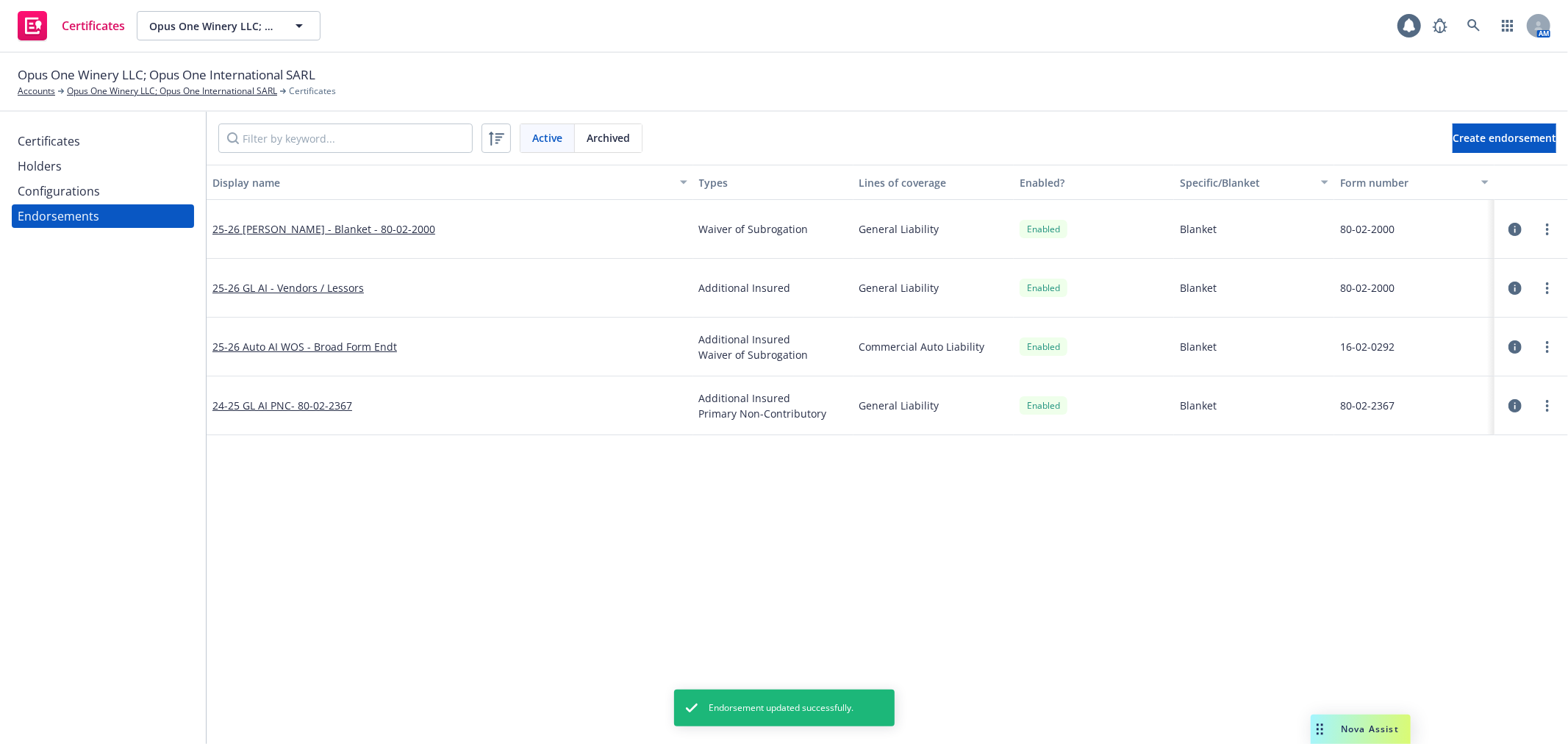
click at [1516, 287] on icon "button" at bounding box center [1515, 287] width 13 height 13
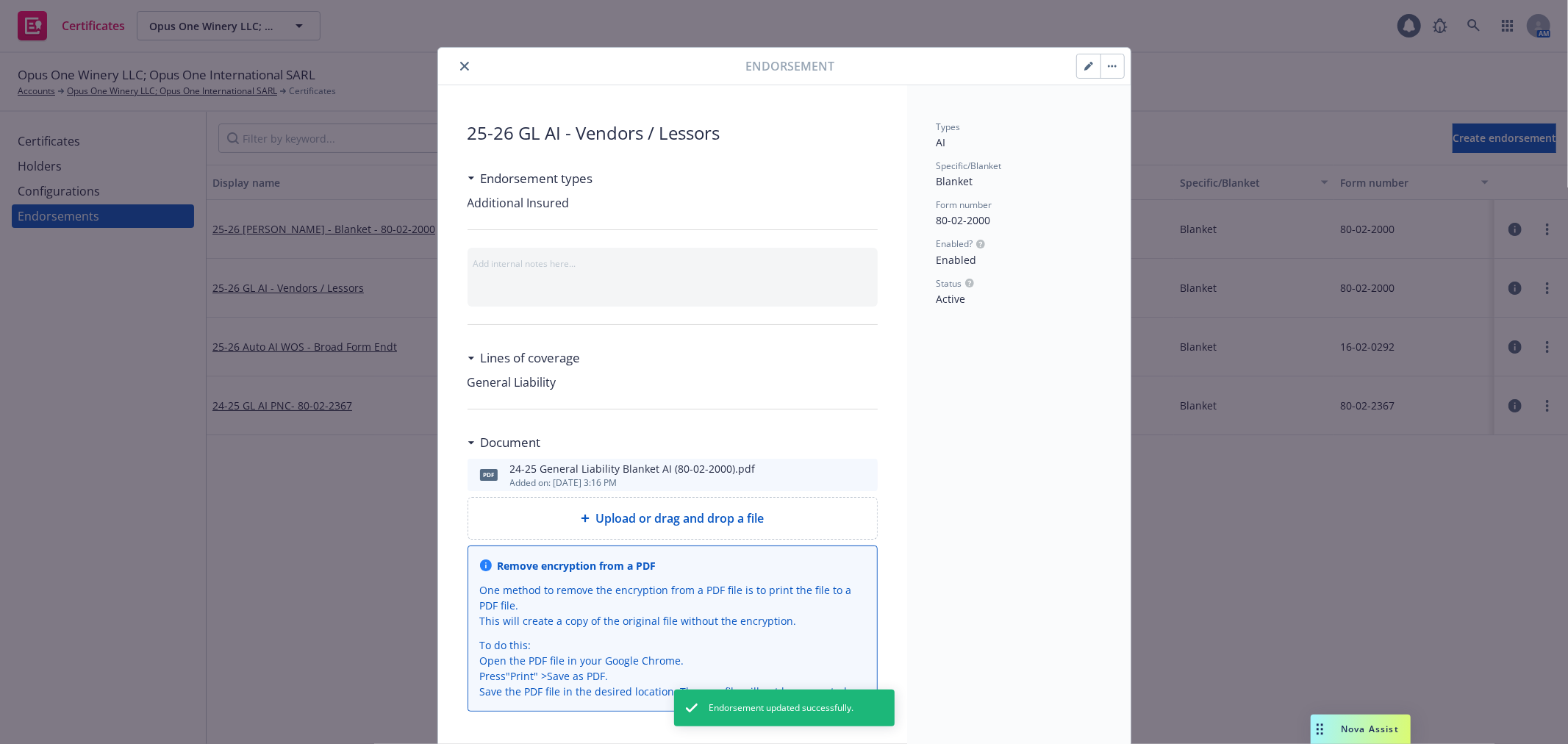
click at [460, 63] on icon "close" at bounding box center [465, 66] width 9 height 9
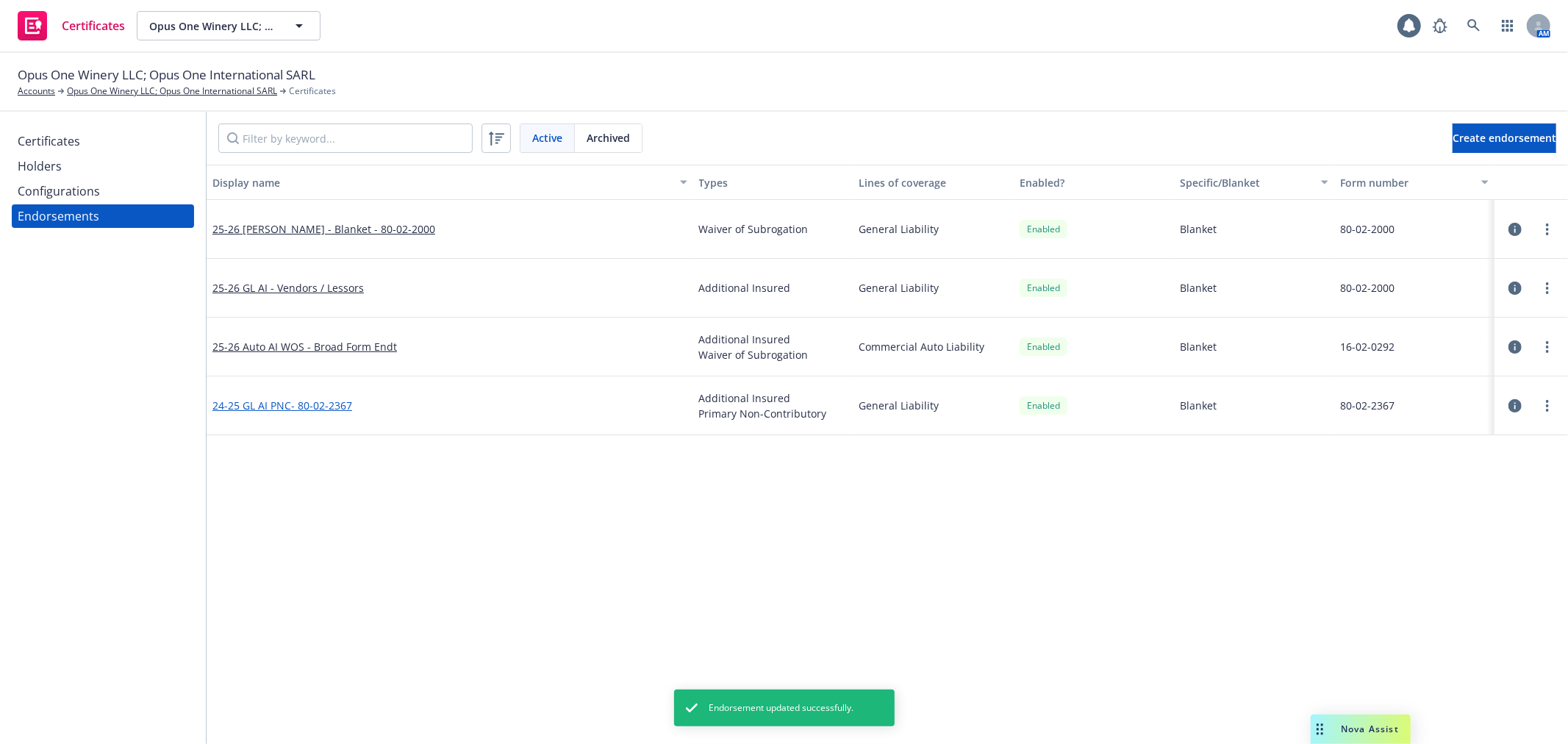
click at [287, 402] on link "24-25 GL AI PNC- 80-02-2367" at bounding box center [282, 405] width 140 height 14
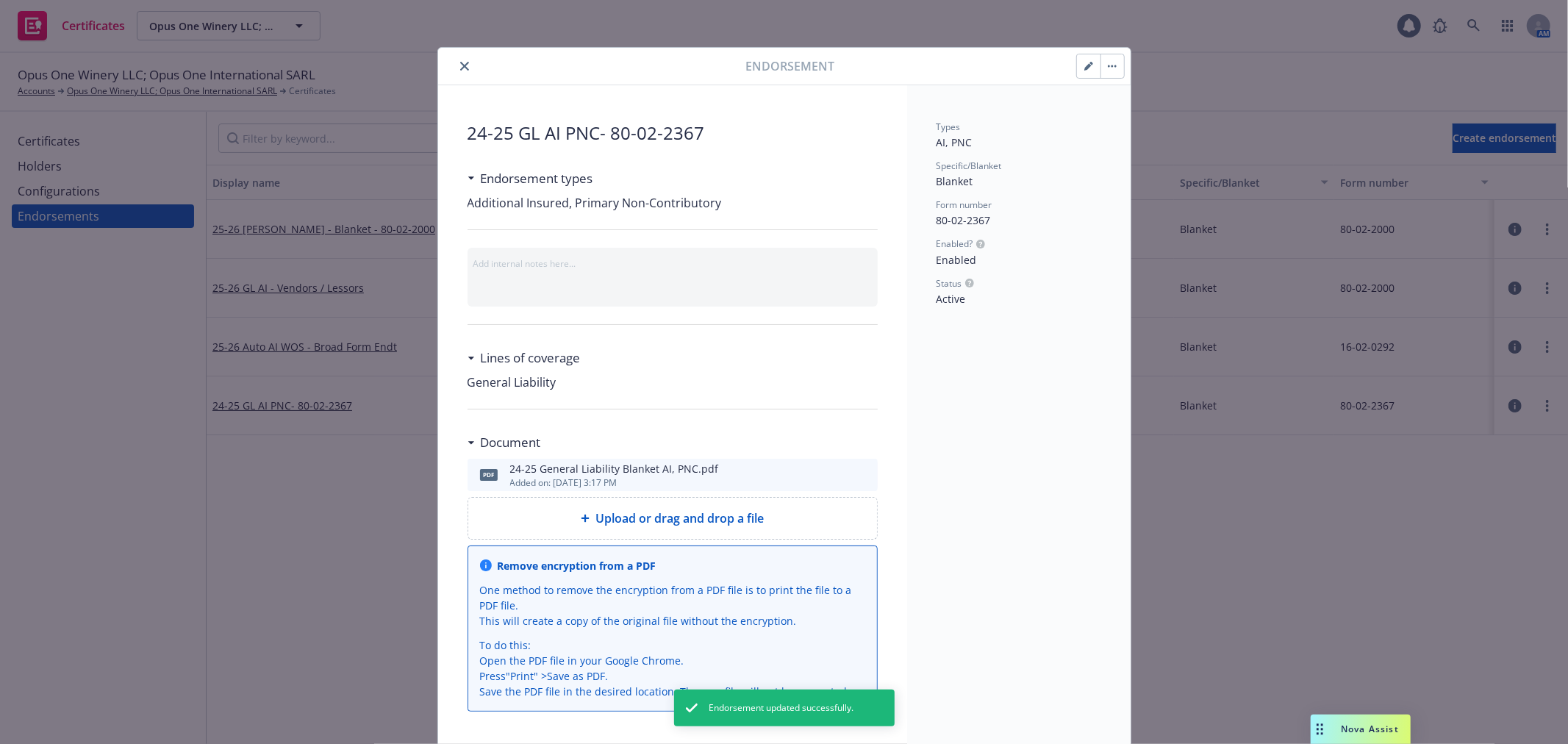
click at [862, 474] on icon "preview file" at bounding box center [864, 473] width 13 height 10
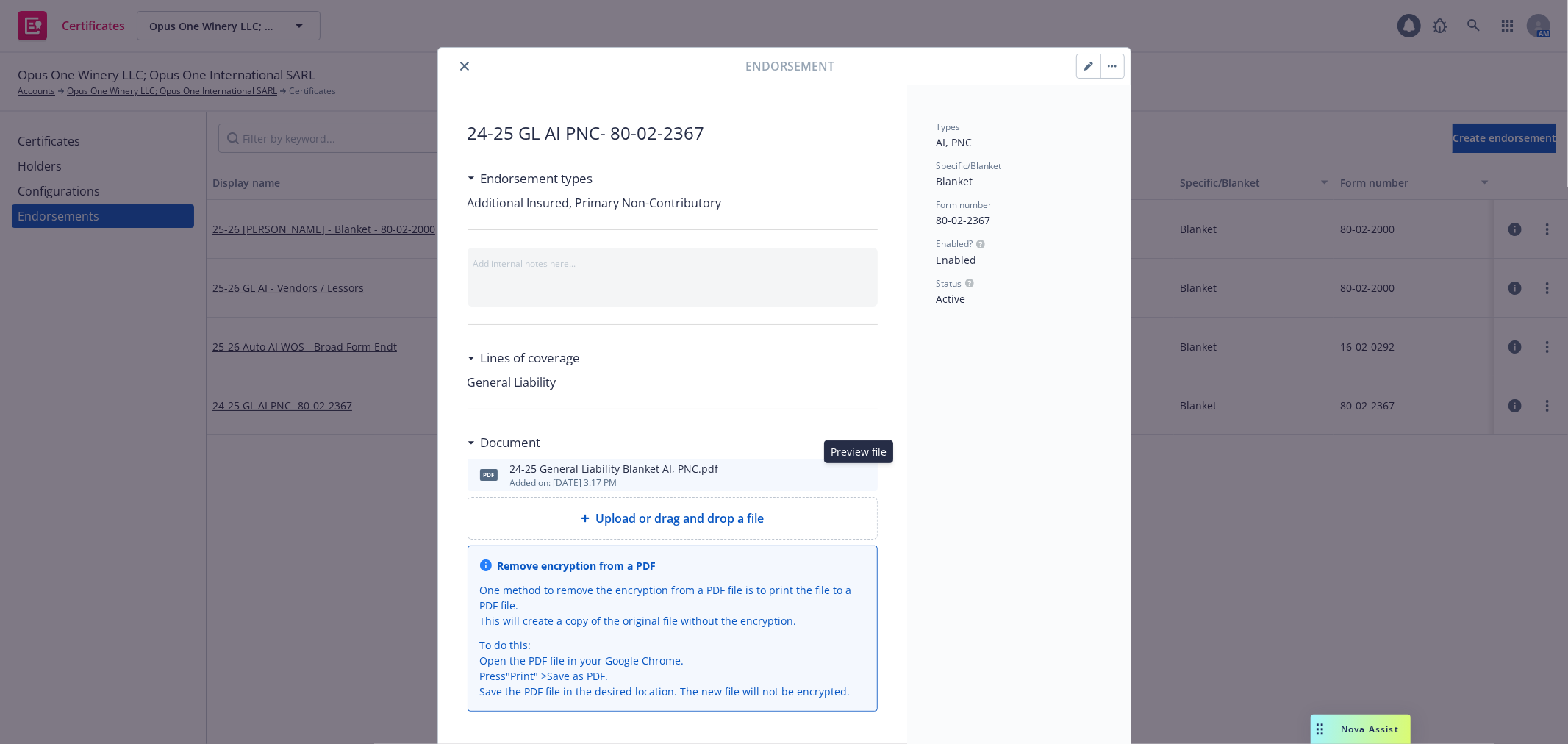
click at [461, 67] on icon "close" at bounding box center [465, 66] width 9 height 9
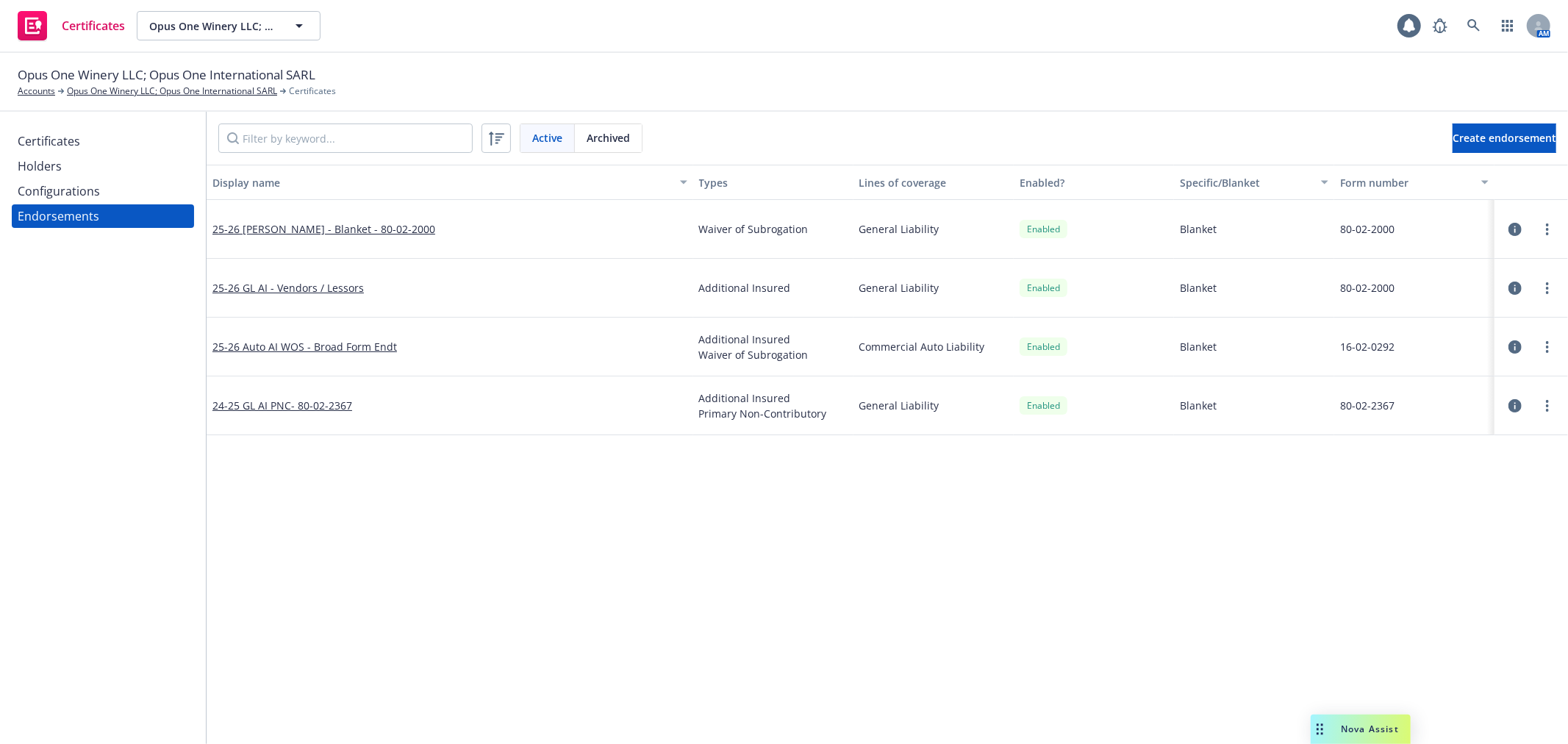
click at [85, 150] on div "Certificates" at bounding box center [103, 141] width 171 height 24
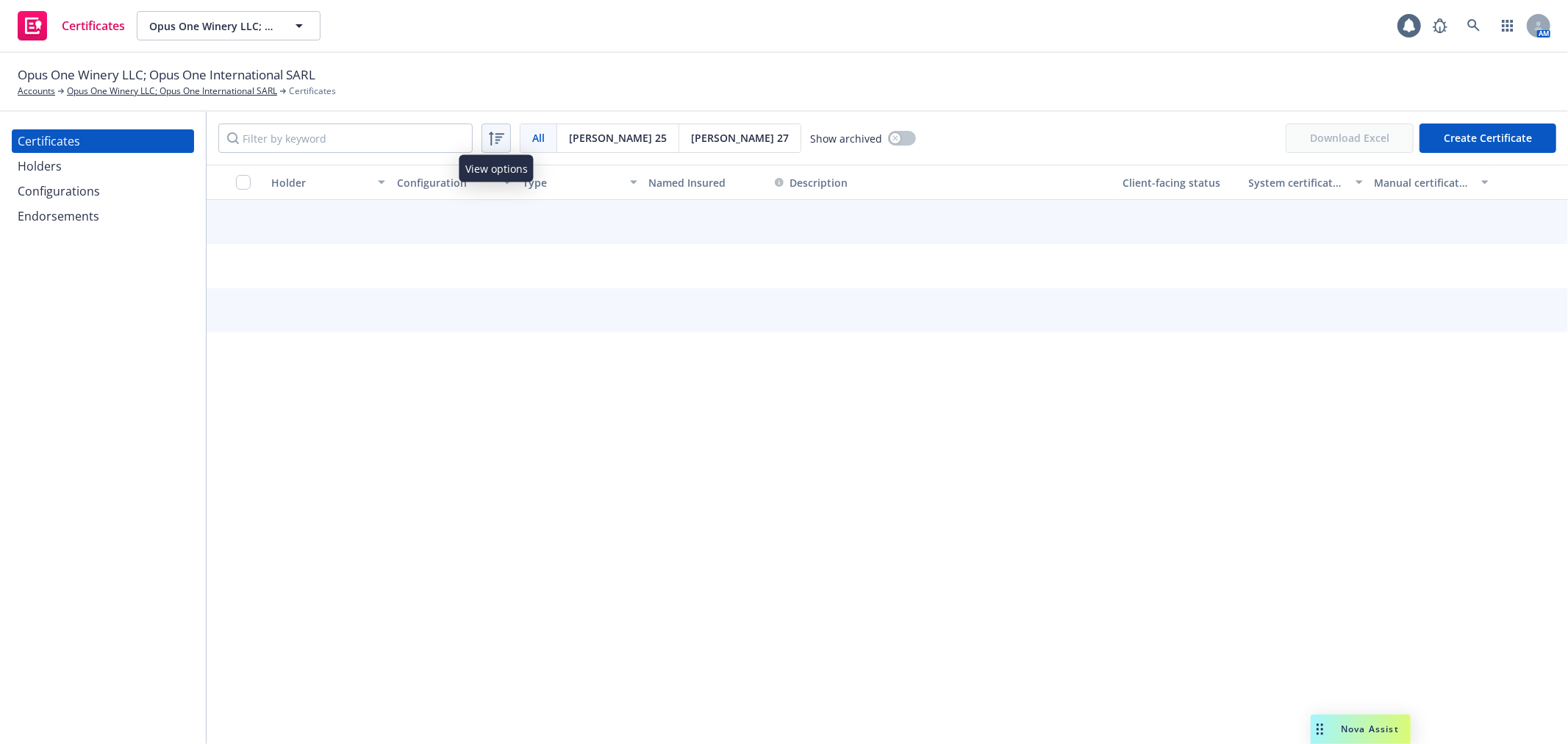
click at [488, 144] on icon at bounding box center [495, 138] width 17 height 17
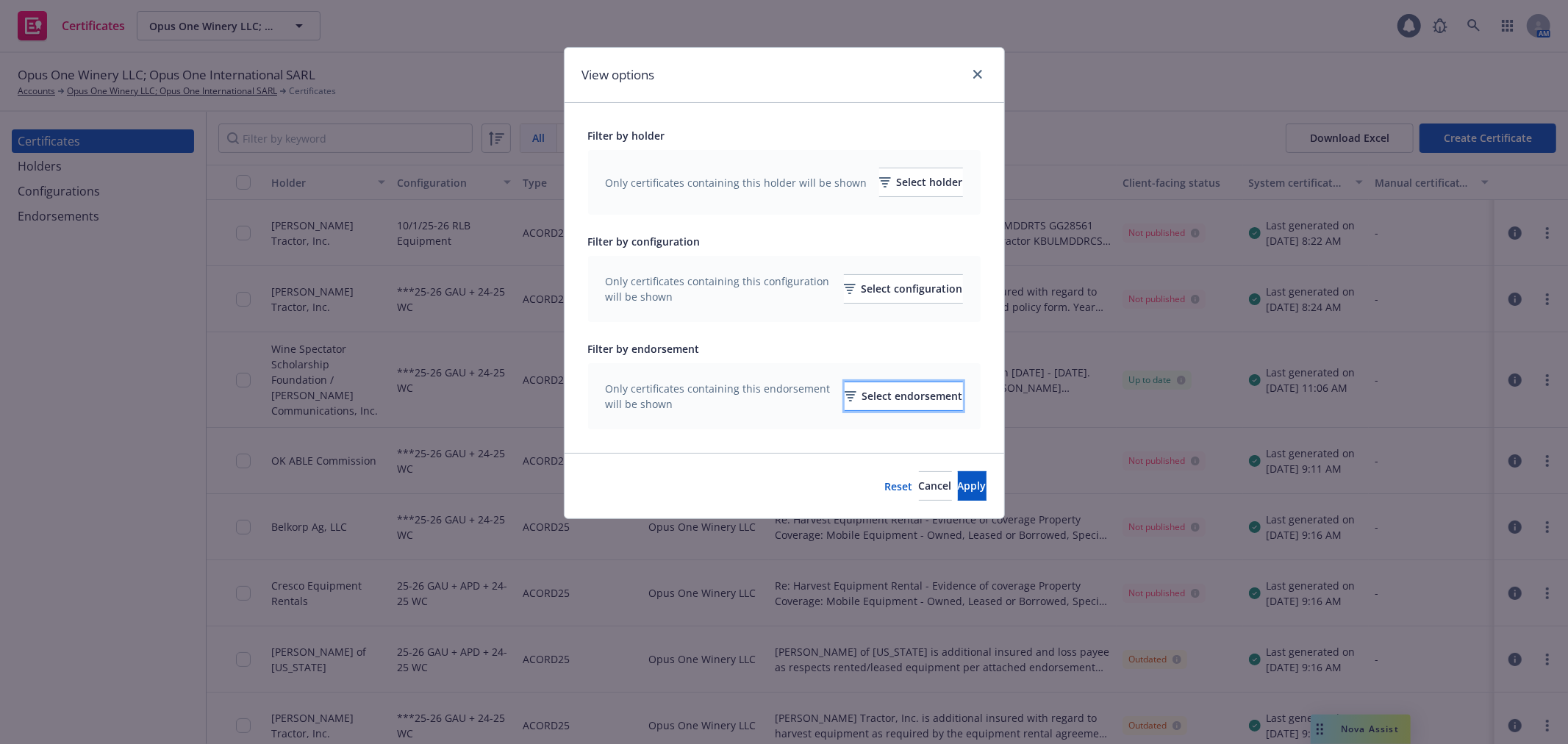
click at [853, 391] on div "Select endorsement" at bounding box center [903, 396] width 119 height 28
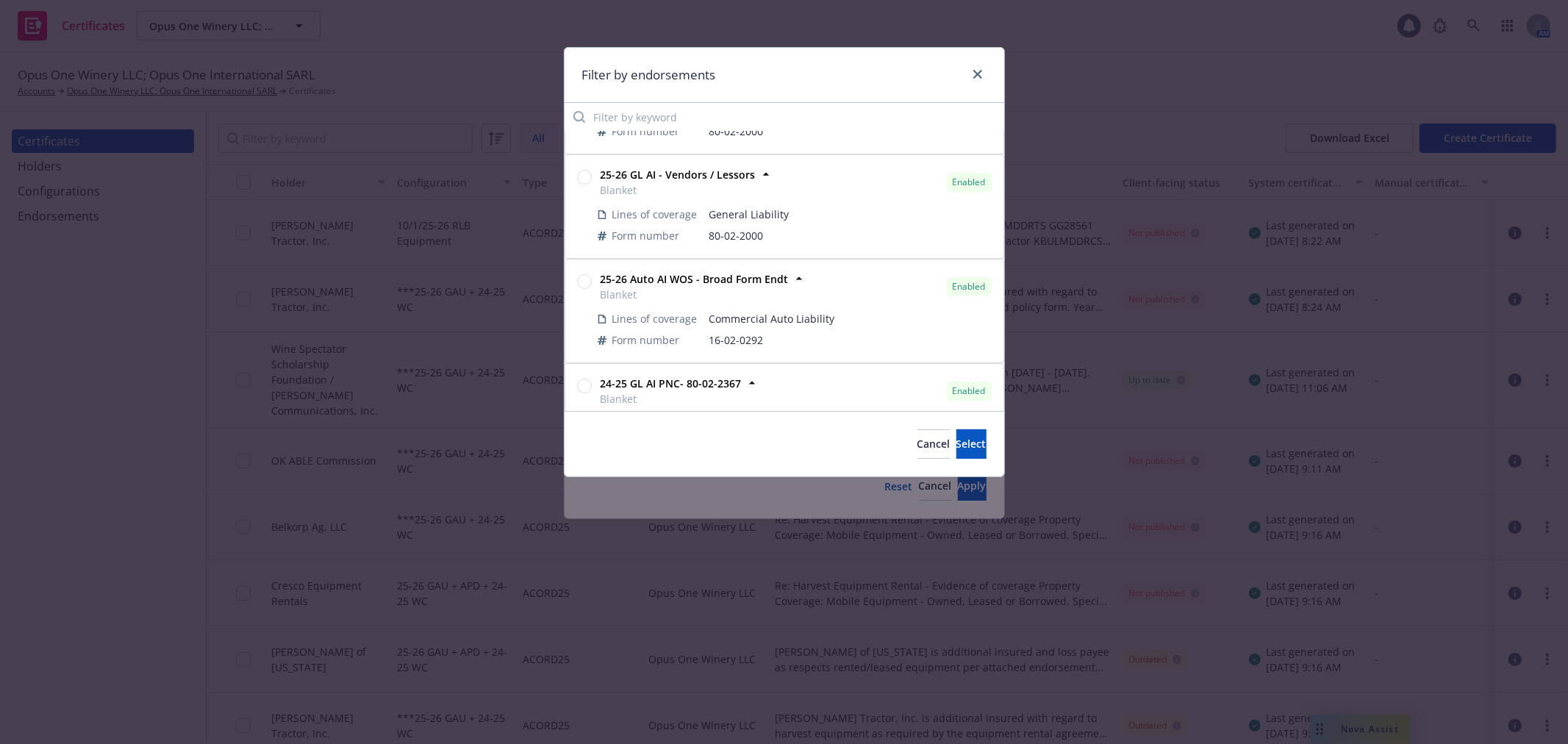
scroll to position [150, 0]
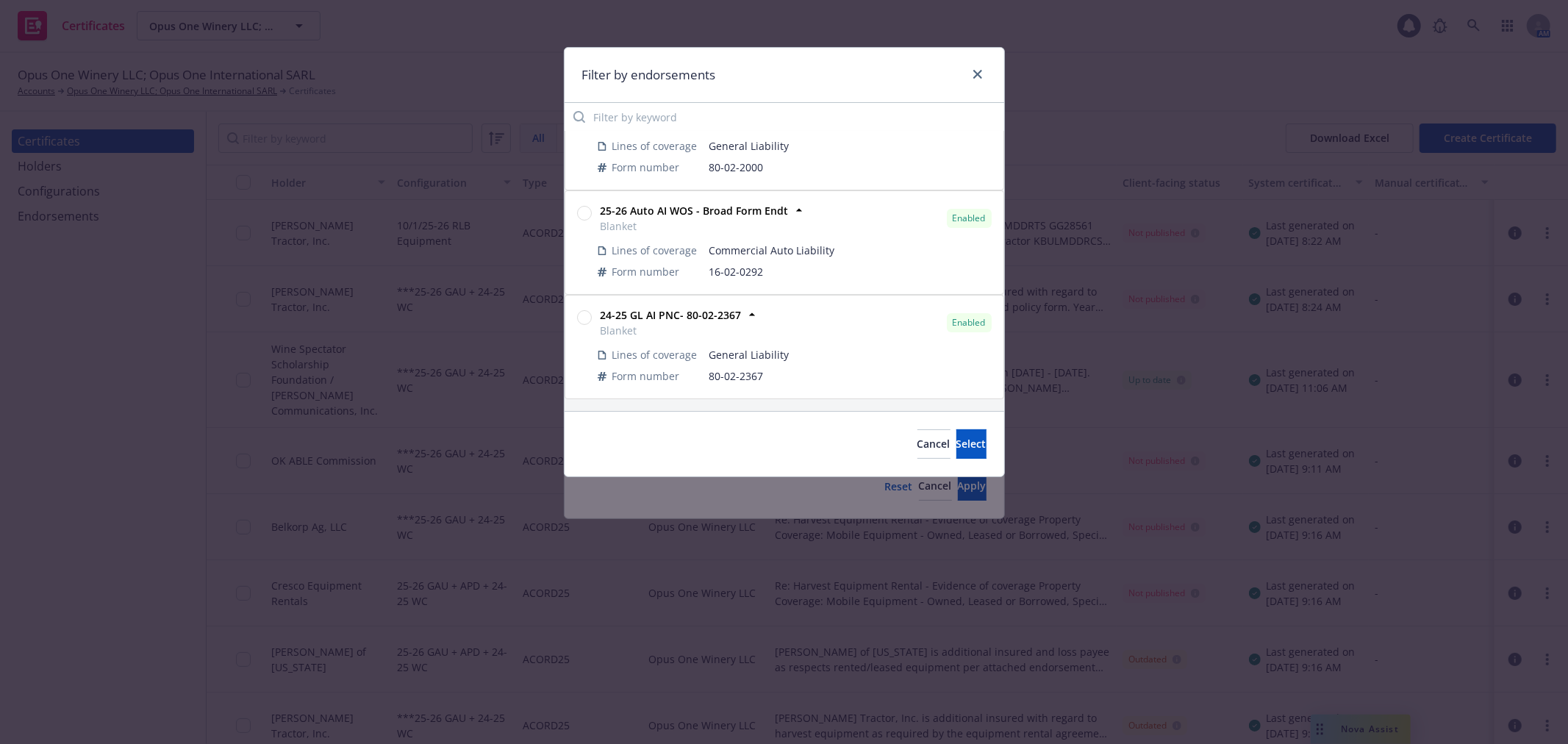
click at [583, 321] on circle at bounding box center [584, 317] width 14 height 14
click at [957, 437] on span "Select" at bounding box center [971, 443] width 30 height 14
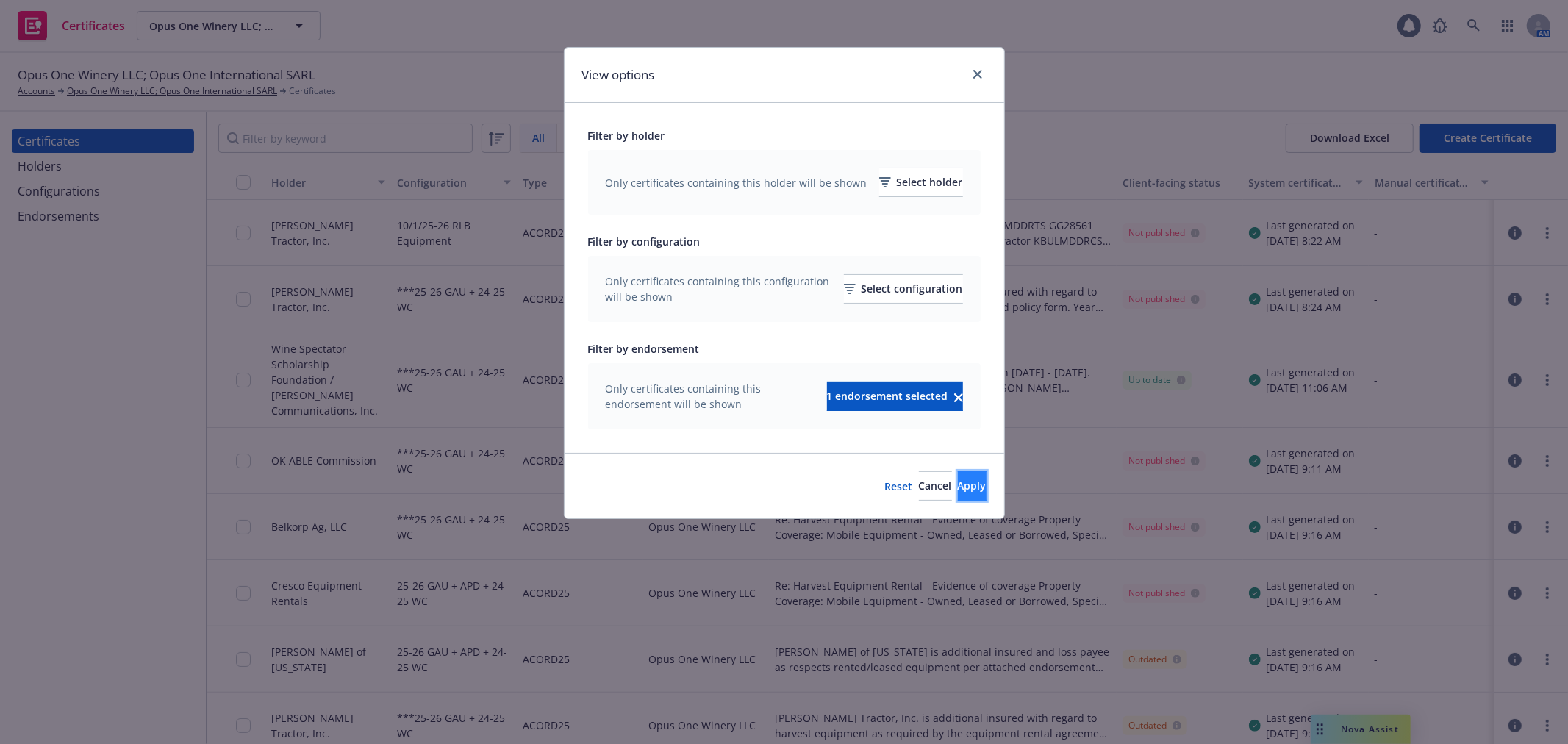
click at [958, 489] on span "Apply" at bounding box center [971, 485] width 28 height 14
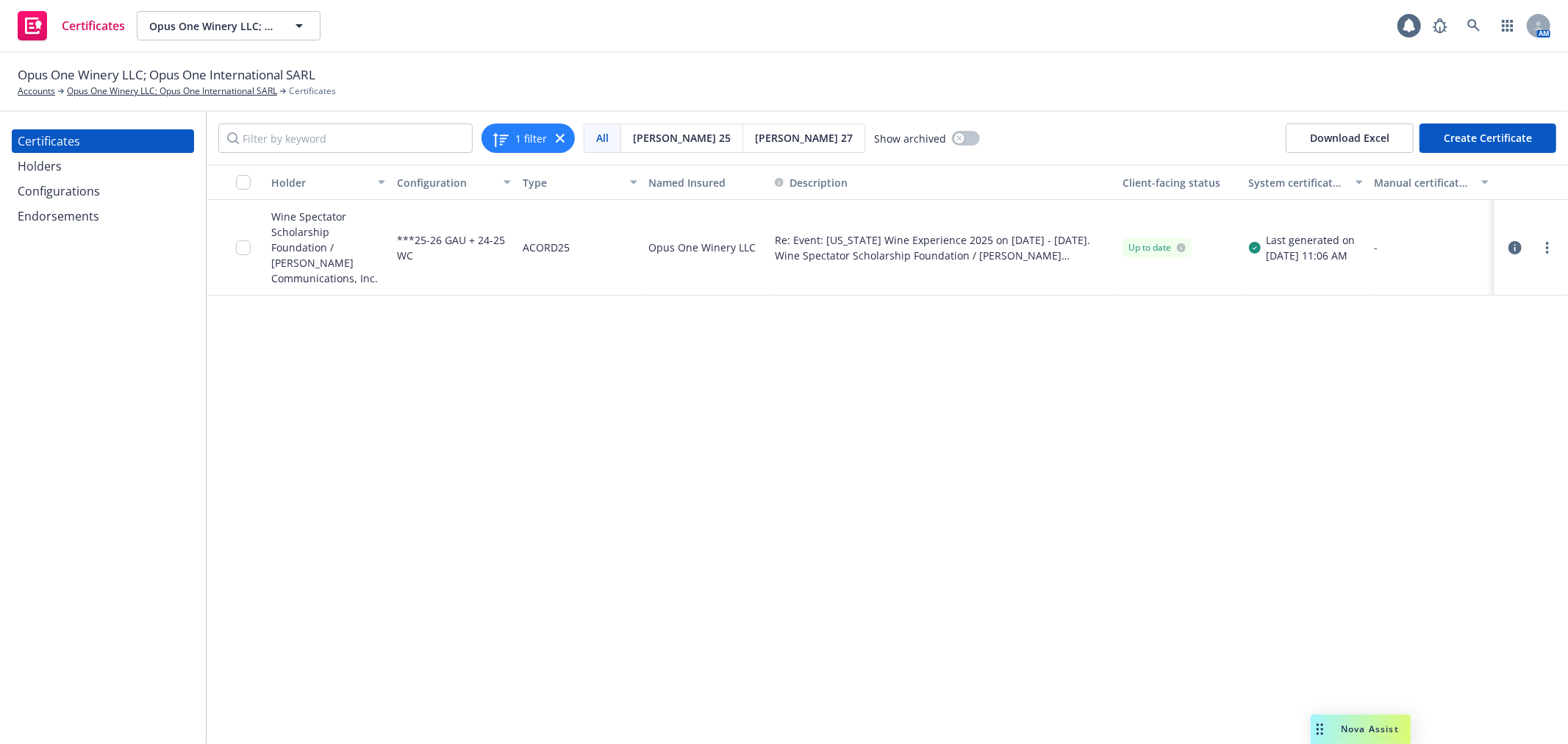
drag, startPoint x: 824, startPoint y: 233, endPoint x: 973, endPoint y: 236, distance: 149.0
click at [973, 236] on span "Re: Event: New York Wine Experience 2025 on October 16 - 19, 2025. Wine Spectat…" at bounding box center [943, 248] width 336 height 31
drag, startPoint x: 256, startPoint y: 211, endPoint x: 372, endPoint y: 263, distance: 127.1
click at [372, 263] on div "Wine Spectator Scholarship Foundation / M. Shanken Communications, Inc. ***25-2…" at bounding box center [887, 248] width 1361 height 96
copy div "Wine Spectator Scholarship Foundation / M. Shanken Communications, Inc"
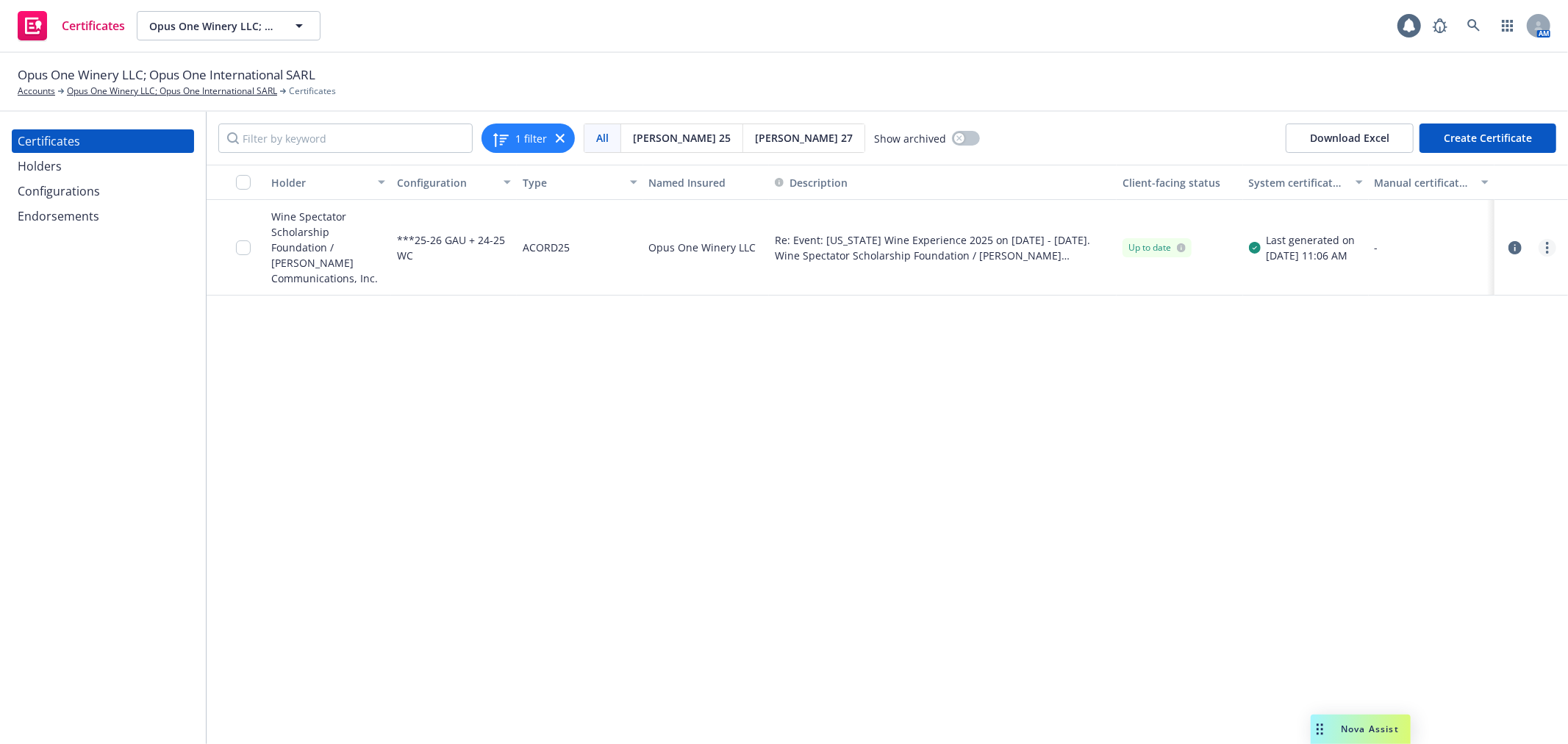
click at [1548, 246] on circle "more" at bounding box center [1547, 247] width 3 height 3
click at [1490, 305] on link "Archive" at bounding box center [1438, 299] width 235 height 29
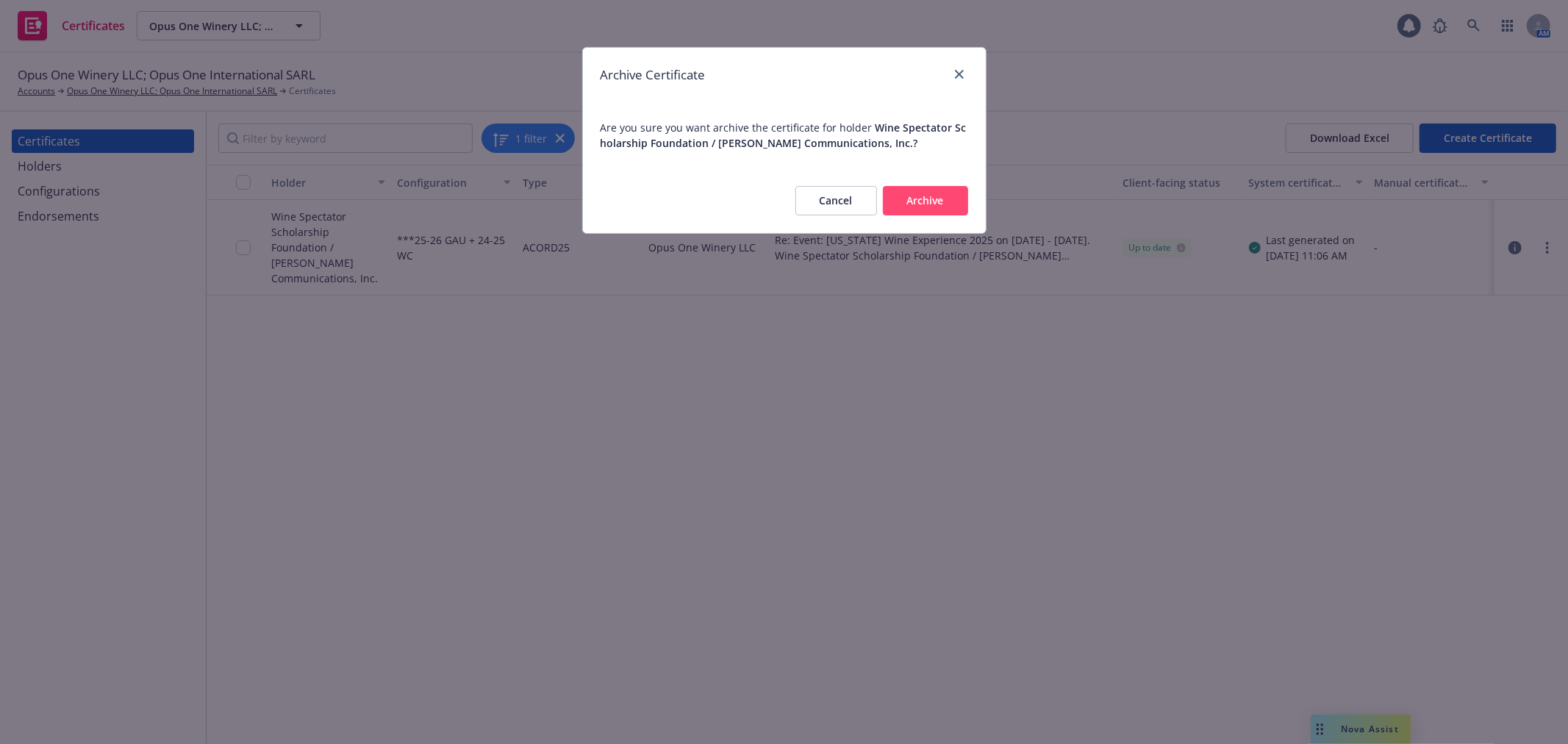
click at [927, 208] on button "Archive" at bounding box center [926, 200] width 85 height 29
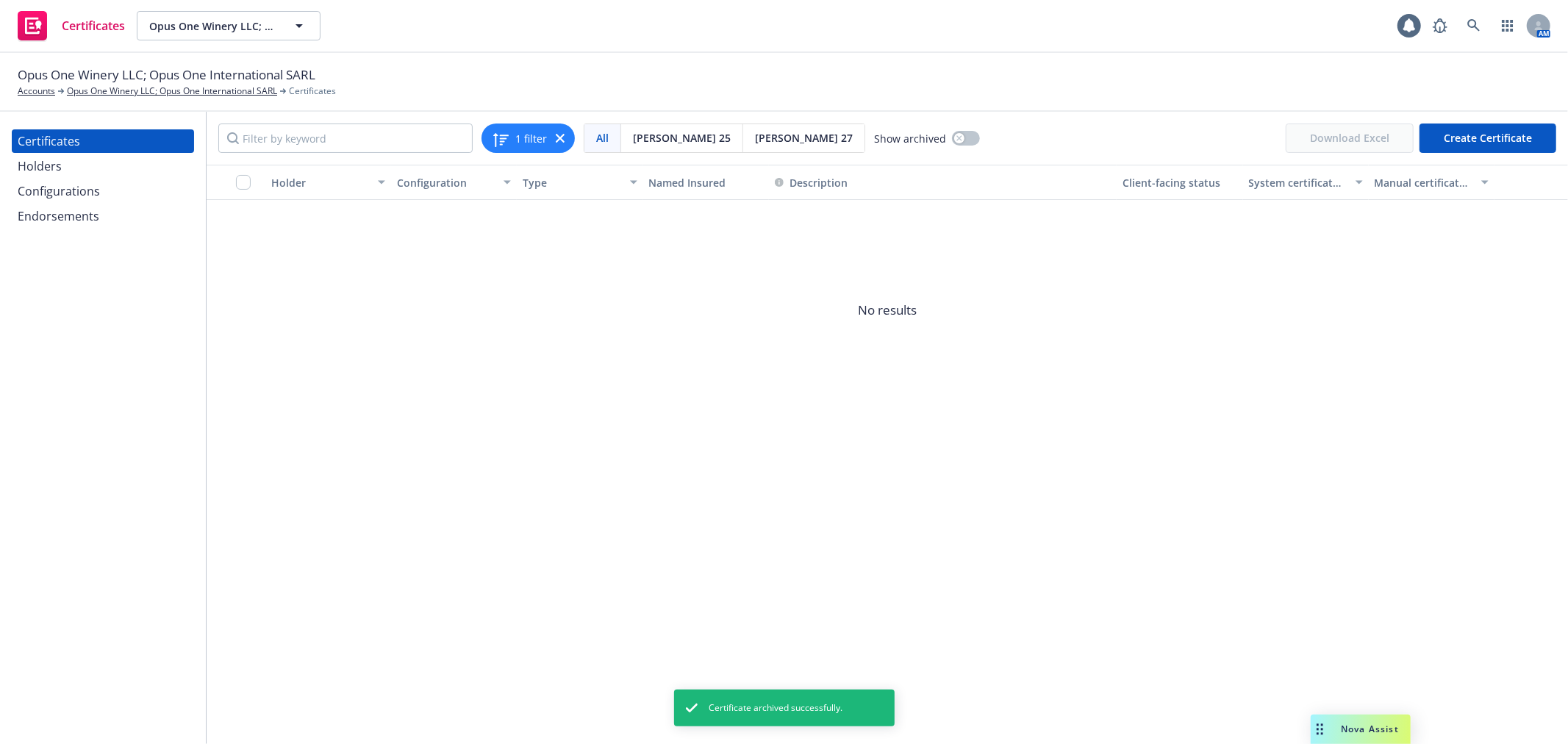
click at [127, 171] on div "Holders" at bounding box center [103, 166] width 171 height 24
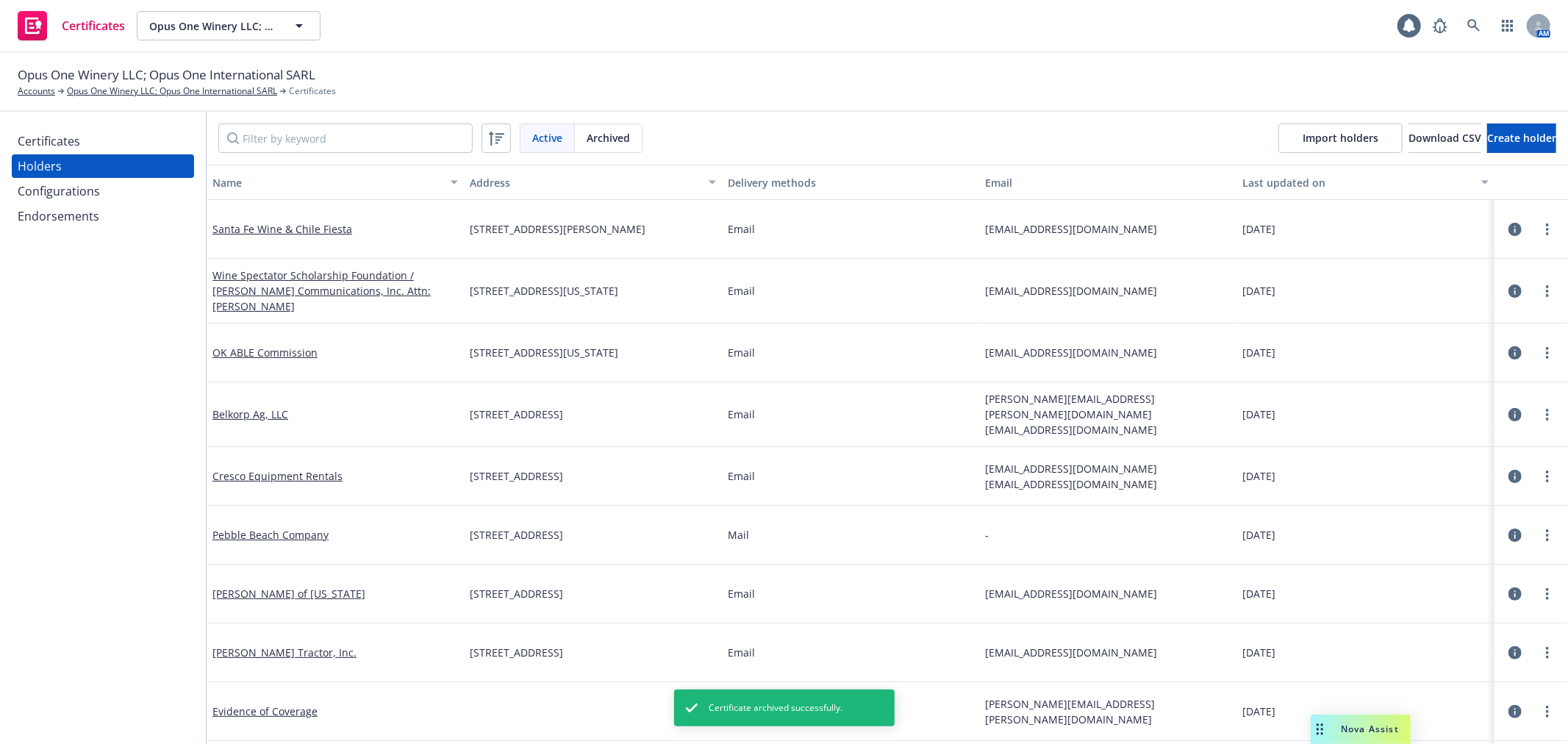
click at [121, 189] on div "Configurations" at bounding box center [103, 191] width 171 height 24
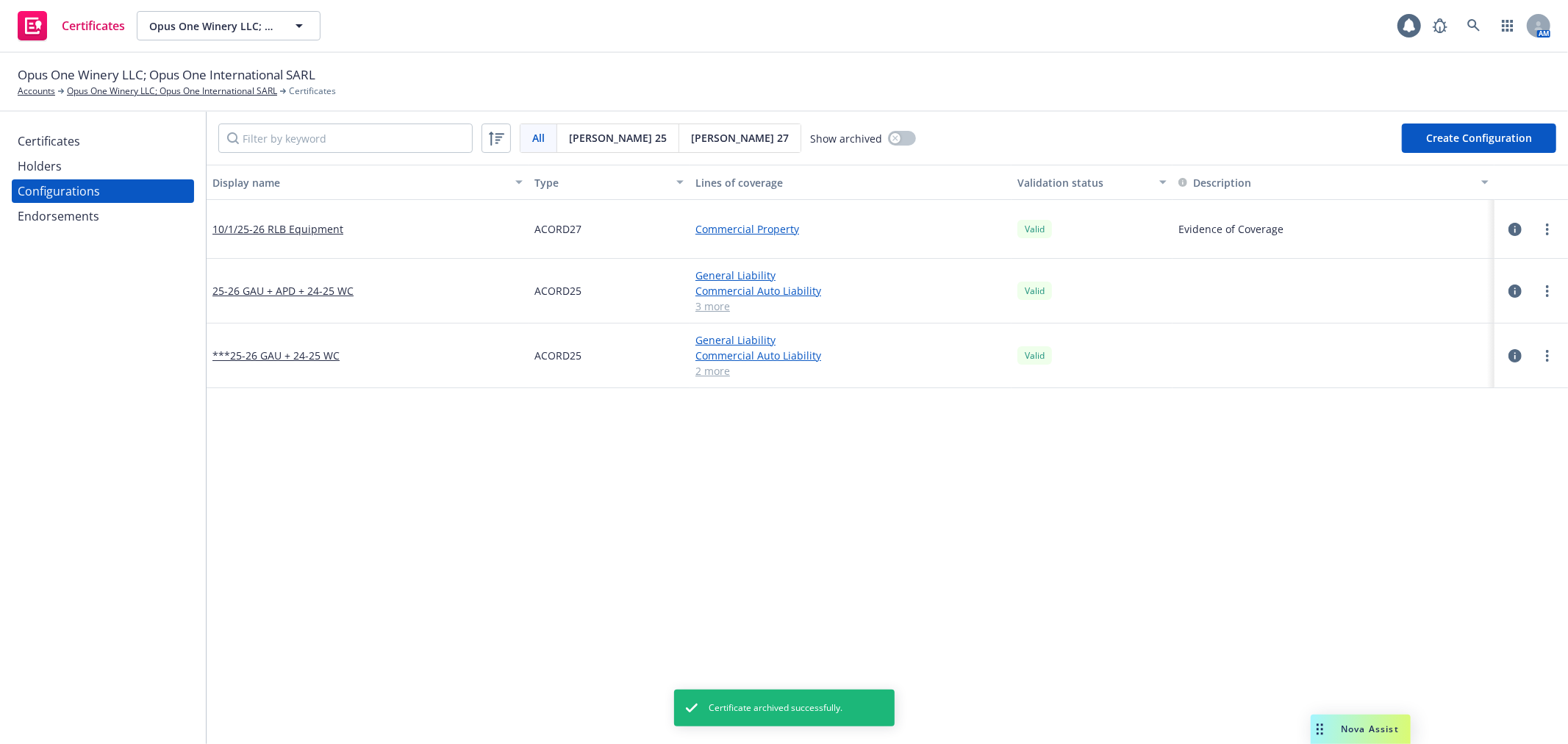
click at [118, 147] on div "Certificates" at bounding box center [103, 141] width 171 height 24
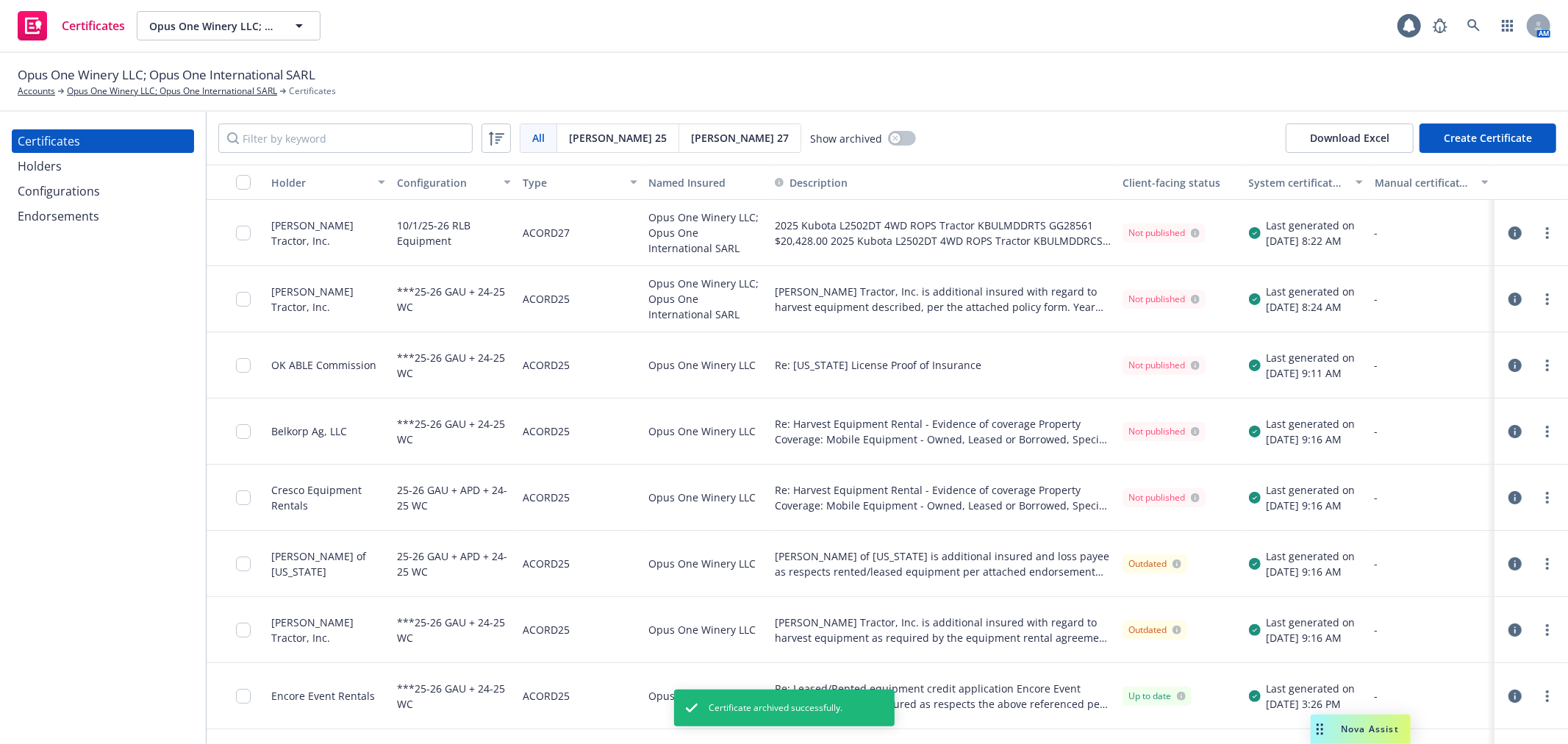
scroll to position [118, 0]
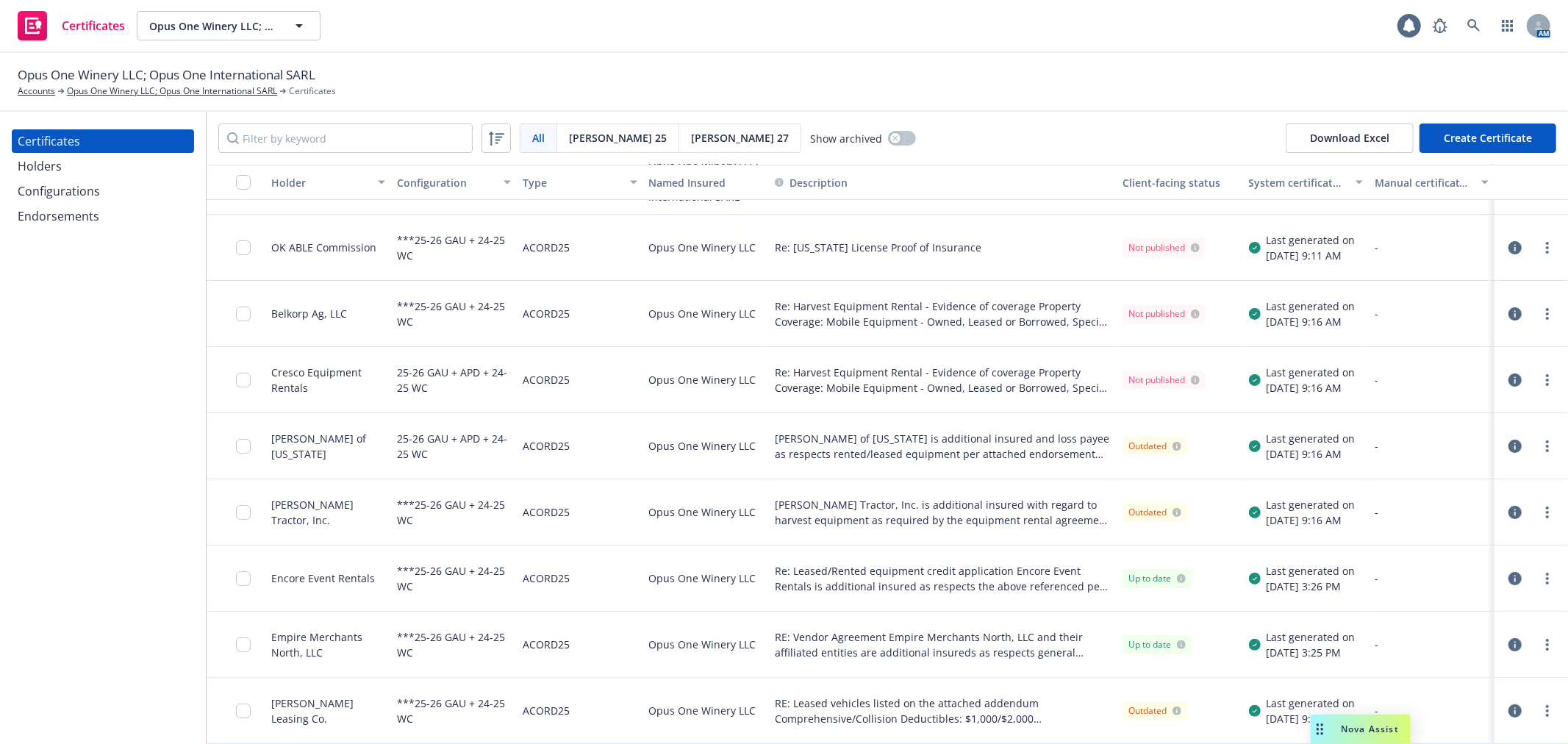
click at [1506, 706] on button "button" at bounding box center [1515, 710] width 17 height 17
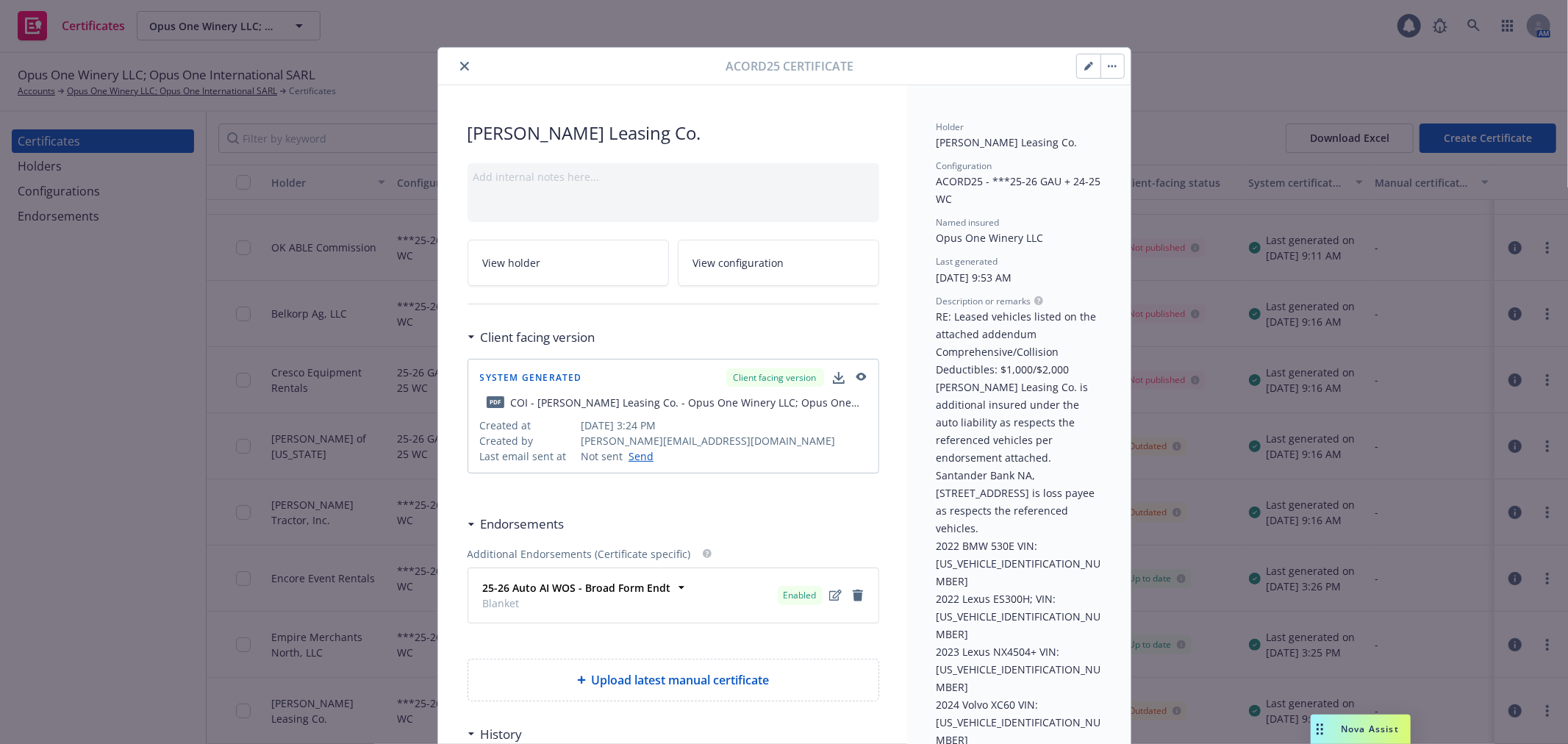
click at [1085, 70] on icon "button" at bounding box center [1088, 67] width 7 height 7
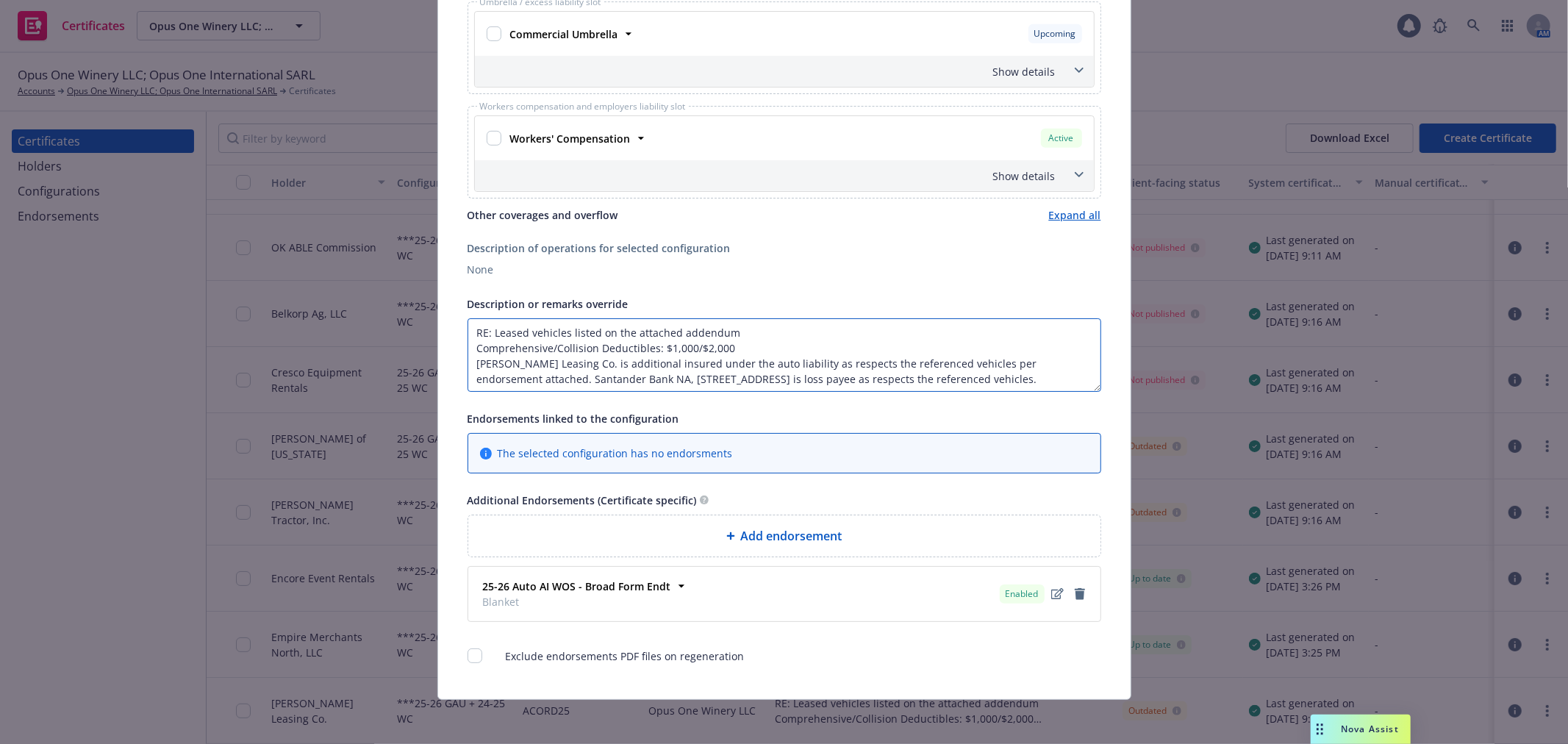
drag, startPoint x: 597, startPoint y: 335, endPoint x: 759, endPoint y: 332, distance: 162.0
click at [759, 332] on textarea "RE: Leased vehicles listed on the attached addendum Comprehensive/Collision Ded…" at bounding box center [785, 355] width 634 height 73
drag, startPoint x: 685, startPoint y: 343, endPoint x: 761, endPoint y: 343, distance: 76.0
click at [761, 343] on textarea "RE: Leased vehicles listed below Comprehensive/Collision Deductibles: $1,000/$2…" at bounding box center [785, 355] width 634 height 73
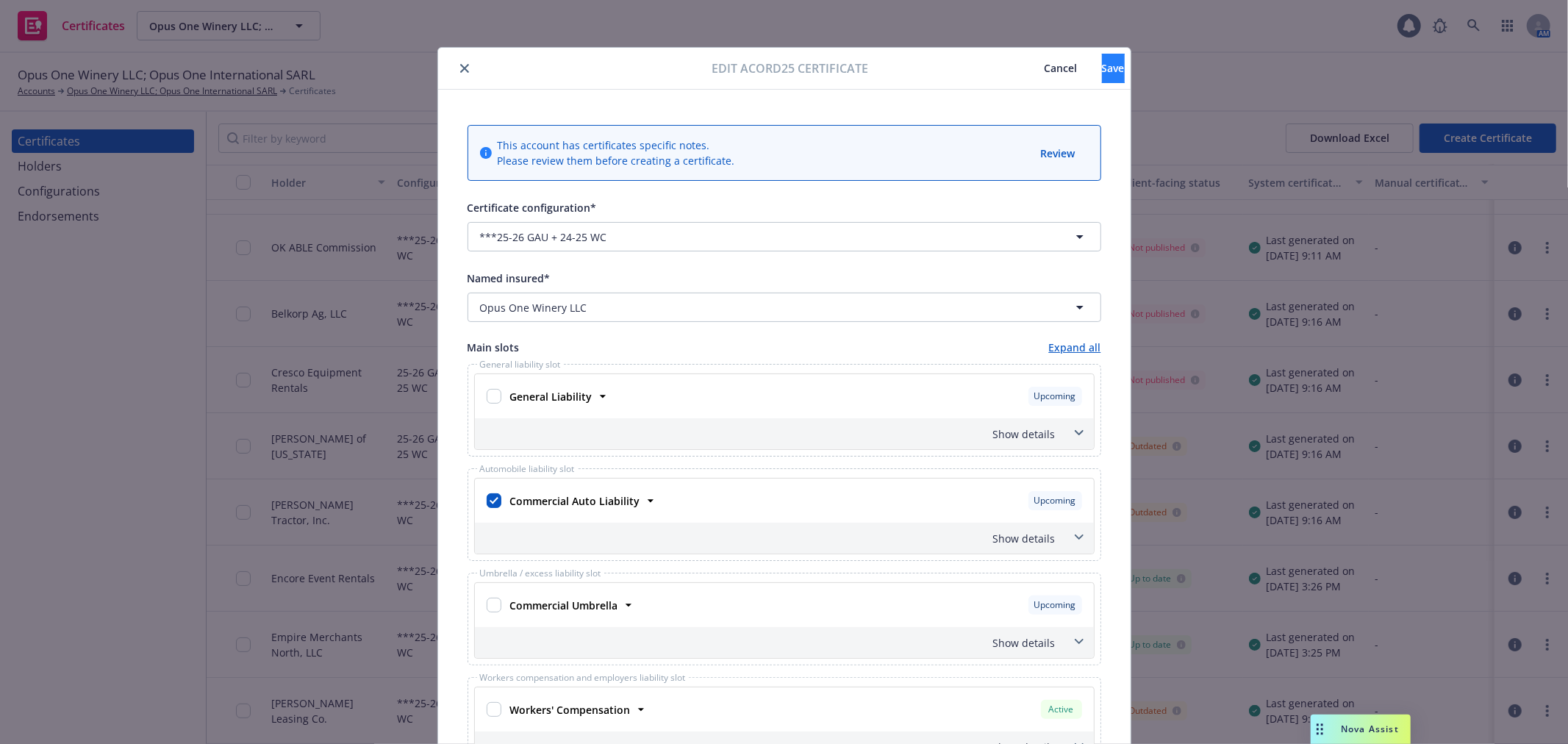
type textarea "RE: Leased vehicles listed below Comprehensive/Collision Deductibles: $1,000 Do…"
click at [1102, 71] on button "Save" at bounding box center [1113, 68] width 23 height 29
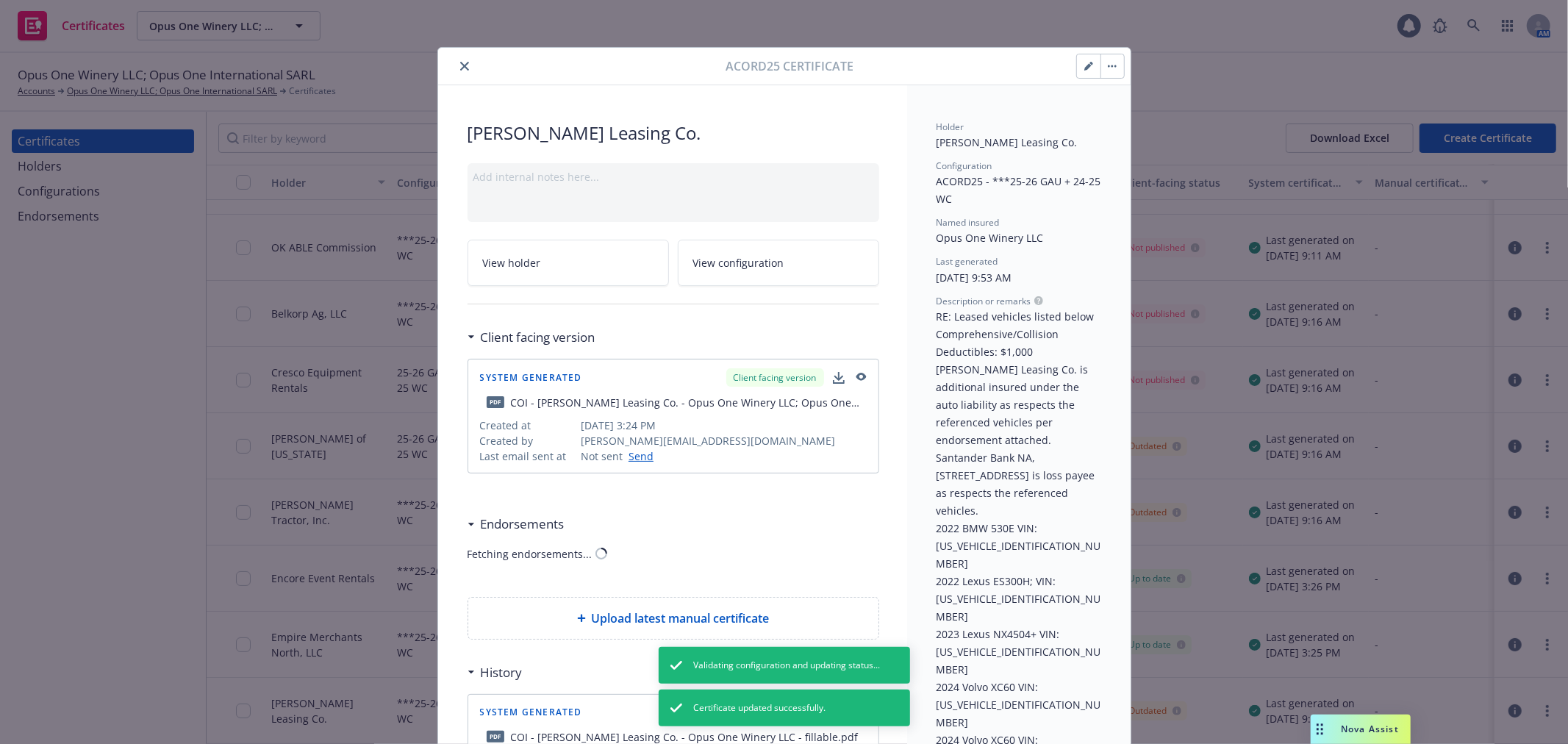
click at [461, 68] on icon "close" at bounding box center [465, 66] width 9 height 9
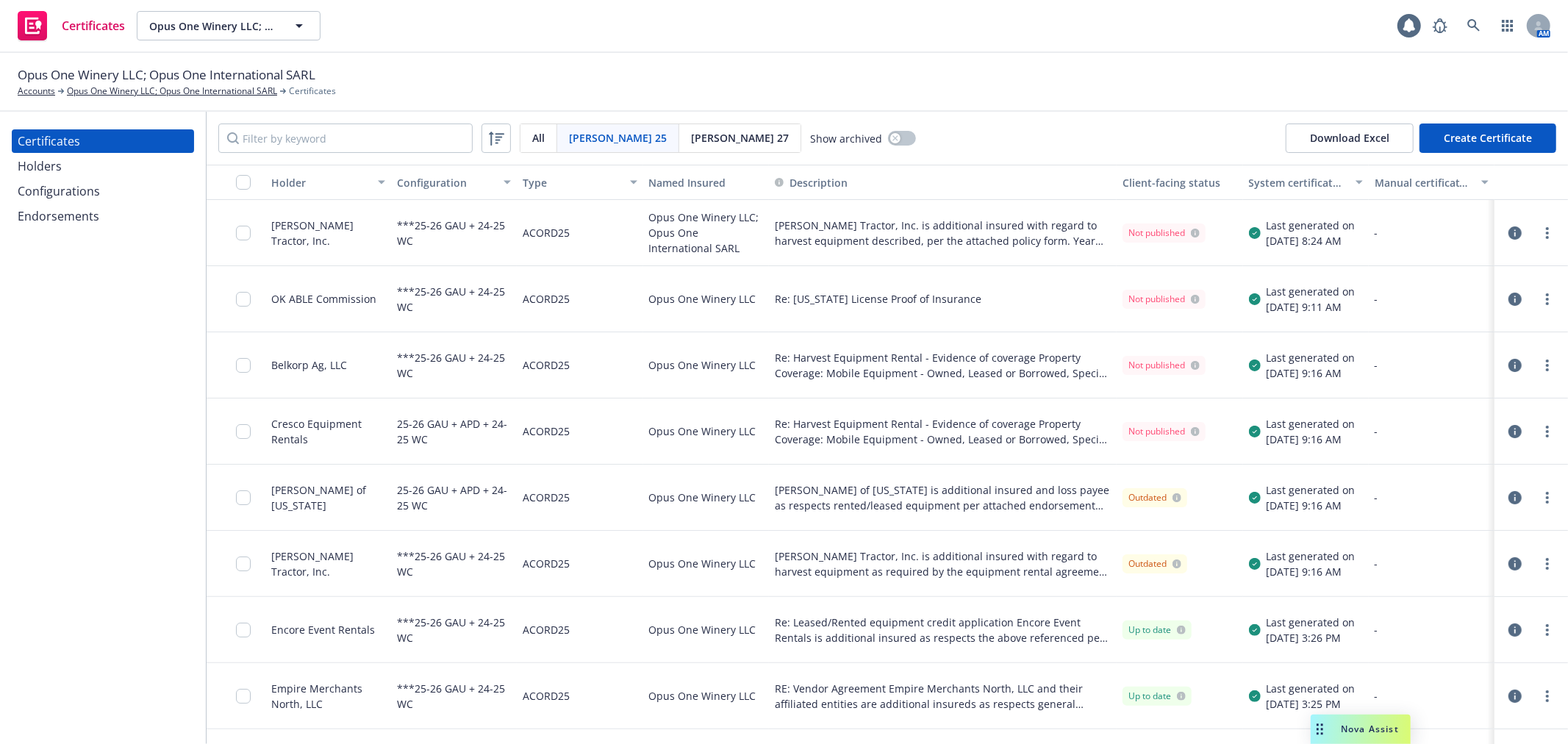
click at [122, 172] on div "Holders" at bounding box center [103, 166] width 171 height 24
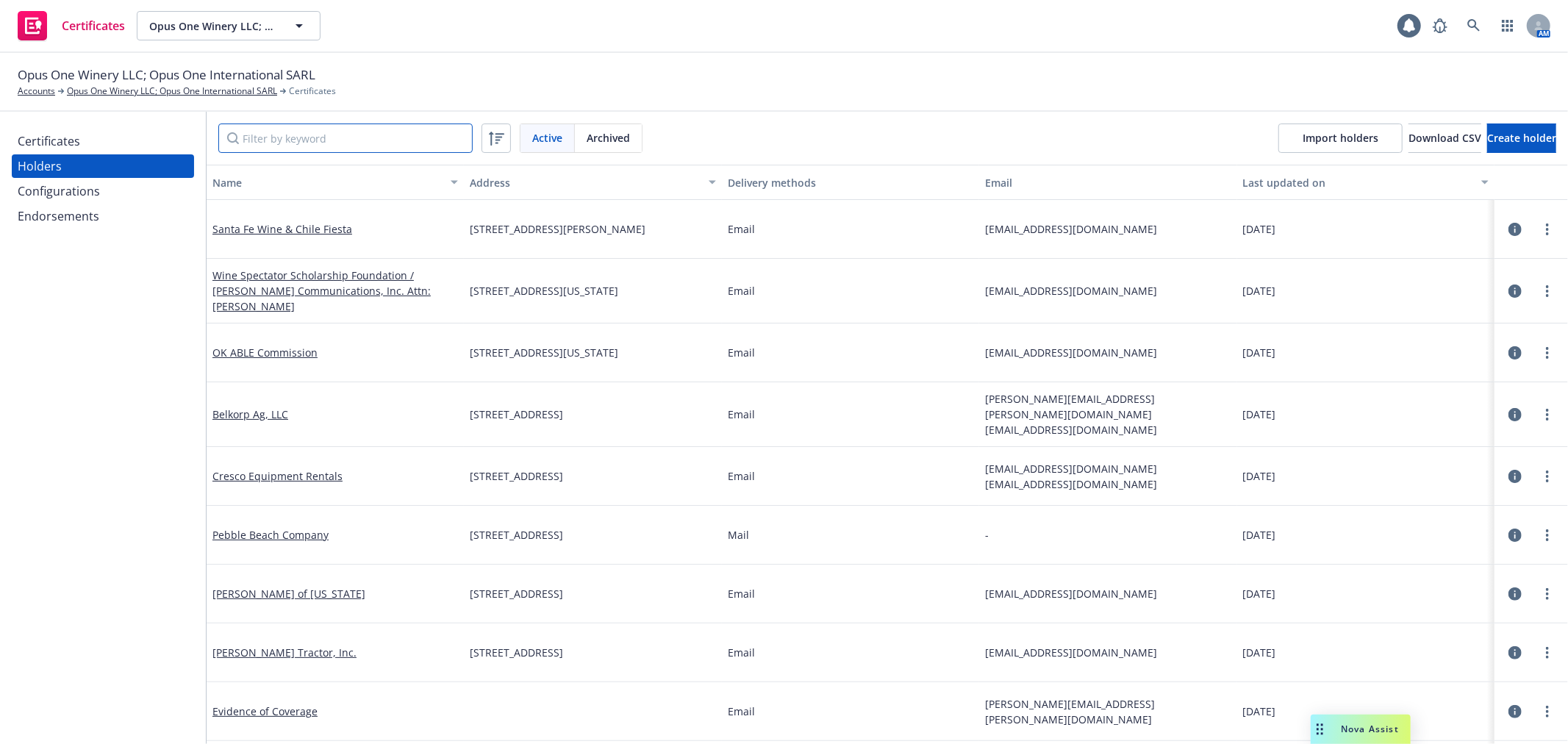
click at [301, 128] on input "Filter by keyword" at bounding box center [346, 138] width 255 height 29
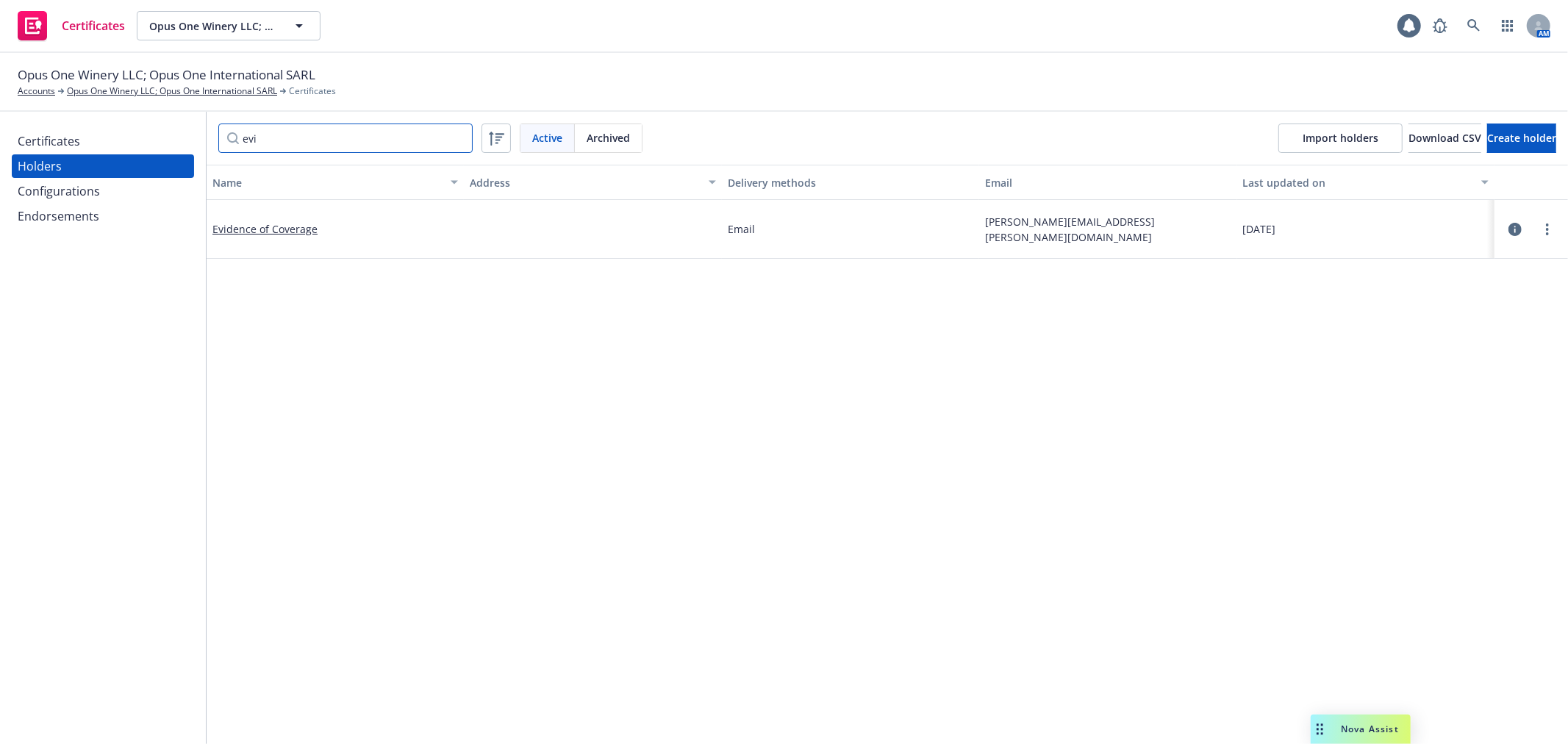
type input "evi"
click at [147, 138] on div "Certificates" at bounding box center [103, 141] width 171 height 24
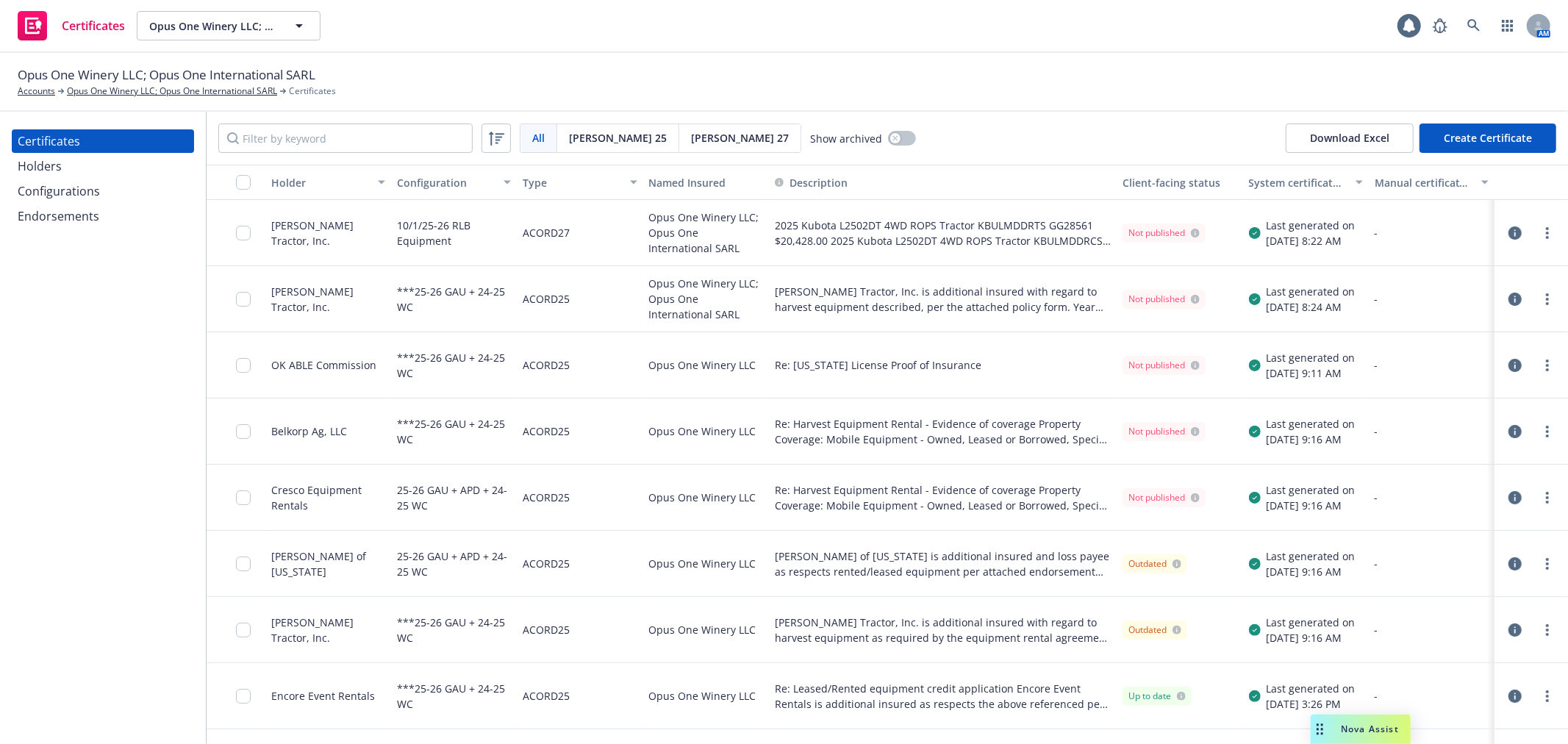
click at [1495, 138] on button "Create Certificate" at bounding box center [1488, 138] width 137 height 29
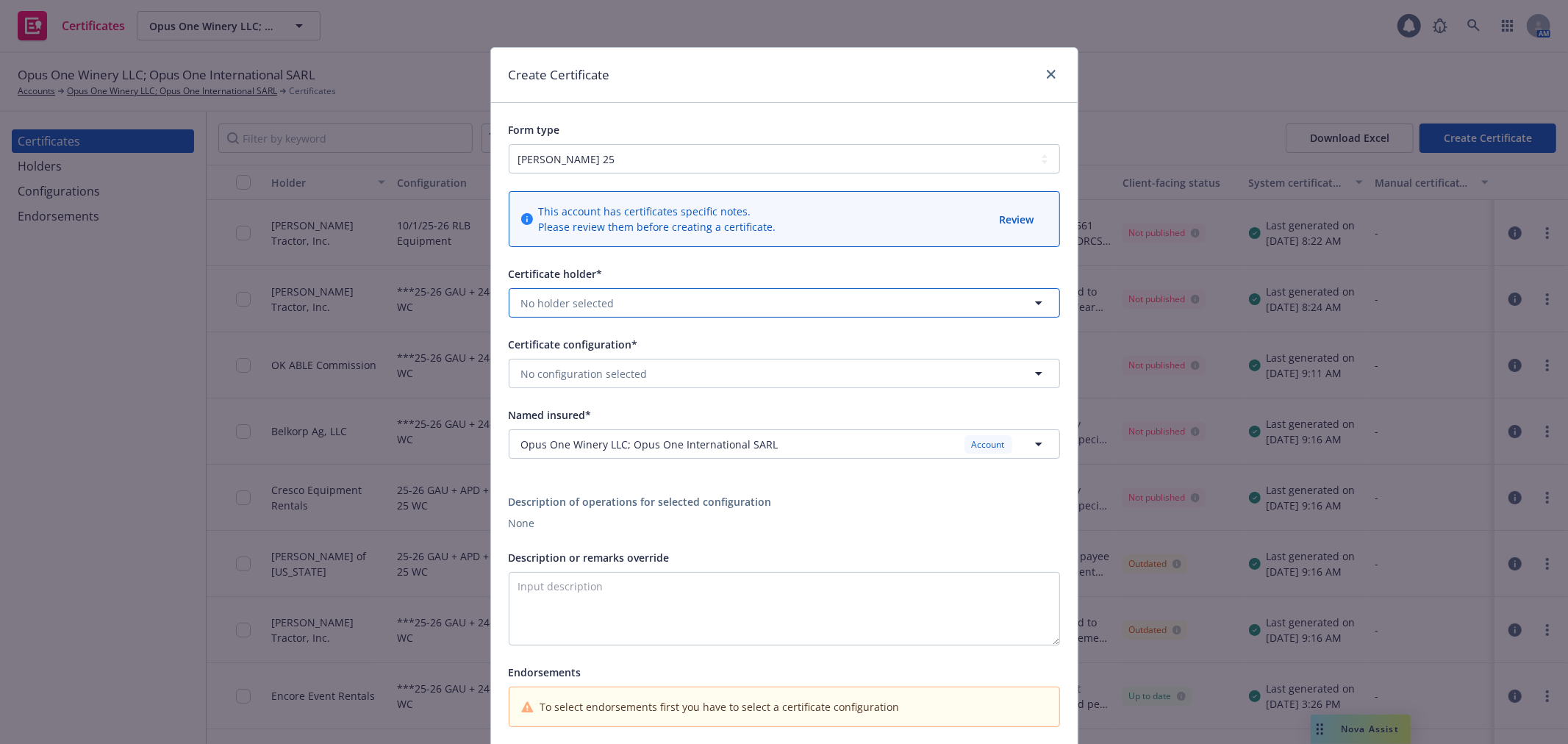
click at [583, 292] on button "No holder selected" at bounding box center [785, 303] width 551 height 29
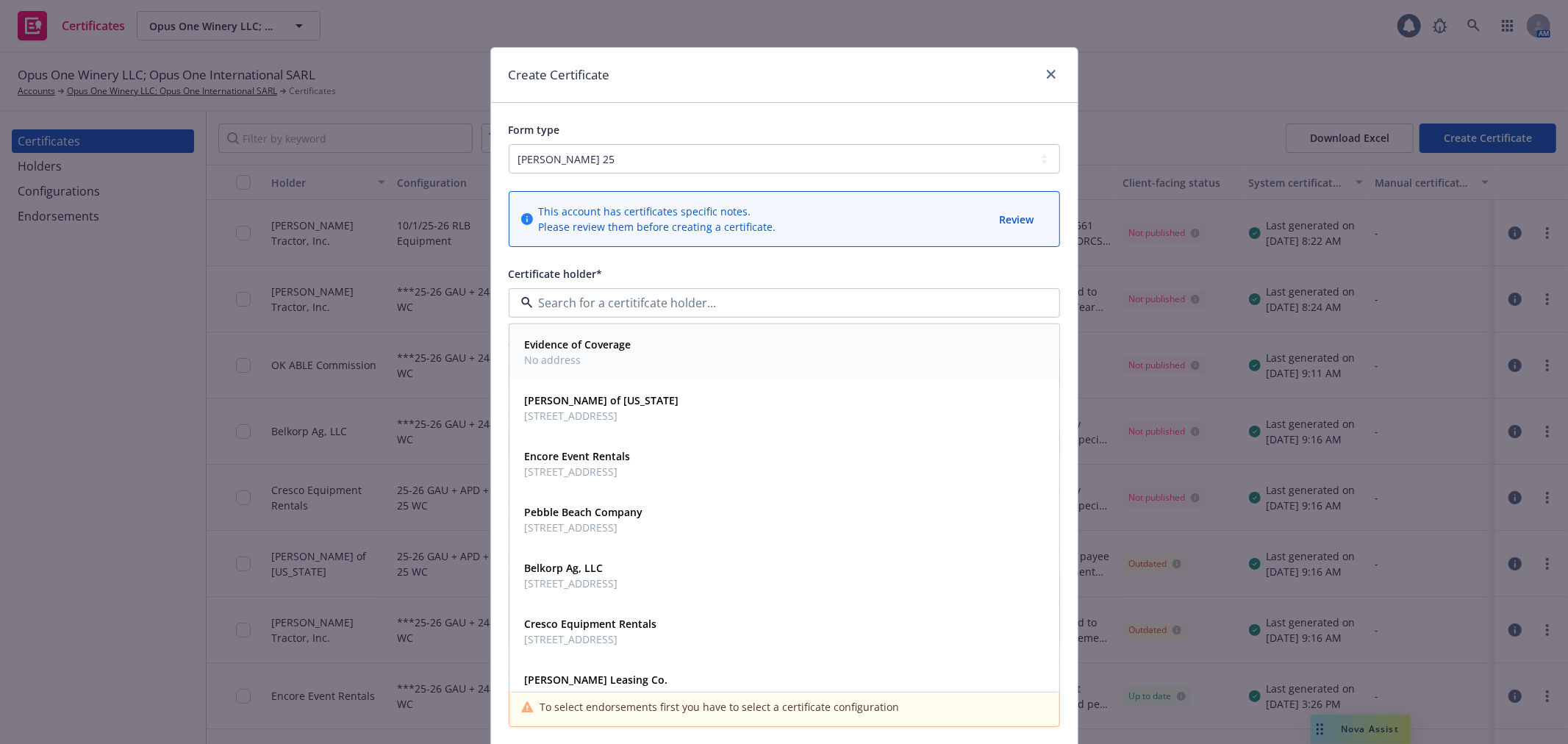
click at [574, 346] on strong "Evidence of Coverage" at bounding box center [578, 344] width 107 height 14
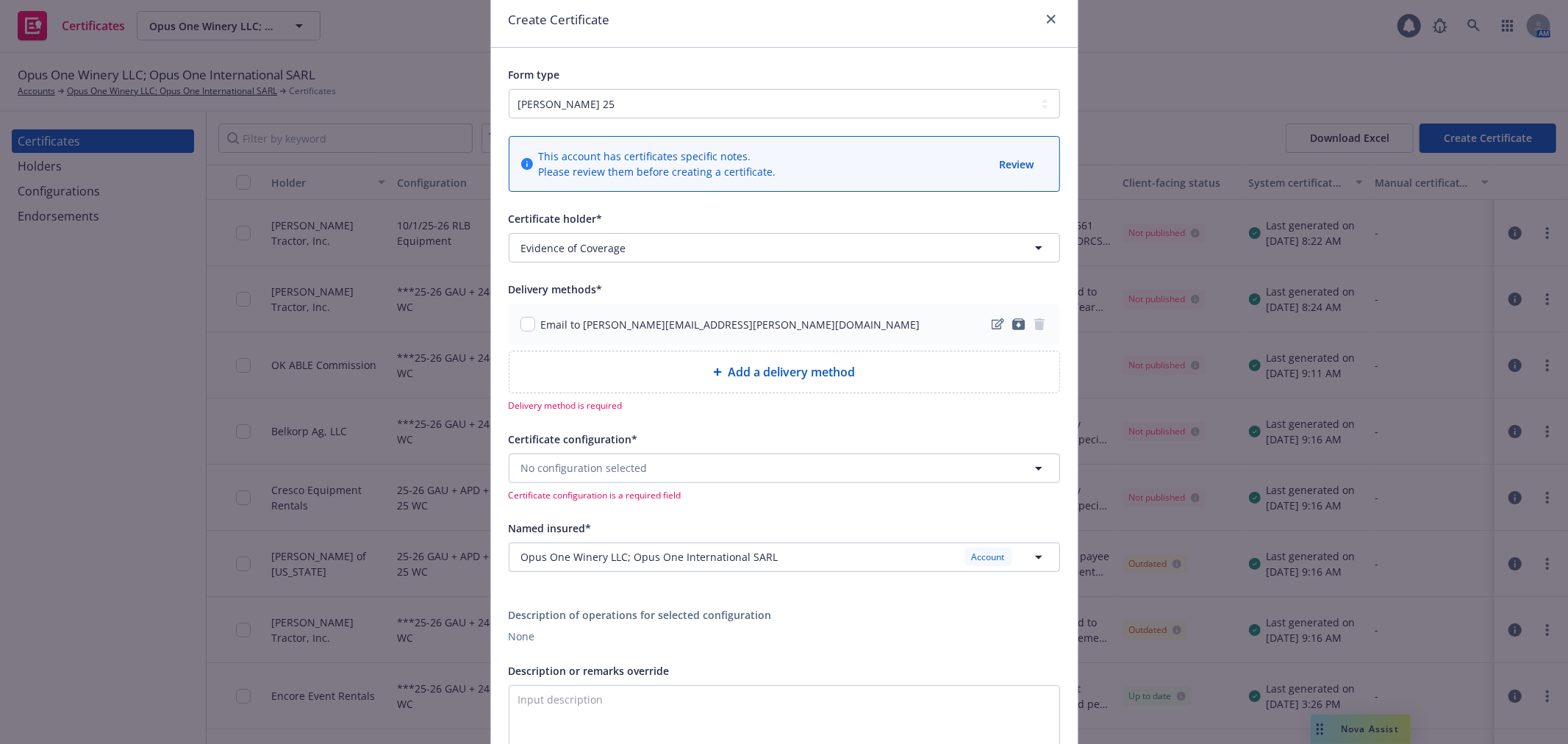
scroll to position [82, 0]
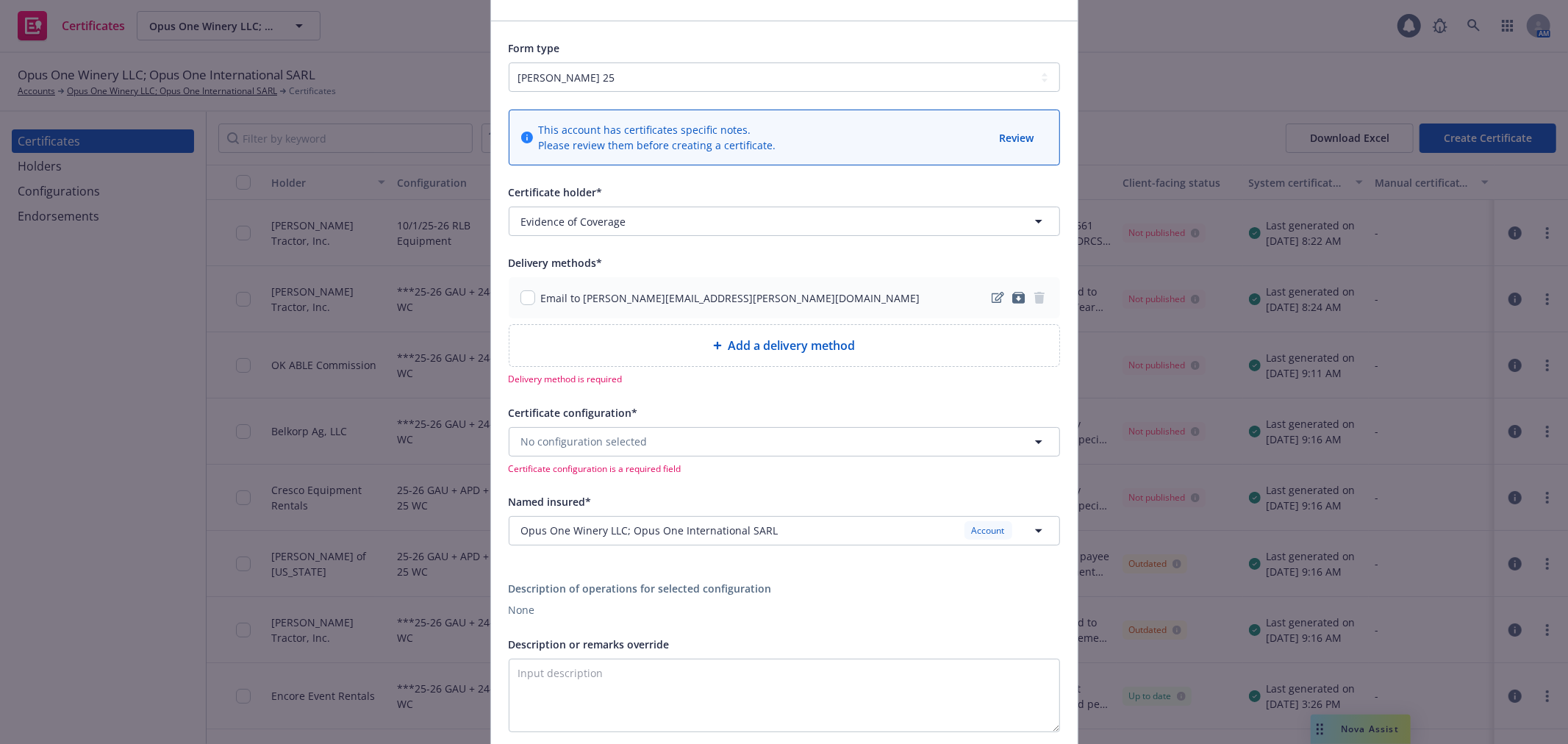
click at [774, 335] on div "Add a delivery method" at bounding box center [784, 345] width 550 height 41
select select "EMAIL"
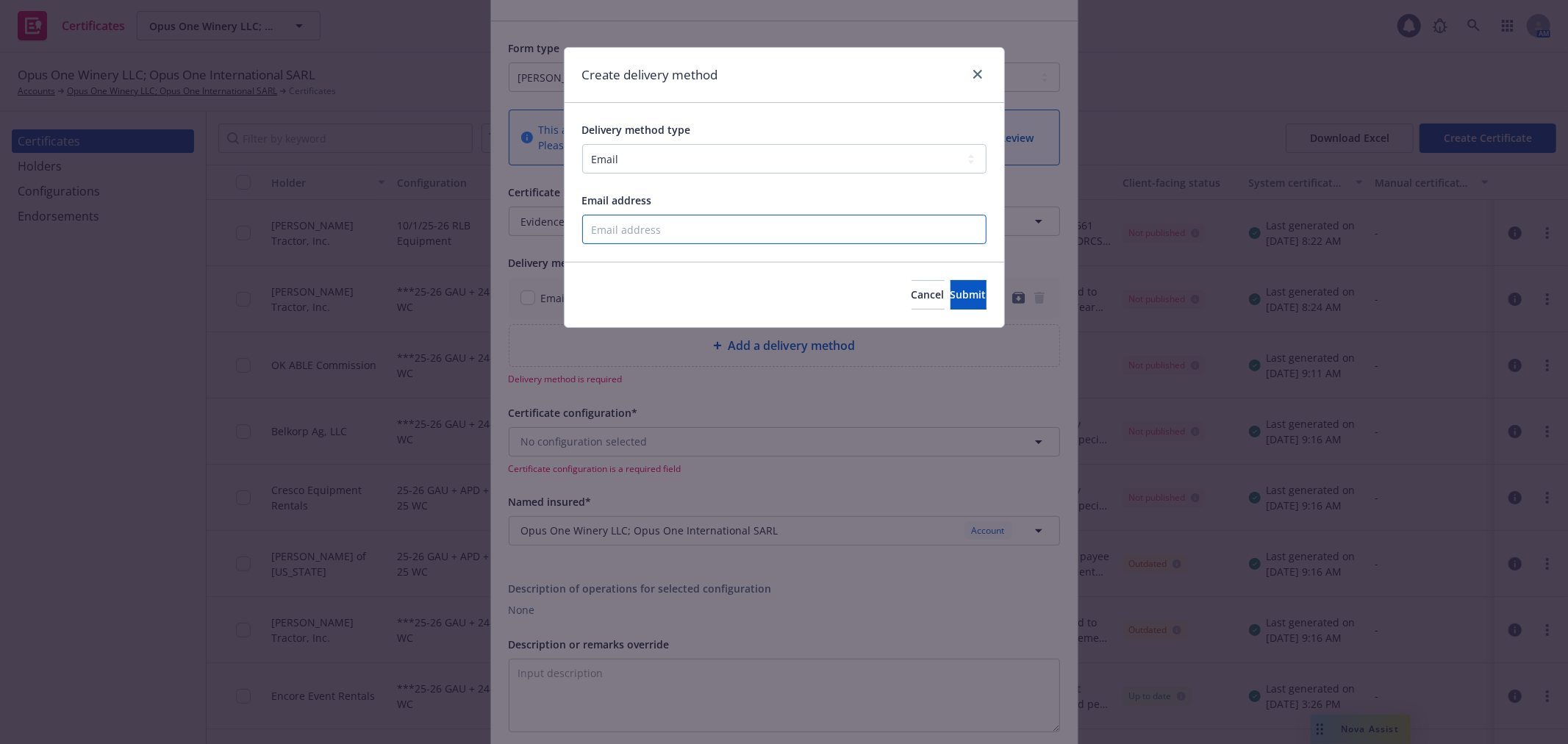
click at [664, 223] on input "Email address" at bounding box center [785, 230] width 404 height 29
type input "natalya.warner@newfront.com"
click at [950, 298] on span "Submit" at bounding box center [968, 294] width 36 height 14
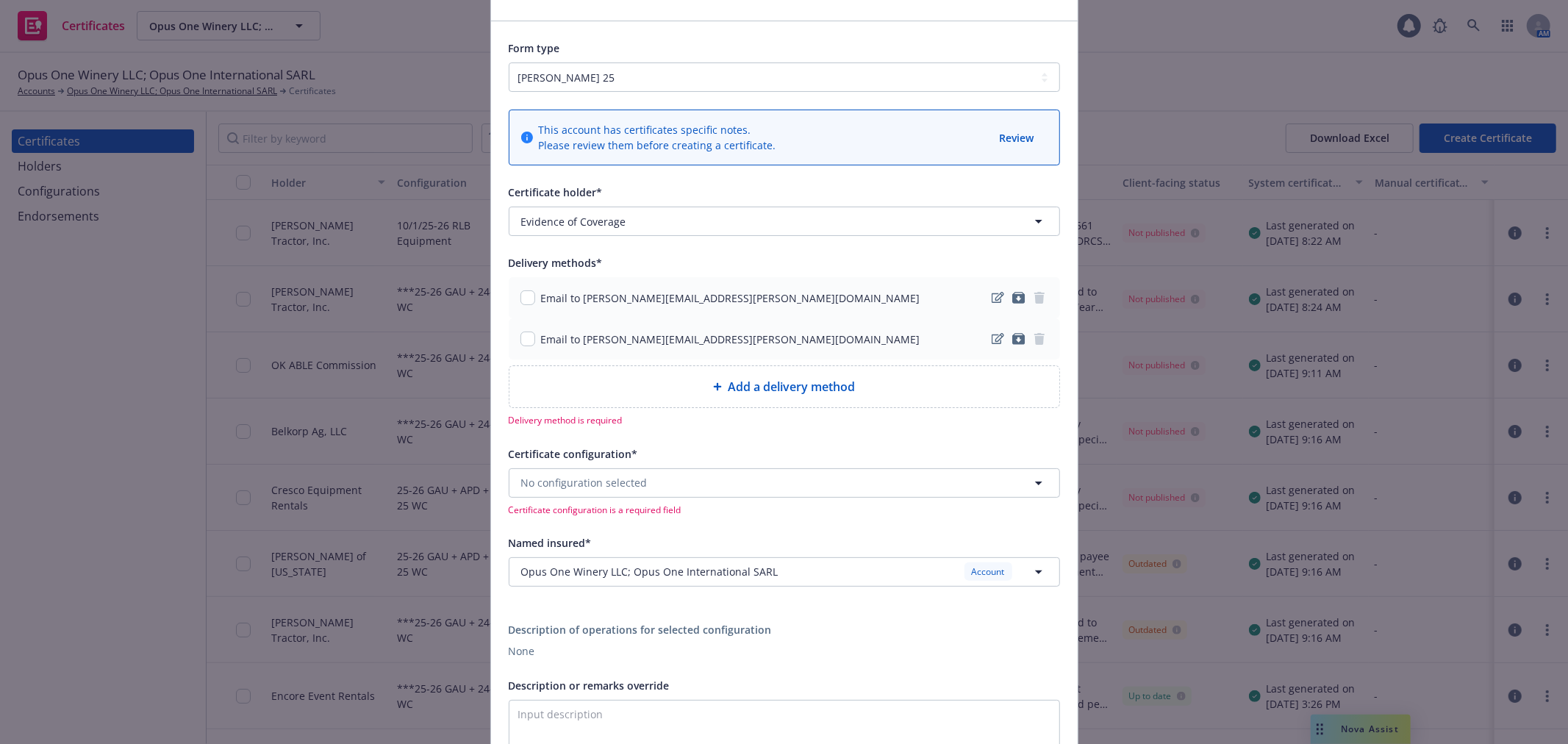
scroll to position [244, 0]
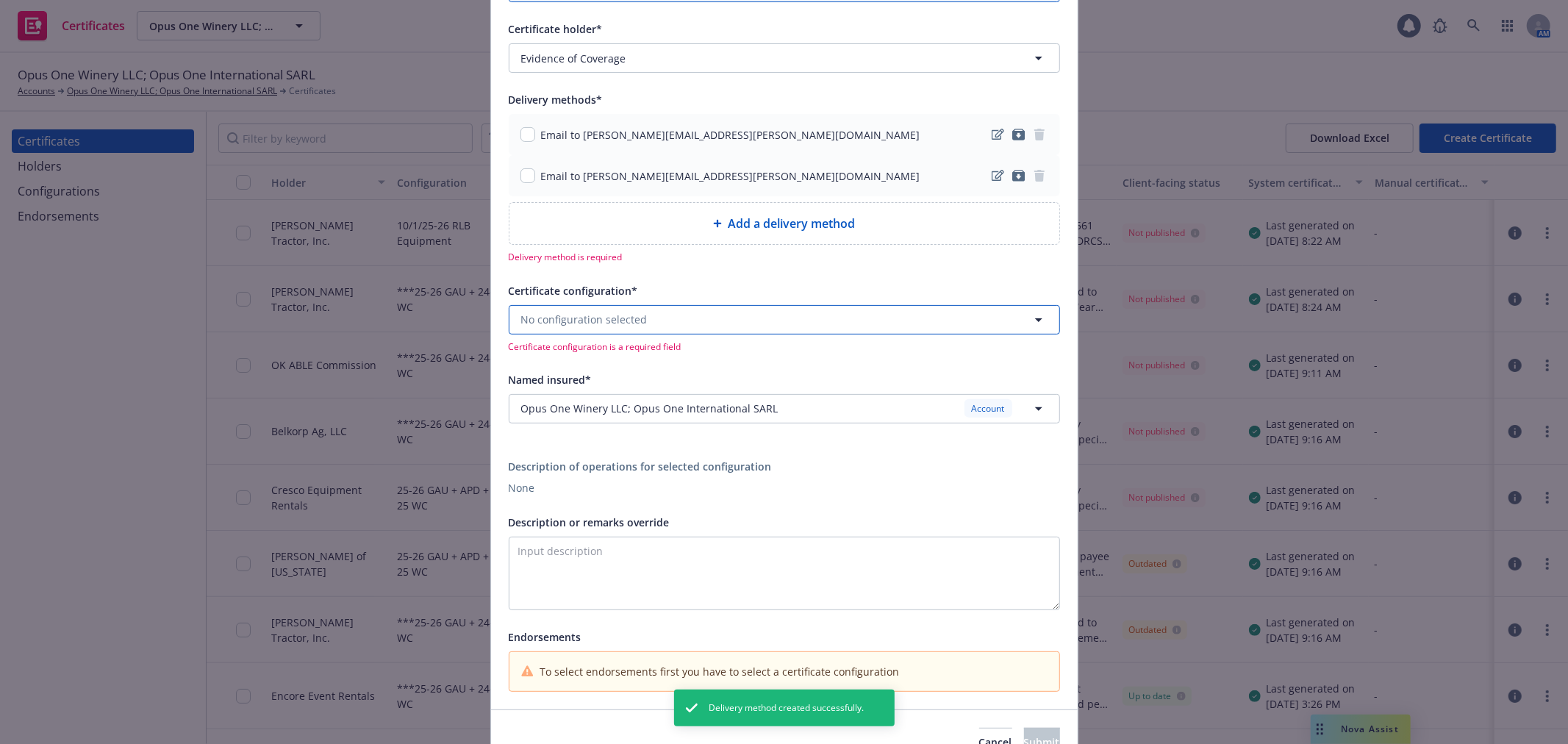
click at [733, 328] on button "No configuration selected" at bounding box center [785, 320] width 551 height 29
click at [520, 141] on input "checkbox" at bounding box center [528, 134] width 15 height 15
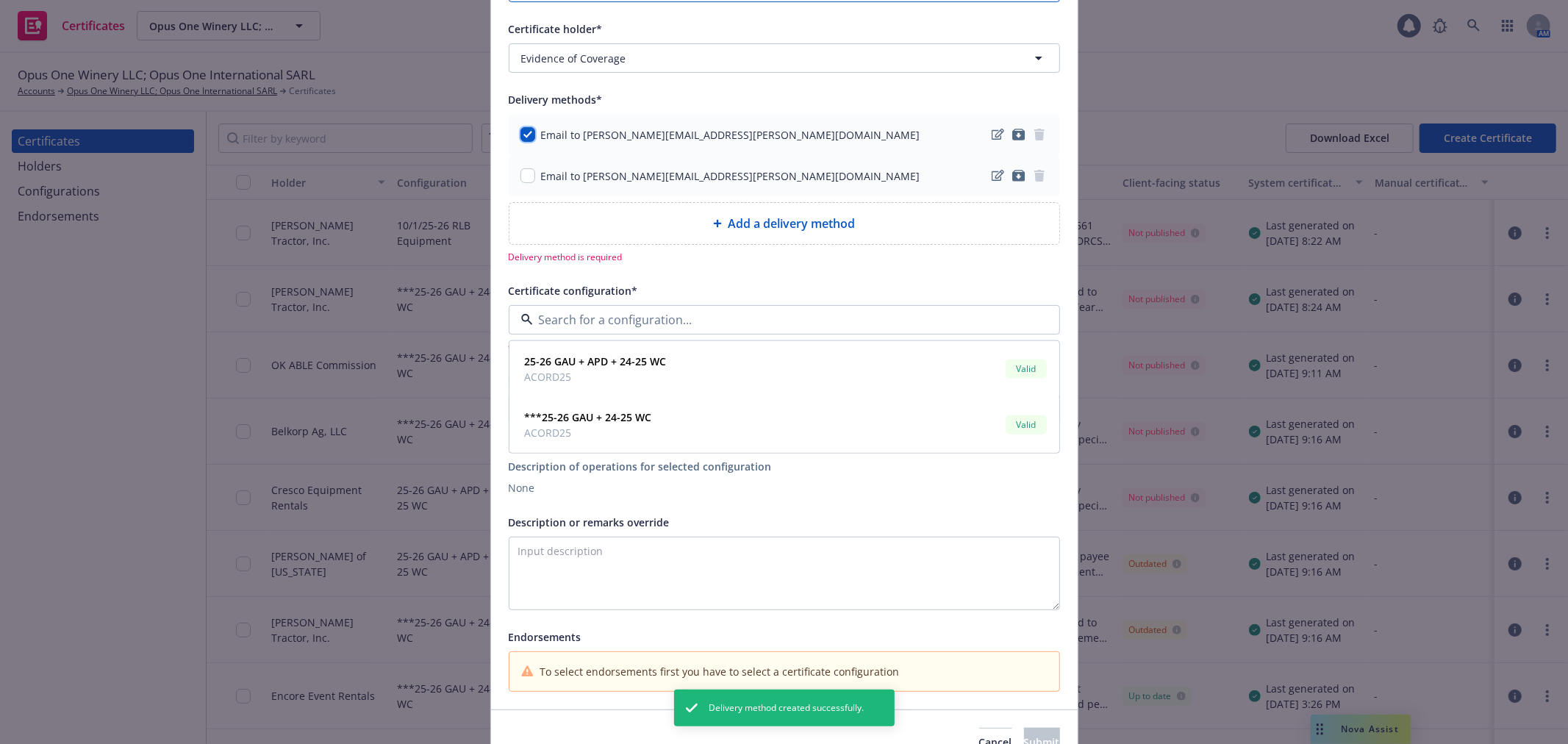
checkbox input "true"
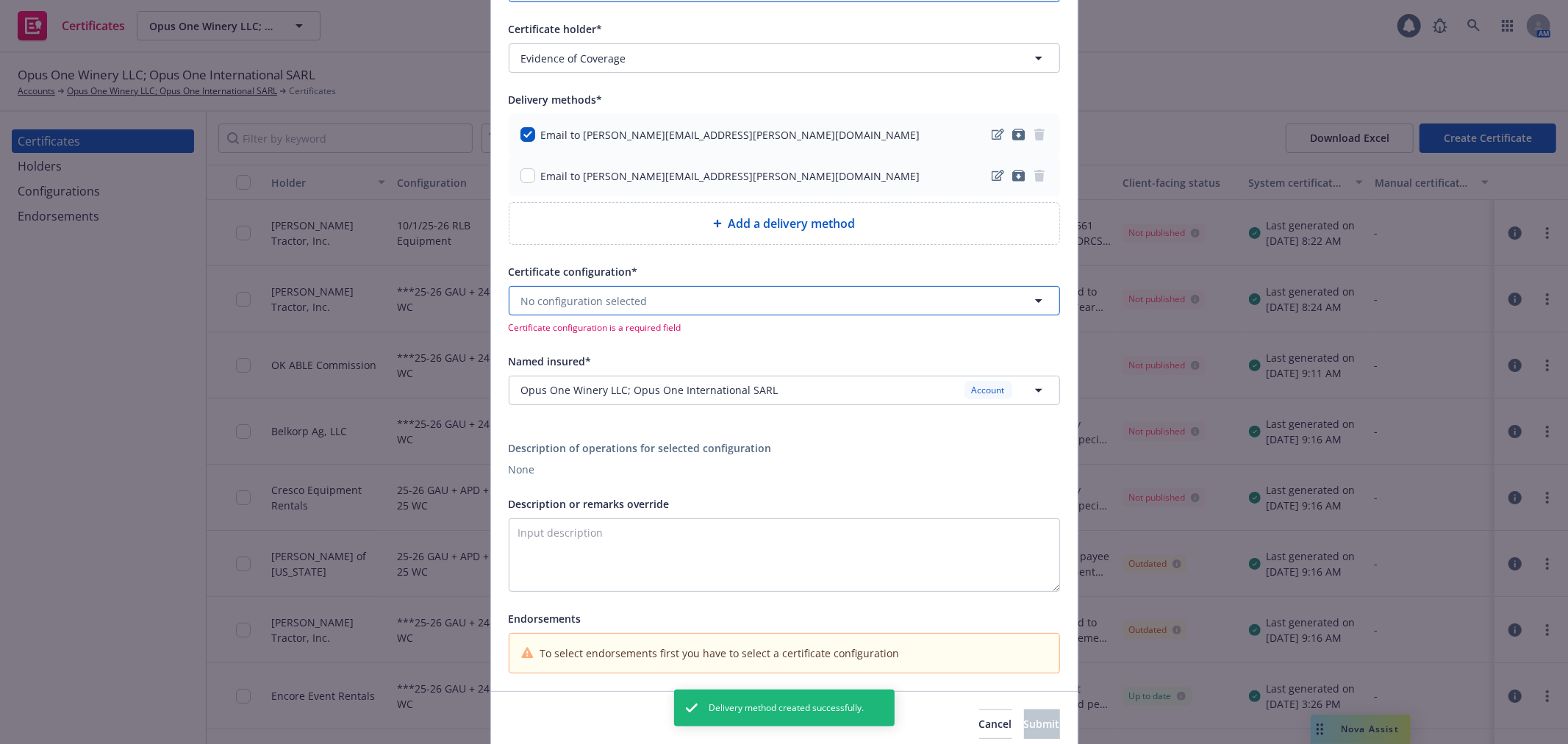
click at [649, 302] on button "No configuration selected" at bounding box center [785, 300] width 551 height 29
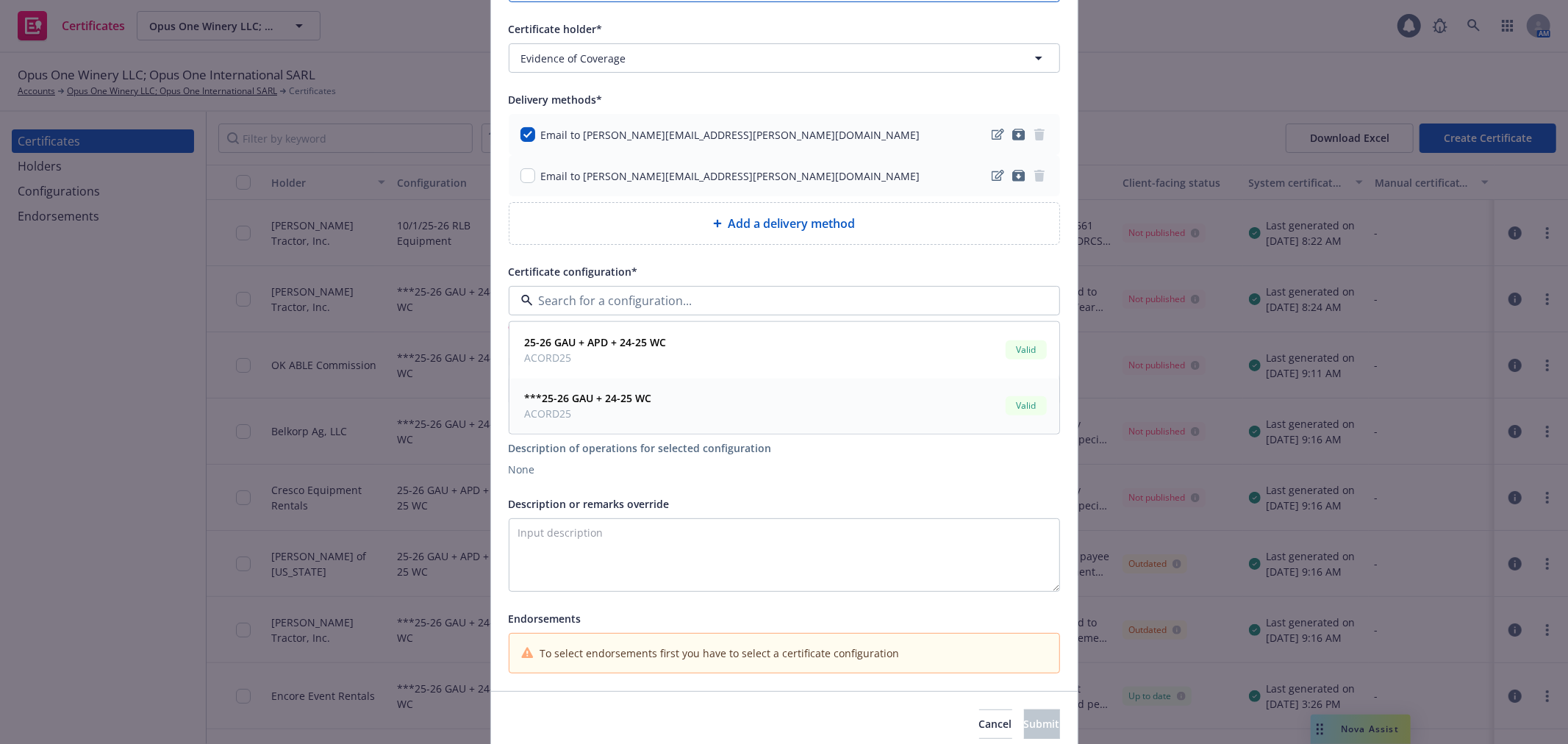
click at [537, 398] on strong "***25-26 GAU + 24-25 WC" at bounding box center [588, 398] width 127 height 14
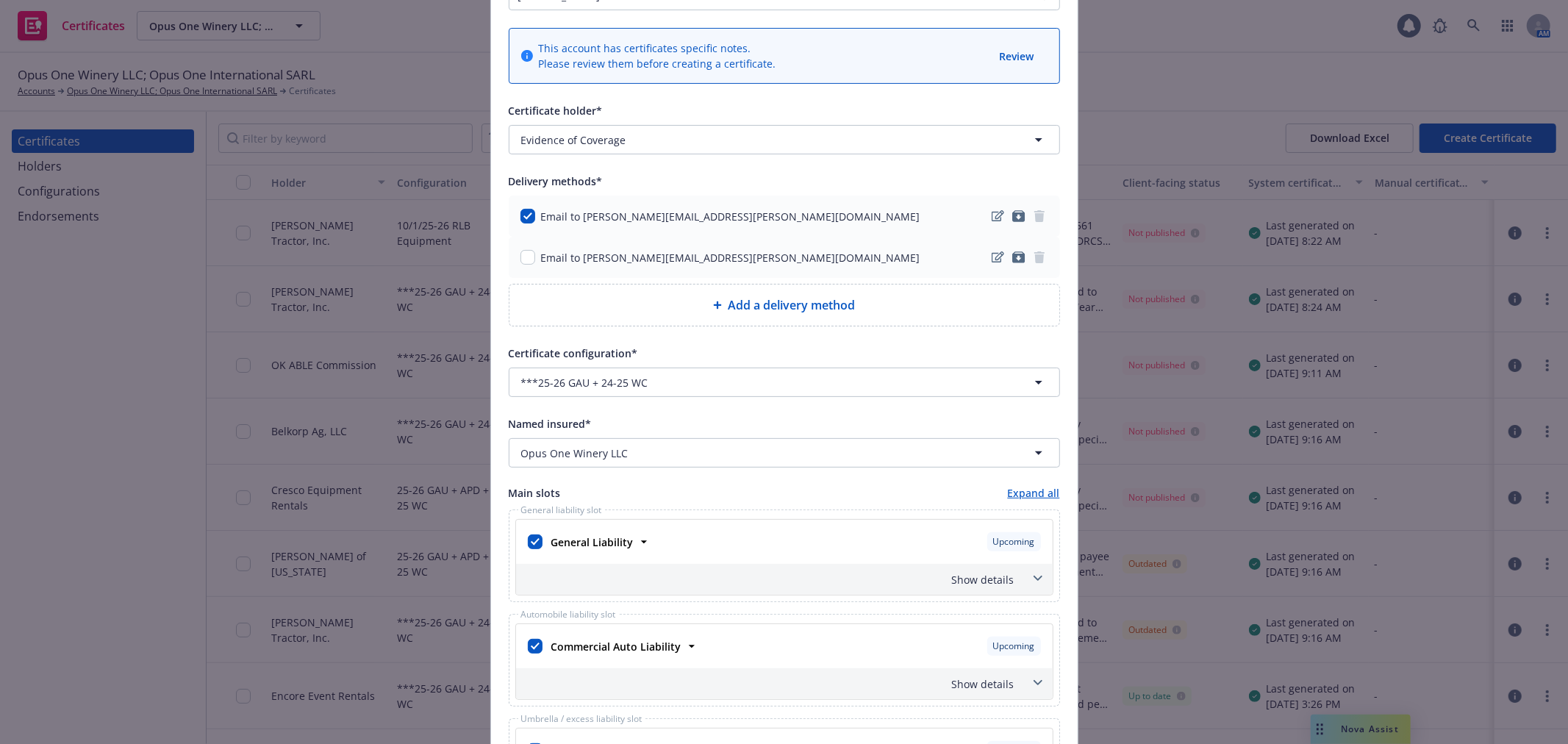
scroll to position [0, 0]
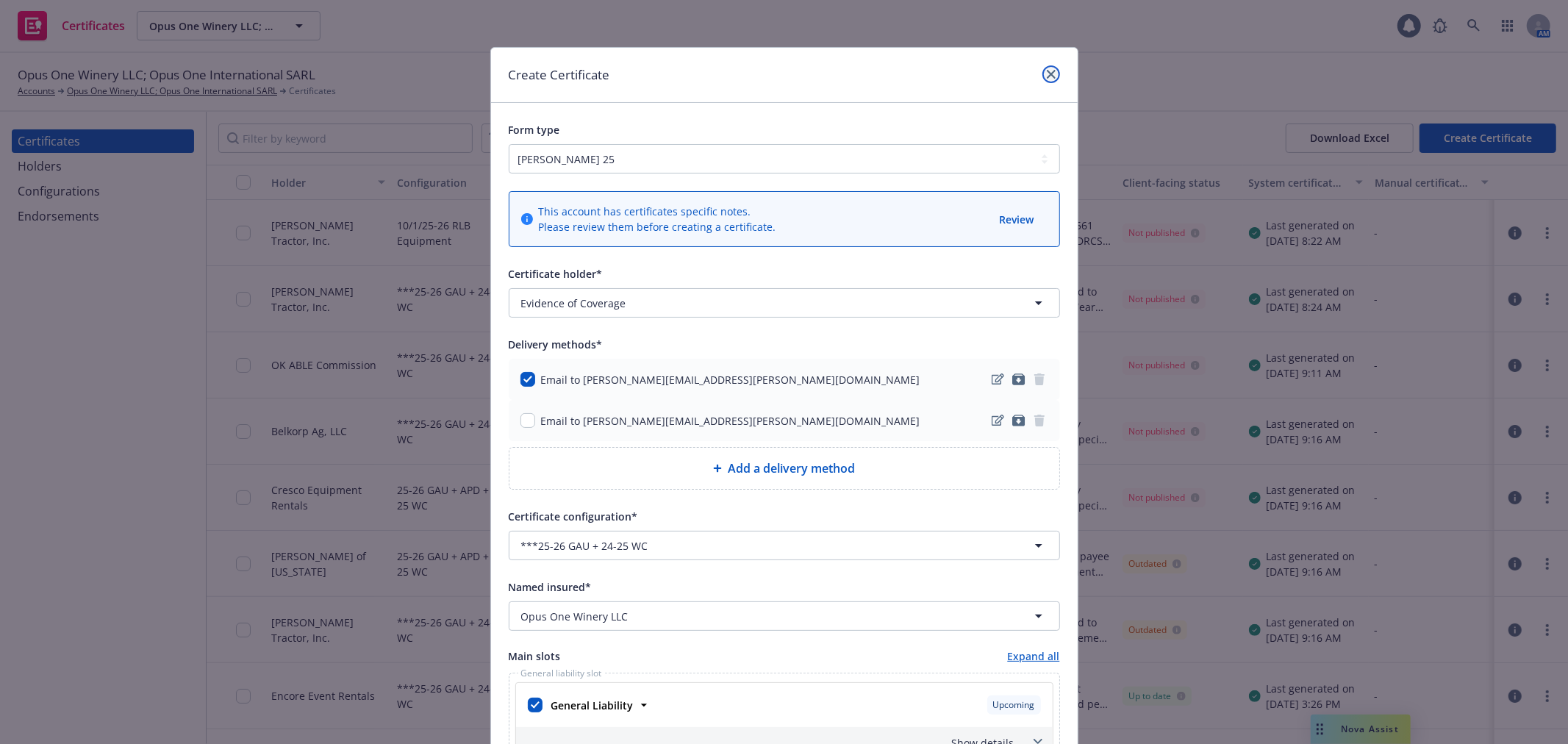
click at [1042, 72] on link "close" at bounding box center [1051, 73] width 17 height 17
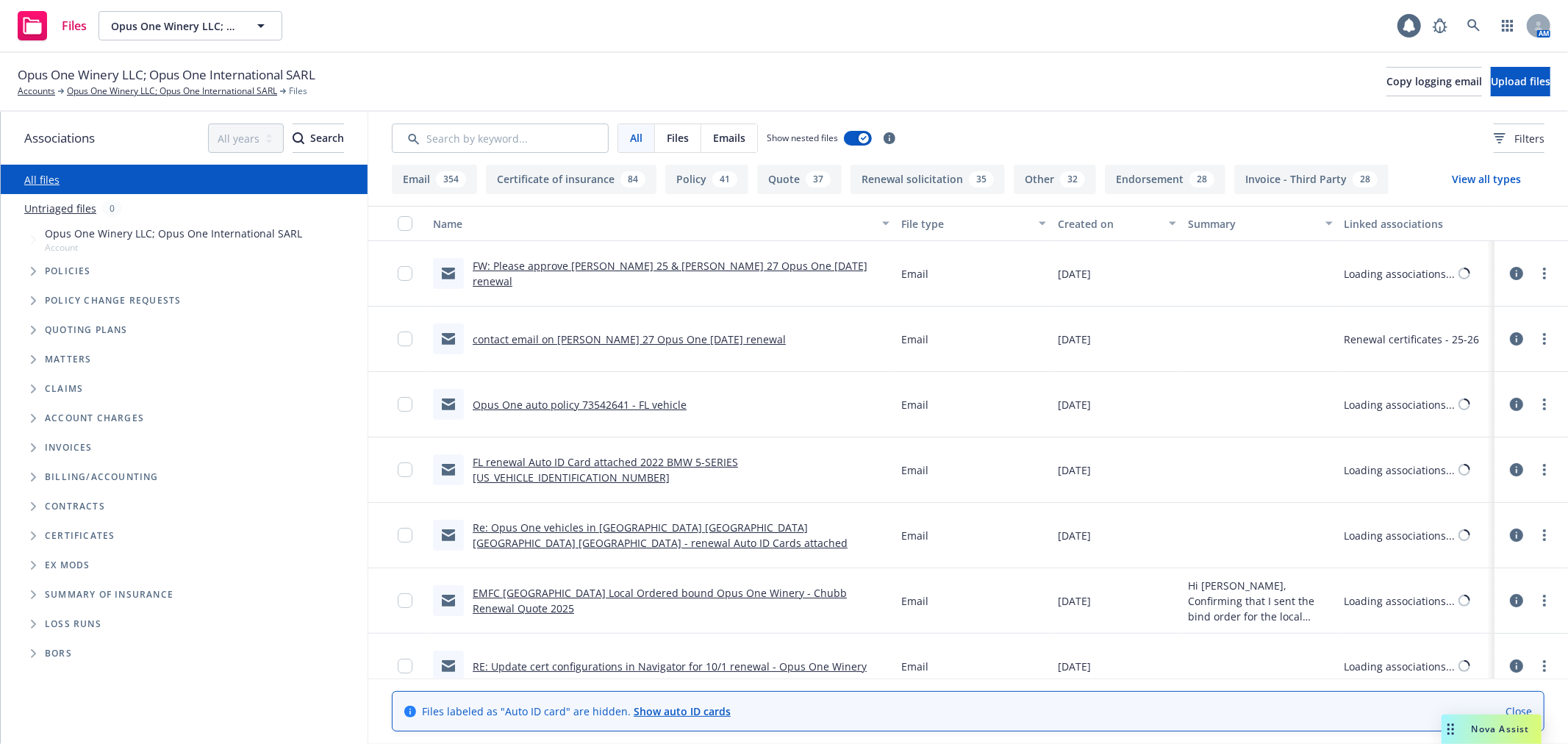
click at [33, 533] on icon "Folder Tree Example" at bounding box center [34, 535] width 6 height 9
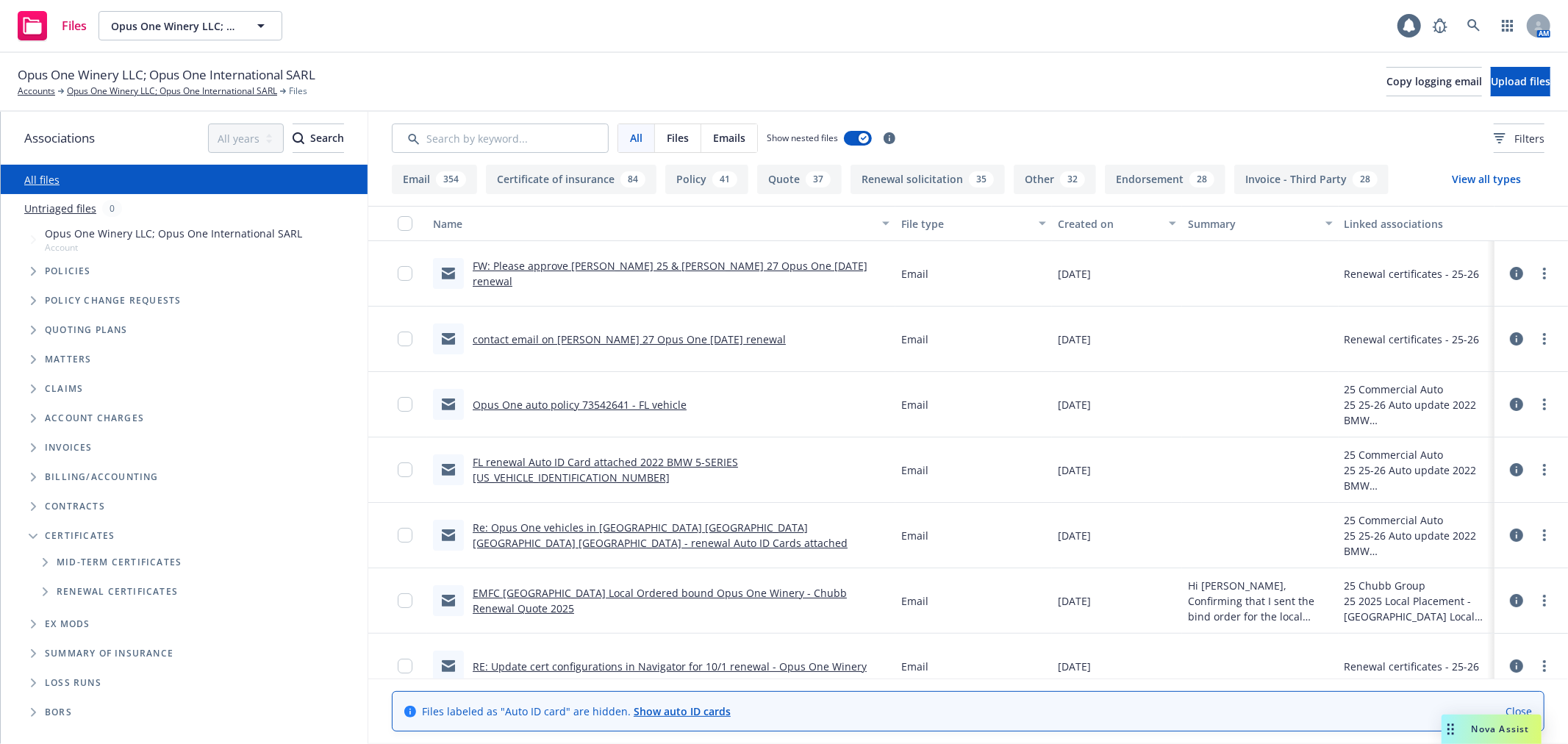
click at [42, 591] on icon "Folder Tree Example" at bounding box center [45, 592] width 6 height 9
click at [69, 679] on link "25-26" at bounding box center [71, 679] width 28 height 16
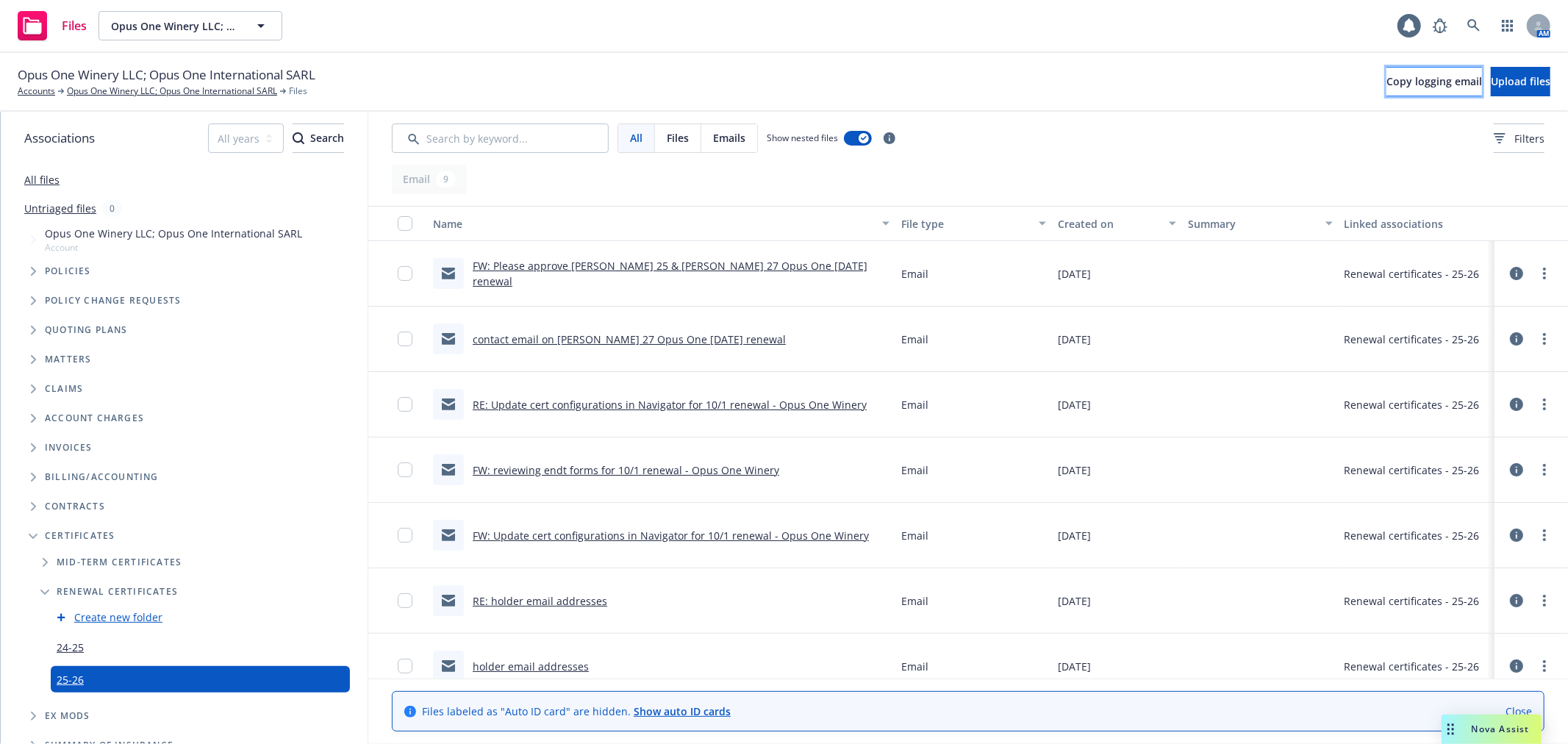
click at [1387, 94] on button "Copy logging email" at bounding box center [1435, 82] width 96 height 29
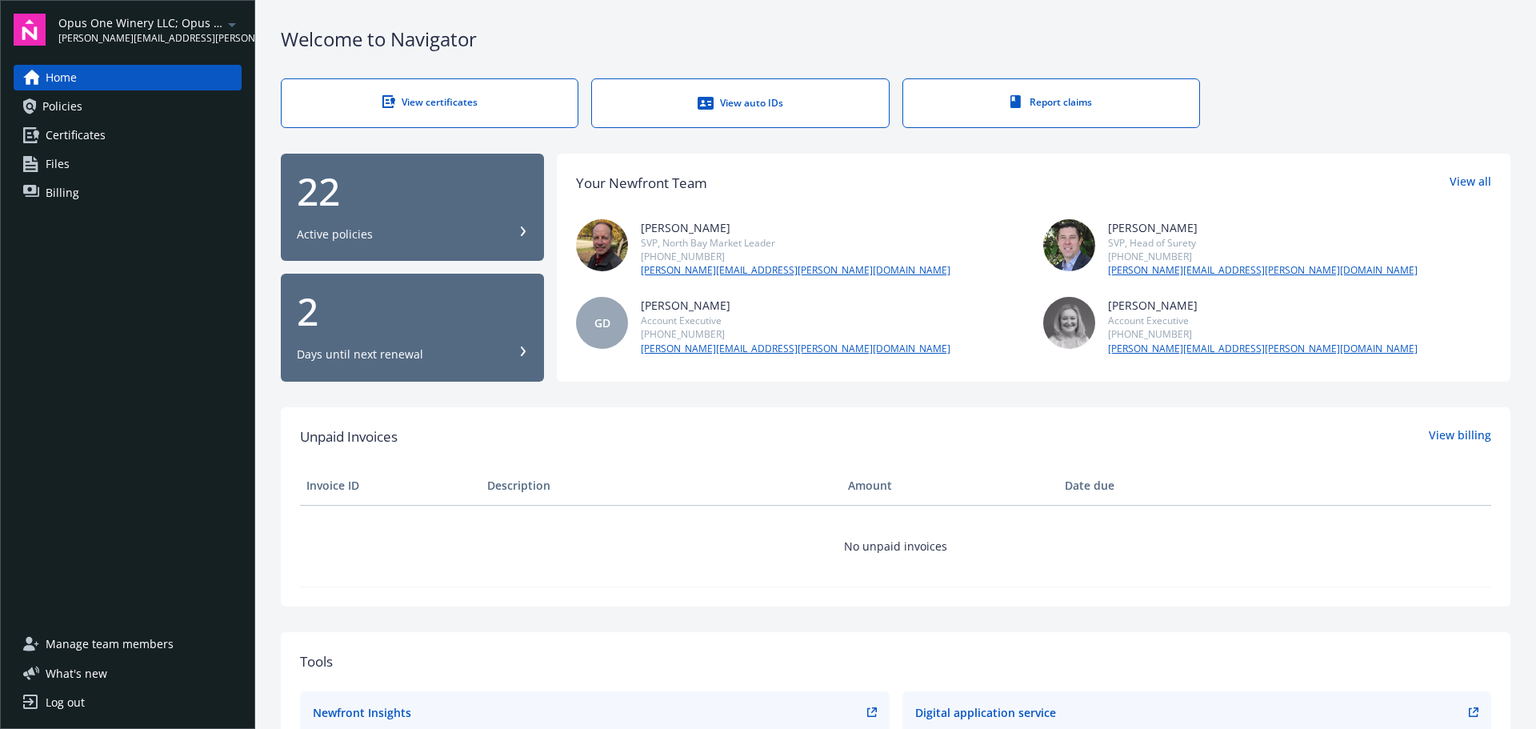
click at [174, 133] on link "Certificates" at bounding box center [128, 135] width 228 height 26
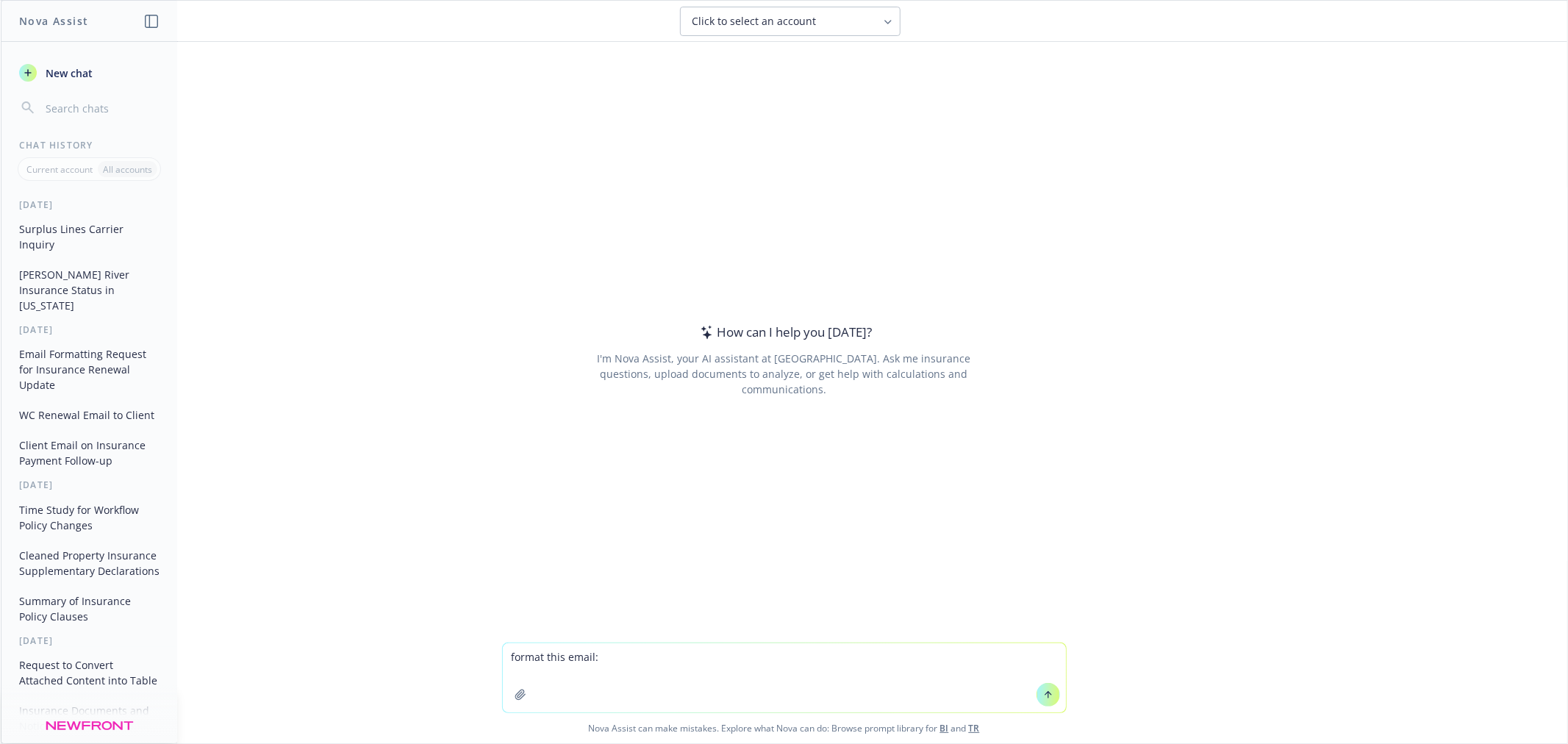
type textarea "format this email: Good afternoon [PERSON_NAME] and [PERSON_NAME], Renewal cove…"
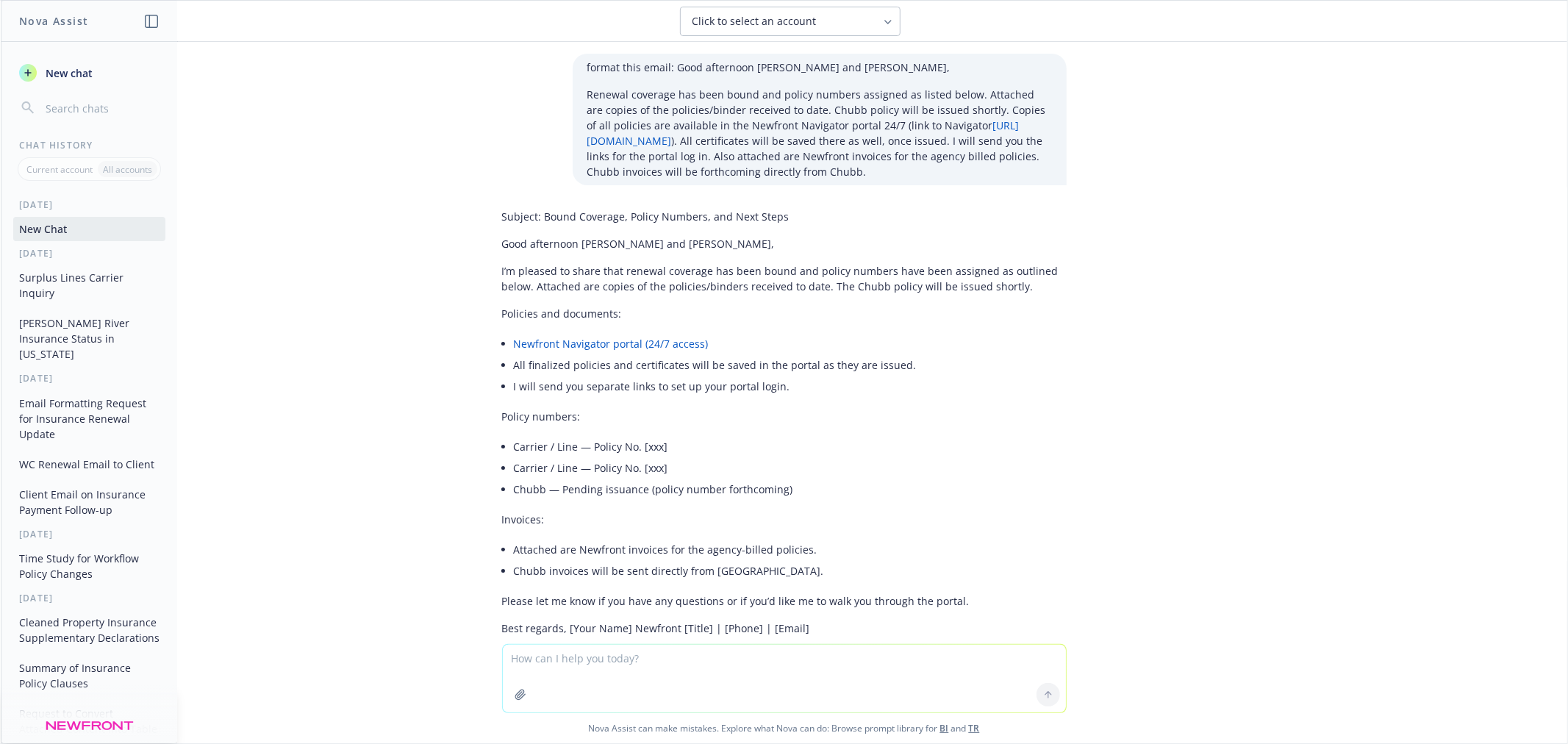
scroll to position [74, 0]
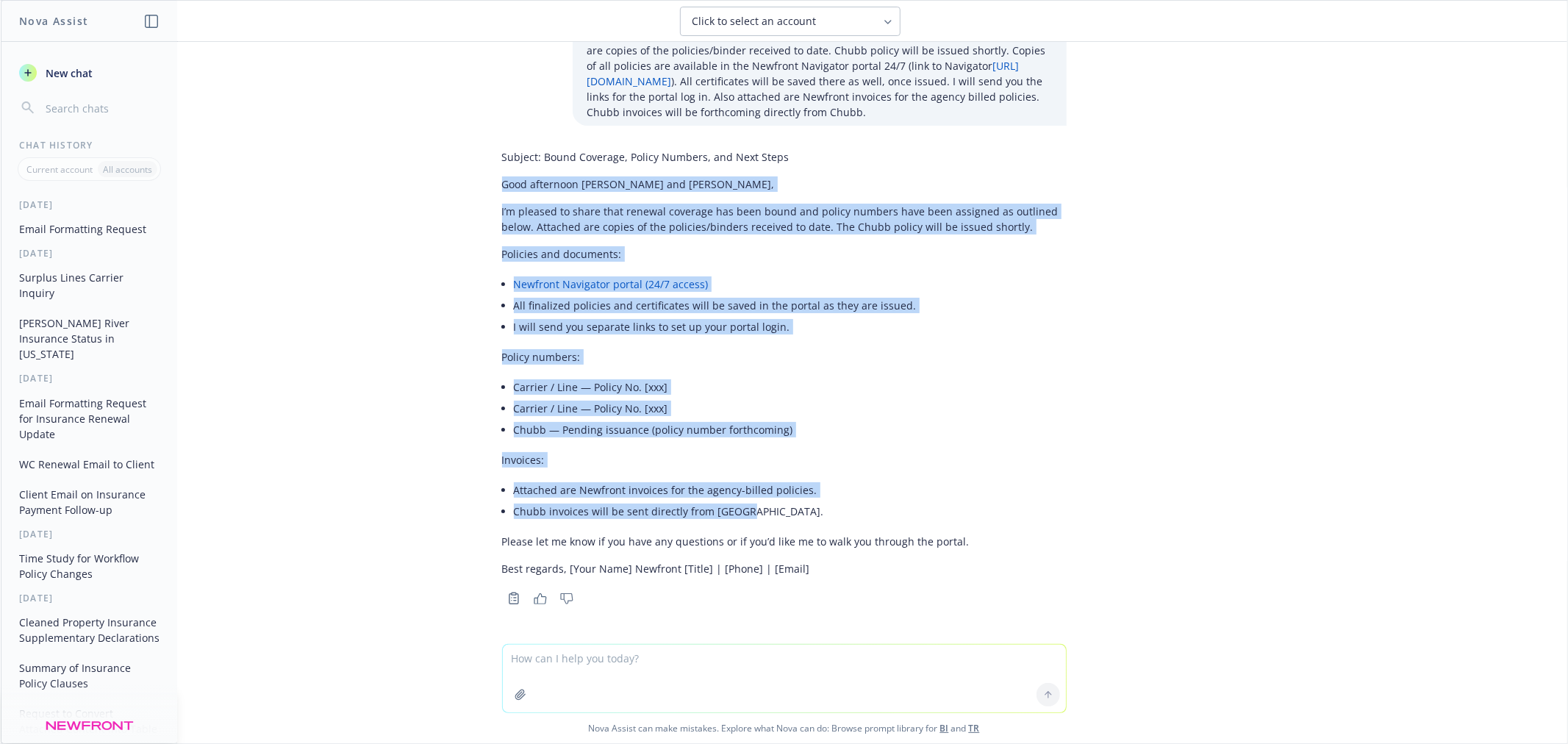
drag, startPoint x: 493, startPoint y: 186, endPoint x: 847, endPoint y: 509, distance: 479.2
click at [847, 509] on div "Subject: Bound Coverage, Policy Numbers, and Next Steps Good afternoon [PERSON_…" at bounding box center [784, 363] width 564 height 439
copy div "Good afternoon [PERSON_NAME] and [PERSON_NAME], I’m pleased to share that renew…"
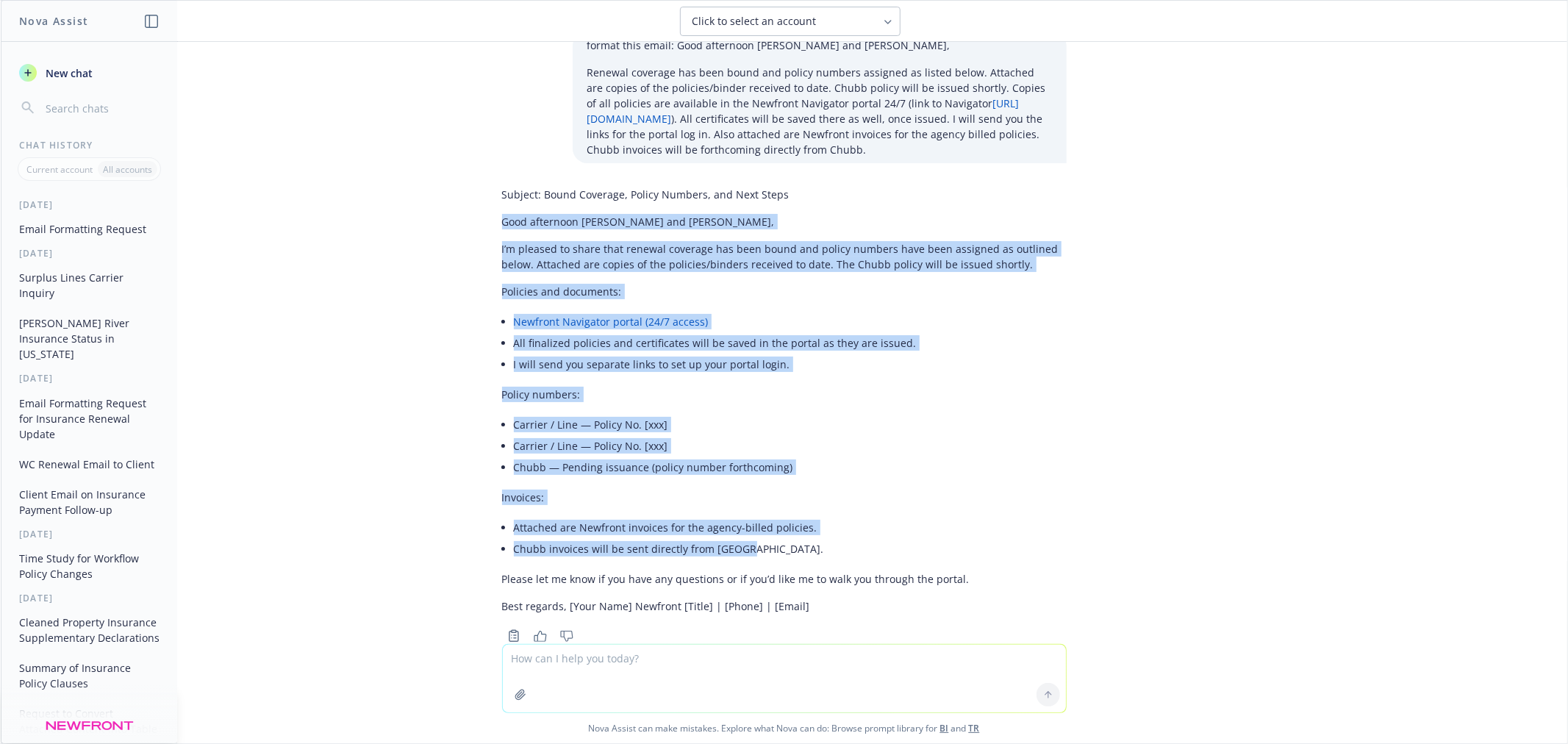
scroll to position [0, 0]
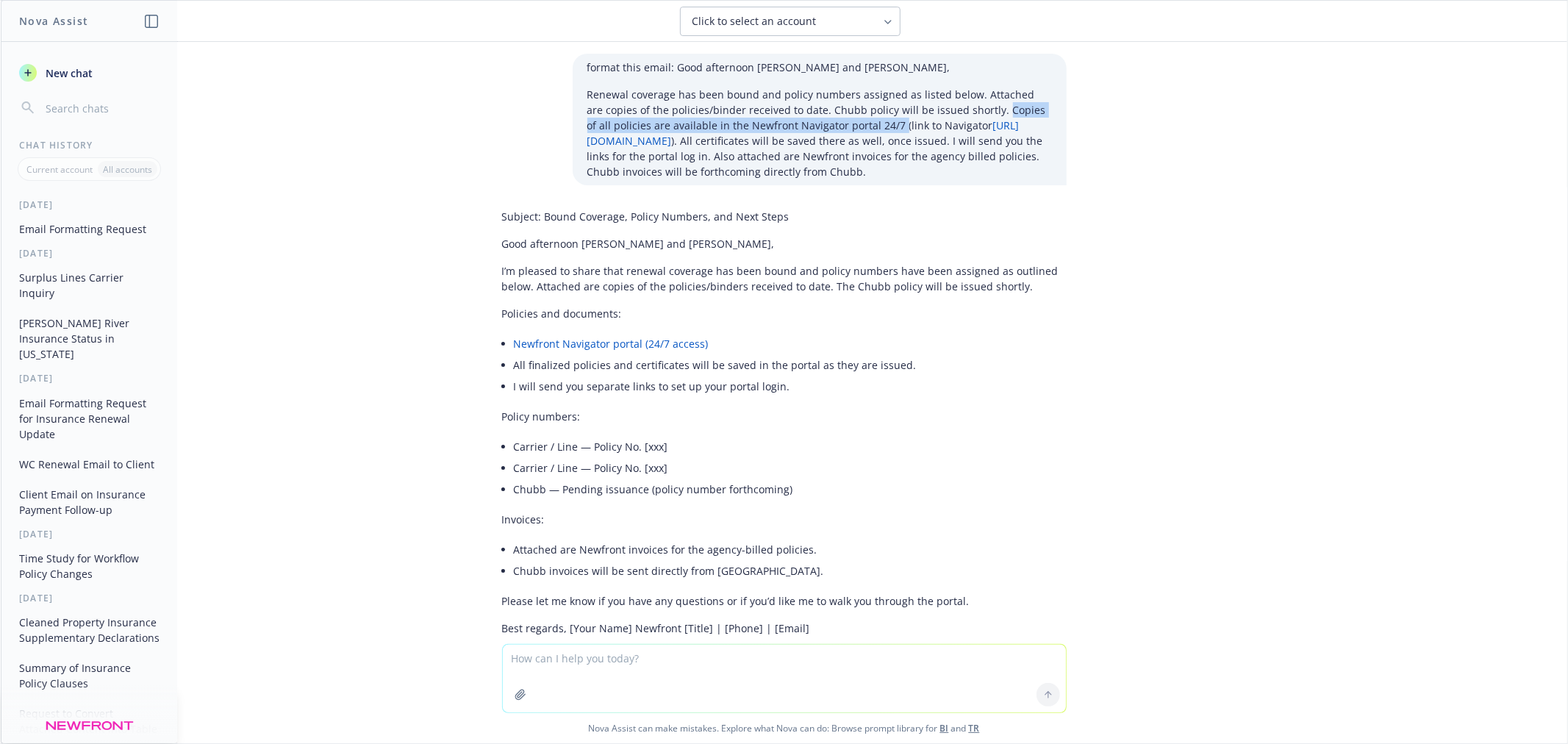
drag, startPoint x: 966, startPoint y: 105, endPoint x: 858, endPoint y: 125, distance: 109.8
click at [858, 125] on p "Renewal coverage has been bound and policy numbers assigned as listed below. At…" at bounding box center [820, 132] width 465 height 93
copy p "Copies of all policies are available in the Newfront Navigator portal 24/7"
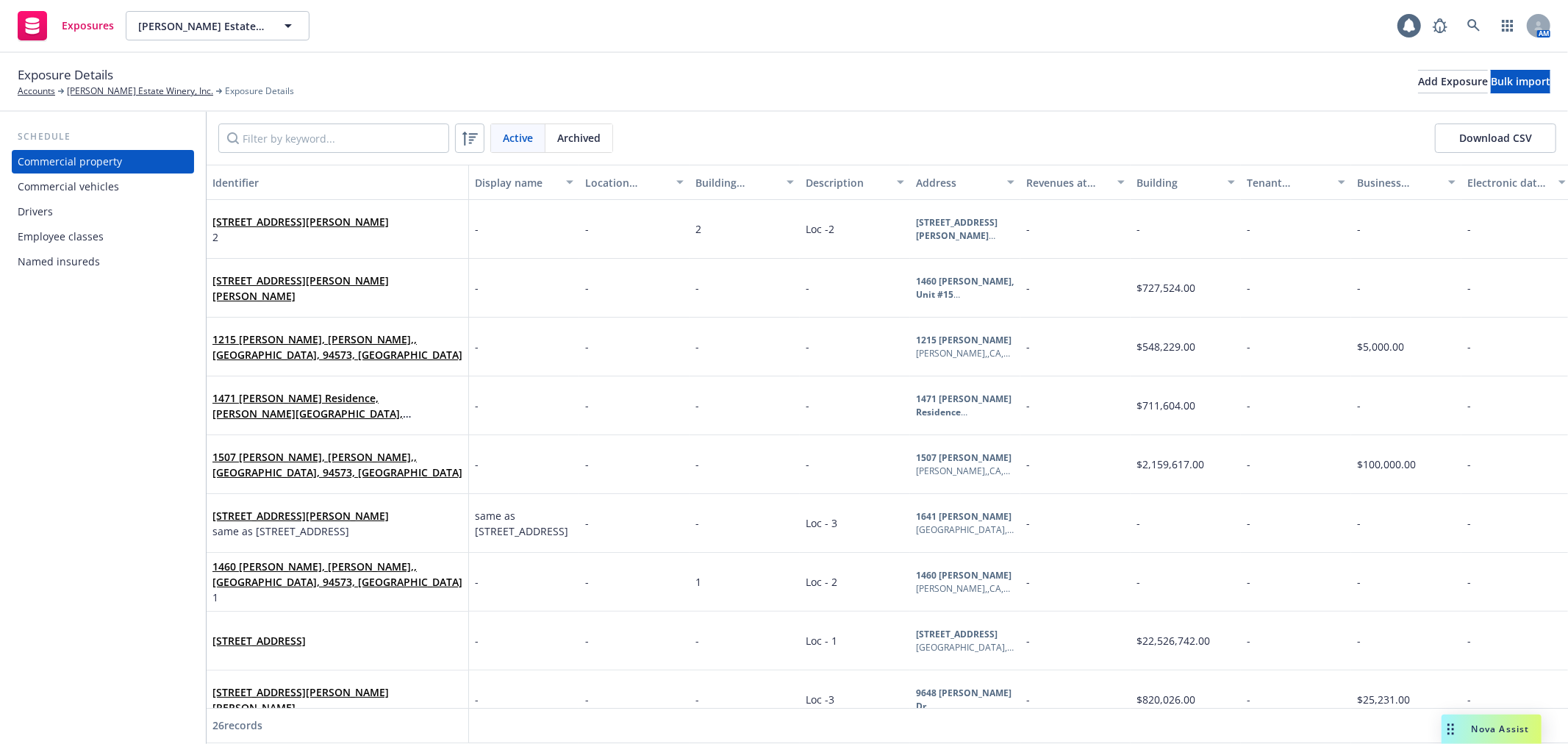
click at [142, 188] on div "Commercial vehicles" at bounding box center [103, 186] width 171 height 24
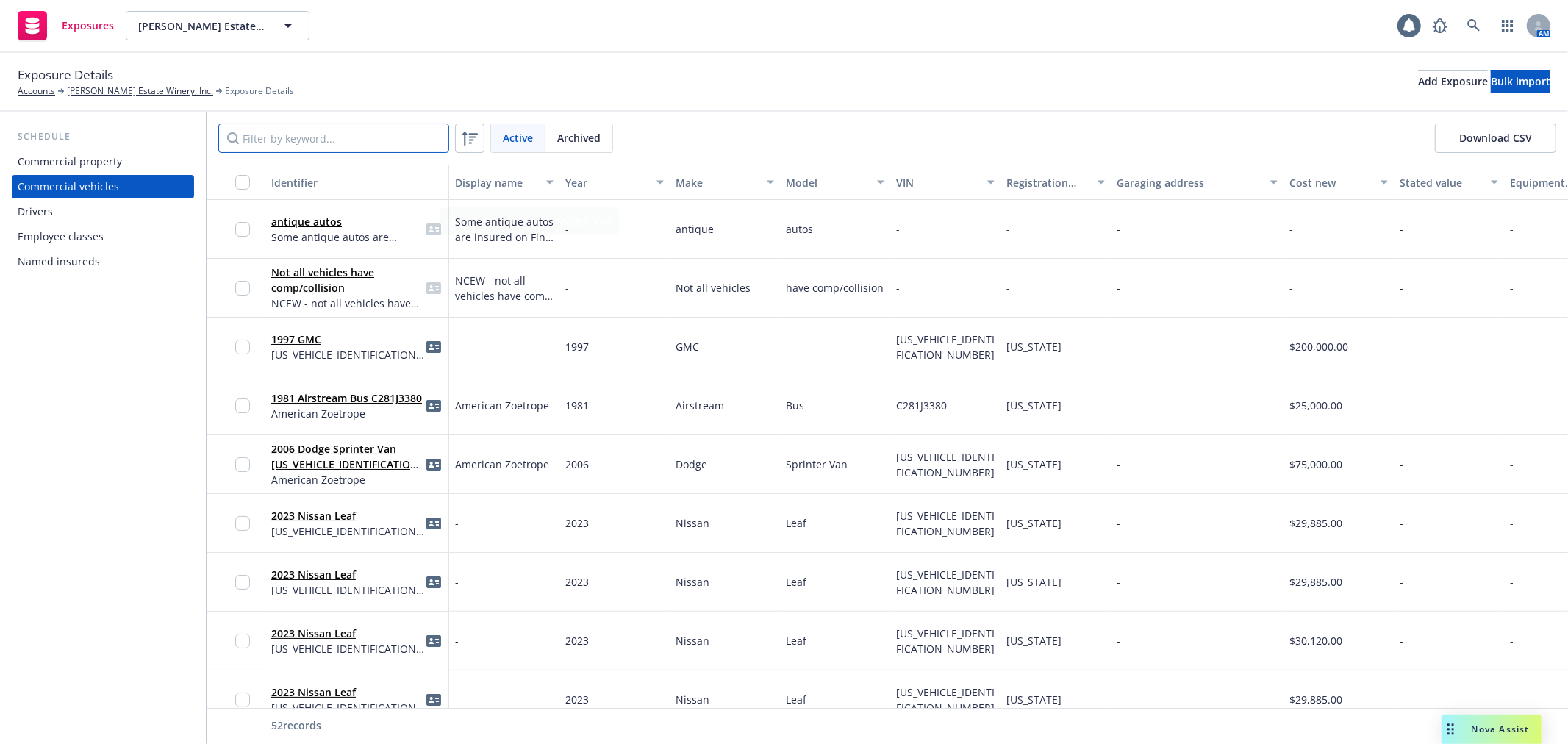
click at [355, 130] on input "Filter by keyword..." at bounding box center [334, 138] width 231 height 29
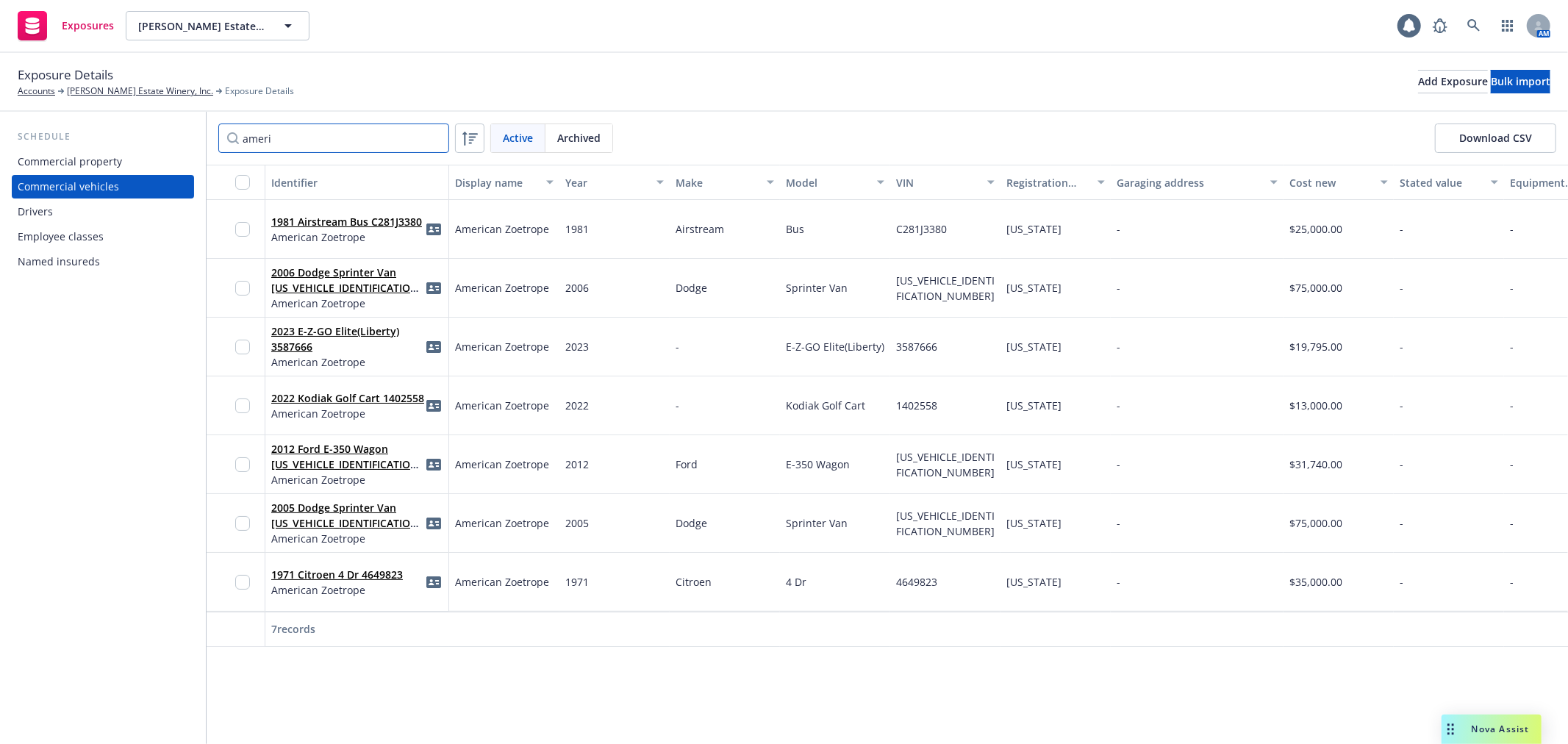
type input "ameri"
click at [244, 179] on input "checkbox" at bounding box center [243, 182] width 15 height 15
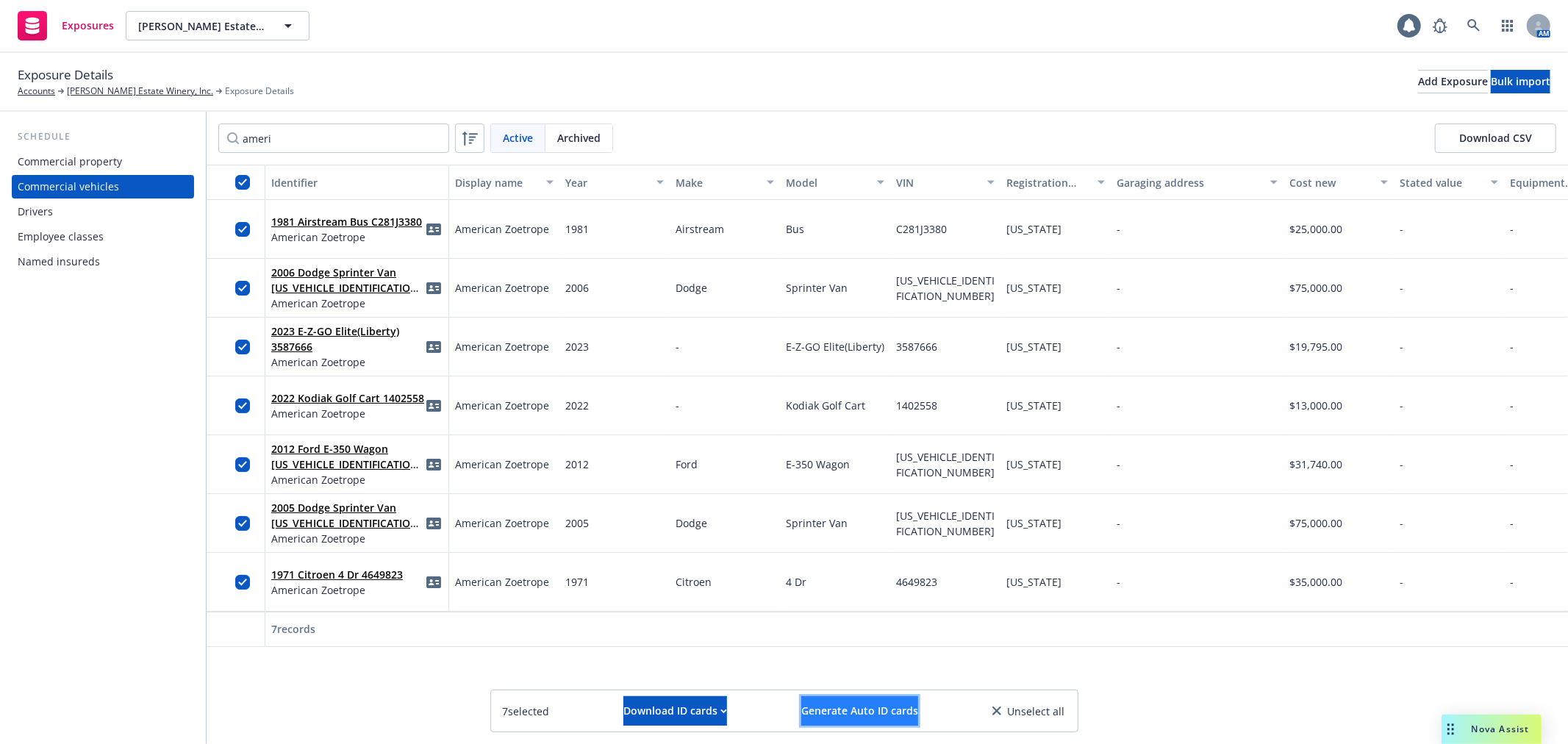
click at [833, 706] on span "Generate Auto ID cards" at bounding box center [859, 710] width 117 height 14
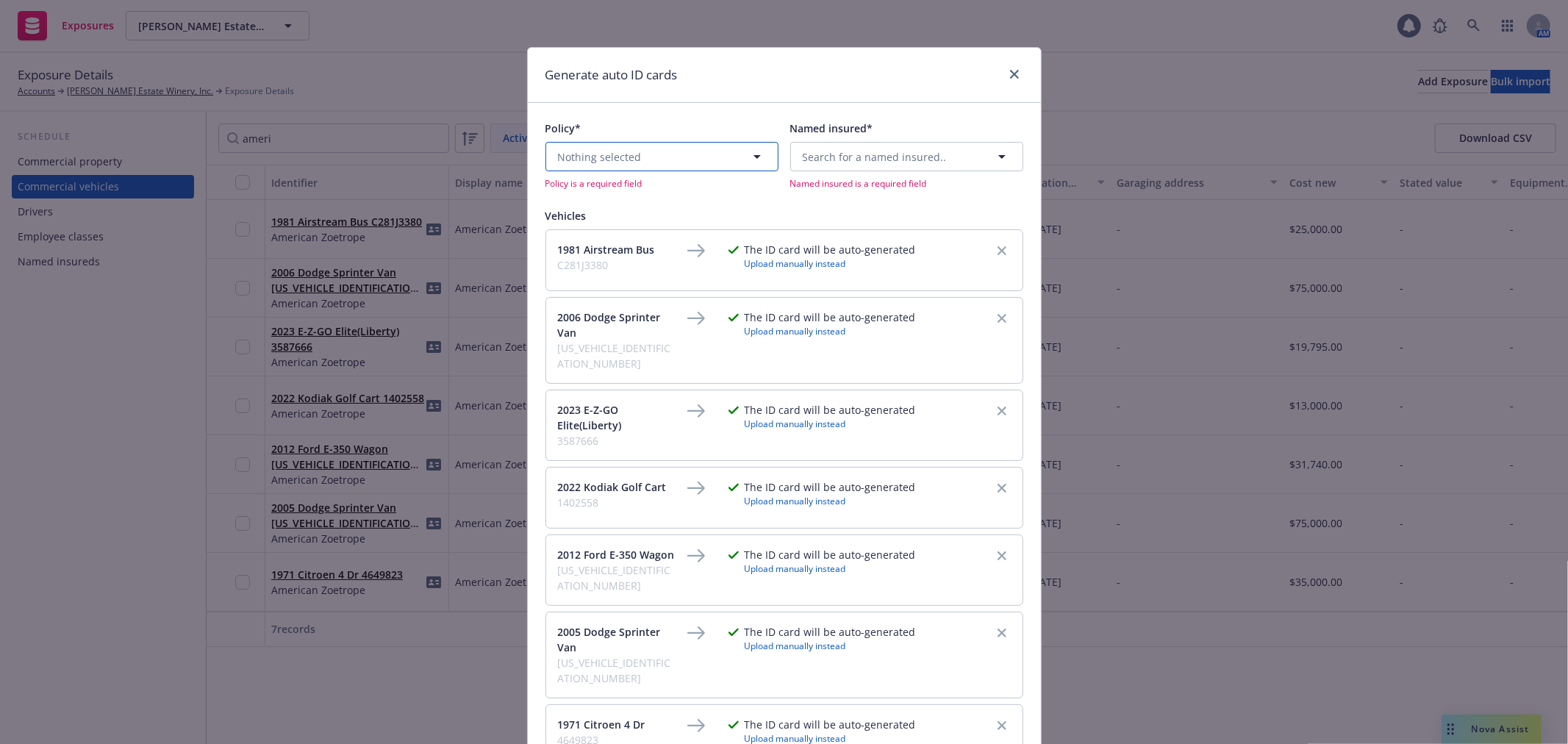
click at [594, 150] on span "Nothing selected" at bounding box center [599, 156] width 84 height 16
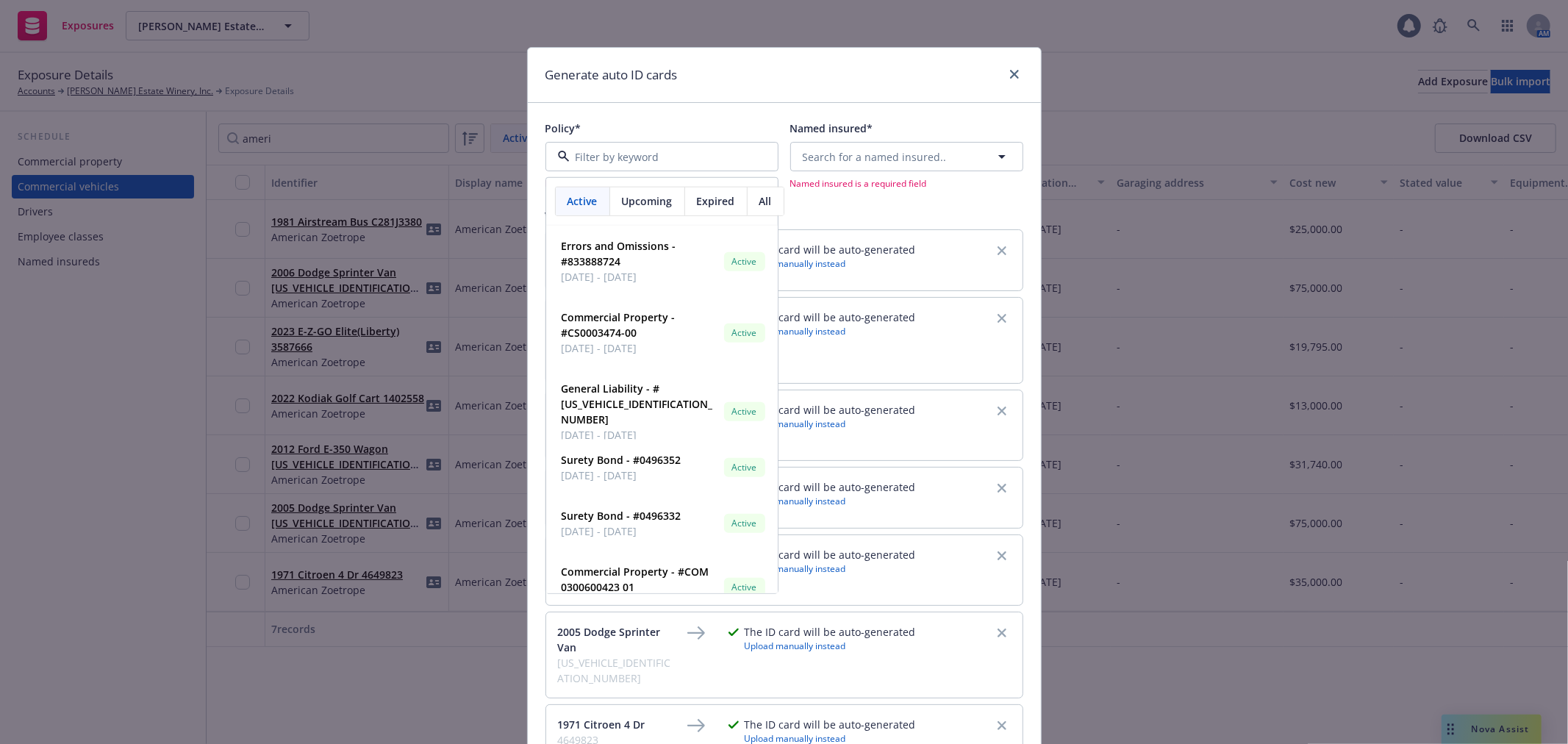
click at [632, 208] on span "Upcoming" at bounding box center [647, 200] width 51 height 16
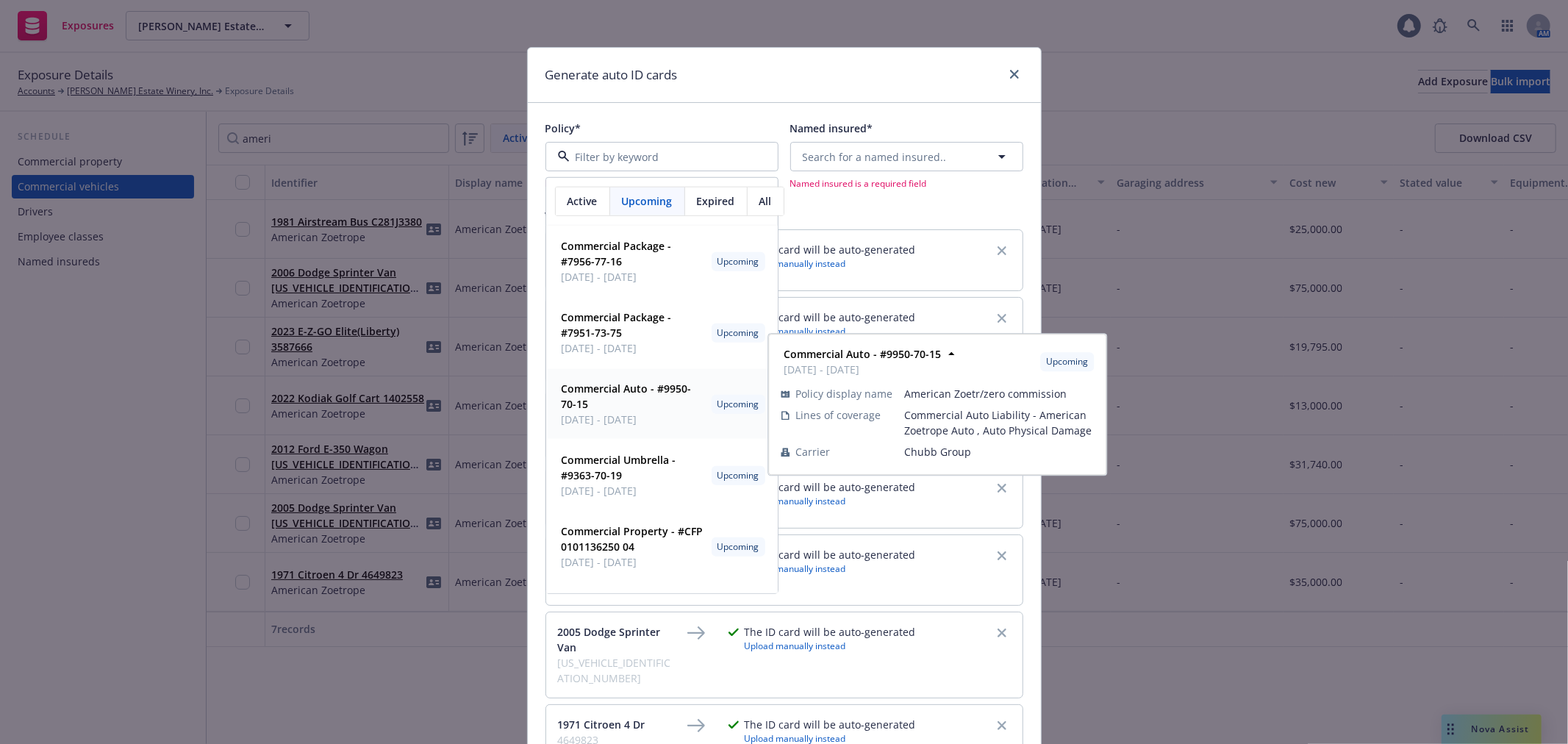
click at [632, 389] on strong "Commercial Auto - #9950-70-15" at bounding box center [627, 396] width 131 height 29
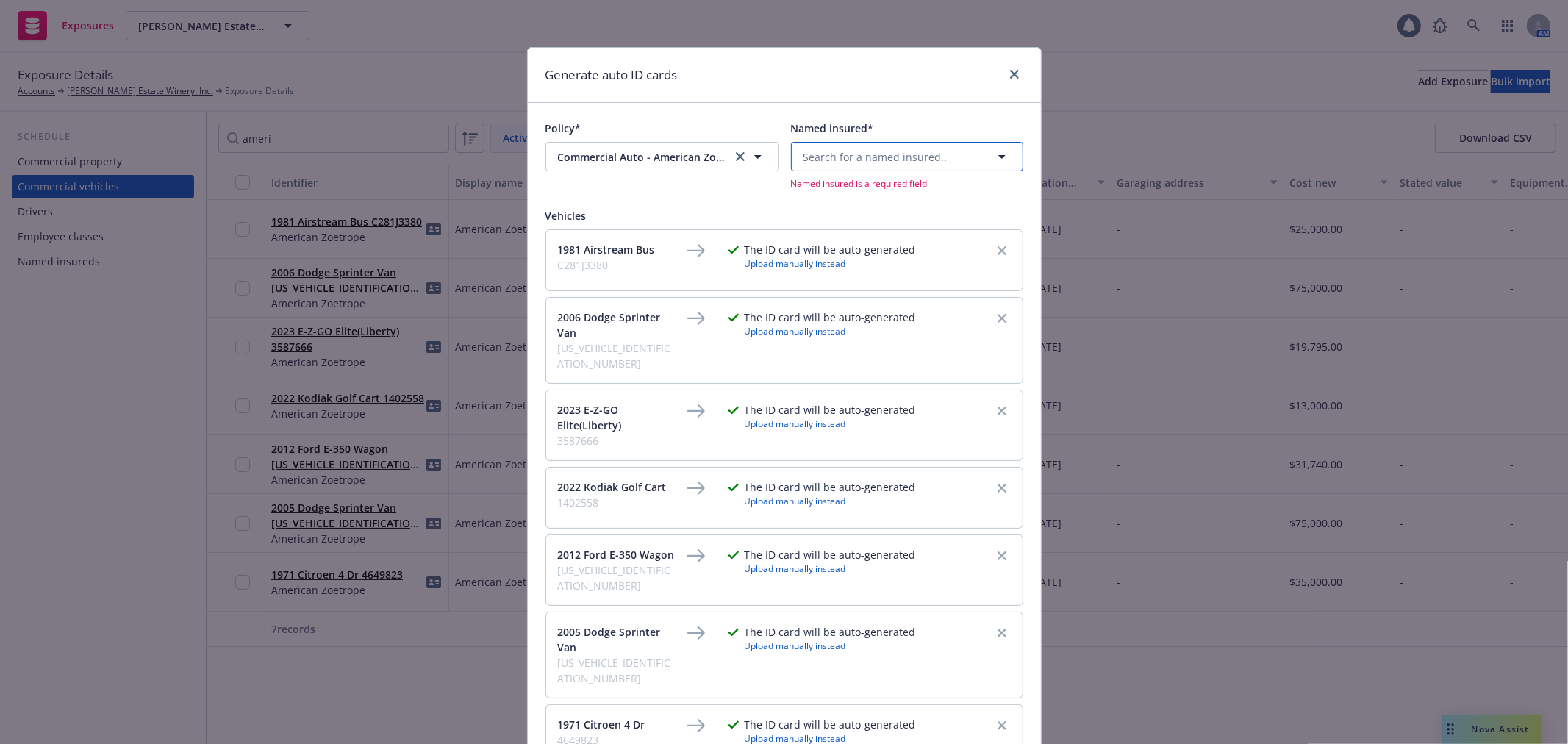
click at [827, 159] on span "Search for a named insured.." at bounding box center [875, 156] width 144 height 16
type input "amer"
click at [846, 210] on span "[STREET_ADDRESS][PERSON_NAME]" at bounding box center [894, 213] width 176 height 16
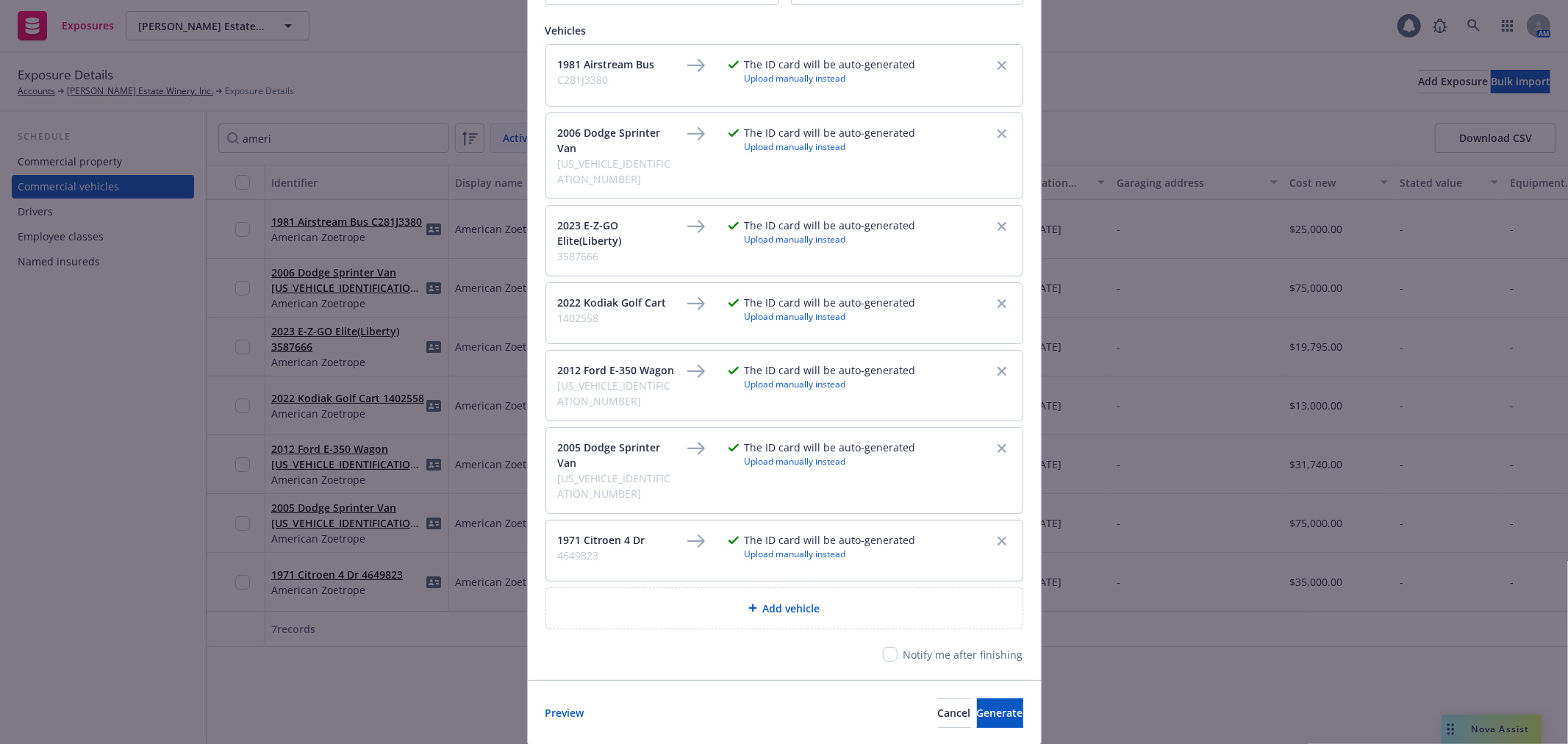
scroll to position [175, 0]
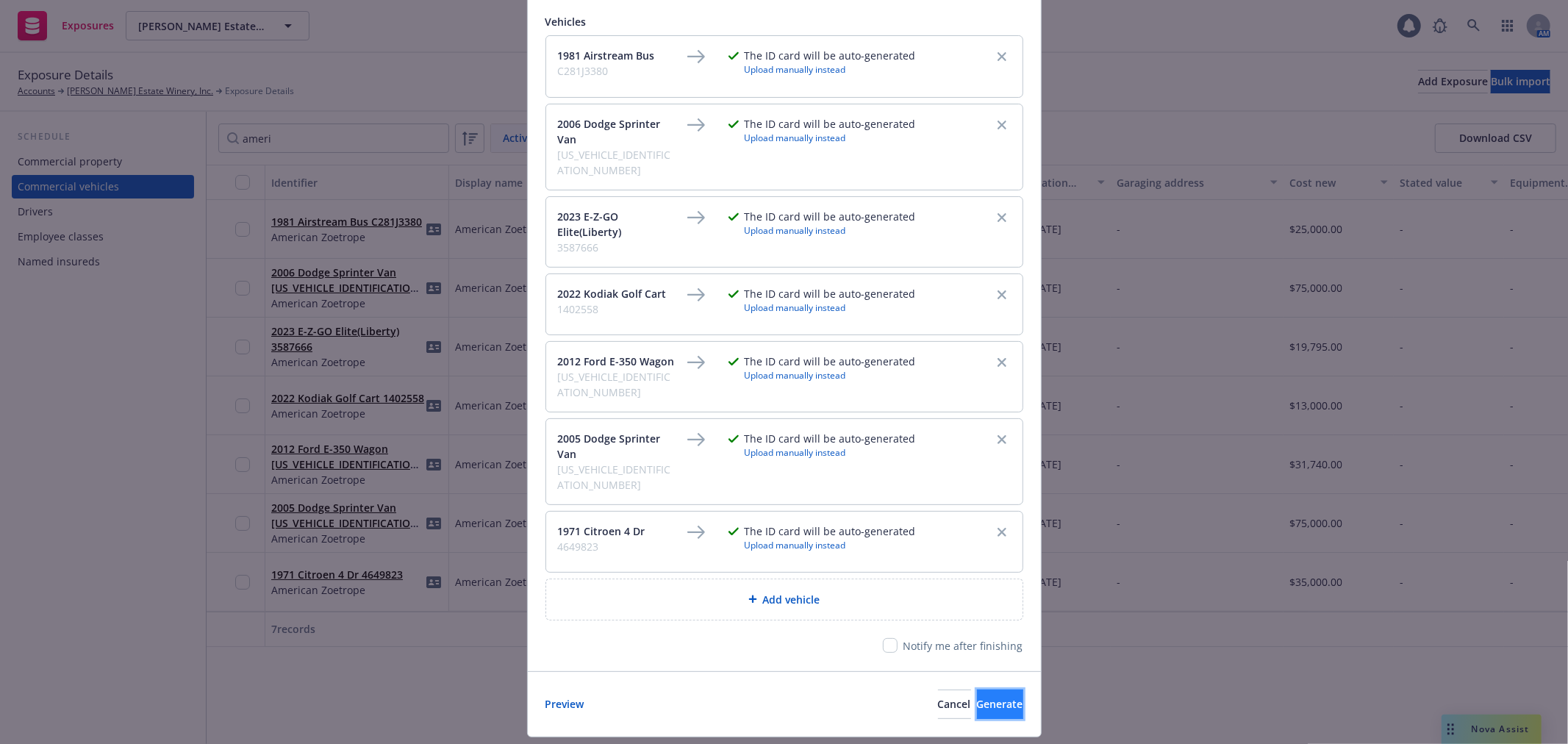
click at [977, 696] on span "Generate" at bounding box center [1000, 703] width 46 height 14
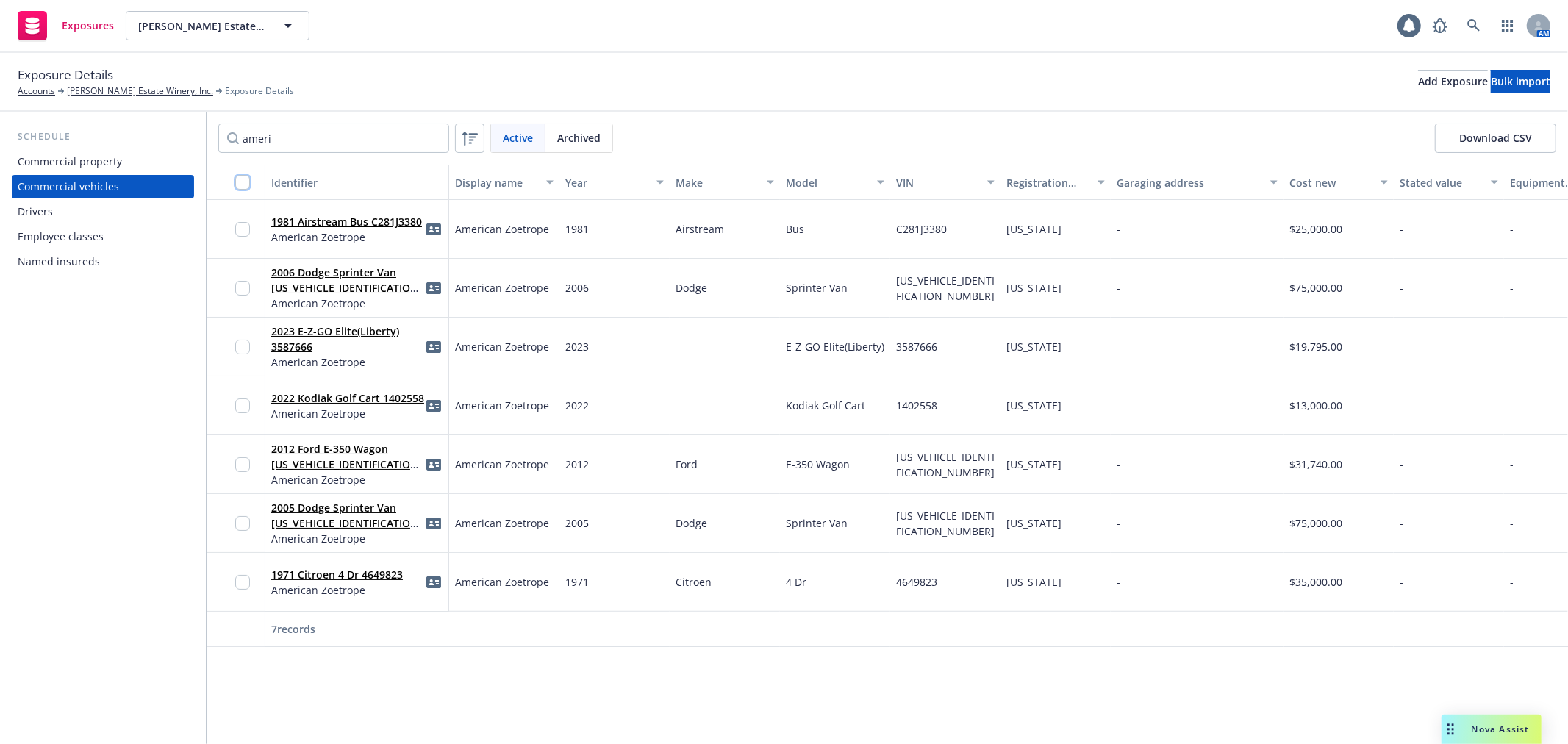
click at [241, 184] on input "checkbox" at bounding box center [243, 182] width 15 height 15
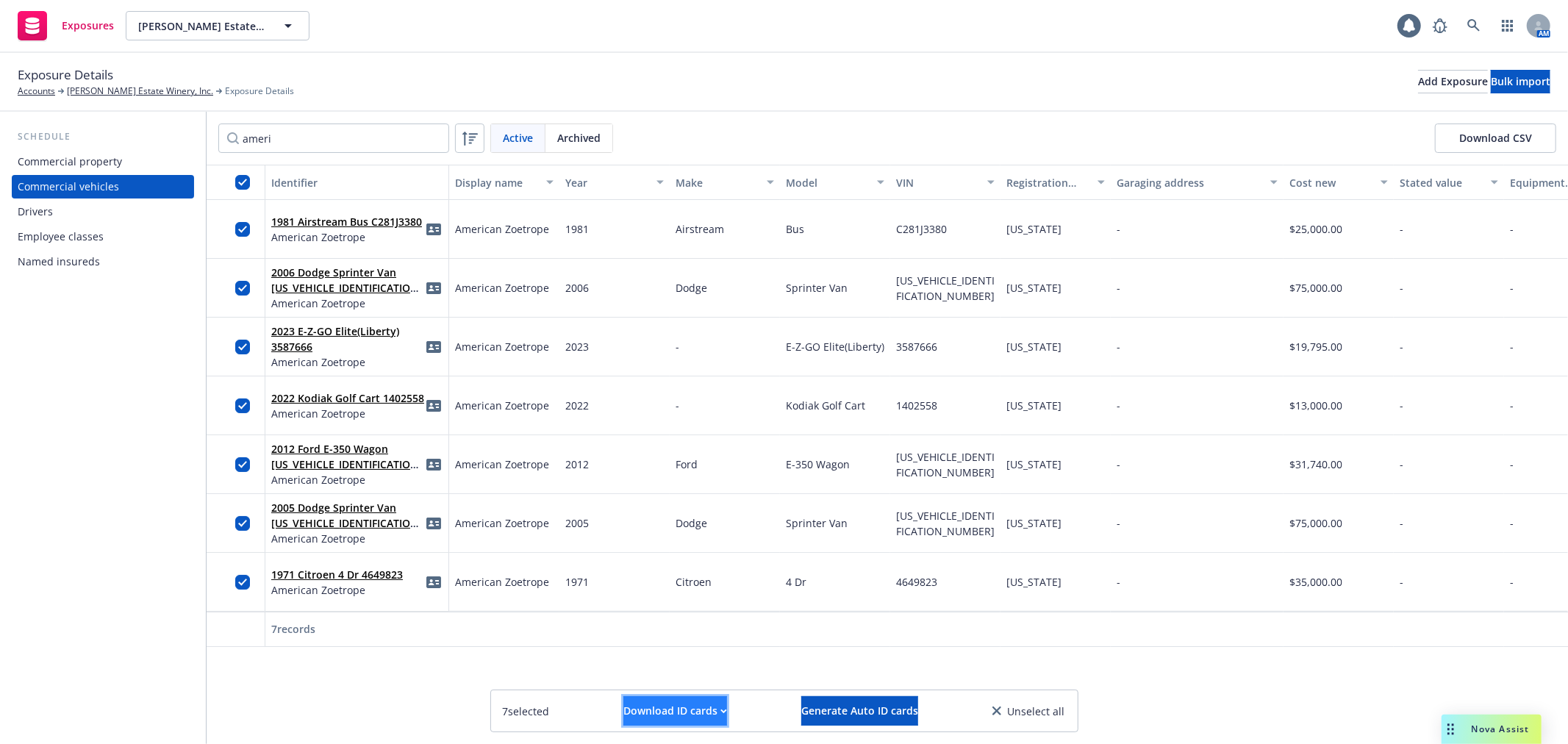
click at [677, 705] on div "Download ID cards" at bounding box center [675, 710] width 104 height 28
click at [673, 676] on link "Download uneditable ID cards" at bounding box center [646, 674] width 197 height 29
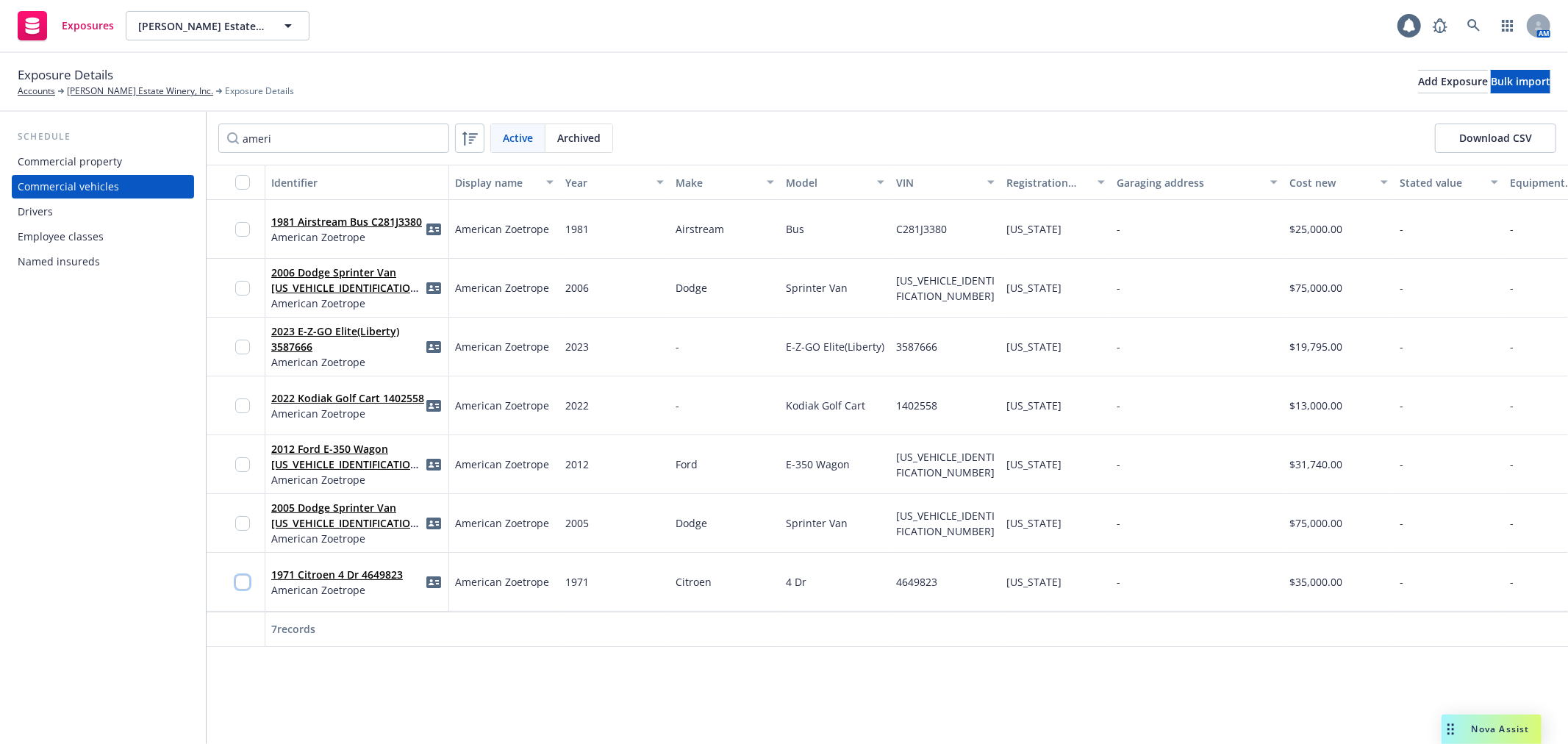
click at [240, 581] on input "checkbox" at bounding box center [243, 582] width 15 height 15
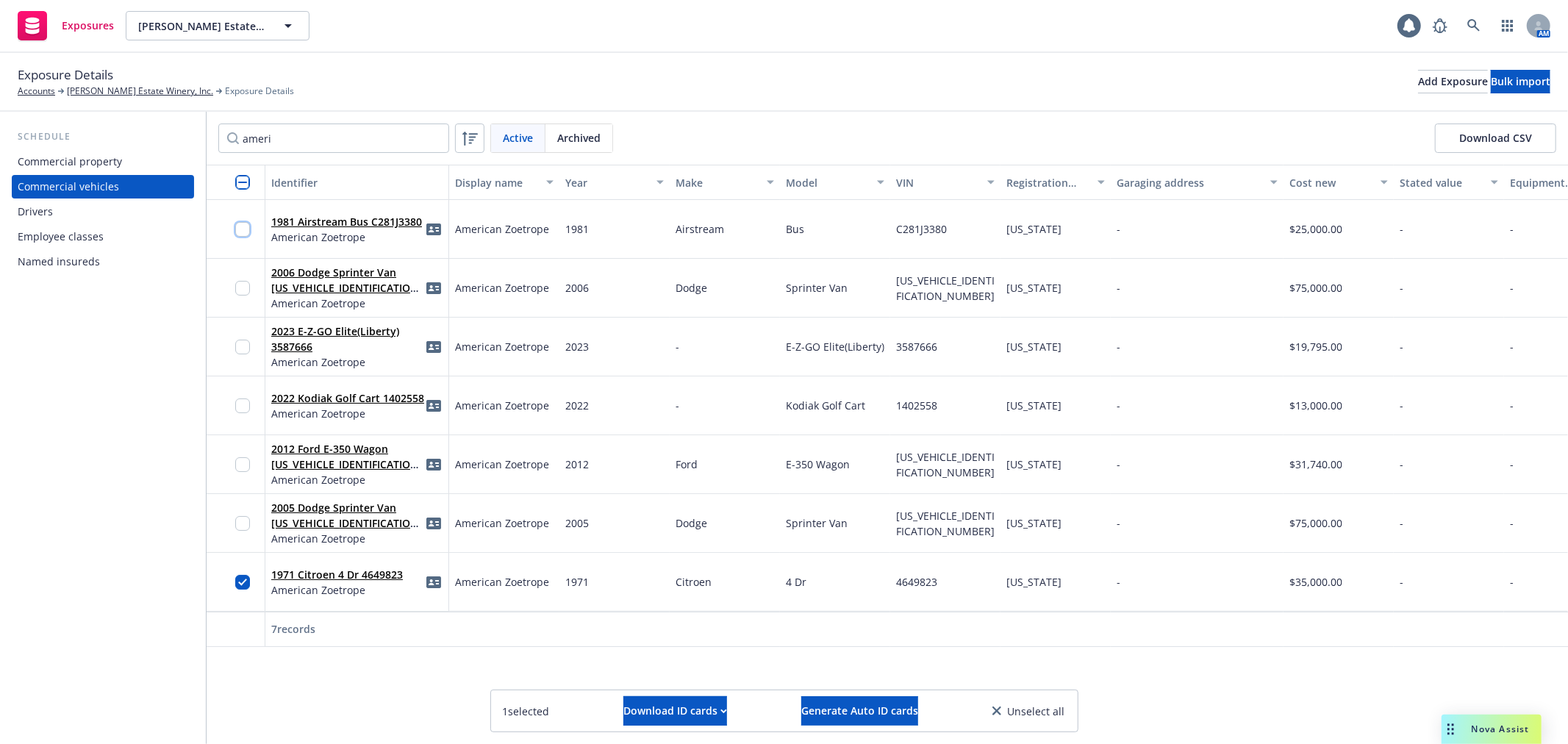
click at [243, 229] on input "checkbox" at bounding box center [243, 230] width 15 height 15
click at [241, 281] on input "checkbox" at bounding box center [243, 288] width 15 height 15
click at [241, 520] on input "checkbox" at bounding box center [243, 524] width 15 height 15
click at [119, 96] on link "[PERSON_NAME] Estate Winery, Inc." at bounding box center [140, 91] width 146 height 13
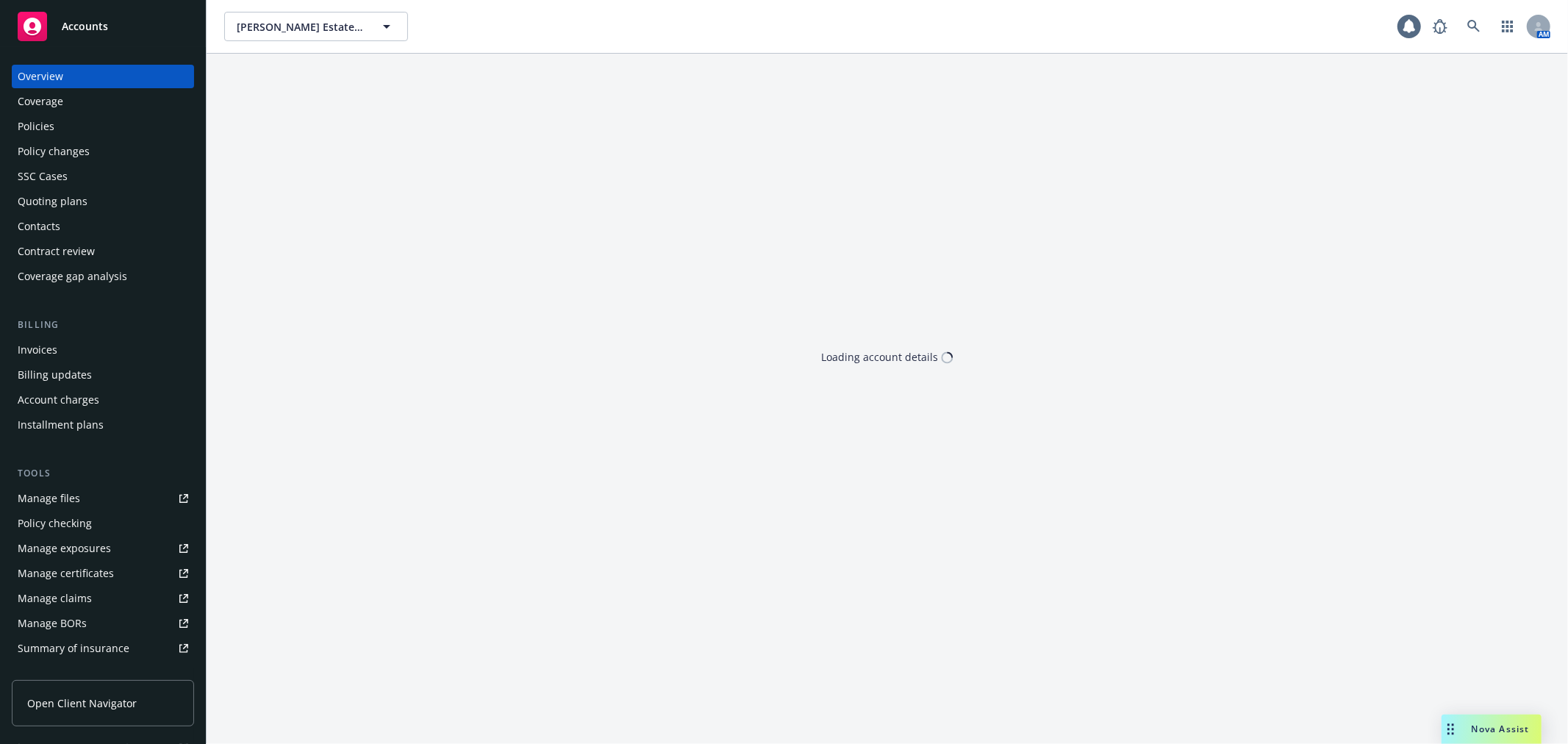
click at [99, 122] on div "Policies" at bounding box center [103, 127] width 171 height 24
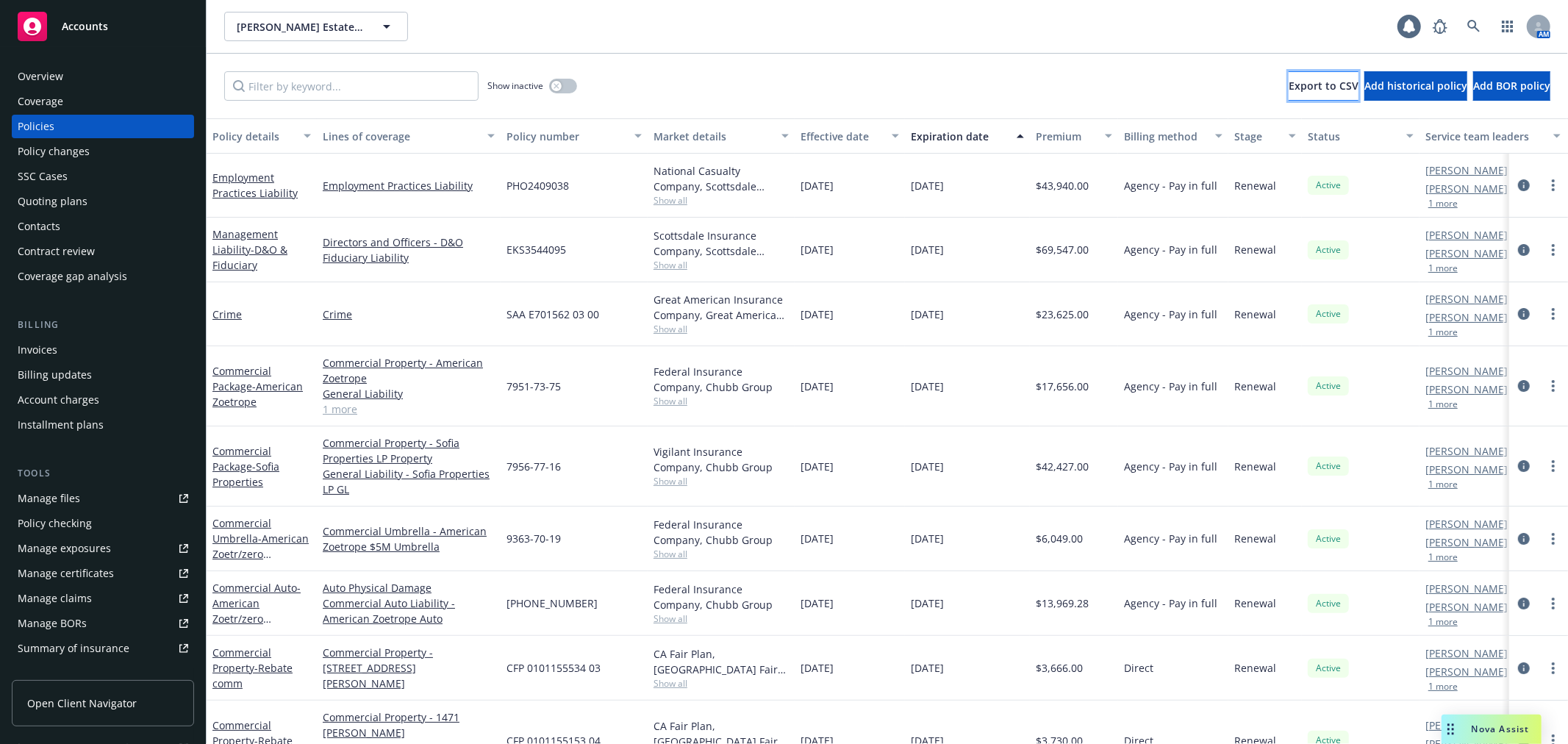
click at [1289, 94] on button "Export to CSV" at bounding box center [1324, 86] width 70 height 29
click at [126, 203] on div "Quoting plans" at bounding box center [103, 201] width 171 height 24
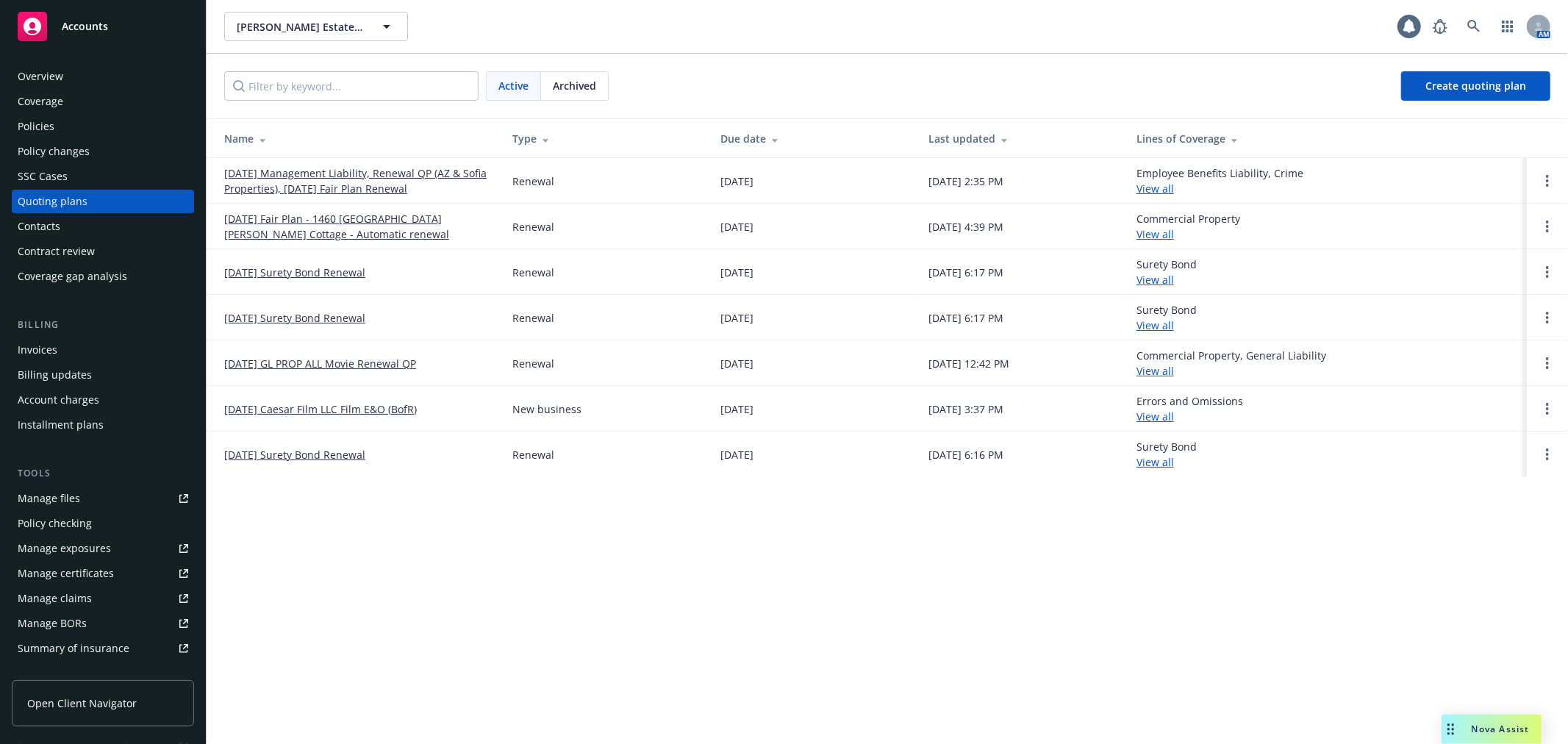
click at [402, 173] on link "[DATE] Management Liability, Renewal QP (AZ & Sofia Properties), [DATE] Fair Pl…" at bounding box center [357, 181] width 265 height 31
